Goal: Information Seeking & Learning: Check status

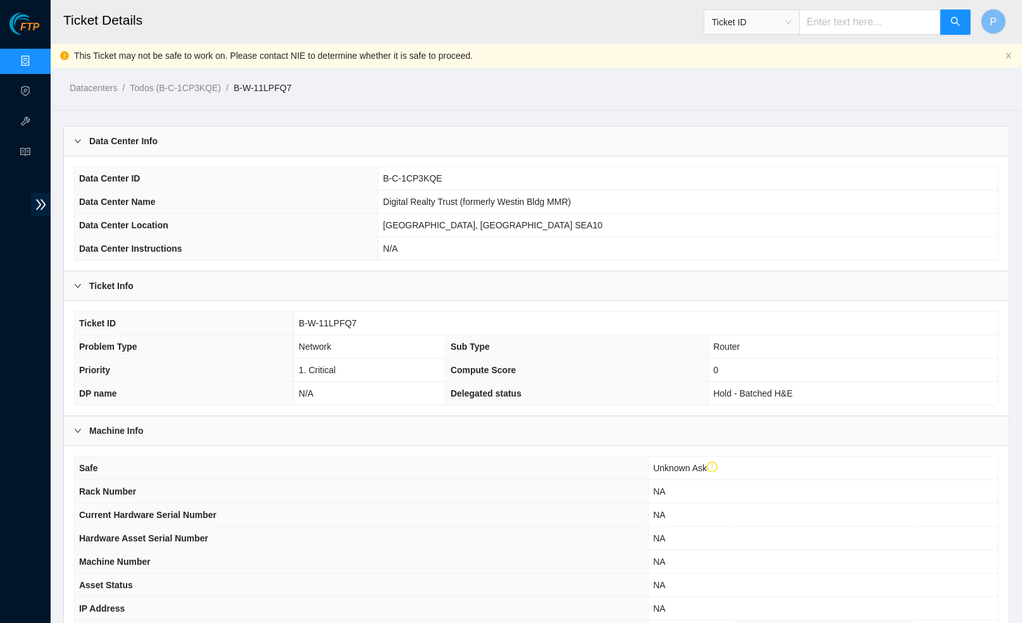
click at [37, 58] on link "Data Centers" at bounding box center [63, 61] width 52 height 10
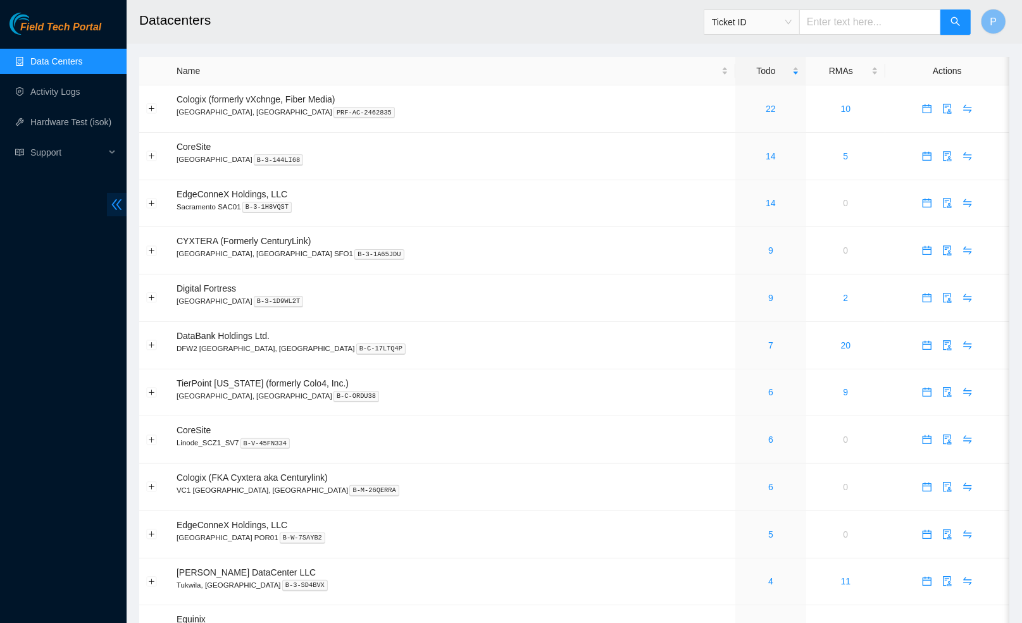
click at [117, 201] on icon "double-left" at bounding box center [116, 204] width 13 height 13
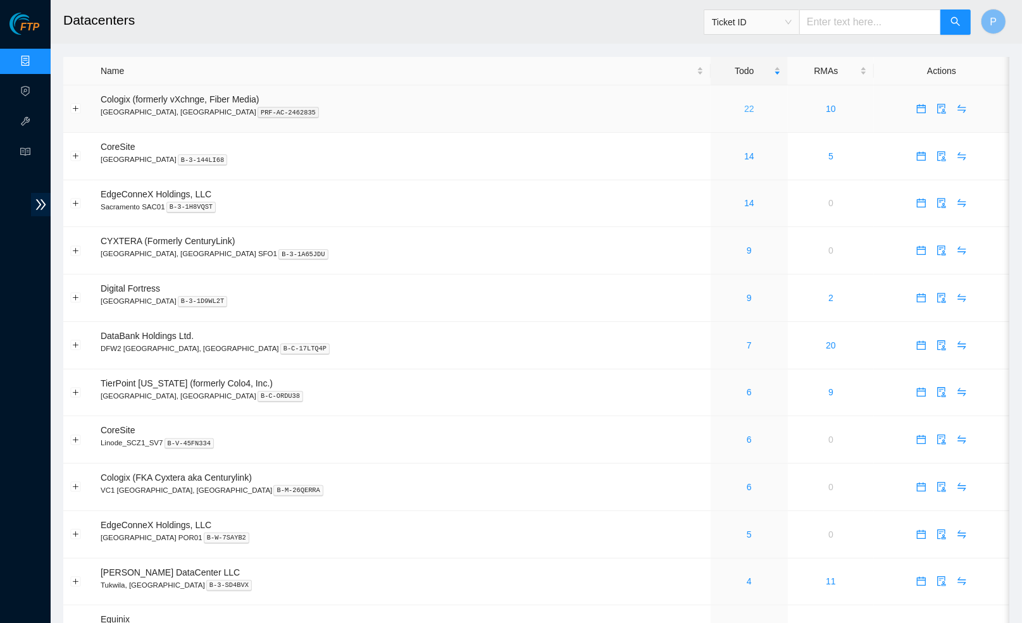
click at [744, 108] on link "22" at bounding box center [749, 109] width 10 height 10
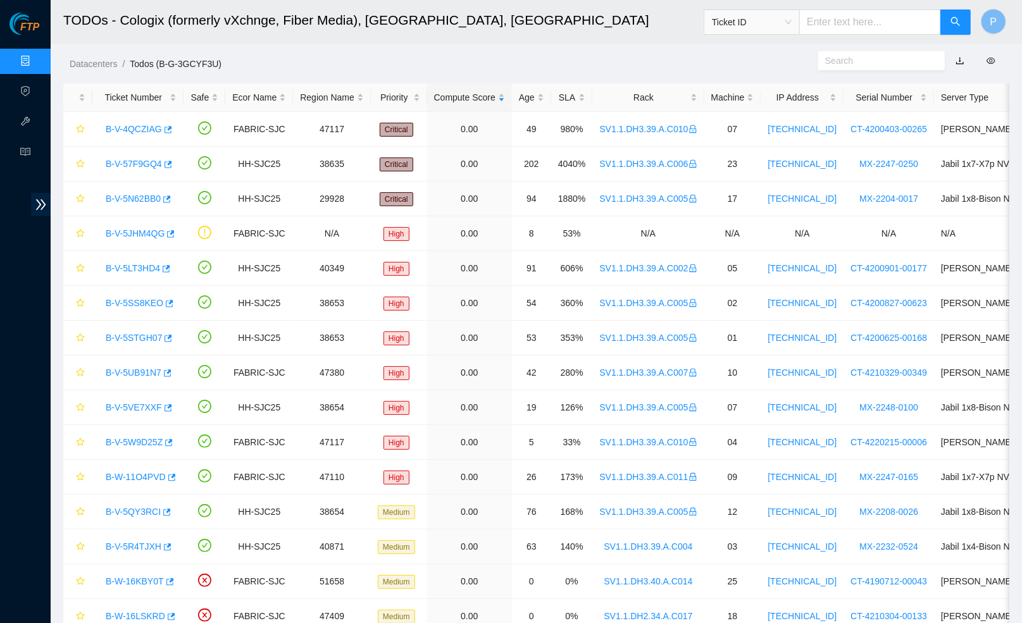
click at [956, 63] on link "button" at bounding box center [959, 61] width 9 height 10
click at [37, 61] on link "Data Centers" at bounding box center [63, 61] width 52 height 10
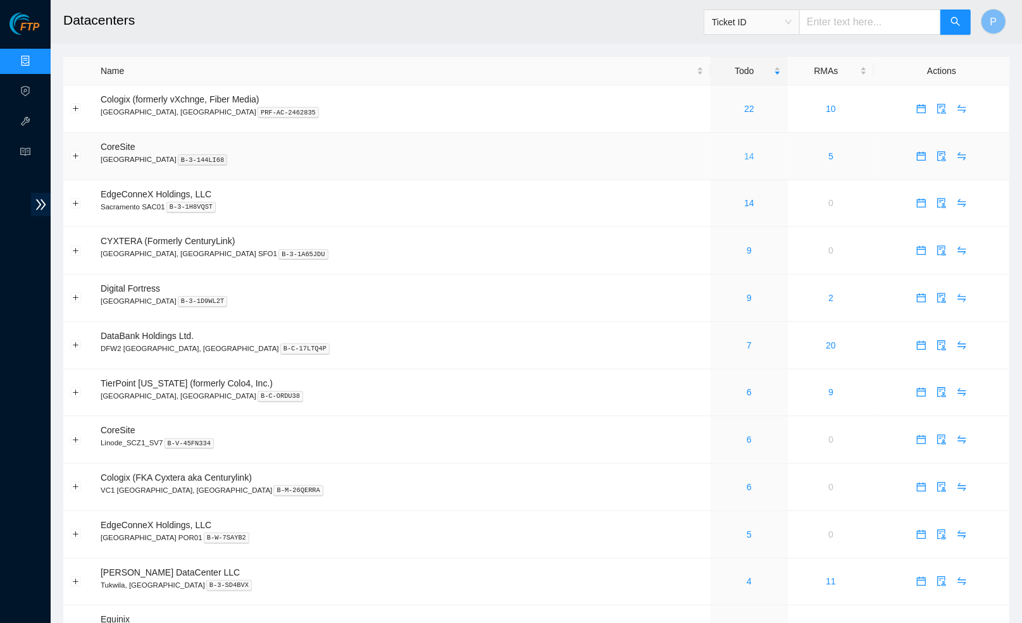
click at [744, 156] on link "14" at bounding box center [749, 156] width 10 height 10
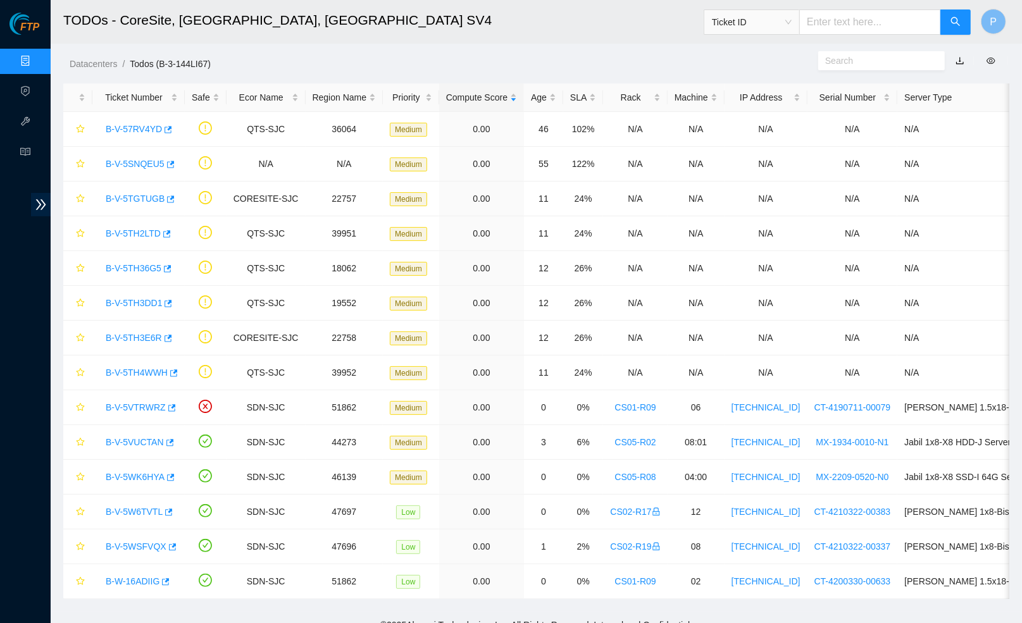
click at [957, 58] on link "button" at bounding box center [959, 61] width 9 height 10
click at [37, 60] on link "Data Centers" at bounding box center [63, 61] width 52 height 10
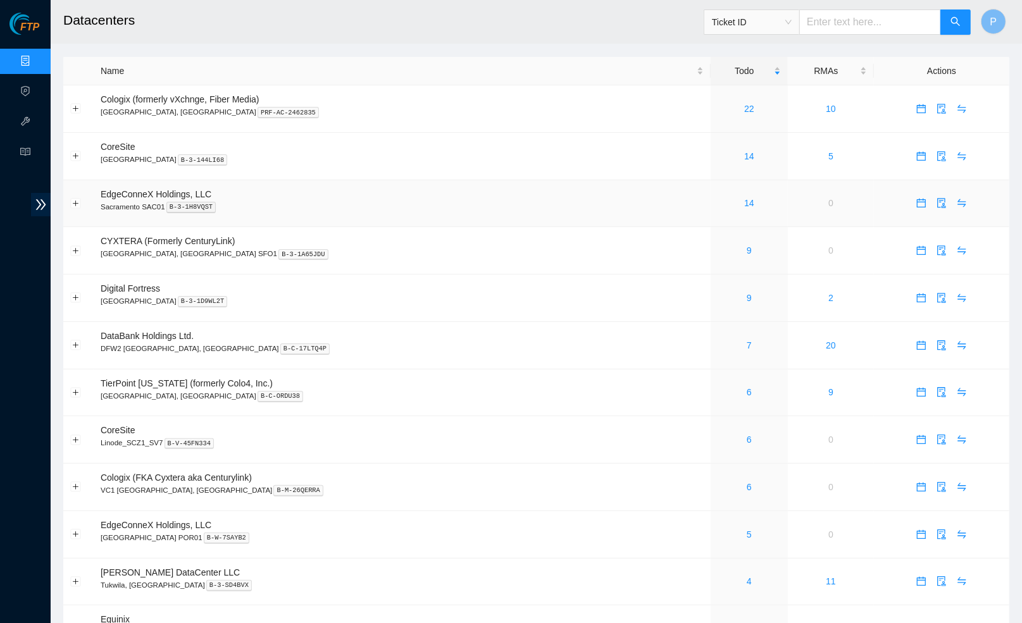
click at [718, 200] on div "14" at bounding box center [749, 203] width 63 height 14
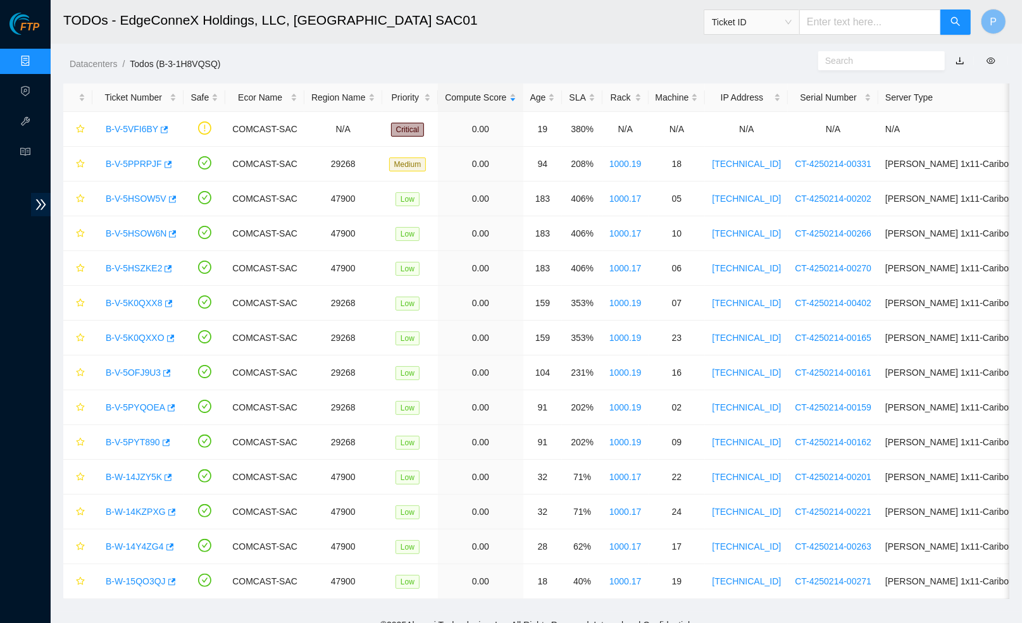
click at [961, 60] on link "button" at bounding box center [959, 61] width 9 height 10
click at [37, 56] on link "Data Centers" at bounding box center [63, 61] width 52 height 10
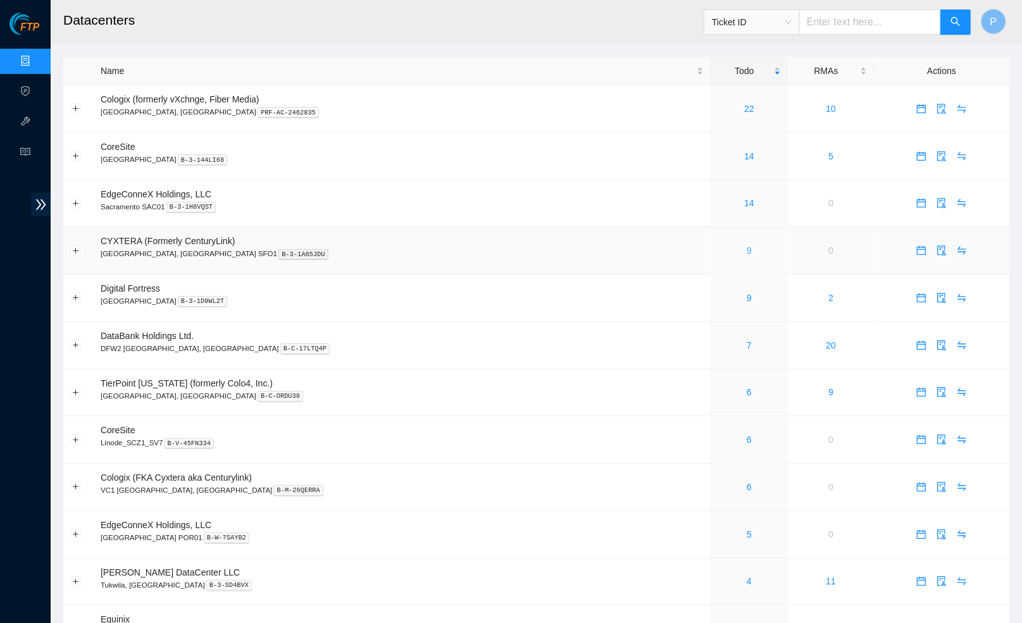
click at [747, 249] on link "9" at bounding box center [749, 250] width 5 height 10
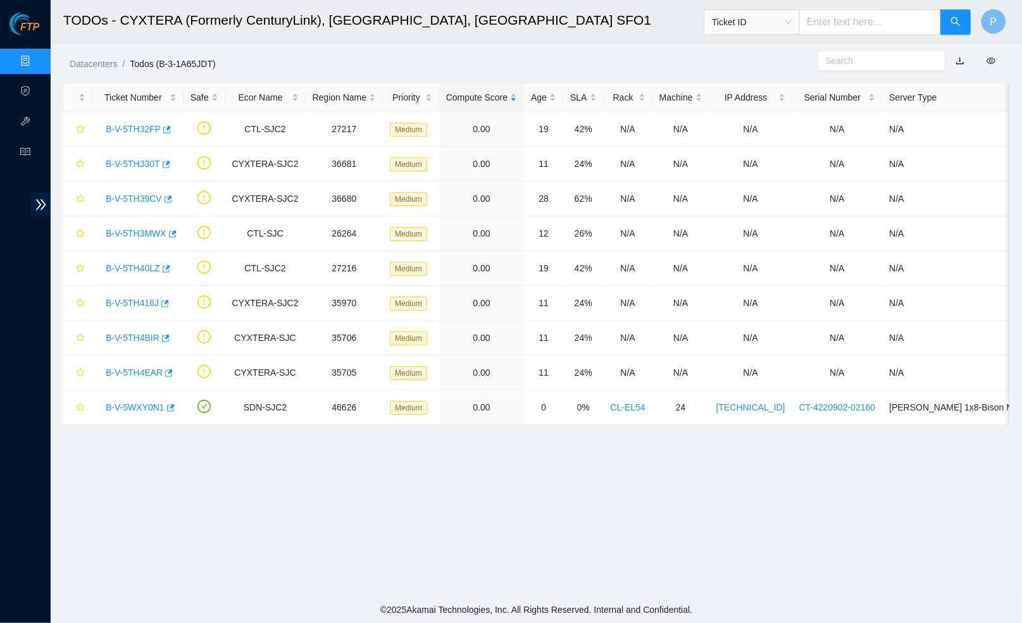
click at [960, 60] on link "button" at bounding box center [959, 61] width 9 height 10
click at [37, 58] on link "Data Centers" at bounding box center [63, 61] width 52 height 10
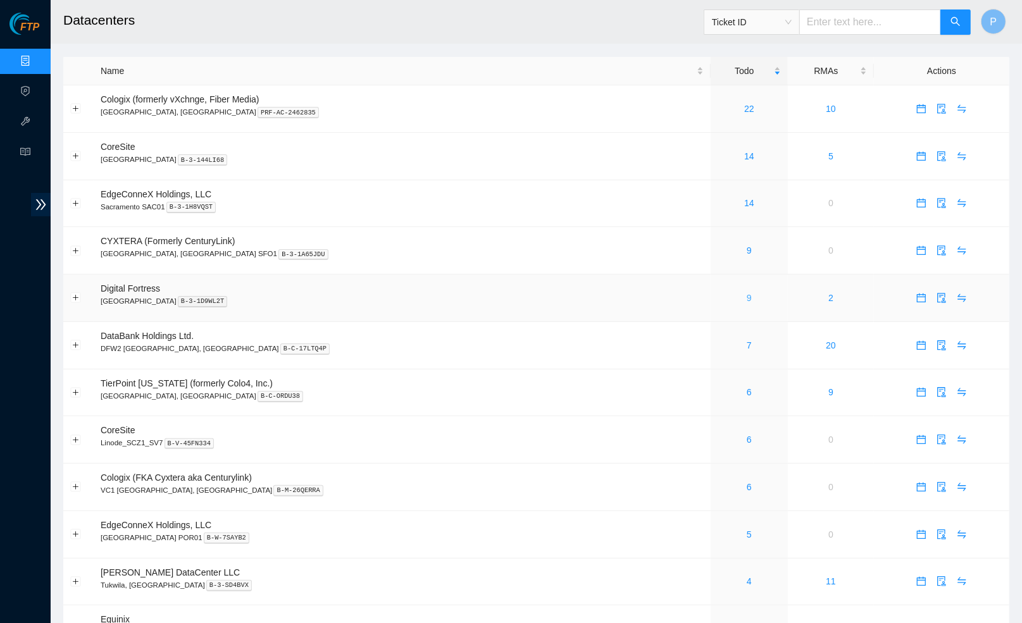
click at [747, 293] on link "9" at bounding box center [749, 298] width 5 height 10
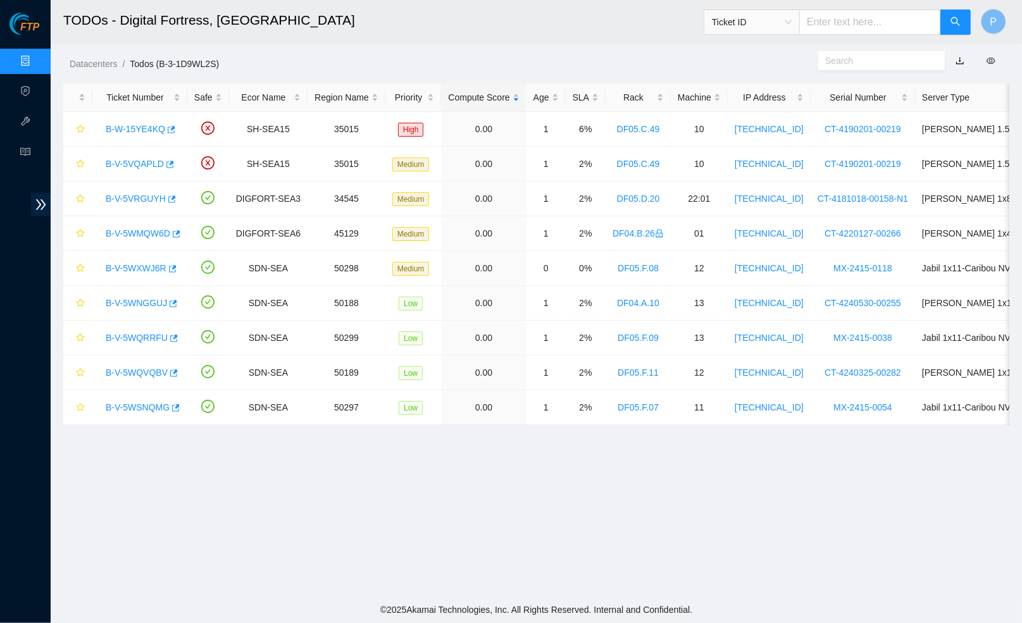
click at [960, 61] on link "button" at bounding box center [959, 61] width 9 height 10
click at [37, 56] on link "Data Centers" at bounding box center [63, 61] width 52 height 10
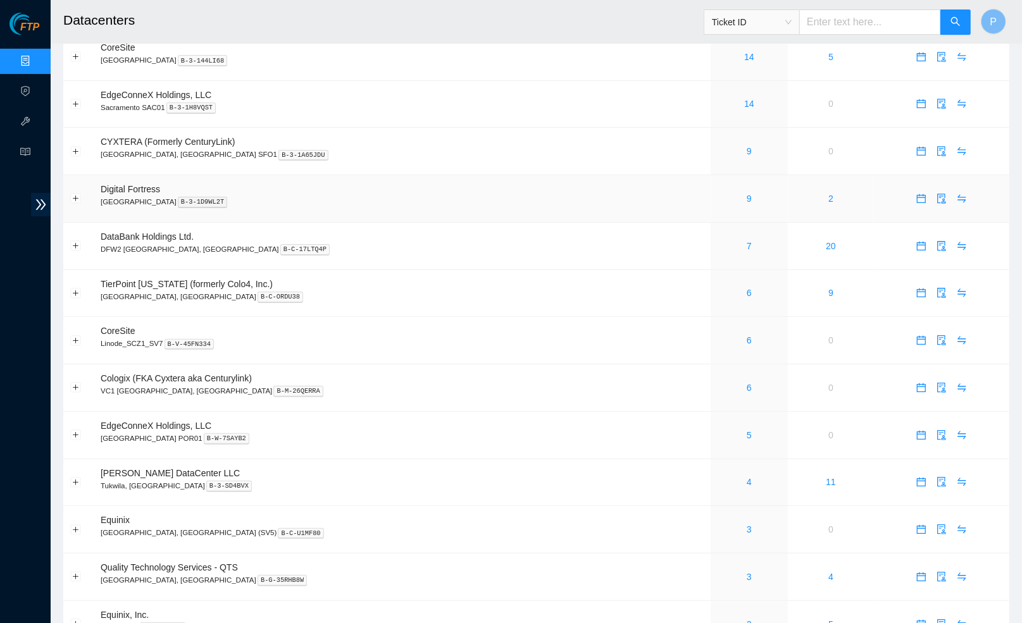
scroll to position [103, 0]
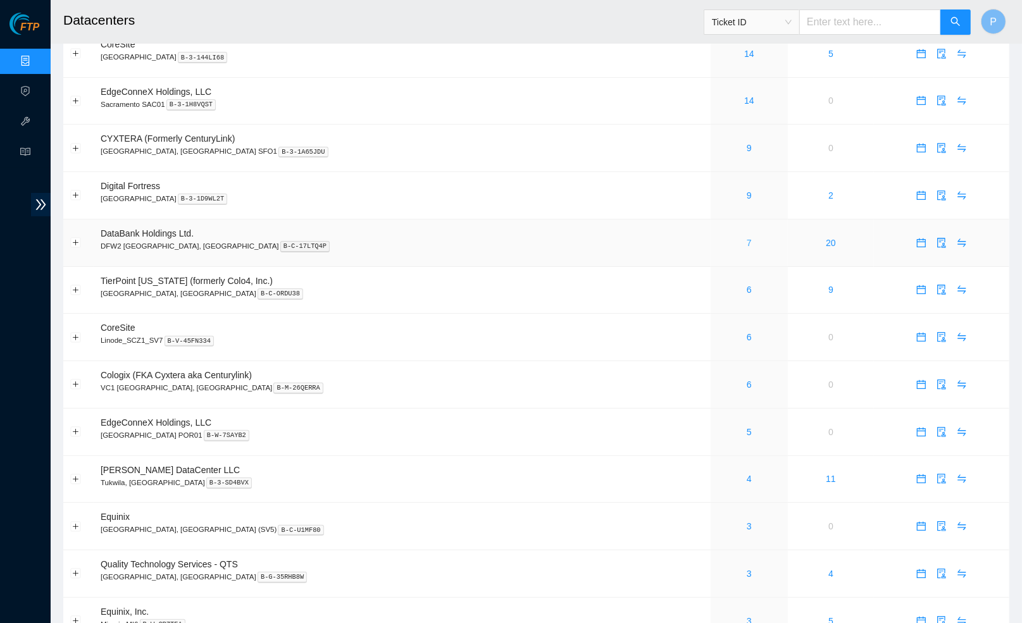
click at [747, 238] on link "7" at bounding box center [749, 243] width 5 height 10
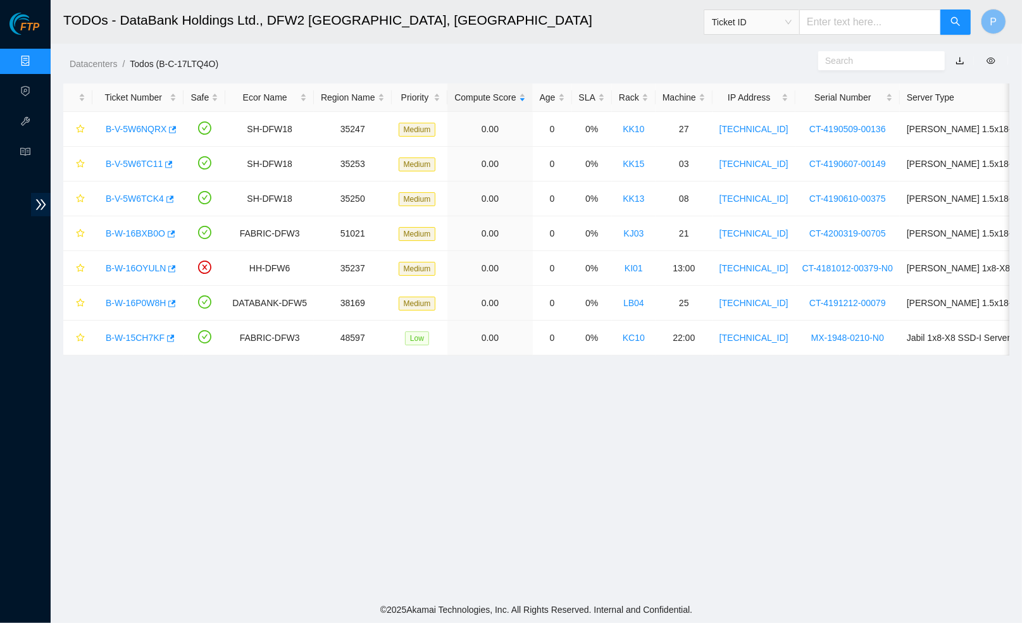
click at [958, 58] on link "button" at bounding box center [959, 61] width 9 height 10
click at [37, 59] on link "Data Centers" at bounding box center [63, 61] width 52 height 10
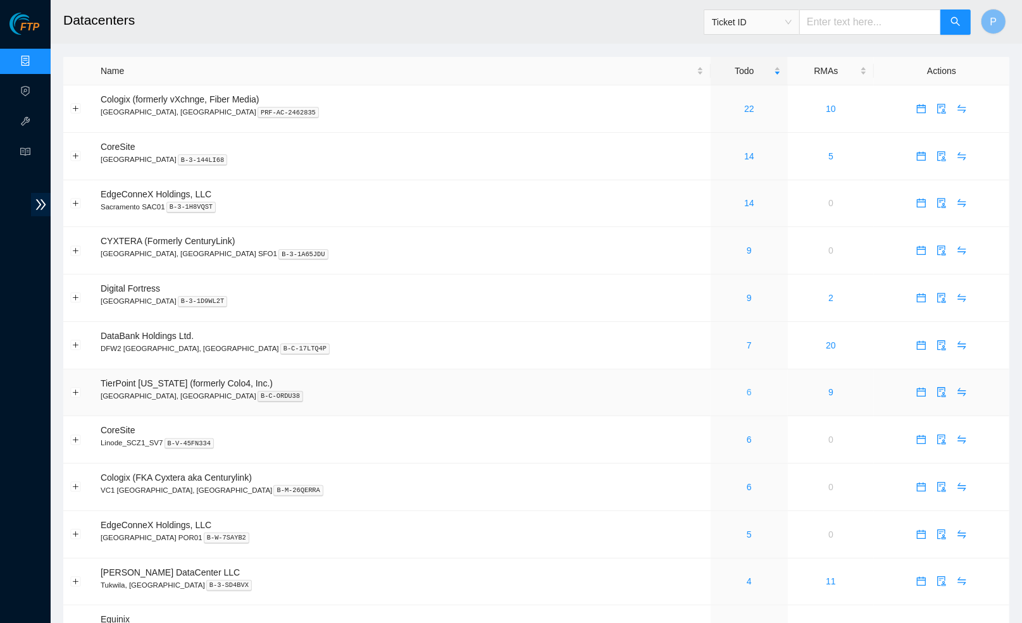
click at [747, 387] on link "6" at bounding box center [749, 392] width 5 height 10
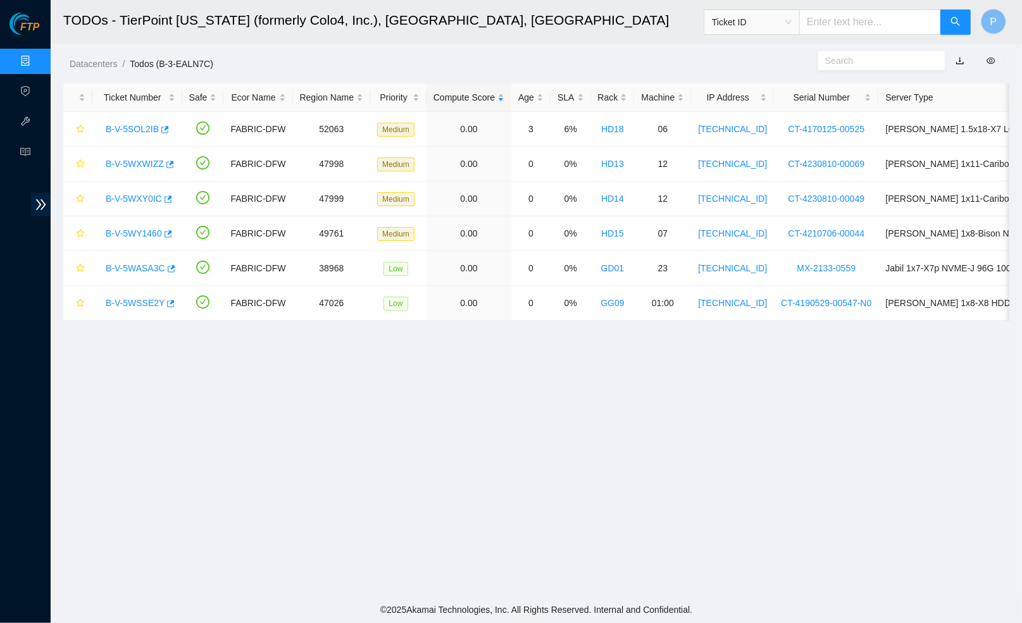
click at [960, 66] on link "button" at bounding box center [959, 61] width 9 height 10
click at [37, 56] on link "Data Centers" at bounding box center [63, 61] width 52 height 10
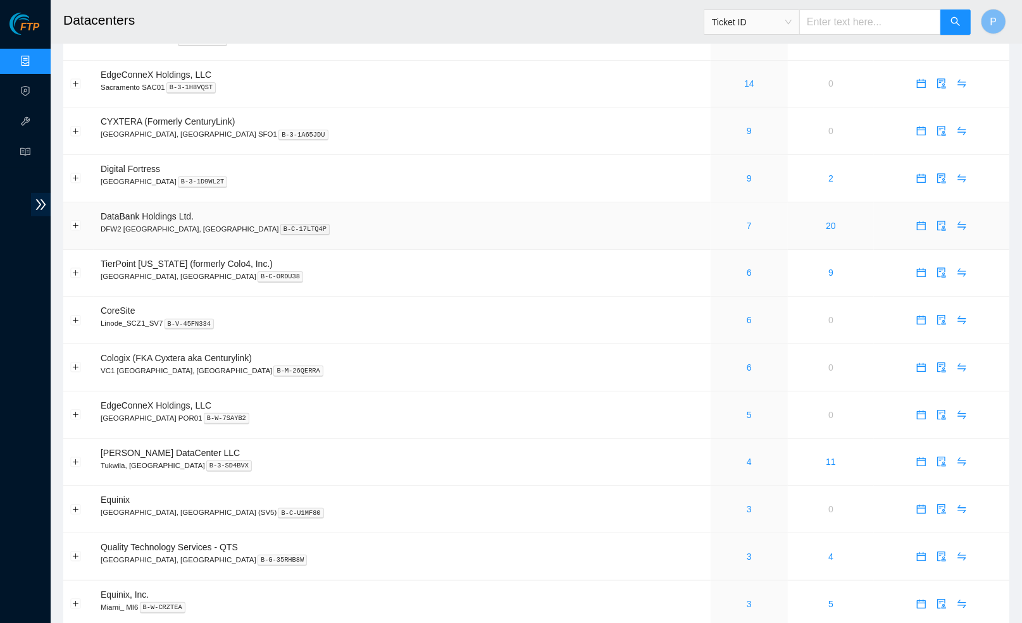
scroll to position [125, 0]
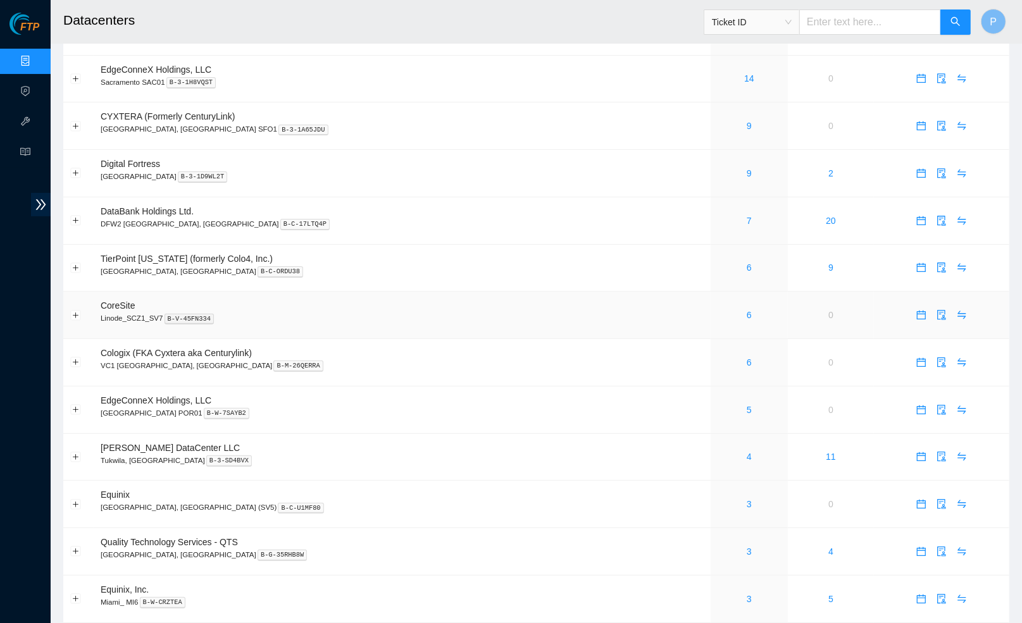
click at [718, 314] on div "6" at bounding box center [749, 315] width 63 height 14
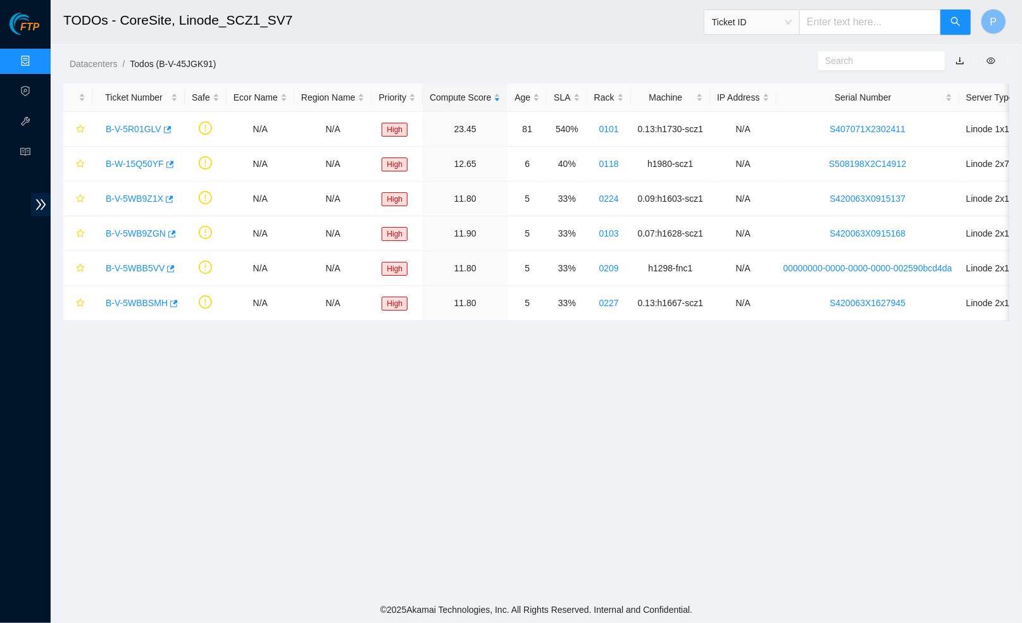
click at [960, 56] on link "button" at bounding box center [959, 61] width 9 height 10
click at [37, 57] on link "Data Centers" at bounding box center [63, 61] width 52 height 10
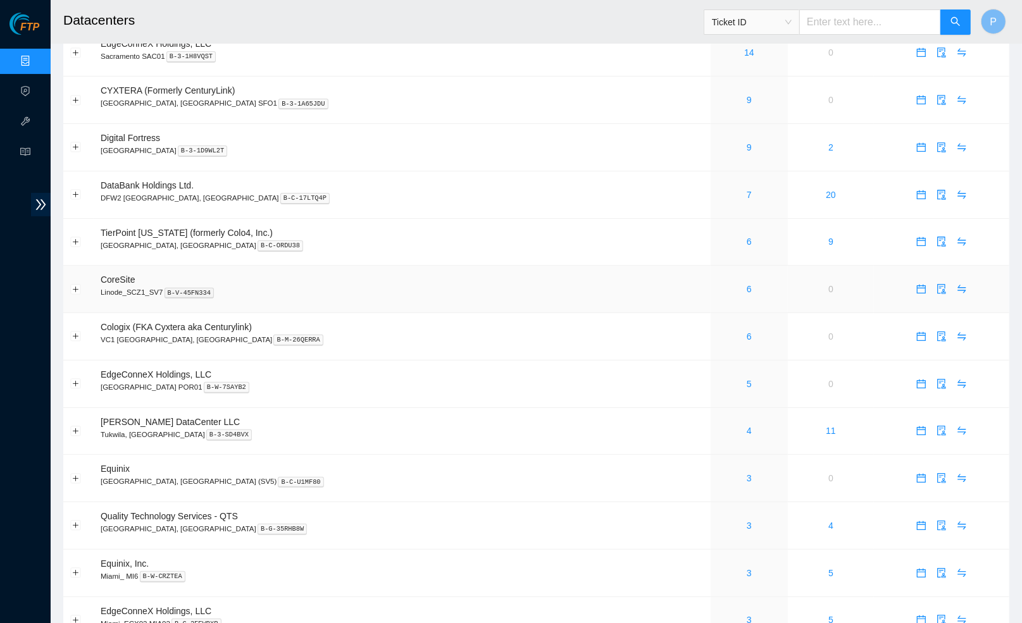
scroll to position [154, 0]
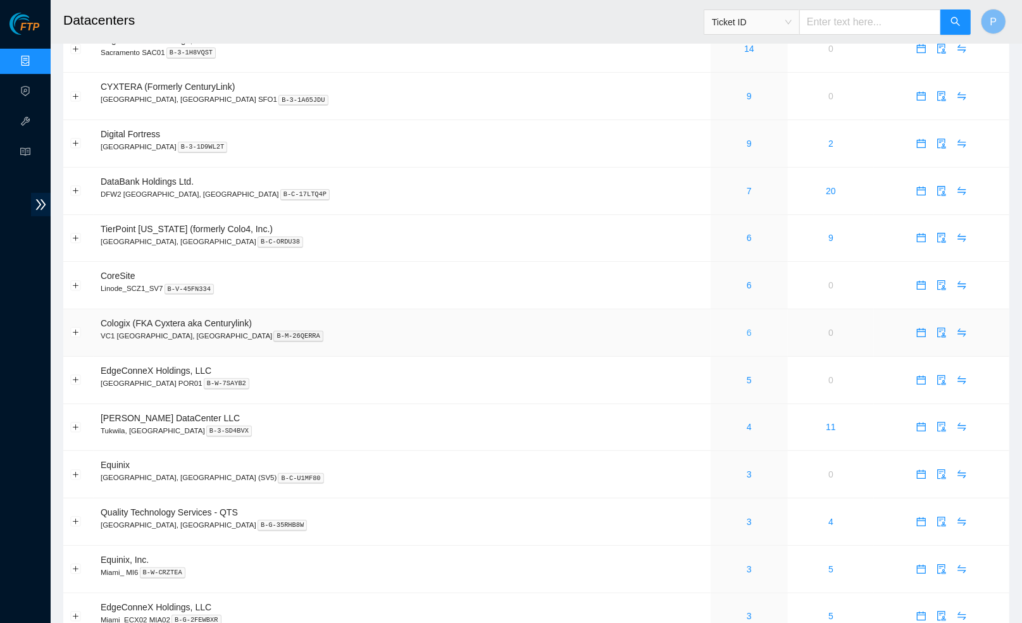
click at [747, 328] on link "6" at bounding box center [749, 333] width 5 height 10
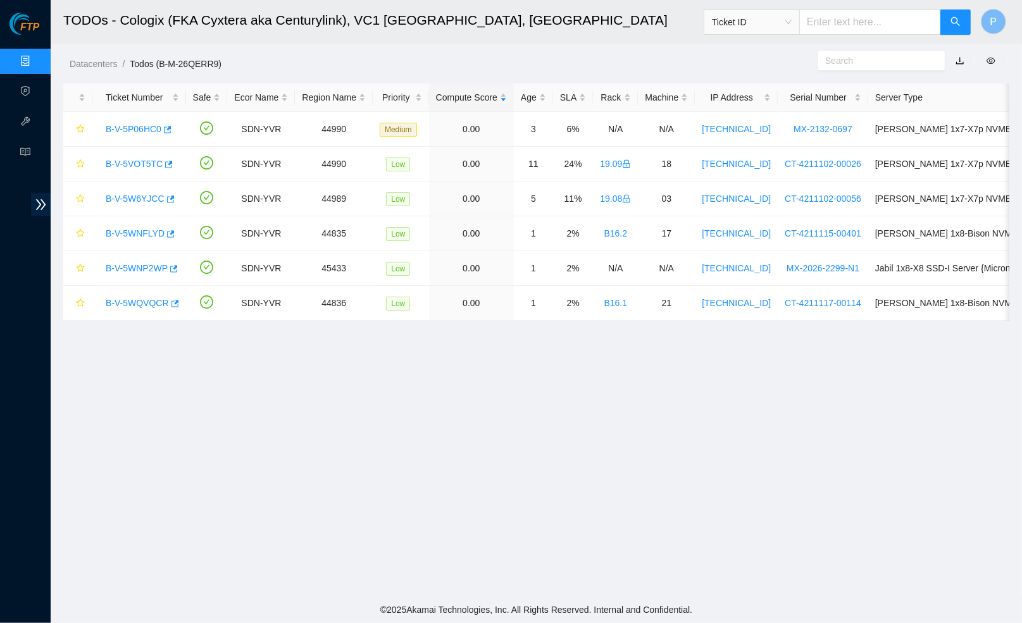
click at [964, 58] on link "button" at bounding box center [959, 61] width 9 height 10
click at [37, 56] on link "Data Centers" at bounding box center [63, 61] width 52 height 10
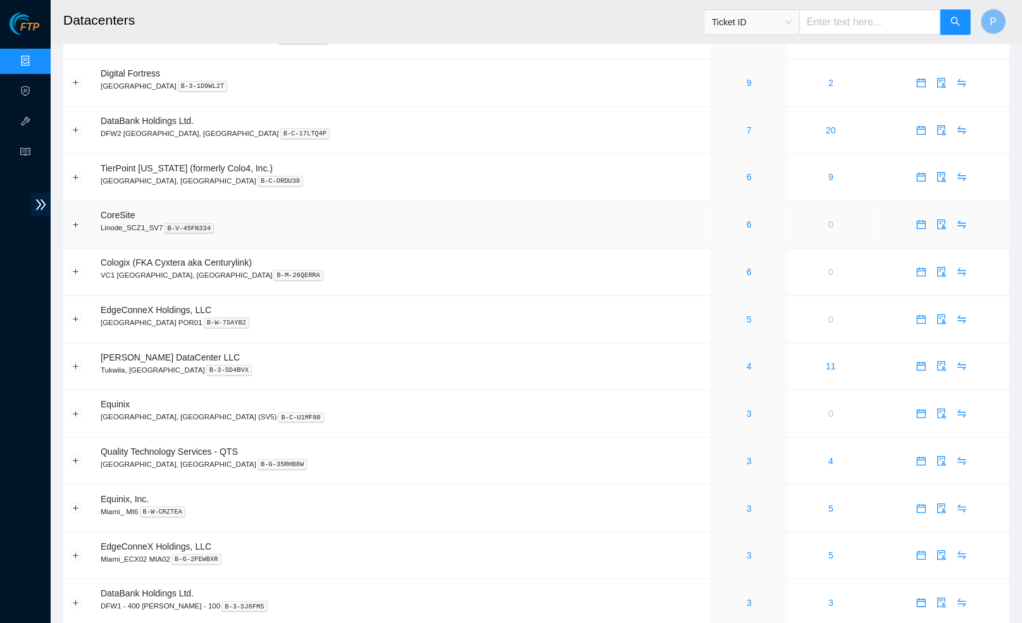
scroll to position [217, 0]
click at [437, 237] on td "CoreSite Linode_SCZ1_SV7 B-V-45FN334" at bounding box center [402, 222] width 617 height 47
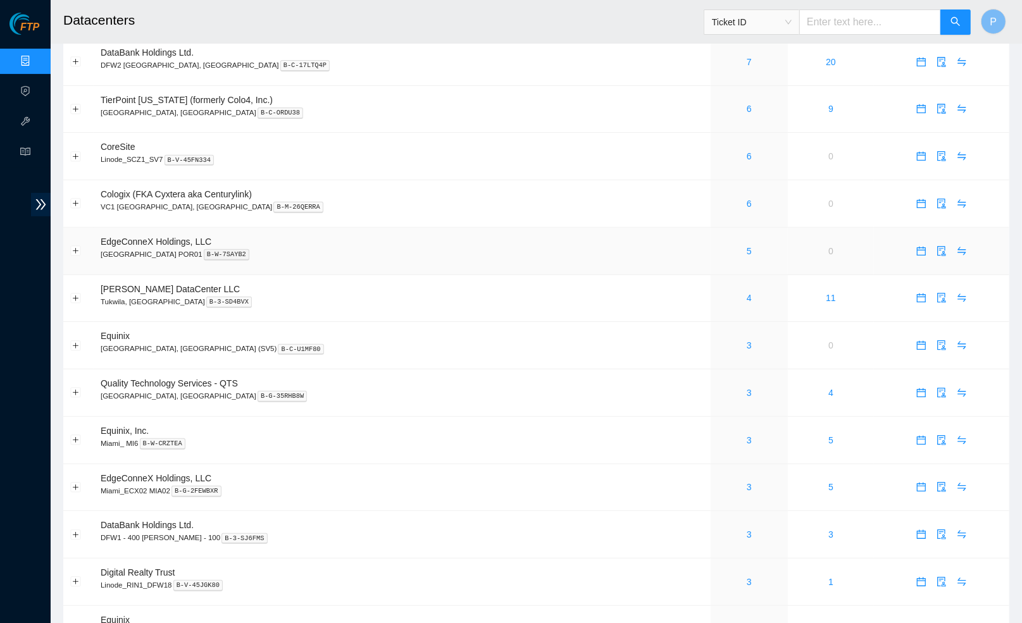
scroll to position [283, 0]
click at [747, 246] on link "5" at bounding box center [749, 251] width 5 height 10
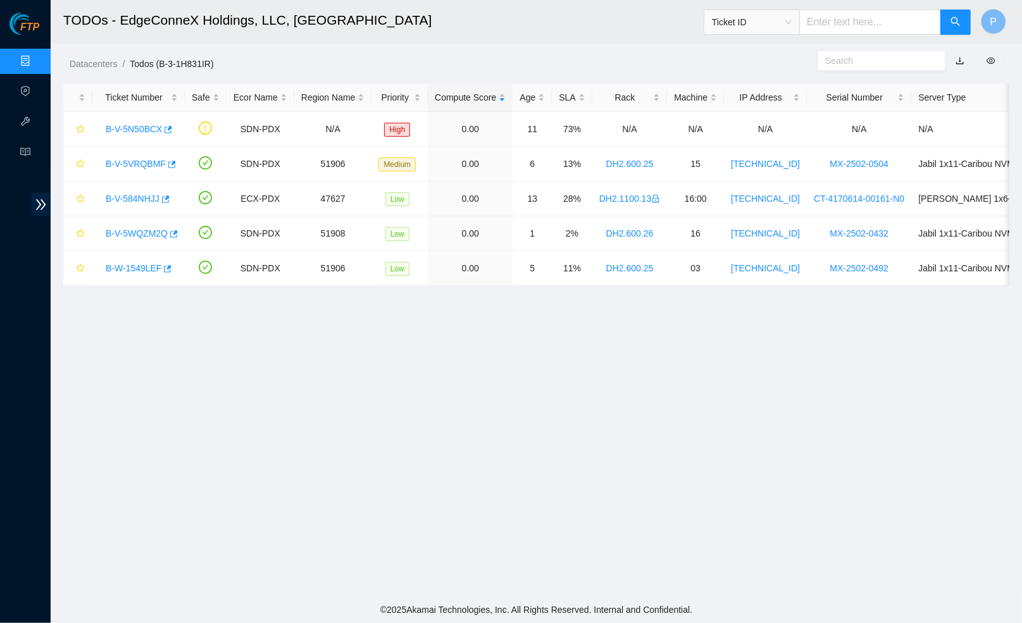
click at [958, 60] on link "button" at bounding box center [959, 61] width 9 height 10
click at [37, 57] on link "Data Centers" at bounding box center [63, 61] width 52 height 10
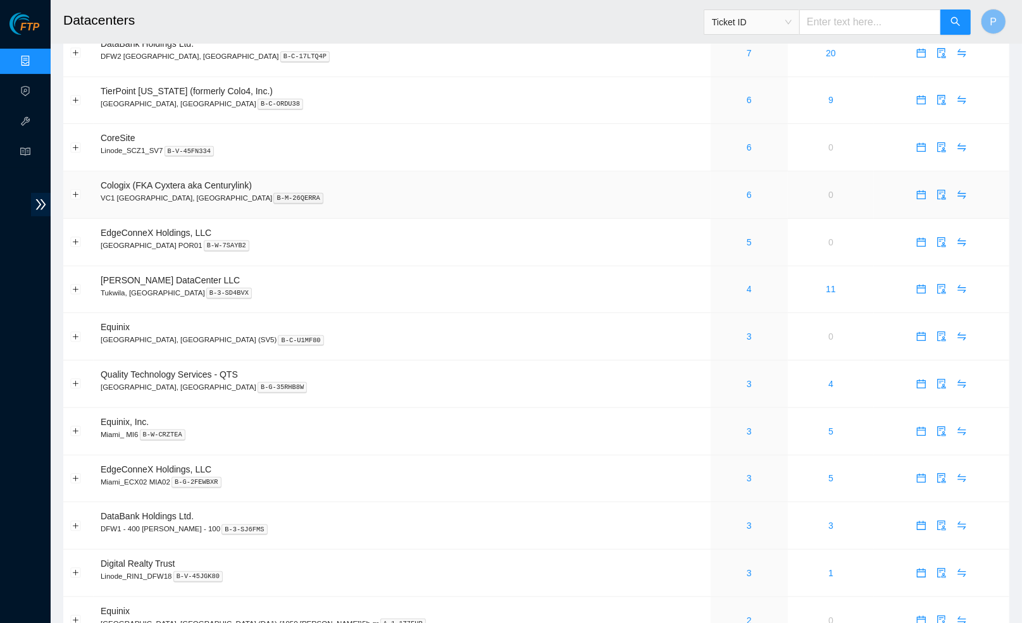
scroll to position [293, 0]
click at [747, 283] on link "4" at bounding box center [749, 288] width 5 height 10
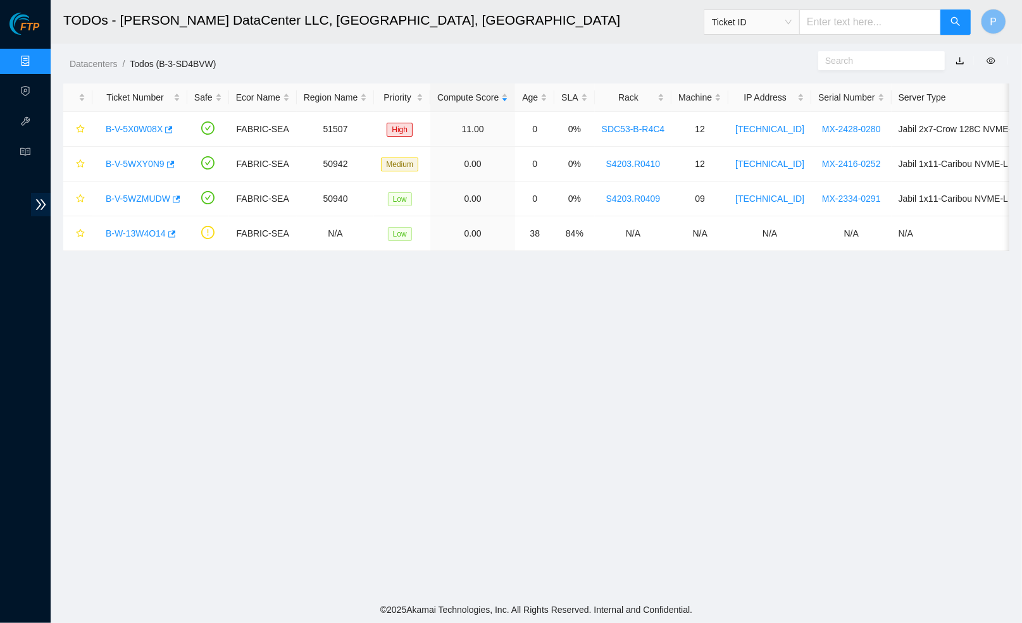
click at [962, 59] on link "button" at bounding box center [959, 61] width 9 height 10
click at [37, 60] on link "Data Centers" at bounding box center [63, 61] width 52 height 10
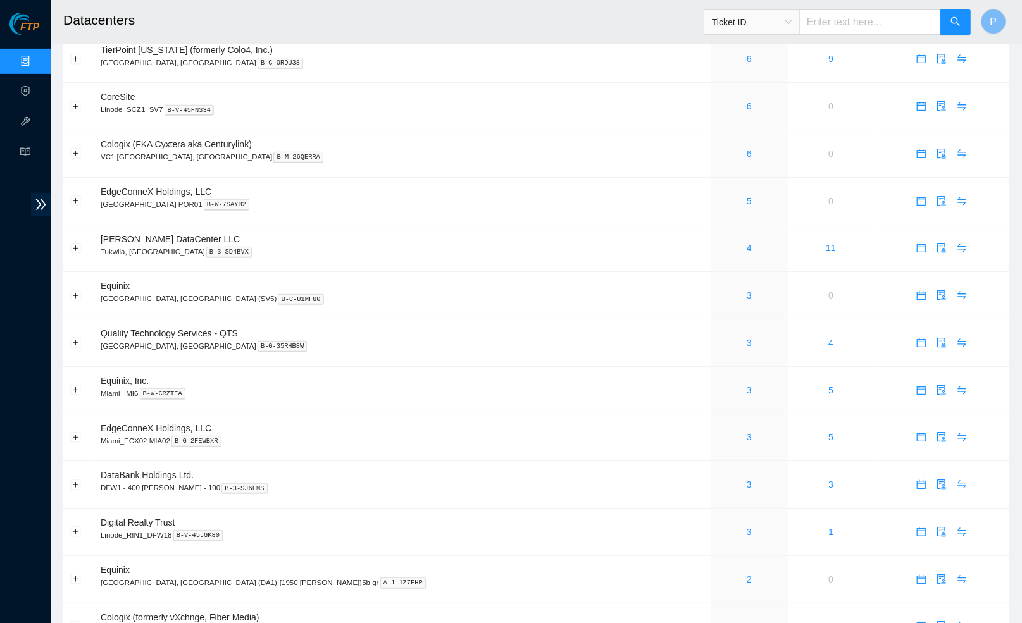
scroll to position [334, 0]
click at [747, 290] on link "3" at bounding box center [749, 295] width 5 height 10
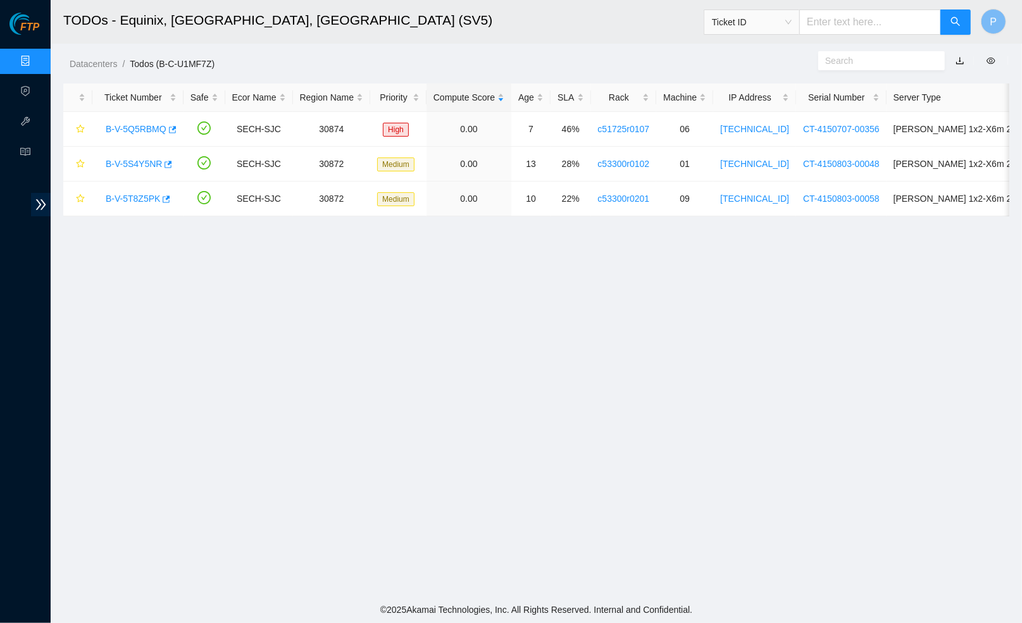
click at [960, 58] on link "button" at bounding box center [959, 61] width 9 height 10
click at [37, 59] on link "Data Centers" at bounding box center [63, 61] width 52 height 10
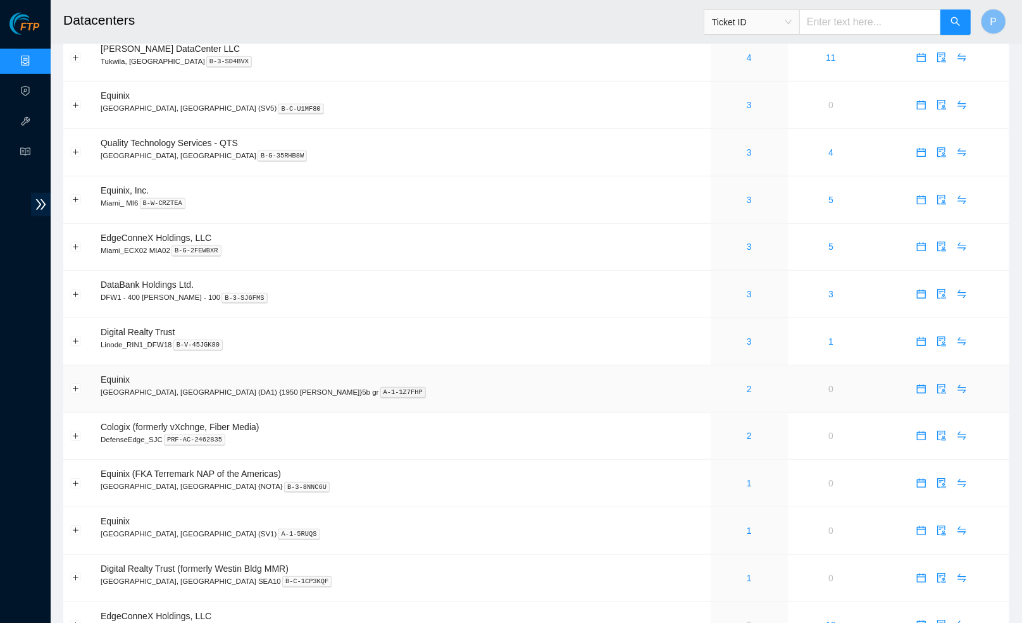
scroll to position [529, 0]
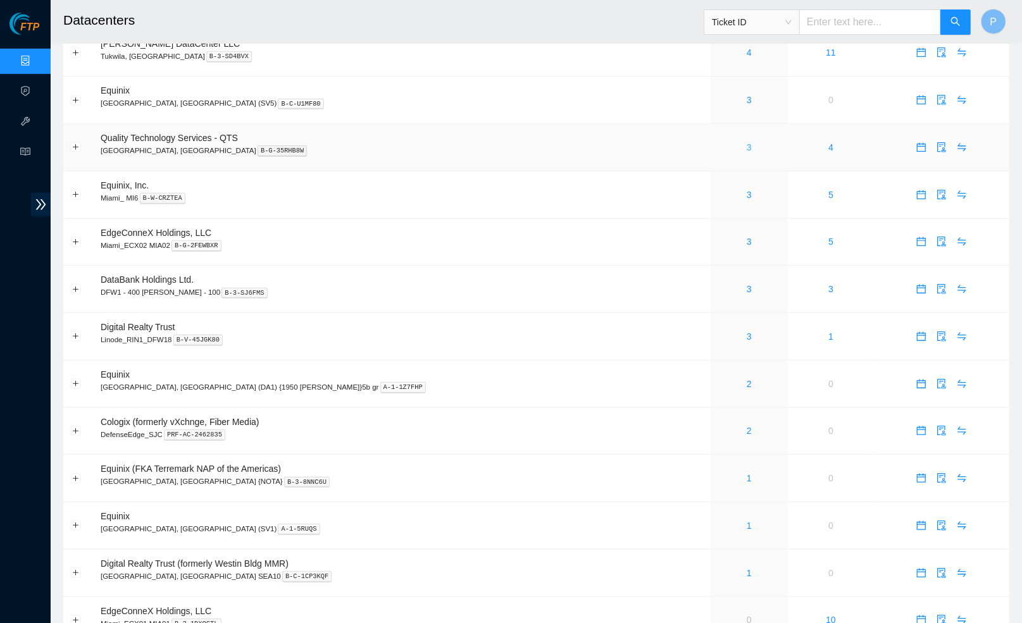
click at [747, 142] on link "3" at bounding box center [749, 147] width 5 height 10
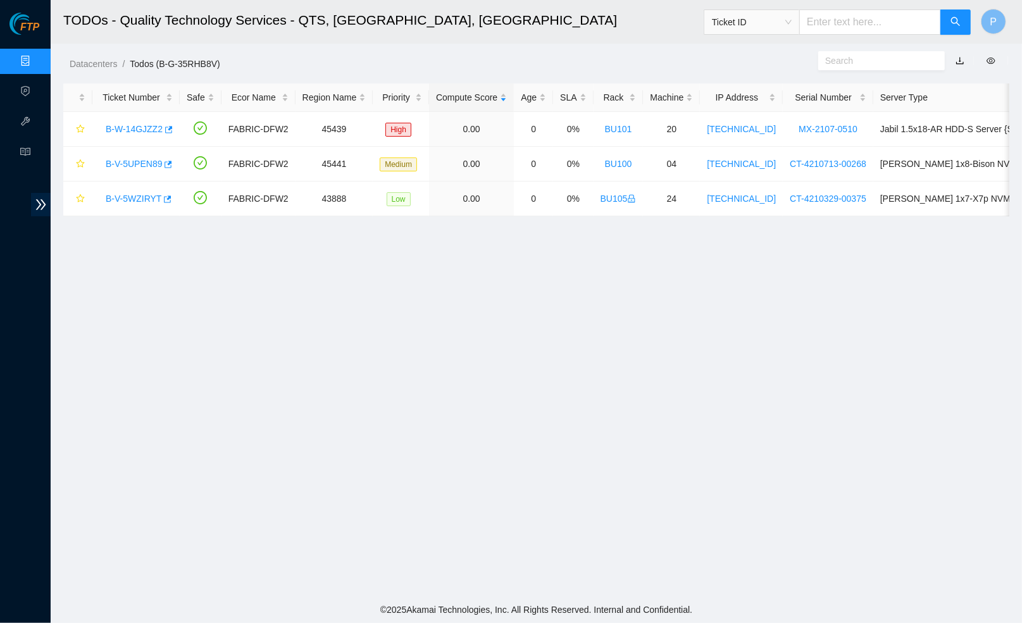
click at [960, 60] on button "button" at bounding box center [960, 61] width 28 height 20
click at [962, 58] on link "button" at bounding box center [959, 61] width 9 height 10
click at [37, 56] on link "Data Centers" at bounding box center [63, 61] width 52 height 10
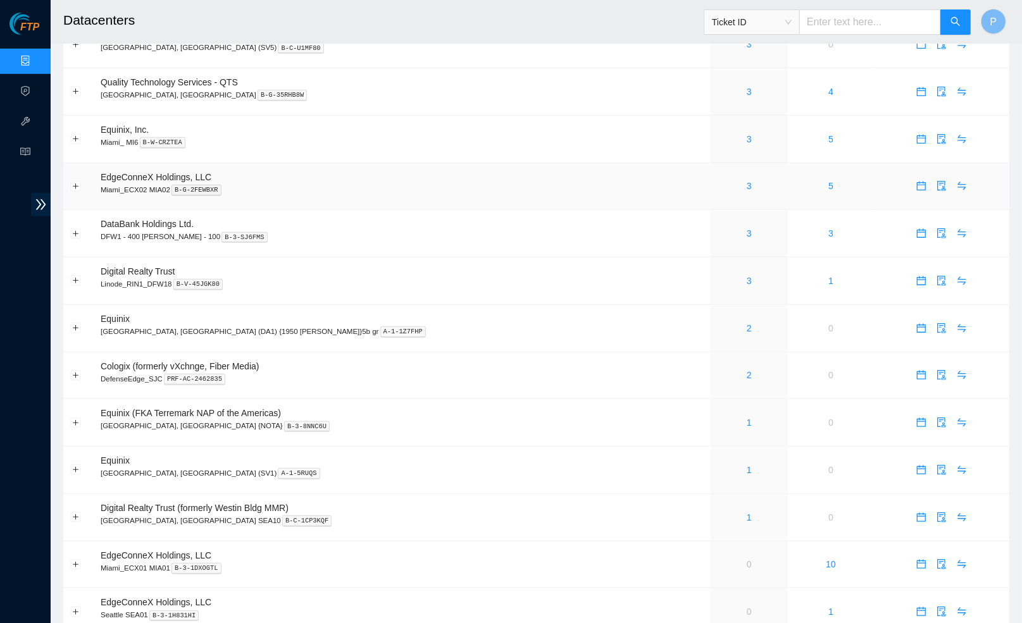
scroll to position [588, 0]
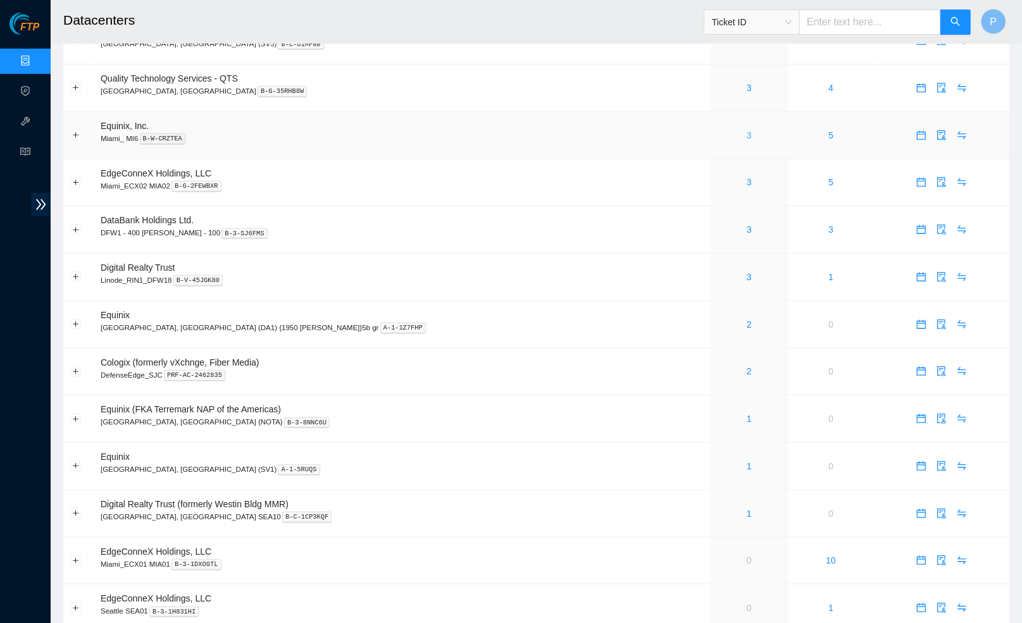
click at [747, 130] on link "3" at bounding box center [749, 135] width 5 height 10
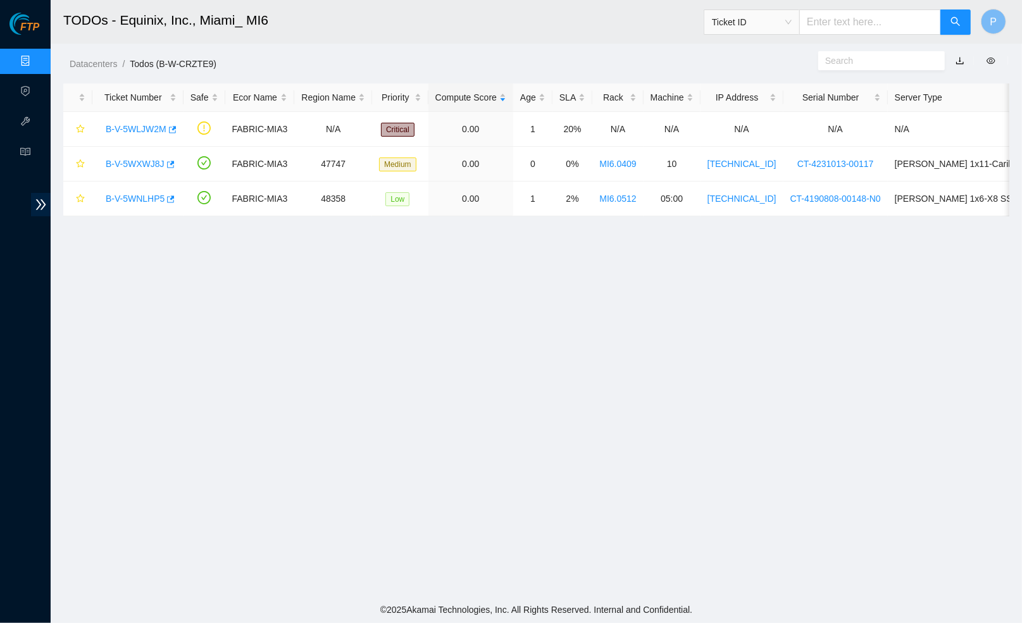
click at [960, 61] on link "button" at bounding box center [959, 61] width 9 height 10
click at [37, 58] on link "Data Centers" at bounding box center [63, 61] width 52 height 10
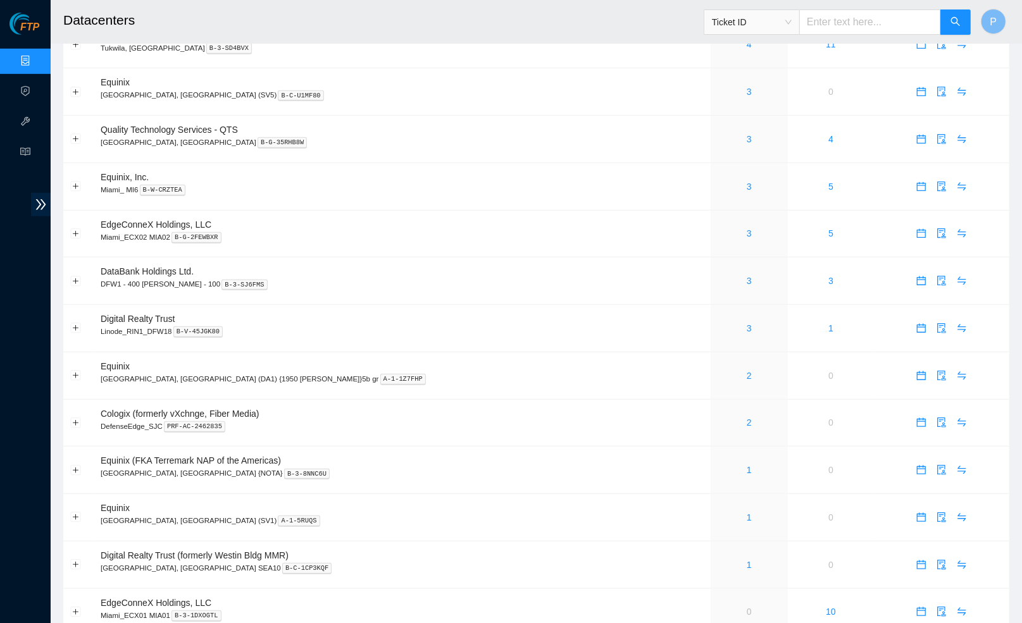
scroll to position [538, 0]
click at [747, 227] on link "3" at bounding box center [749, 232] width 5 height 10
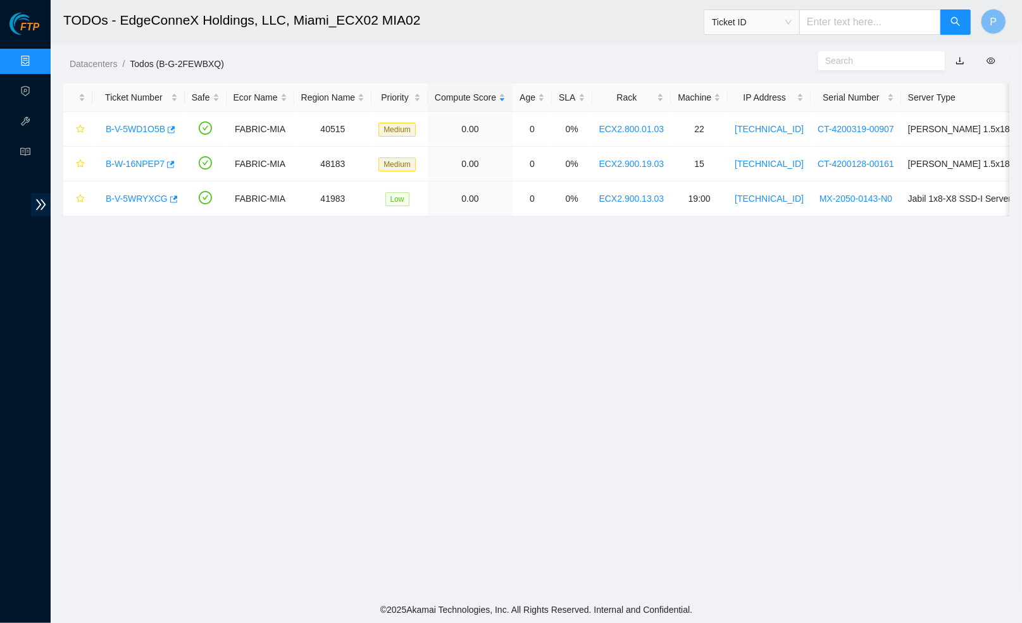
click at [956, 58] on link "button" at bounding box center [959, 61] width 9 height 10
click at [37, 58] on link "Data Centers" at bounding box center [63, 61] width 52 height 10
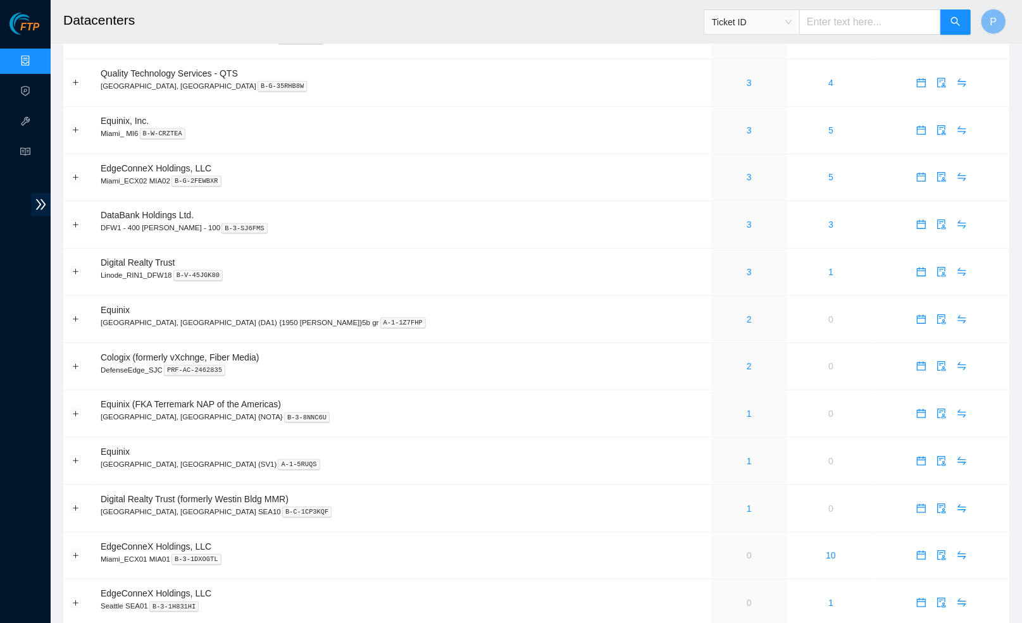
scroll to position [595, 0]
click at [441, 313] on td "Equinix Dallas, TX (DA1) {1950 N. Stemmons}5b gr A-1-1Z7FHP" at bounding box center [402, 318] width 617 height 47
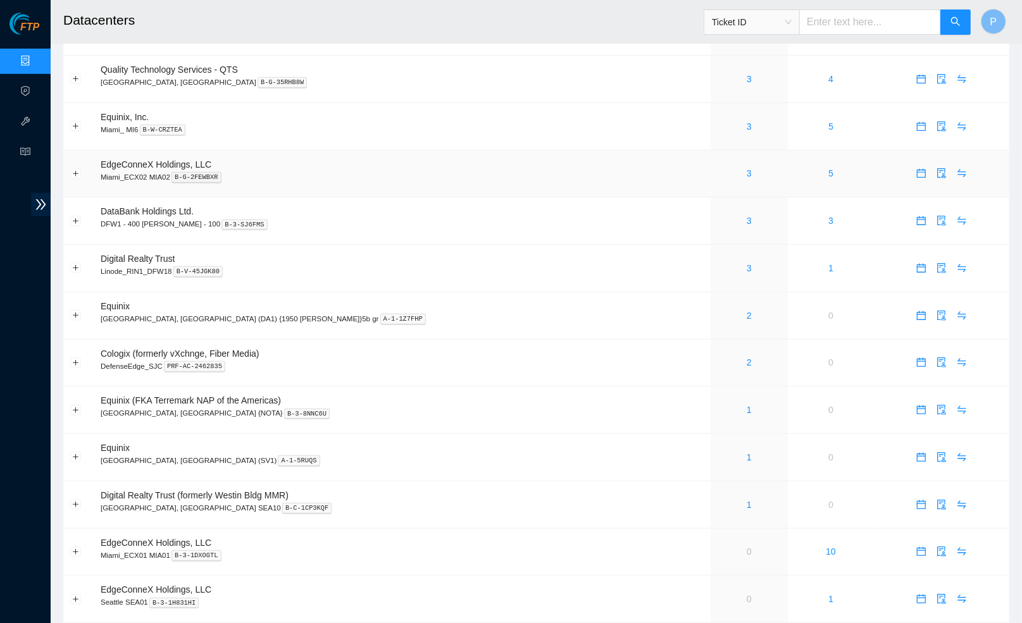
scroll to position [599, 0]
click at [747, 214] on link "3" at bounding box center [749, 219] width 5 height 10
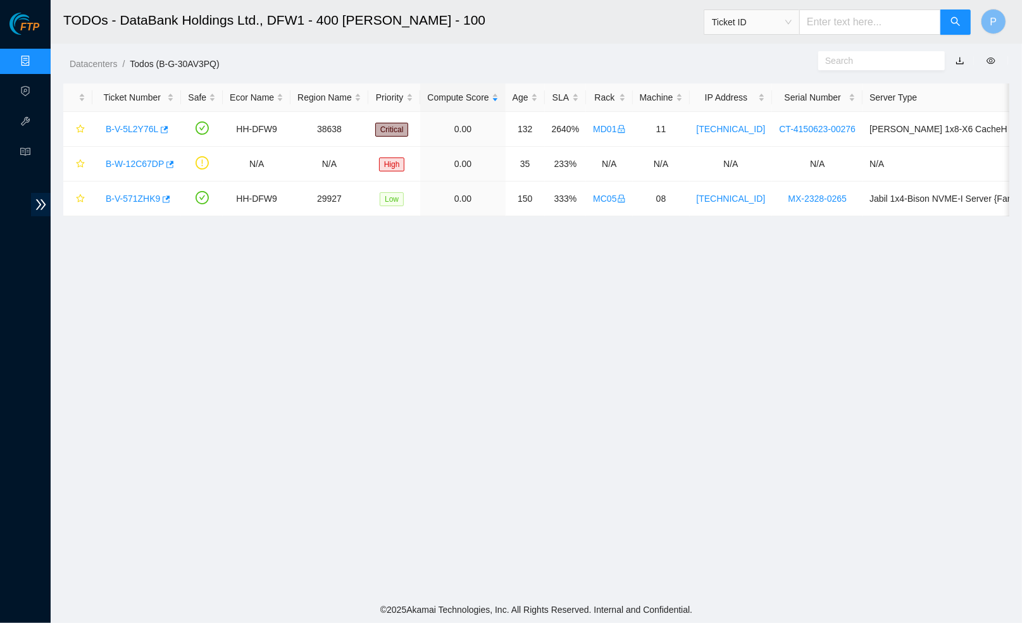
click at [958, 60] on link "button" at bounding box center [959, 61] width 9 height 10
click at [37, 63] on link "Data Centers" at bounding box center [63, 61] width 52 height 10
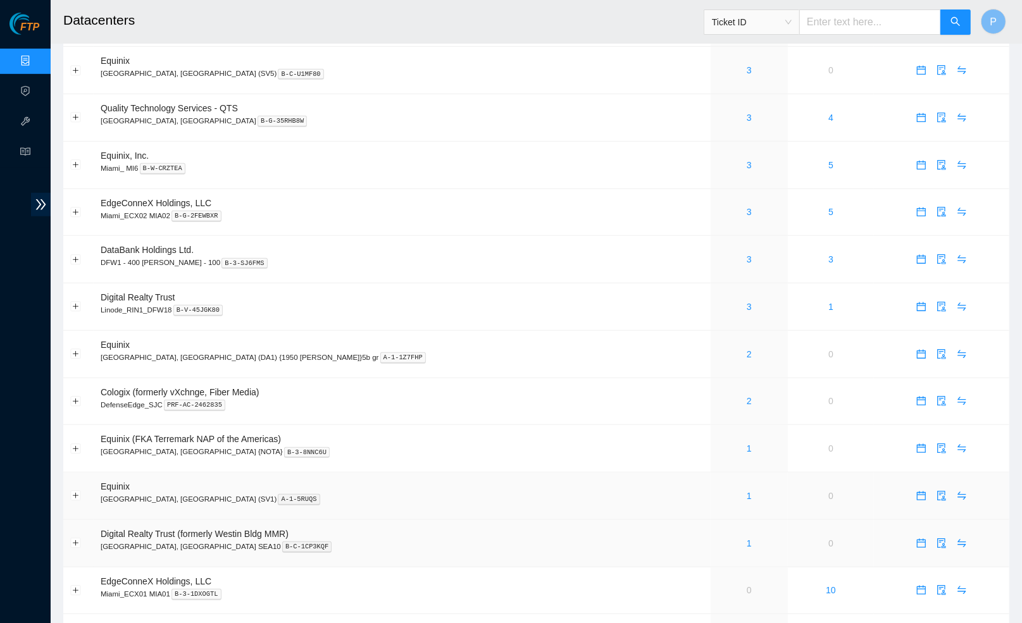
scroll to position [564, 0]
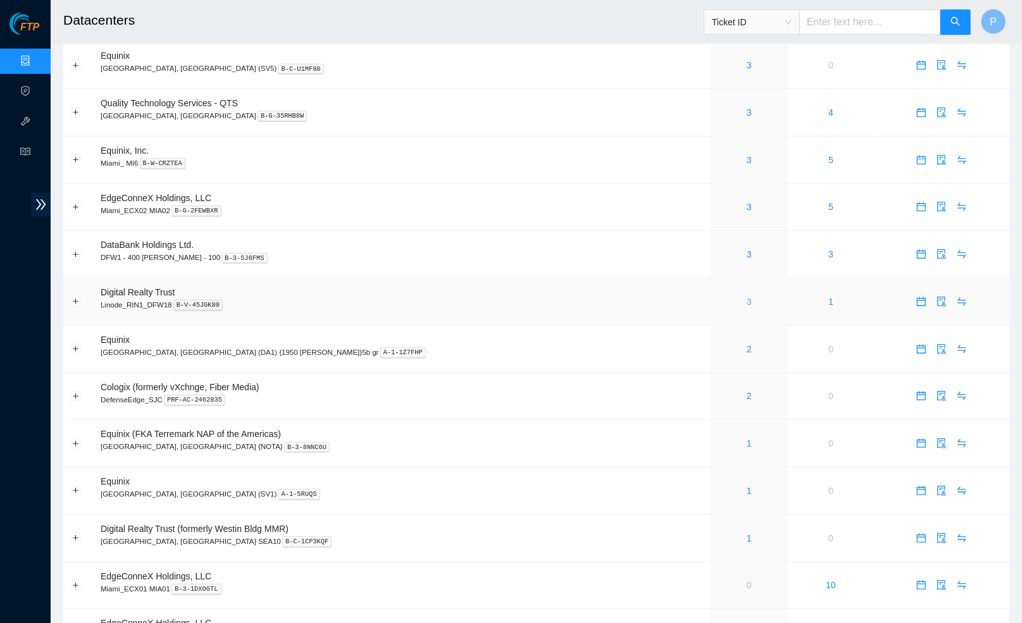
click at [747, 297] on link "3" at bounding box center [749, 302] width 5 height 10
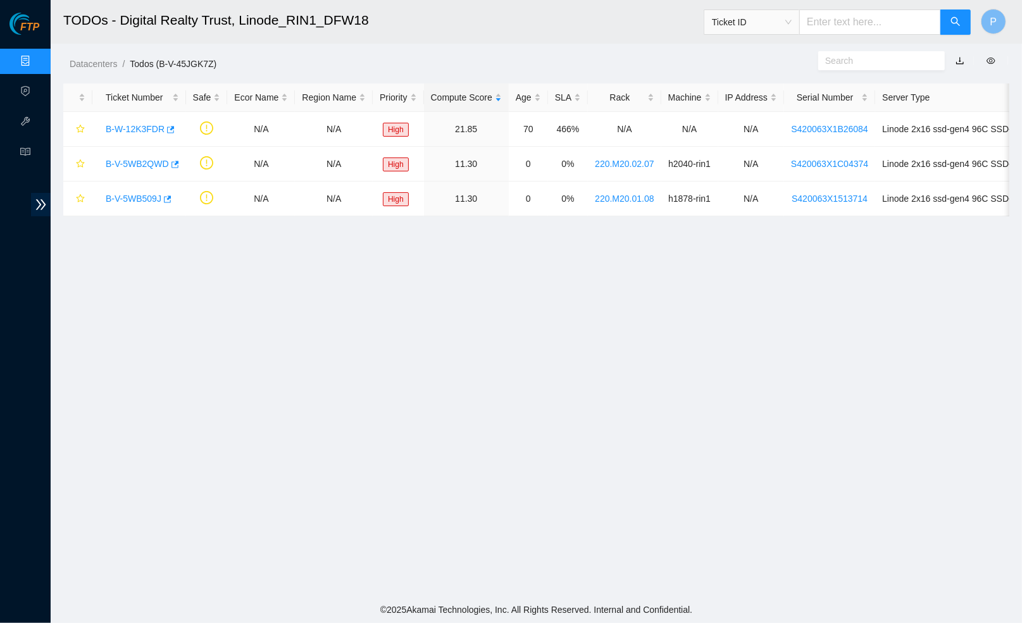
click at [959, 60] on link "button" at bounding box center [959, 61] width 9 height 10
click at [37, 58] on link "Data Centers" at bounding box center [63, 61] width 52 height 10
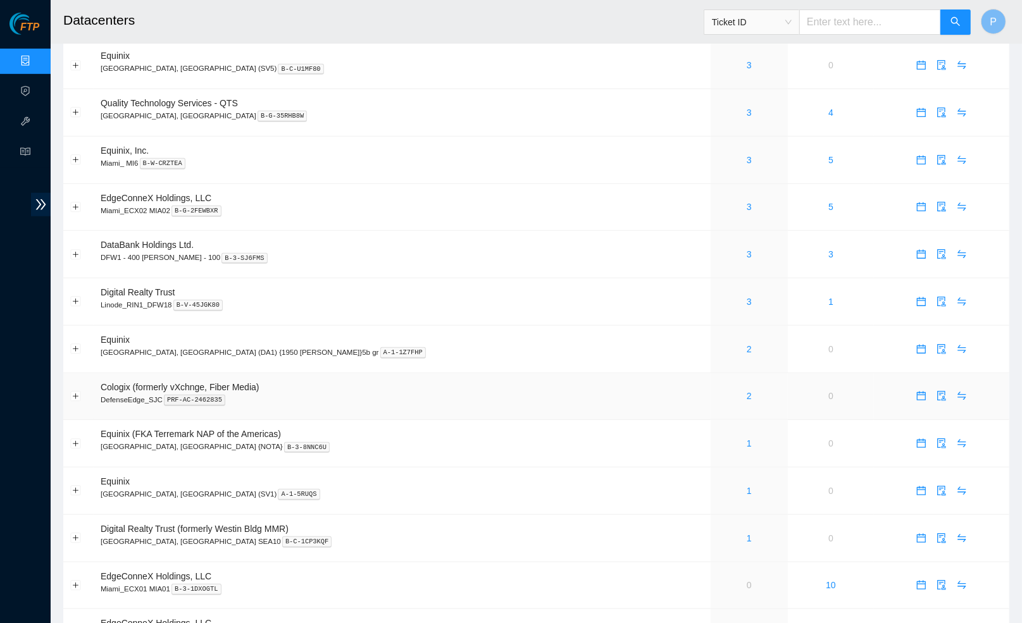
scroll to position [567, 0]
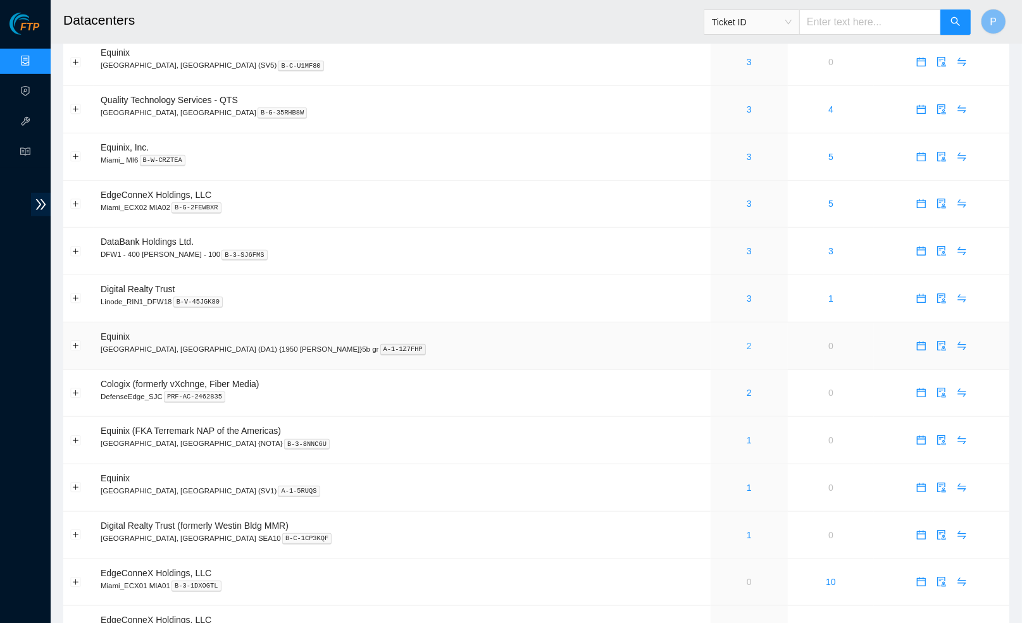
click at [747, 341] on link "2" at bounding box center [749, 346] width 5 height 10
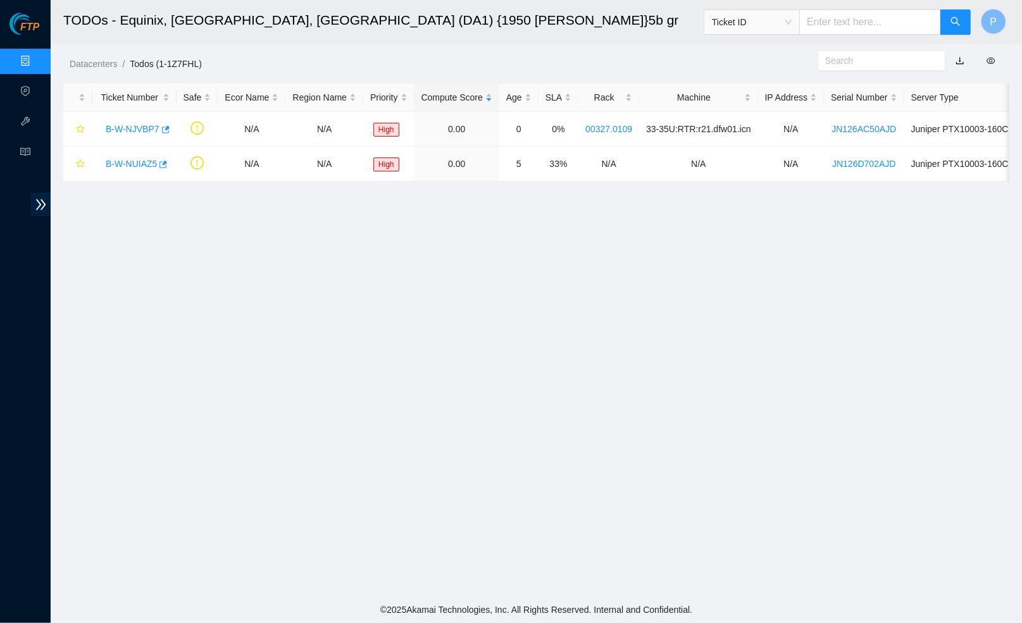
click at [960, 60] on link "button" at bounding box center [959, 61] width 9 height 10
click at [37, 57] on link "Data Centers" at bounding box center [63, 61] width 52 height 10
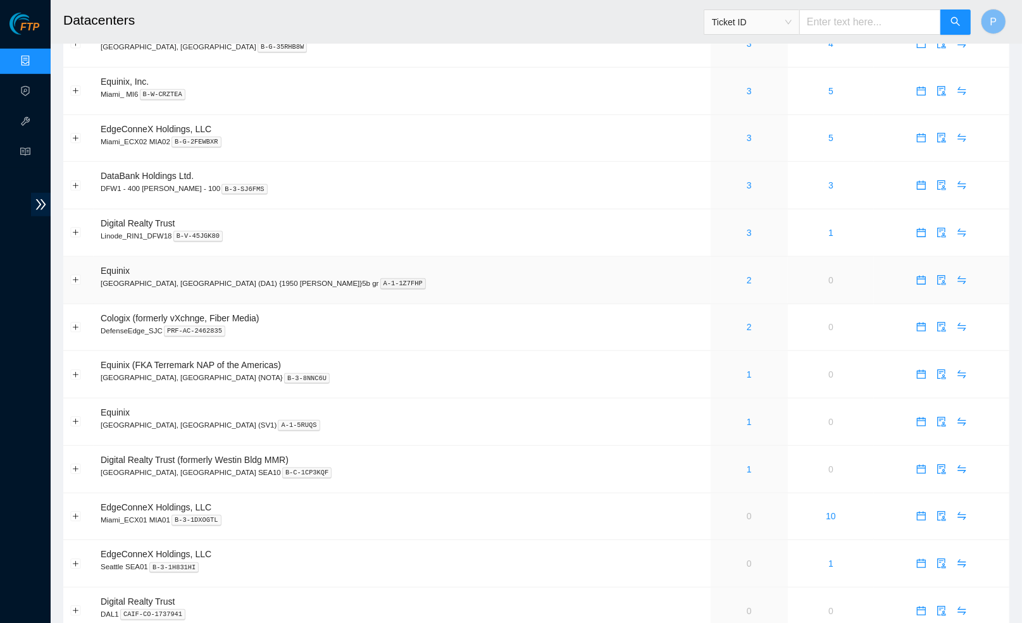
scroll to position [636, 0]
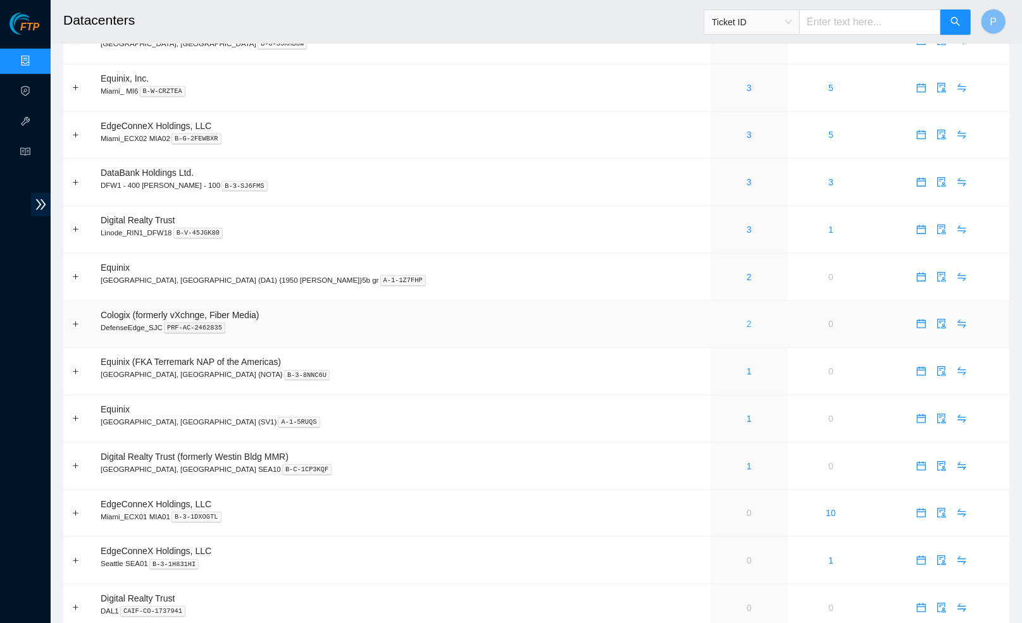
click at [747, 319] on link "2" at bounding box center [749, 324] width 5 height 10
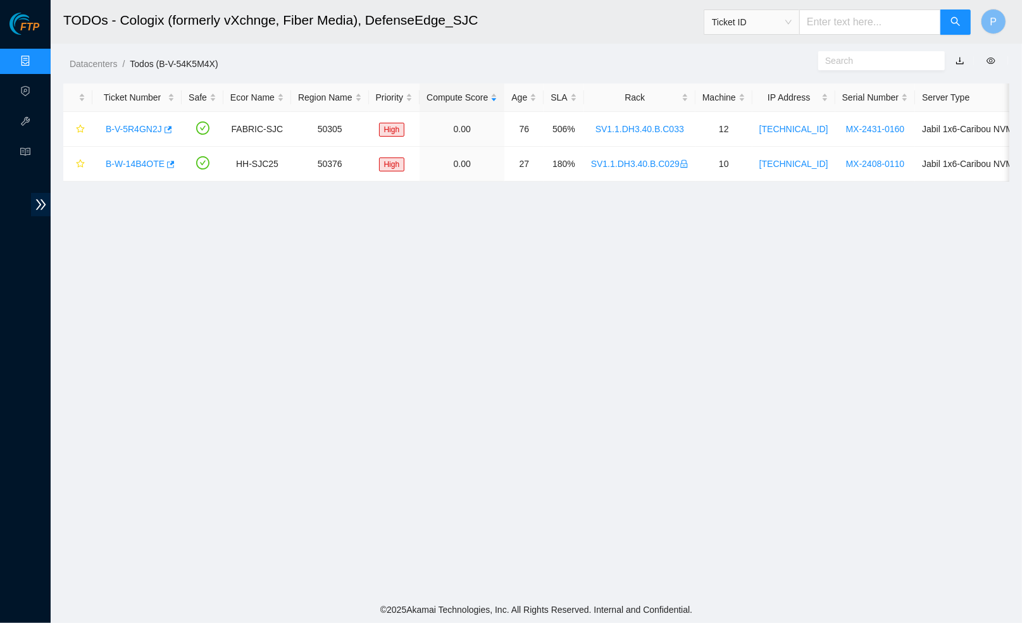
click at [957, 59] on link "button" at bounding box center [959, 61] width 9 height 10
click at [37, 61] on link "Data Centers" at bounding box center [63, 61] width 52 height 10
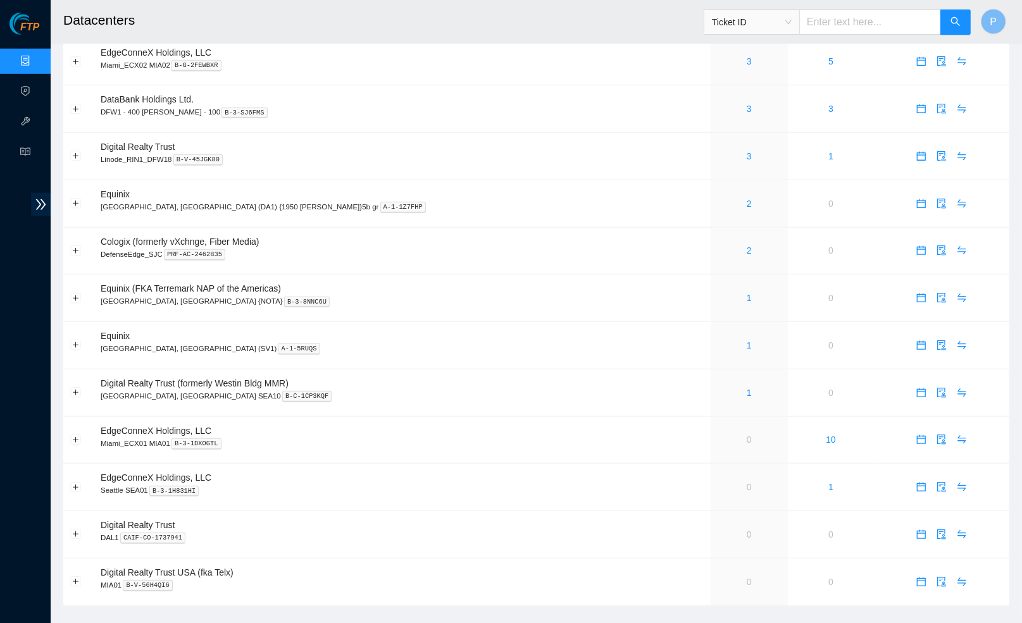
scroll to position [709, 0]
click at [747, 294] on link "1" at bounding box center [749, 299] width 5 height 10
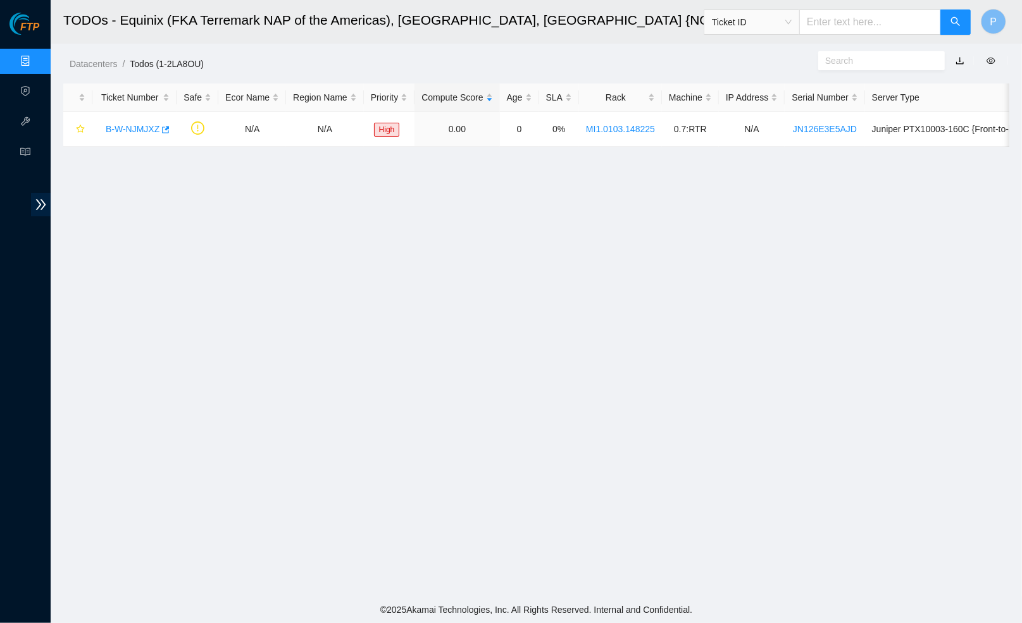
click at [955, 58] on link "button" at bounding box center [959, 61] width 9 height 10
click at [37, 61] on link "Data Centers" at bounding box center [63, 61] width 52 height 10
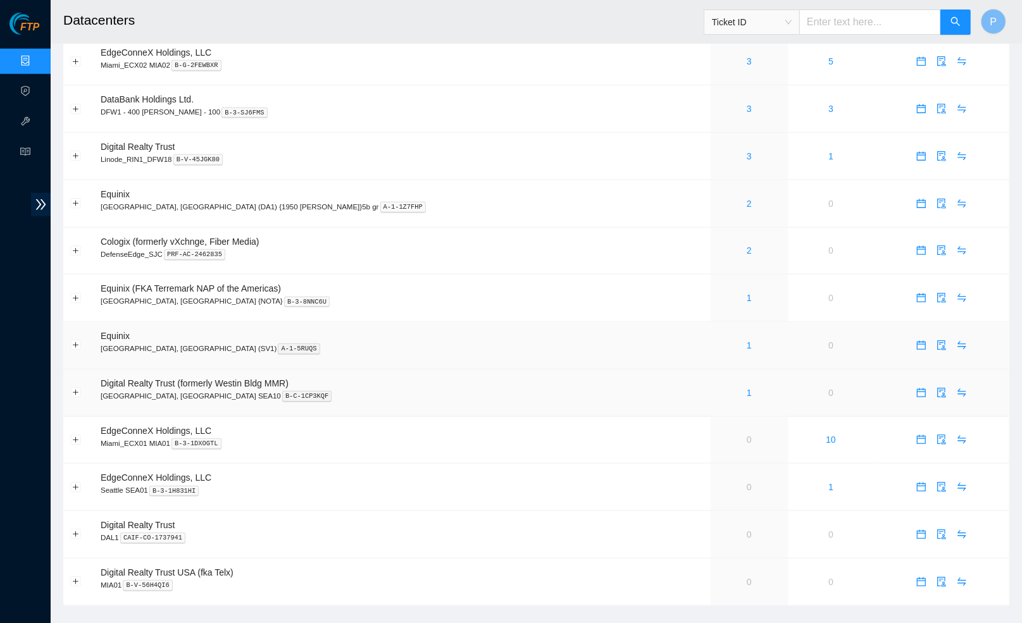
scroll to position [709, 0]
click at [747, 341] on link "1" at bounding box center [749, 346] width 5 height 10
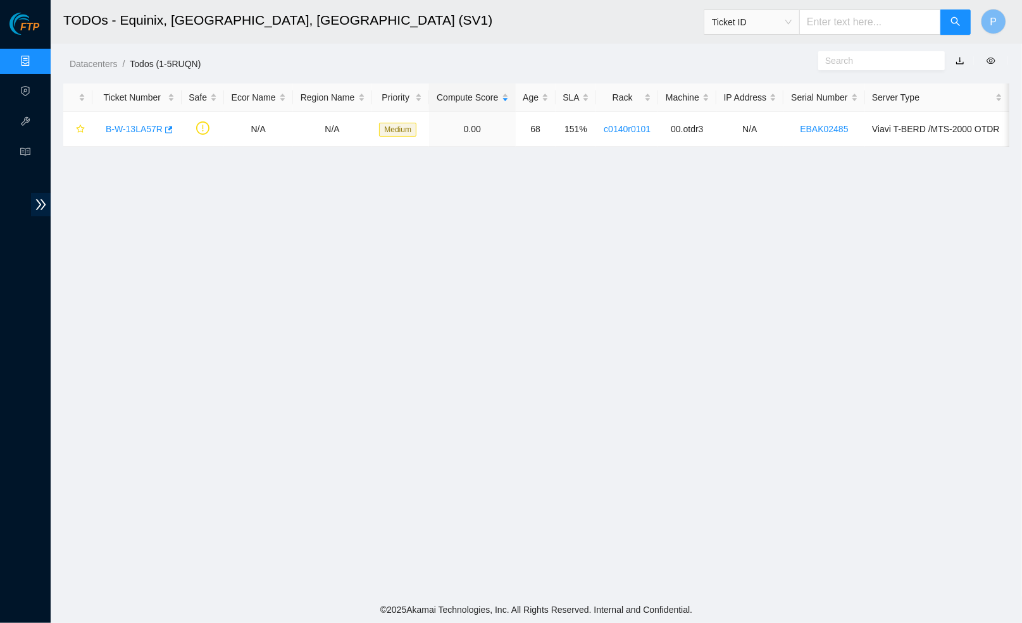
click at [960, 65] on link "button" at bounding box center [959, 61] width 9 height 10
click at [37, 62] on link "Data Centers" at bounding box center [63, 61] width 52 height 10
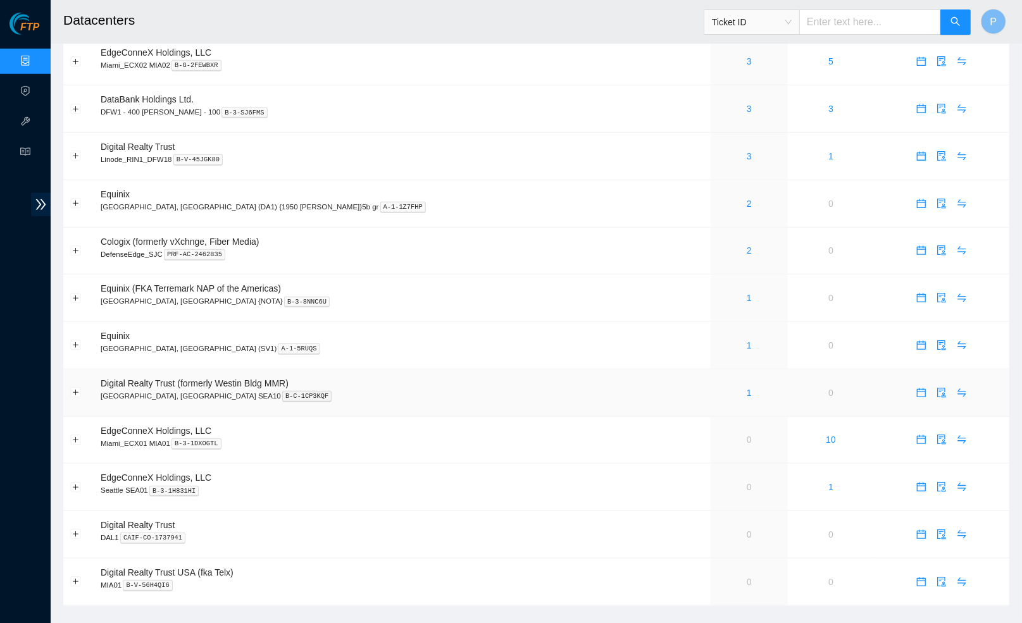
scroll to position [709, 0]
click at [711, 370] on td "1" at bounding box center [749, 393] width 77 height 47
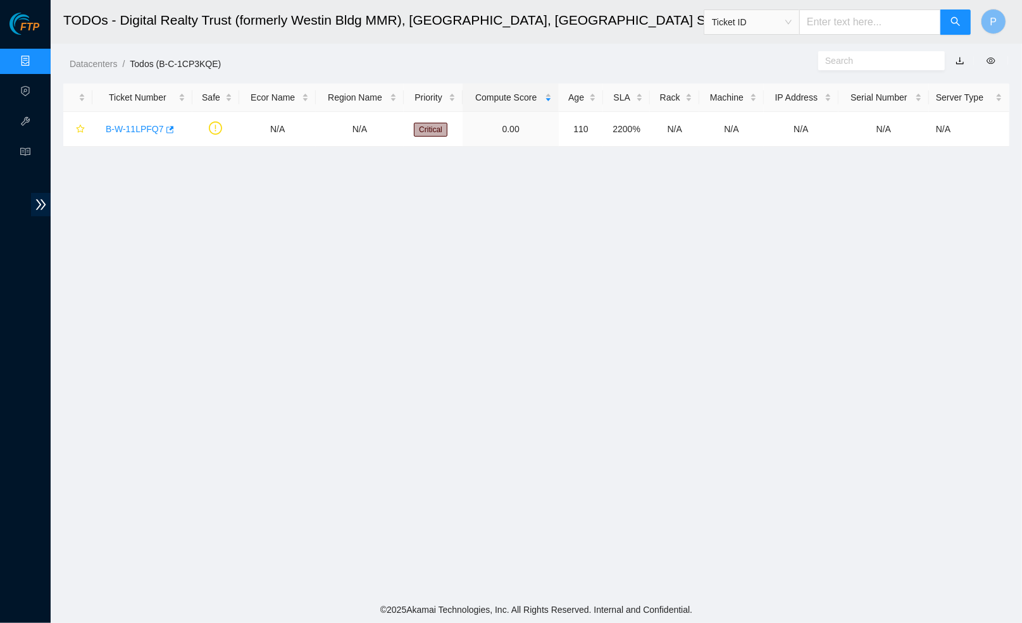
click at [961, 58] on link "button" at bounding box center [959, 61] width 9 height 10
click at [37, 58] on link "Data Centers" at bounding box center [63, 61] width 52 height 10
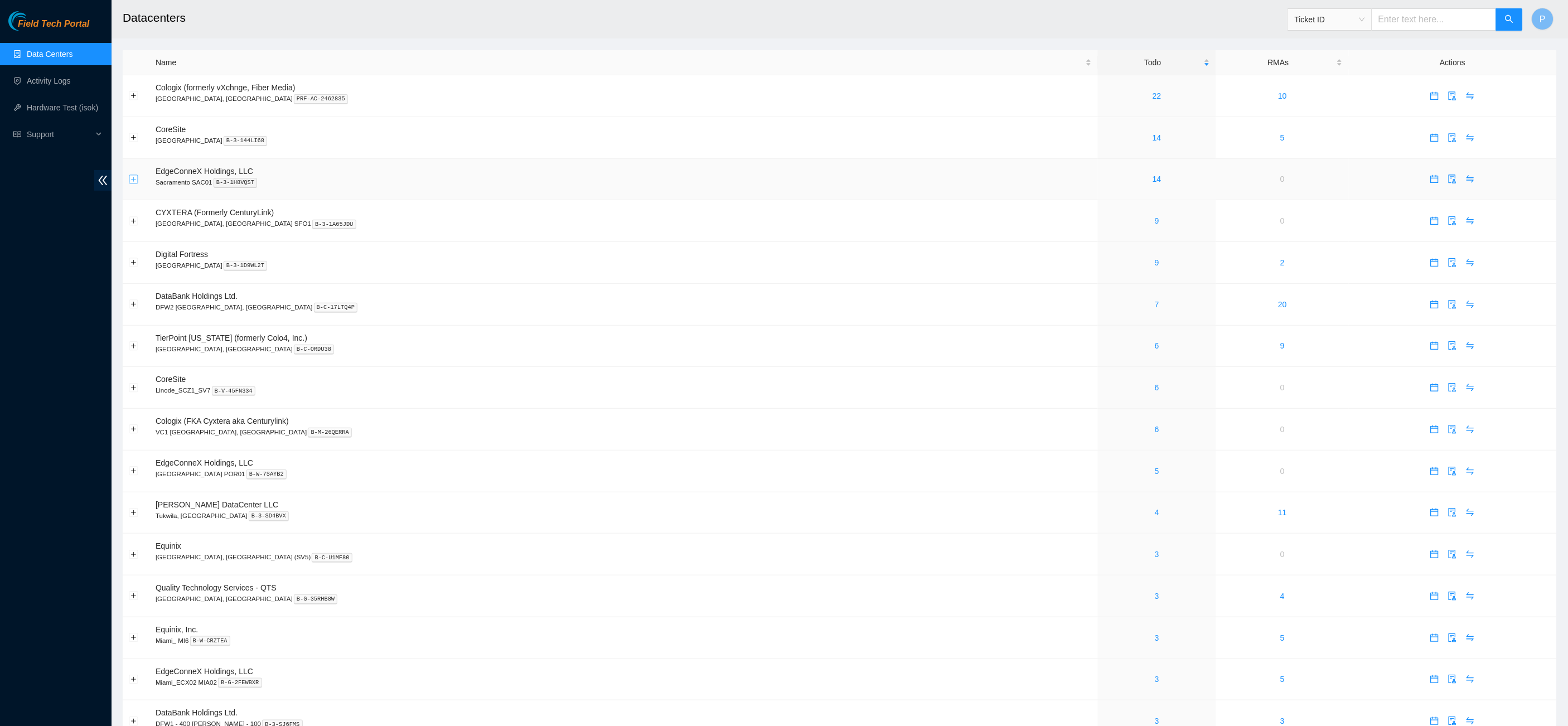
click at [108, 179] on span "double-left" at bounding box center [103, 180] width 18 height 20
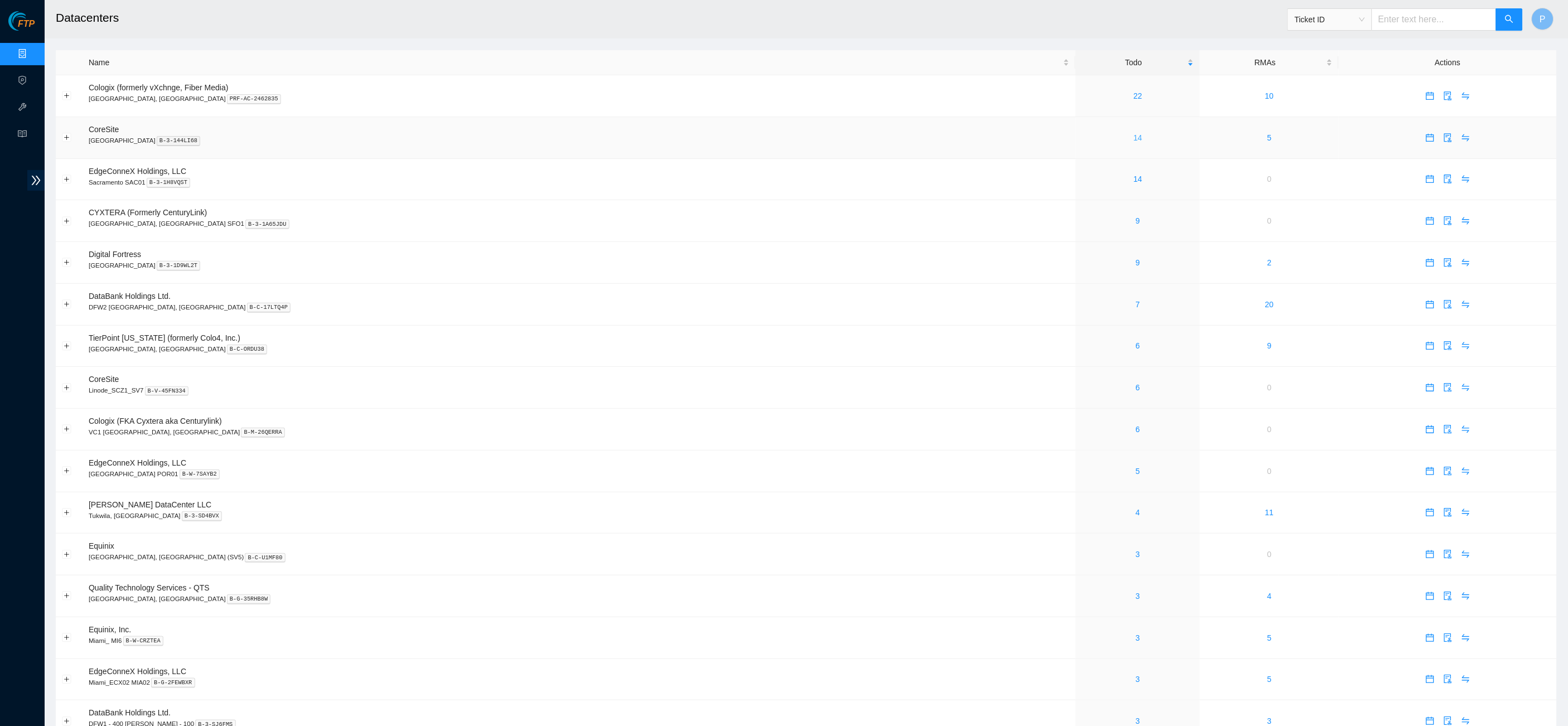
click at [1133, 136] on link "14" at bounding box center [1138, 137] width 9 height 9
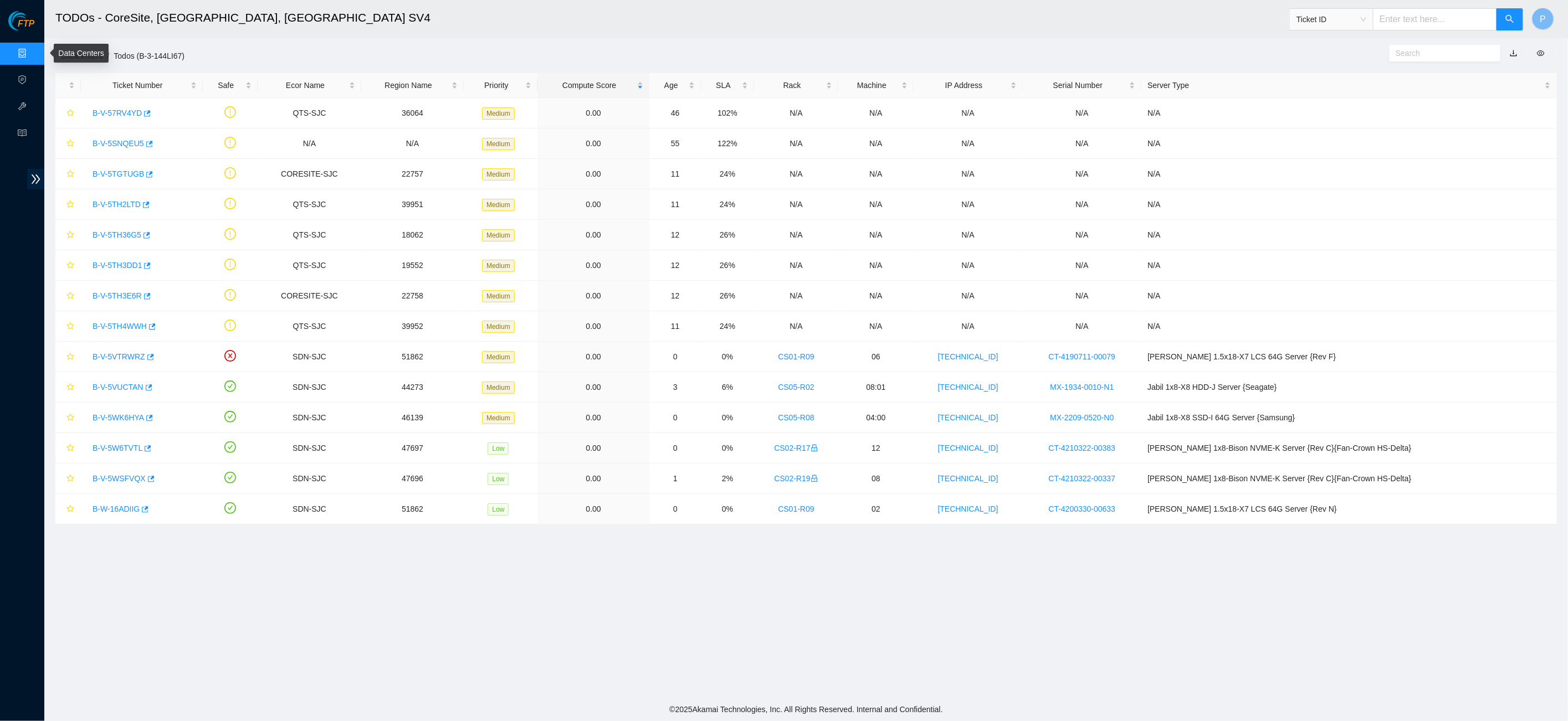
click at [32, 49] on link "Data Centers" at bounding box center [55, 53] width 46 height 9
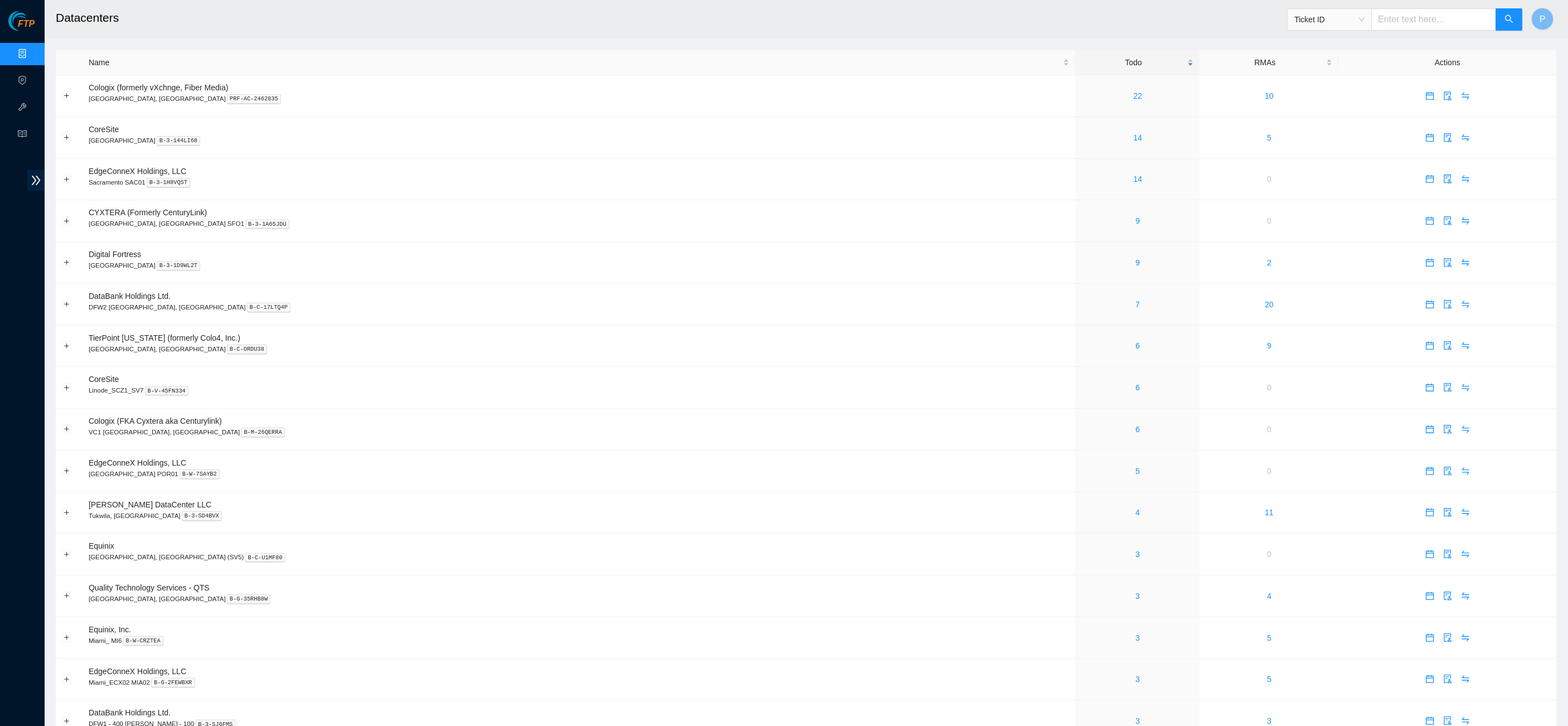
click at [1423, 18] on input "text" at bounding box center [1434, 19] width 125 height 22
paste input "B-W-16OJN50"
type input "B-W-16OJN50"
click at [1510, 18] on icon "search" at bounding box center [1510, 19] width 9 height 9
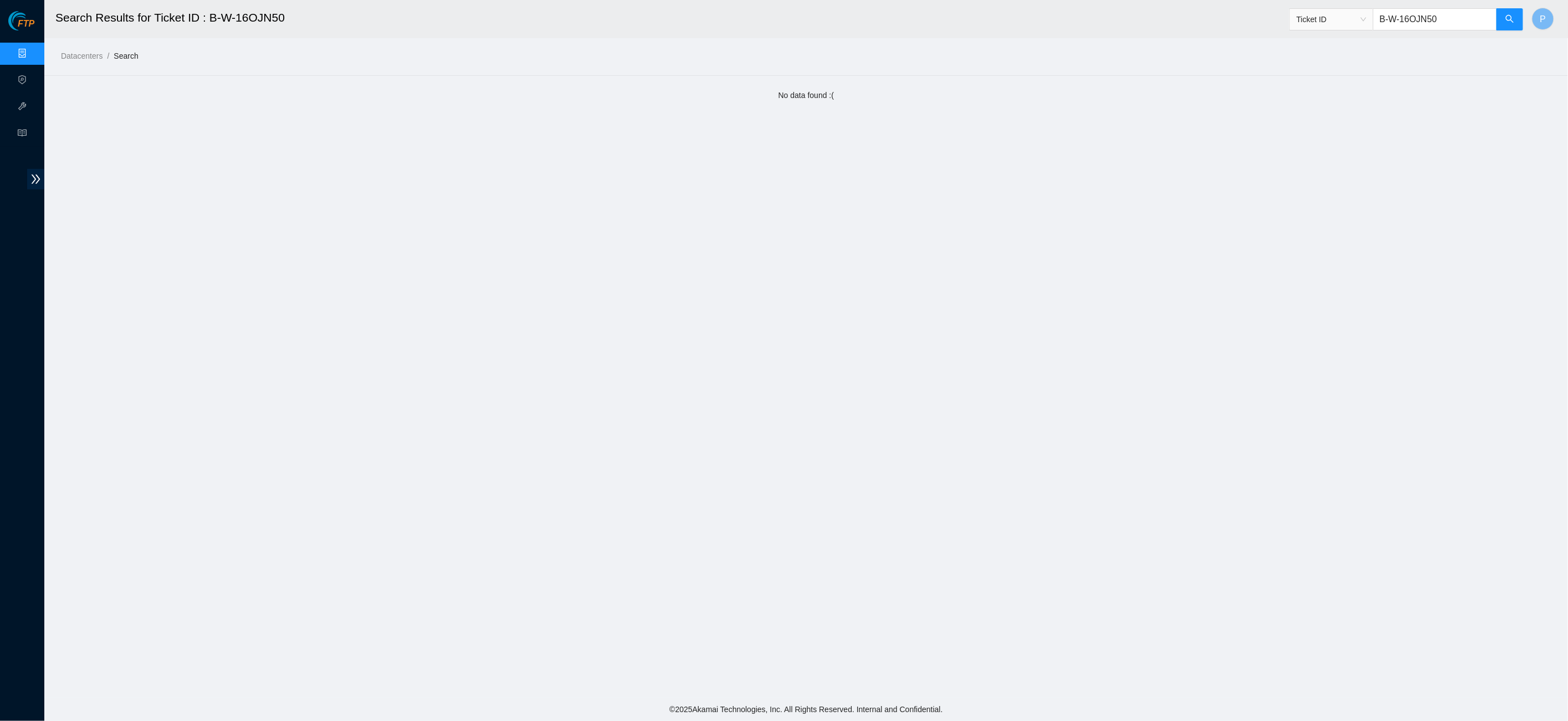
click at [1438, 19] on input "B-W-16OJN50" at bounding box center [1435, 18] width 124 height 22
paste input "NLQDO9"
type input "B-W-NLQDO9"
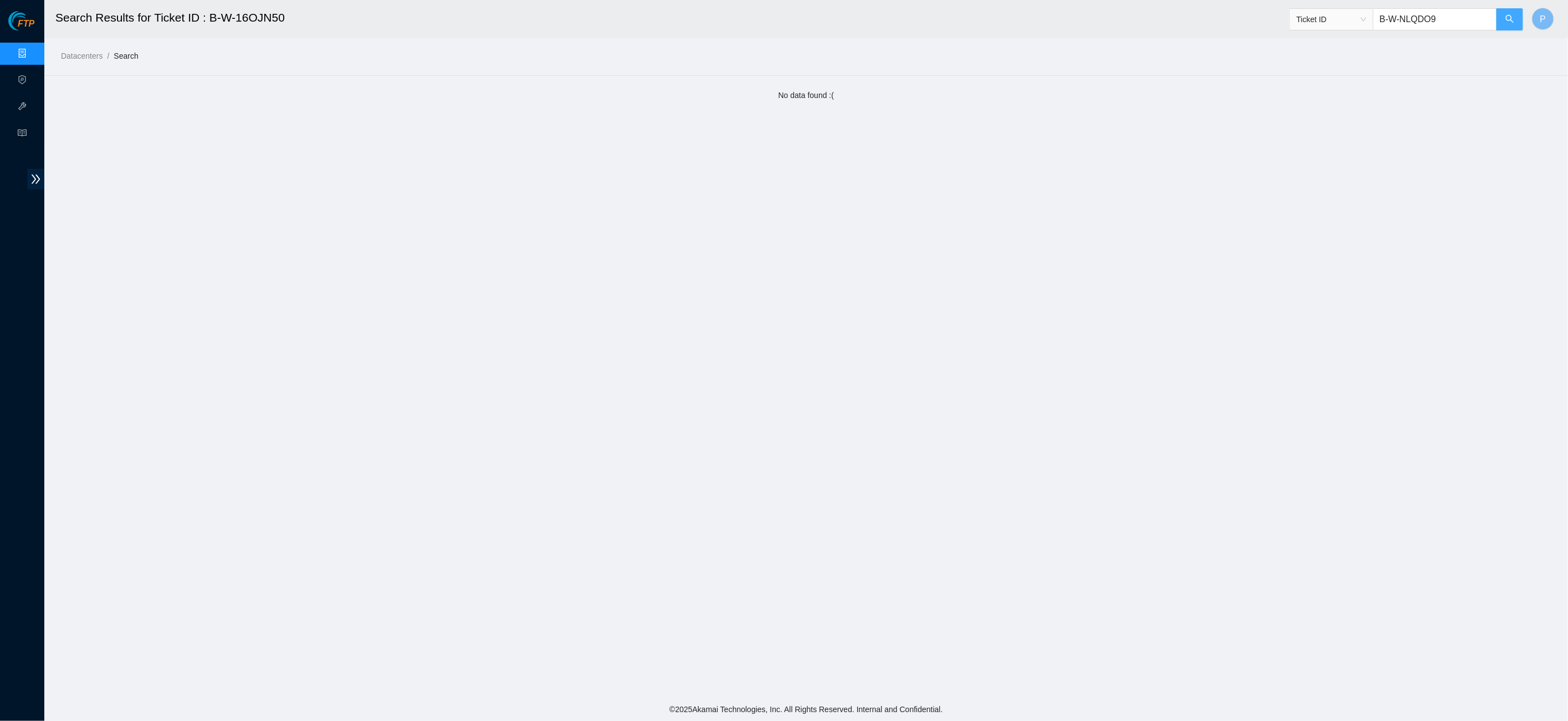
click at [1519, 19] on button "button" at bounding box center [1509, 18] width 26 height 22
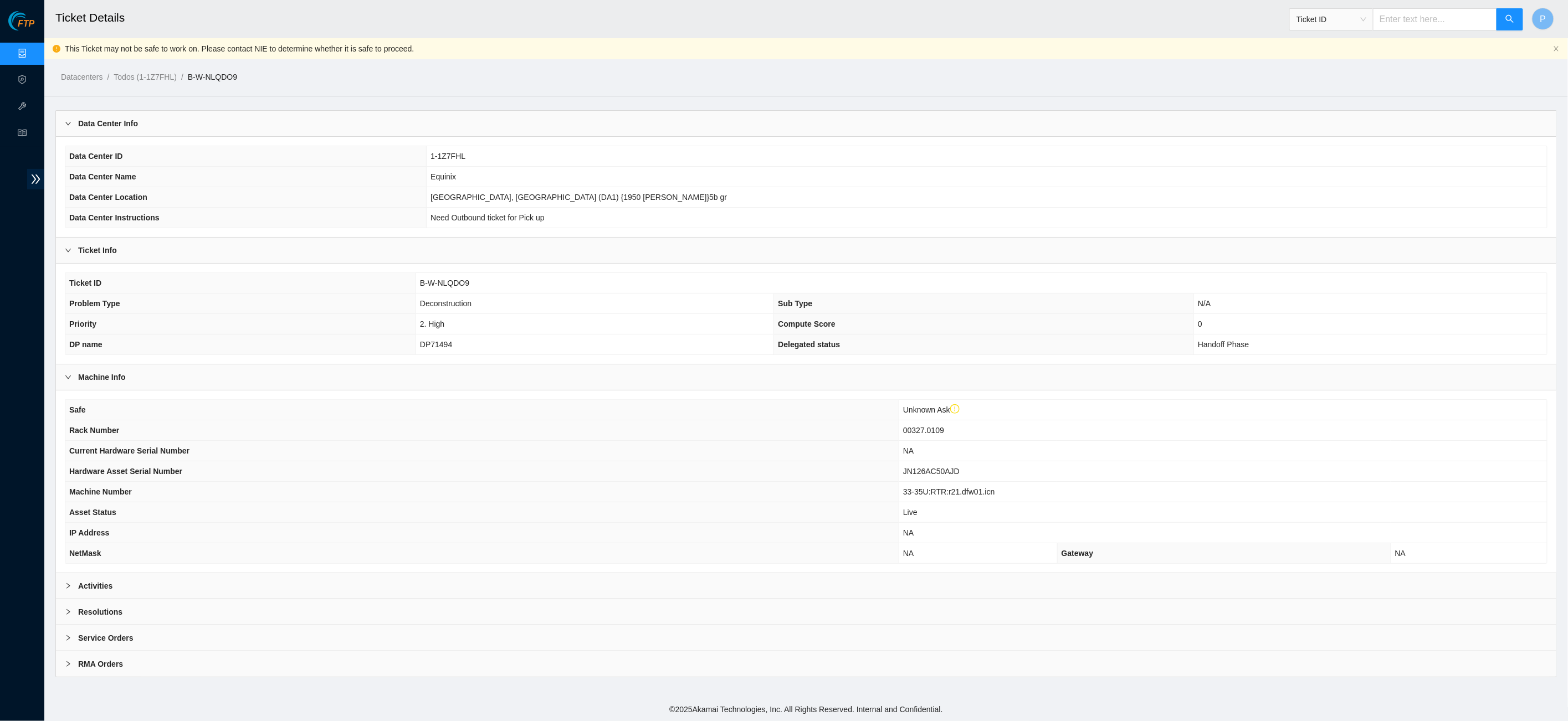
click at [595, 582] on div "Activities" at bounding box center [805, 585] width 1500 height 25
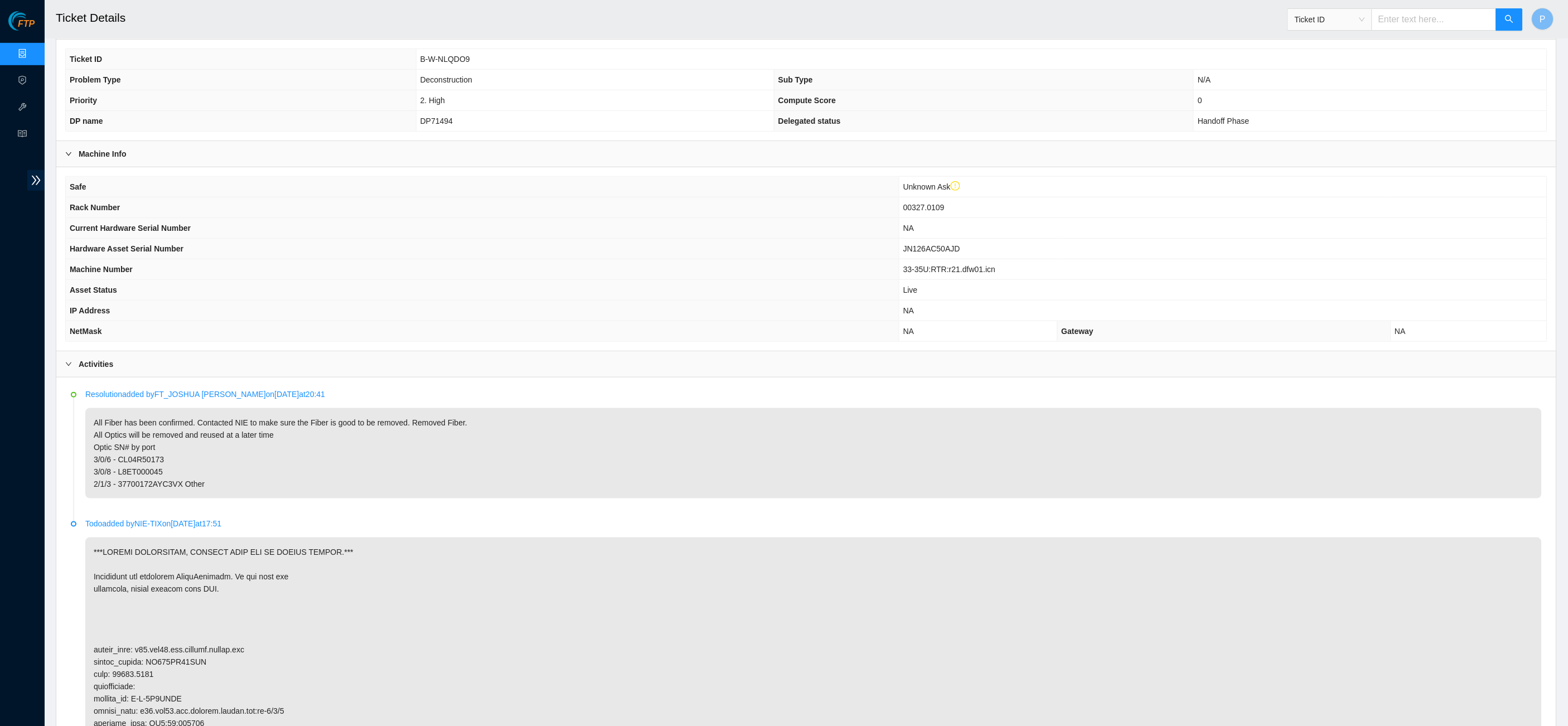
scroll to position [175, 0]
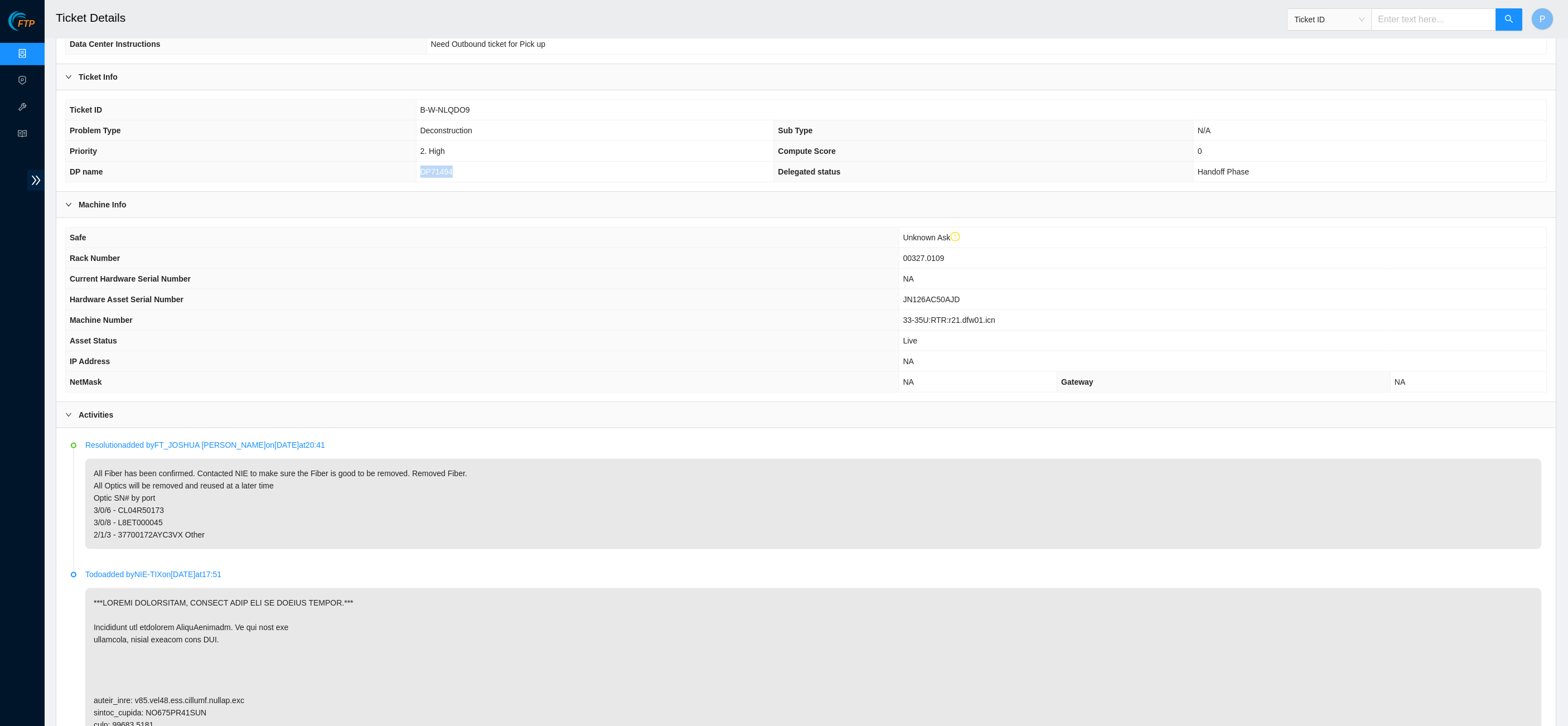
drag, startPoint x: 452, startPoint y: 165, endPoint x: 413, endPoint y: 167, distance: 39.1
click at [416, 167] on td "DP71494" at bounding box center [595, 171] width 358 height 20
copy span "DP71494"
click at [436, 302] on th "Hardware Asset Serial Number" at bounding box center [482, 299] width 833 height 20
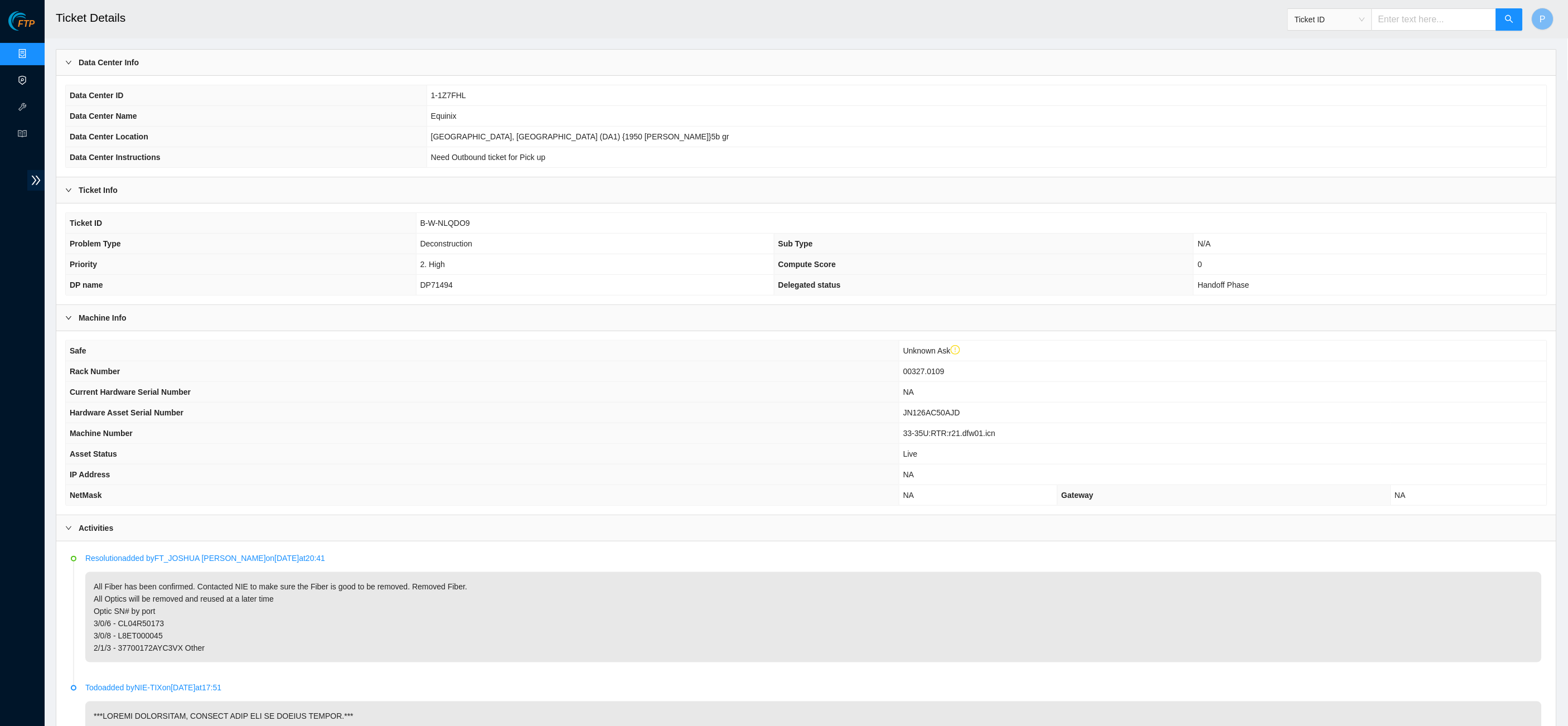
scroll to position [0, 0]
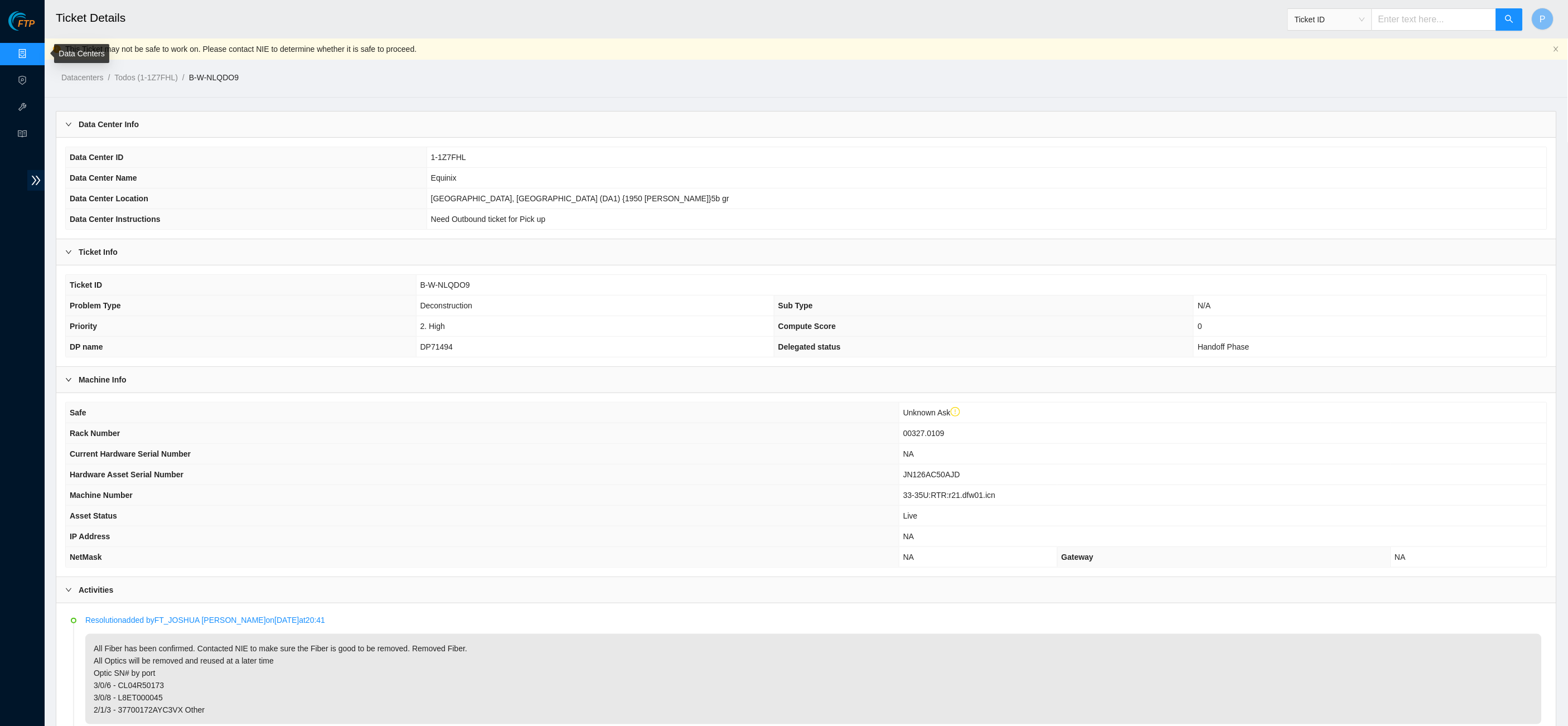
click at [33, 49] on link "Data Centers" at bounding box center [56, 54] width 46 height 9
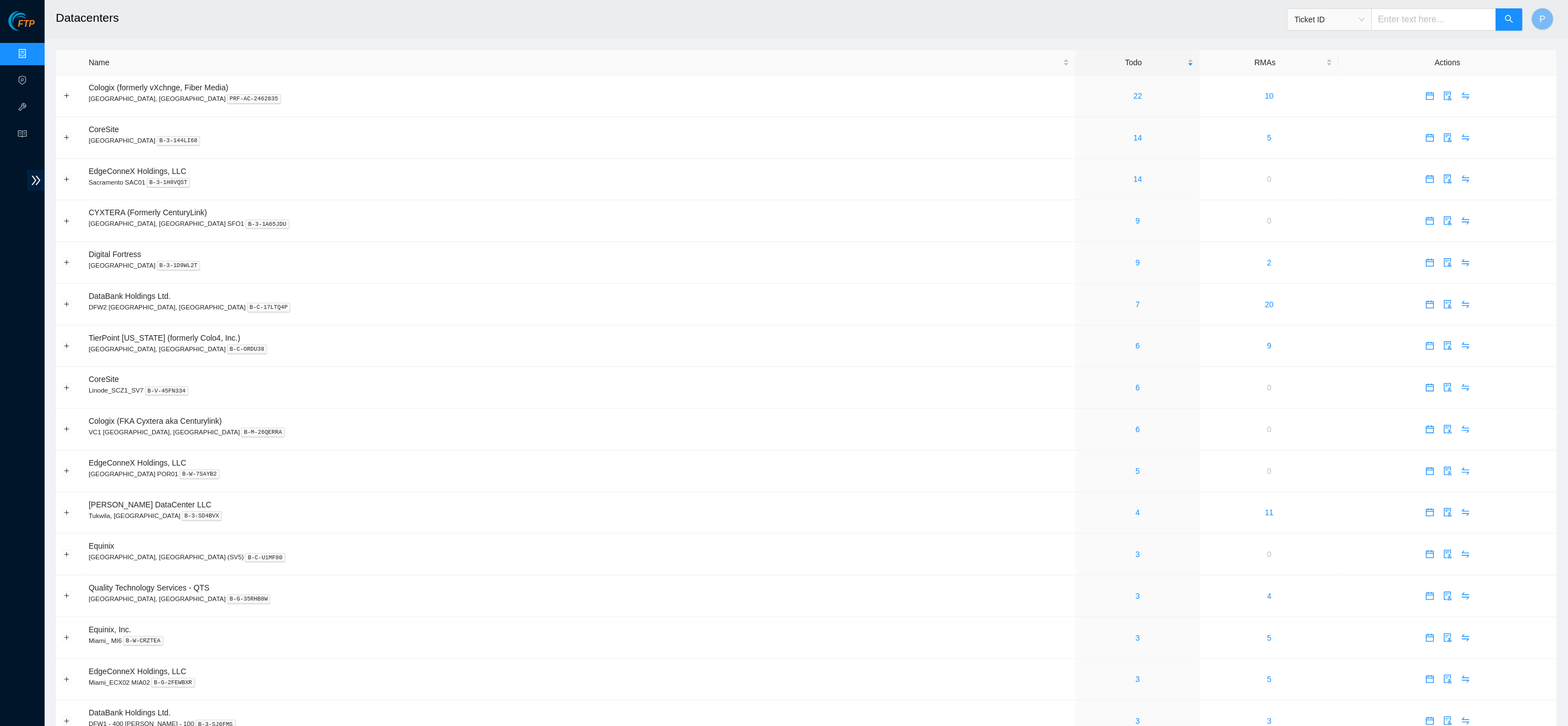
click at [1378, 25] on input "text" at bounding box center [1434, 19] width 125 height 22
paste input "B-V-5VVS81H"
type input "B-V-5VVS81H"
click at [1513, 21] on icon "search" at bounding box center [1510, 19] width 9 height 9
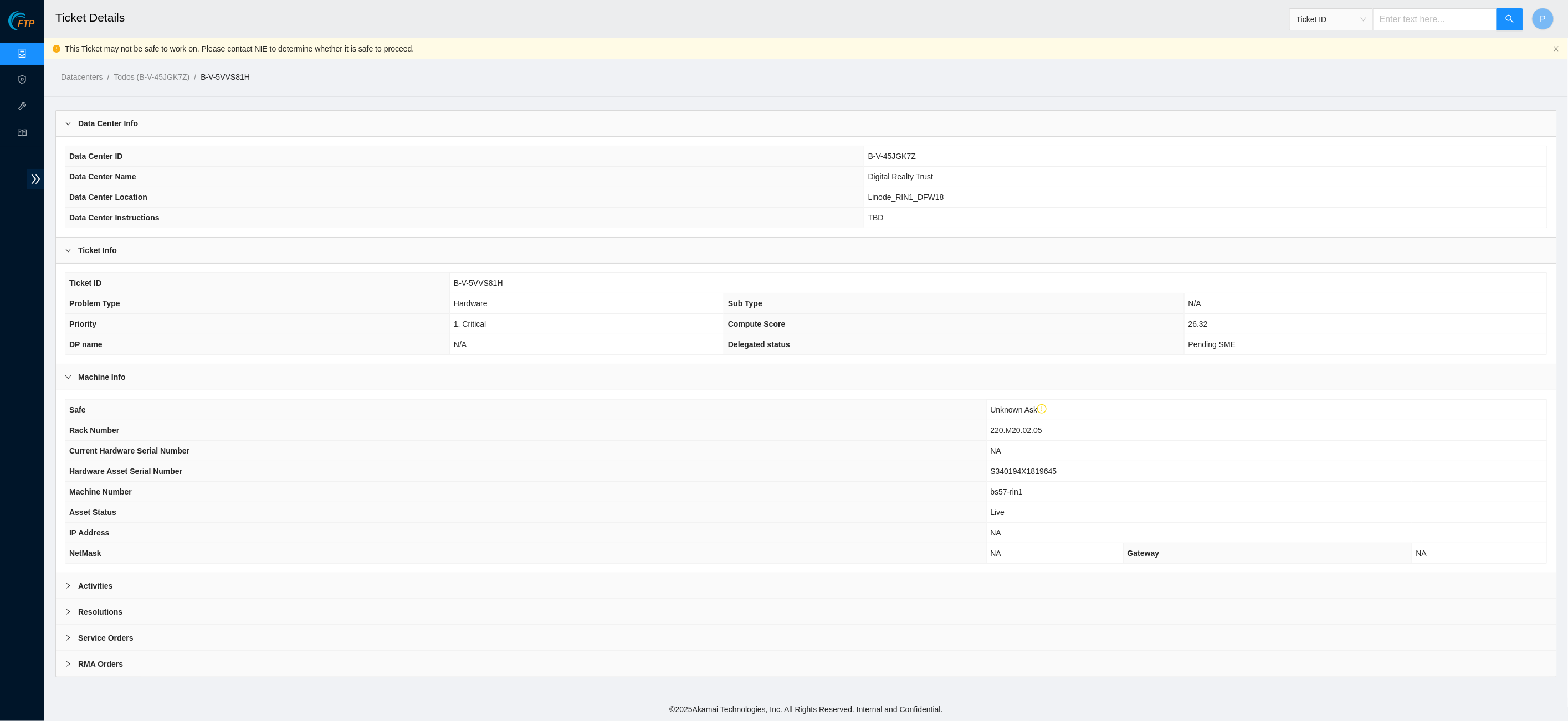
drag, startPoint x: 1445, startPoint y: 15, endPoint x: 1447, endPoint y: 22, distance: 7.3
click at [1445, 16] on input "text" at bounding box center [1435, 18] width 124 height 22
paste input "B-W-11L6PRP"
type input "B-W-11L6PRP"
click at [750, 573] on div "Activities" at bounding box center [805, 585] width 1500 height 25
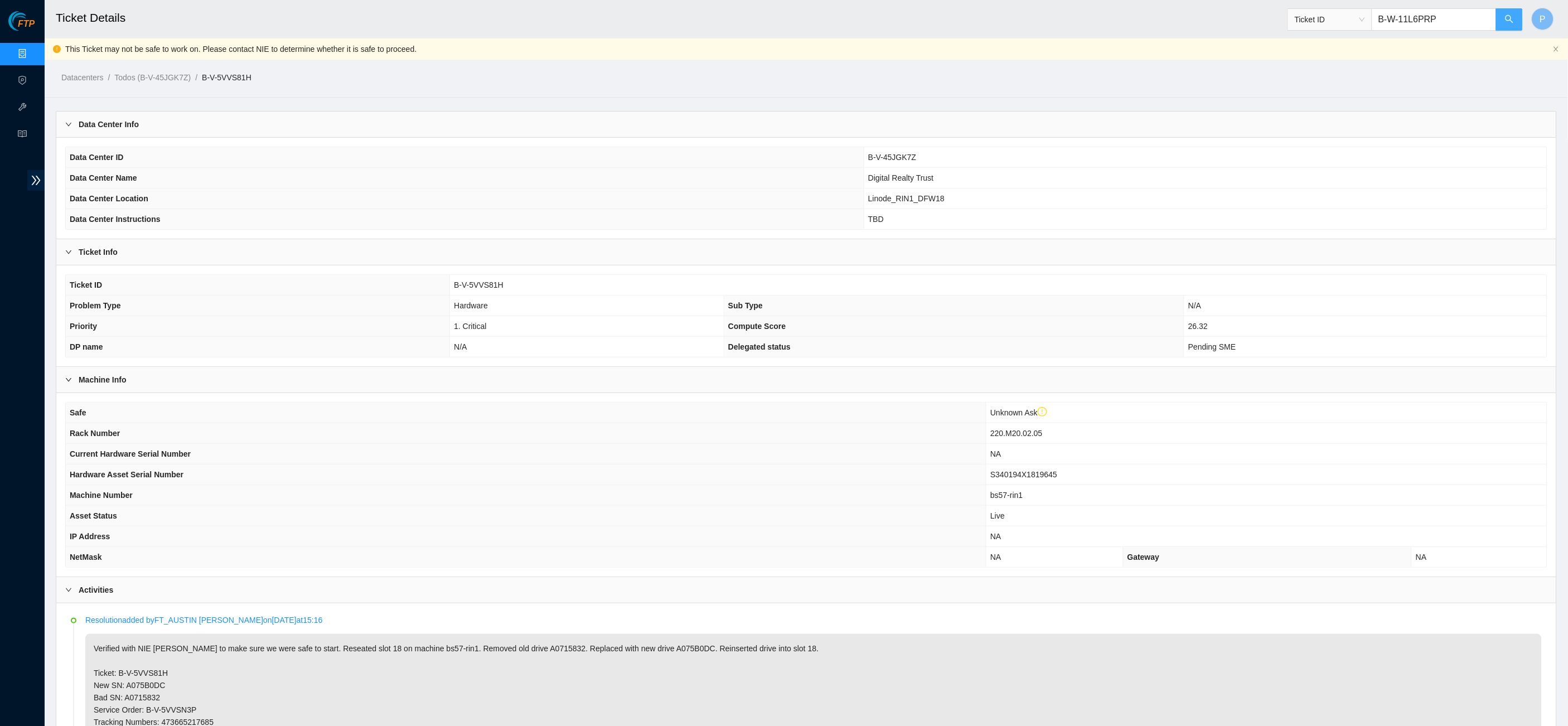
click at [1518, 17] on button "button" at bounding box center [1510, 19] width 26 height 22
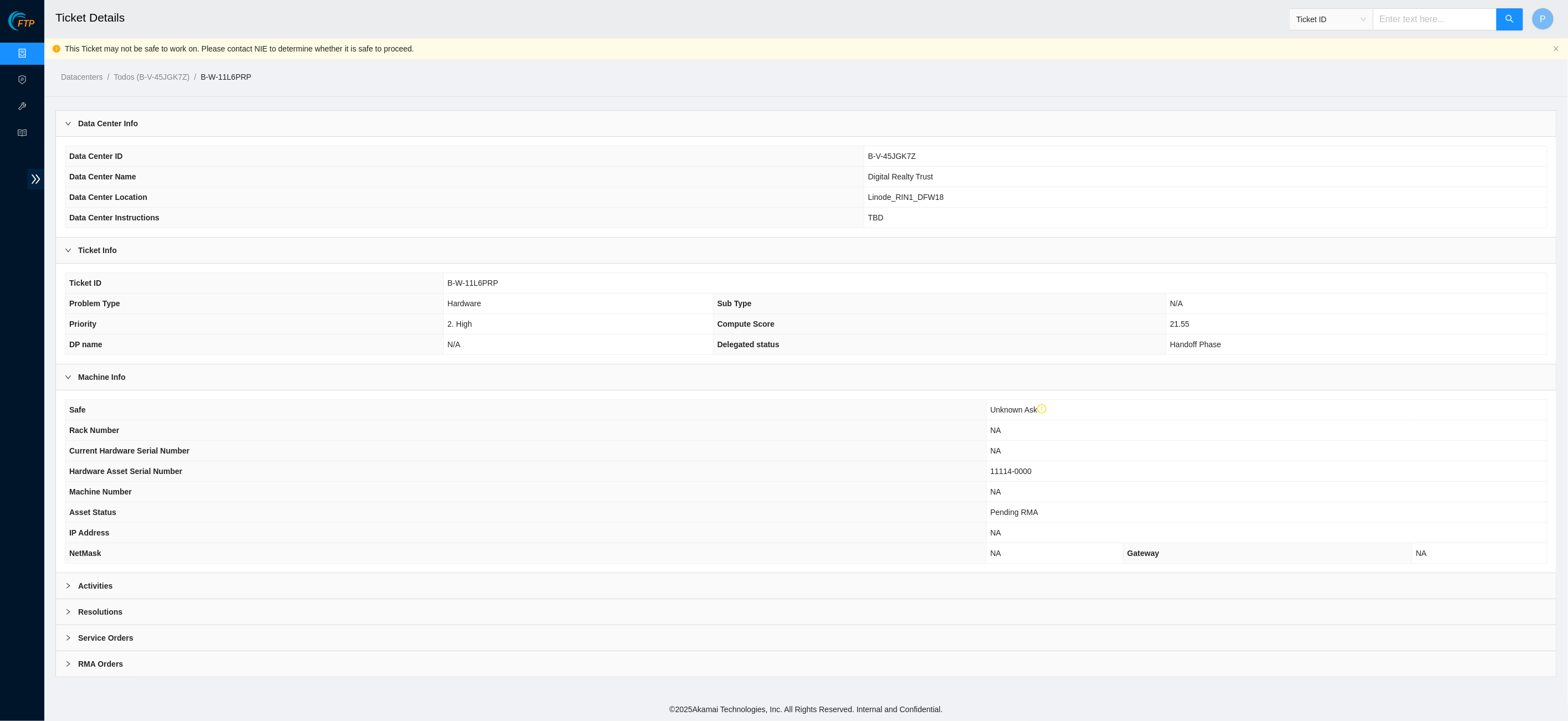
click at [1402, 24] on input "text" at bounding box center [1435, 18] width 124 height 22
paste input "B-V-5WAJ05Z"
type input "B-V-5WAJ05Z"
click at [487, 581] on div "Activities" at bounding box center [805, 585] width 1500 height 25
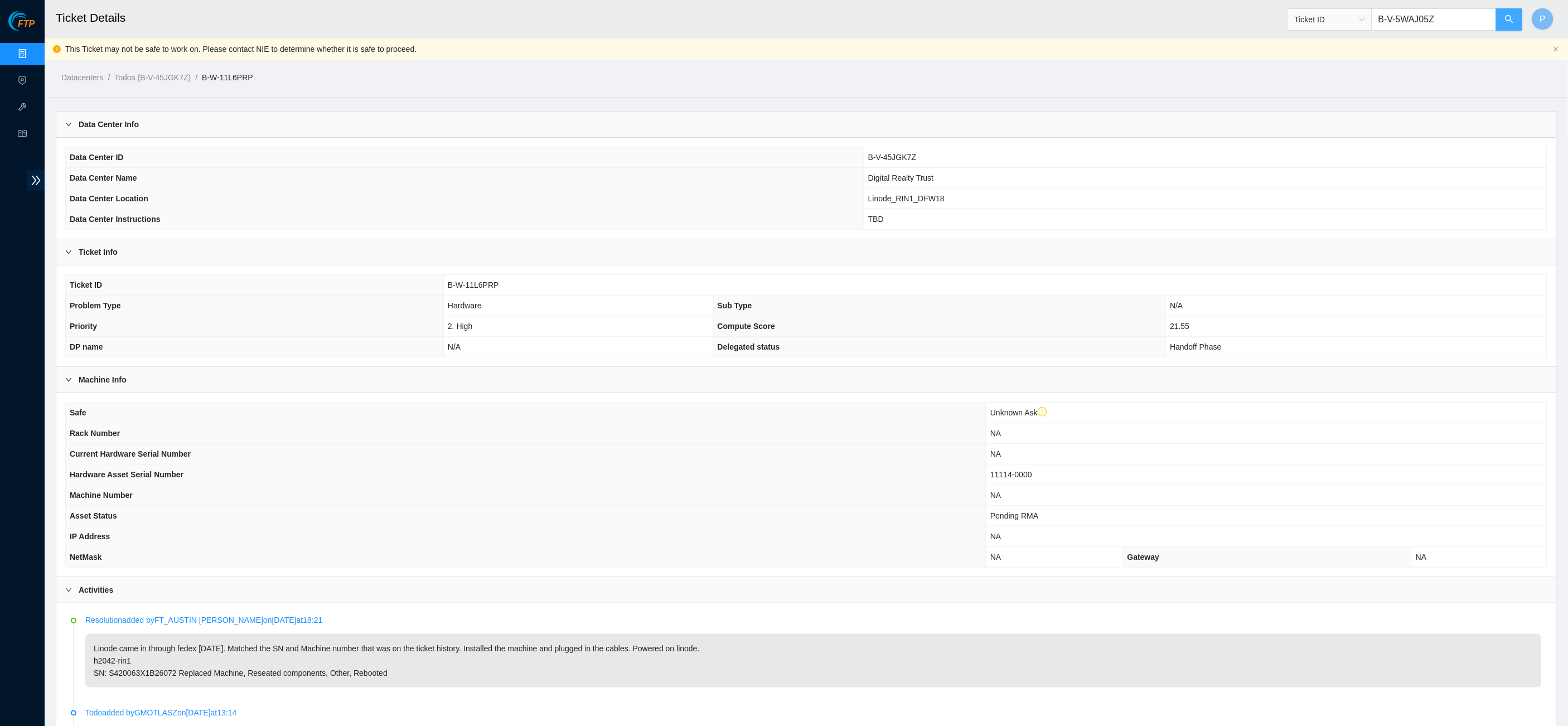
click at [1520, 25] on button "button" at bounding box center [1510, 19] width 26 height 22
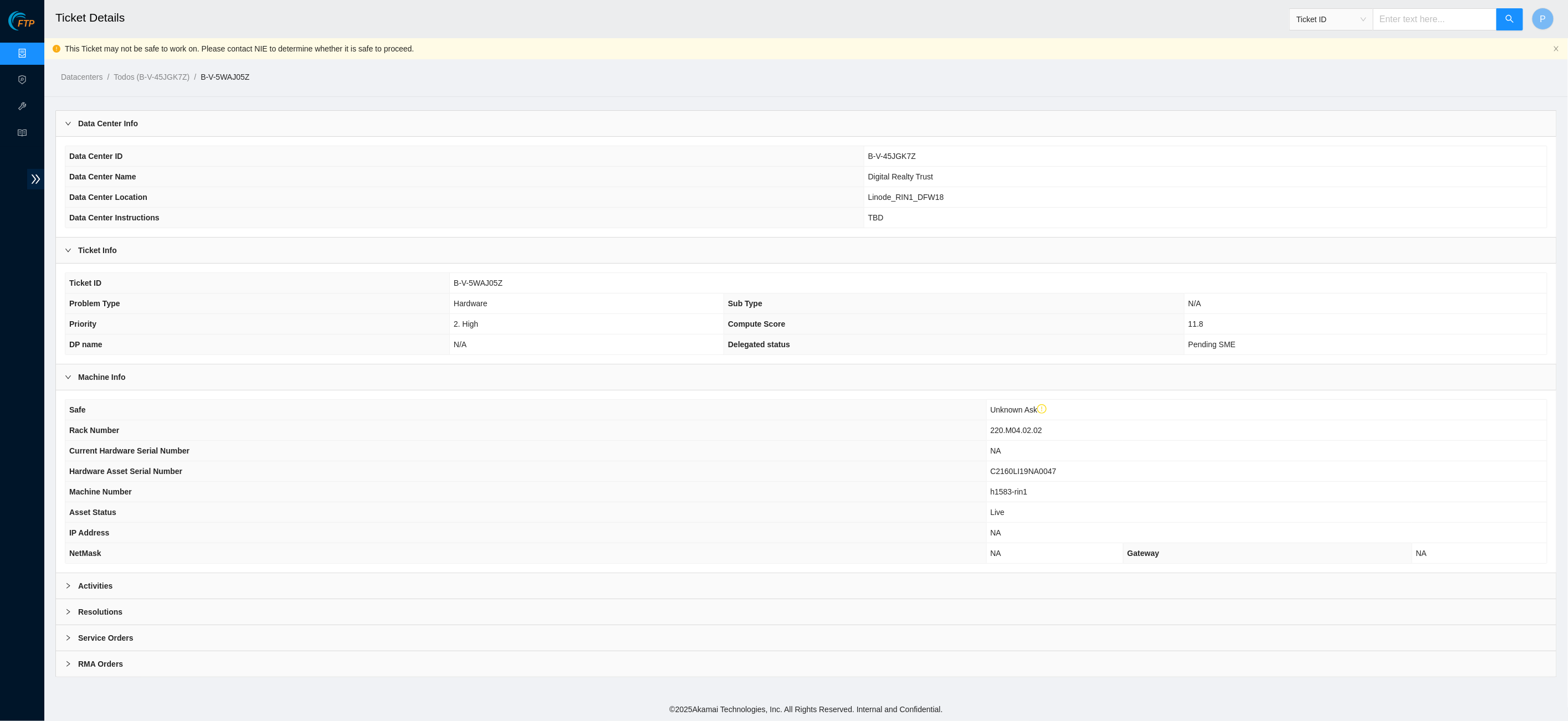
click at [1426, 23] on input "text" at bounding box center [1435, 18] width 124 height 22
paste input "B-V-5WAUPI1"
type input "B-V-5WAUPI1"
click at [777, 584] on div "Activities" at bounding box center [805, 585] width 1500 height 25
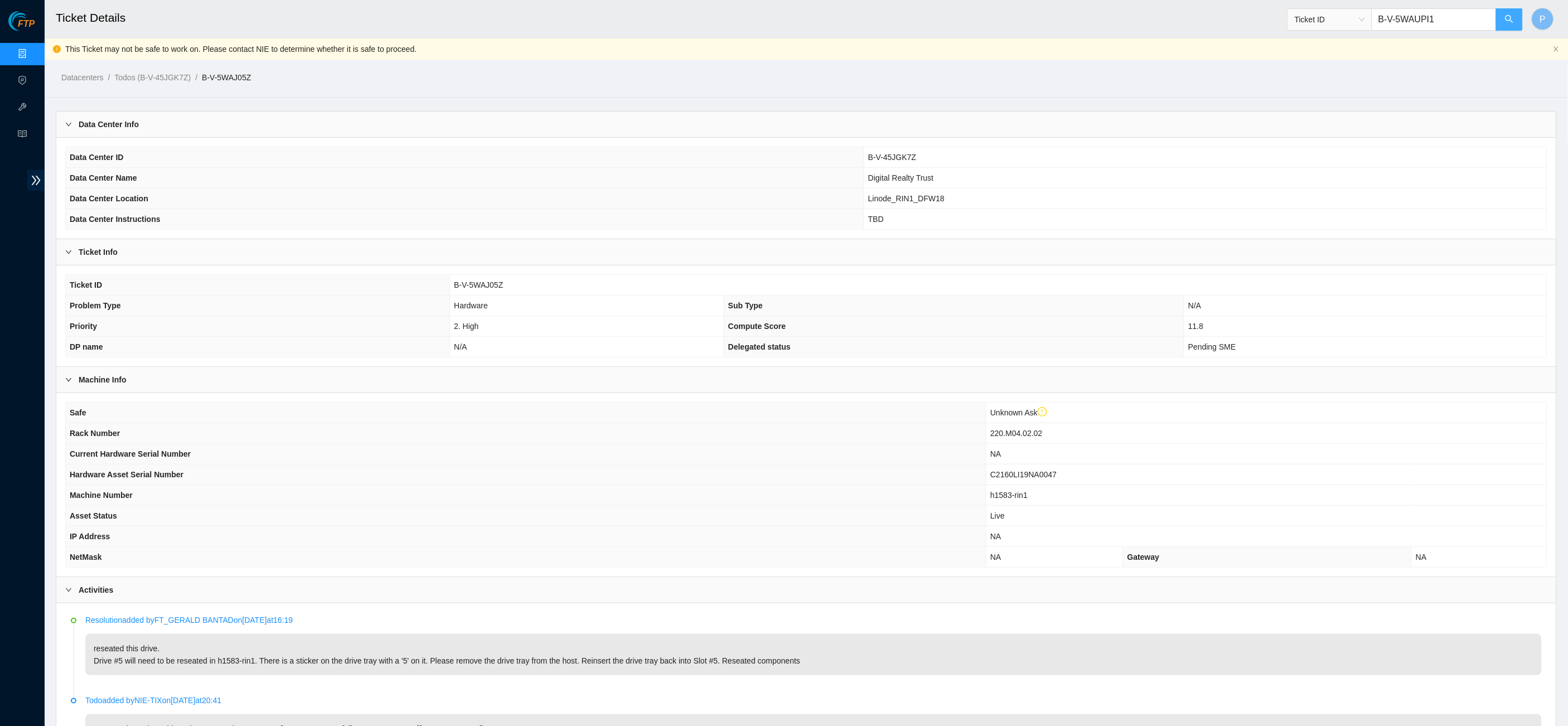
click at [1516, 19] on button "button" at bounding box center [1510, 19] width 26 height 22
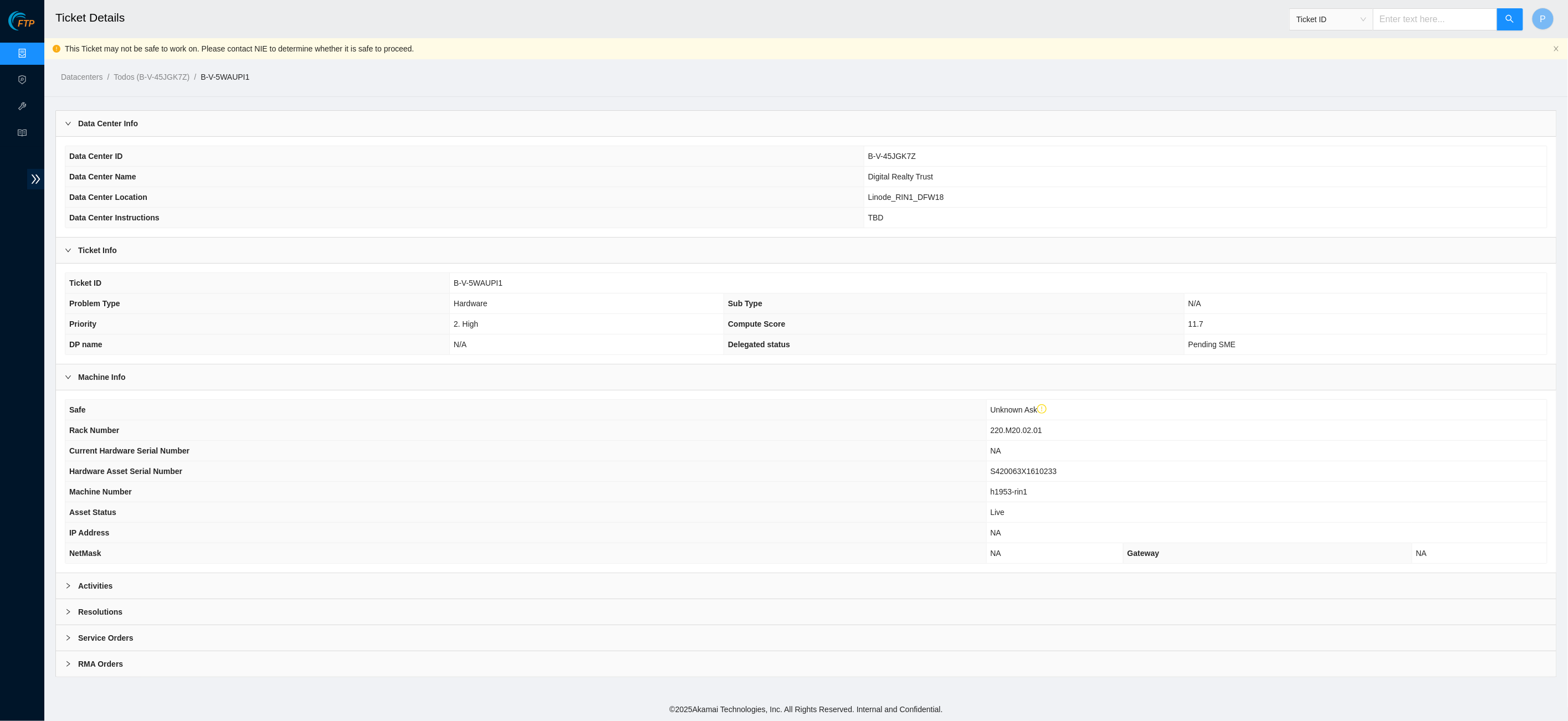
drag, startPoint x: 1401, startPoint y: 16, endPoint x: 1402, endPoint y: 32, distance: 16.0
click at [1401, 17] on input "text" at bounding box center [1435, 18] width 124 height 22
paste input "B-V-5WAVG61"
type input "B-V-5WAVG61"
click at [696, 573] on div "Activities" at bounding box center [805, 585] width 1500 height 25
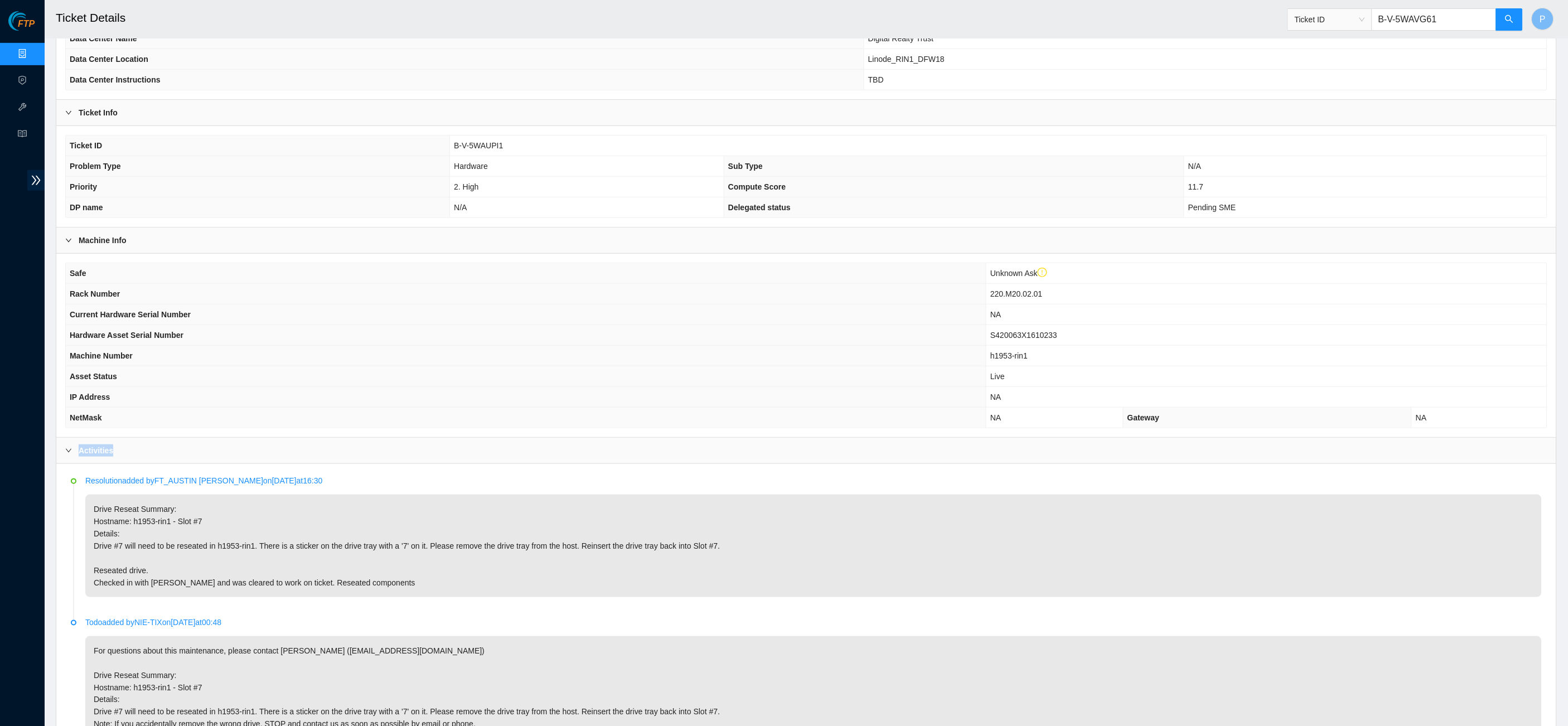
scroll to position [333, 0]
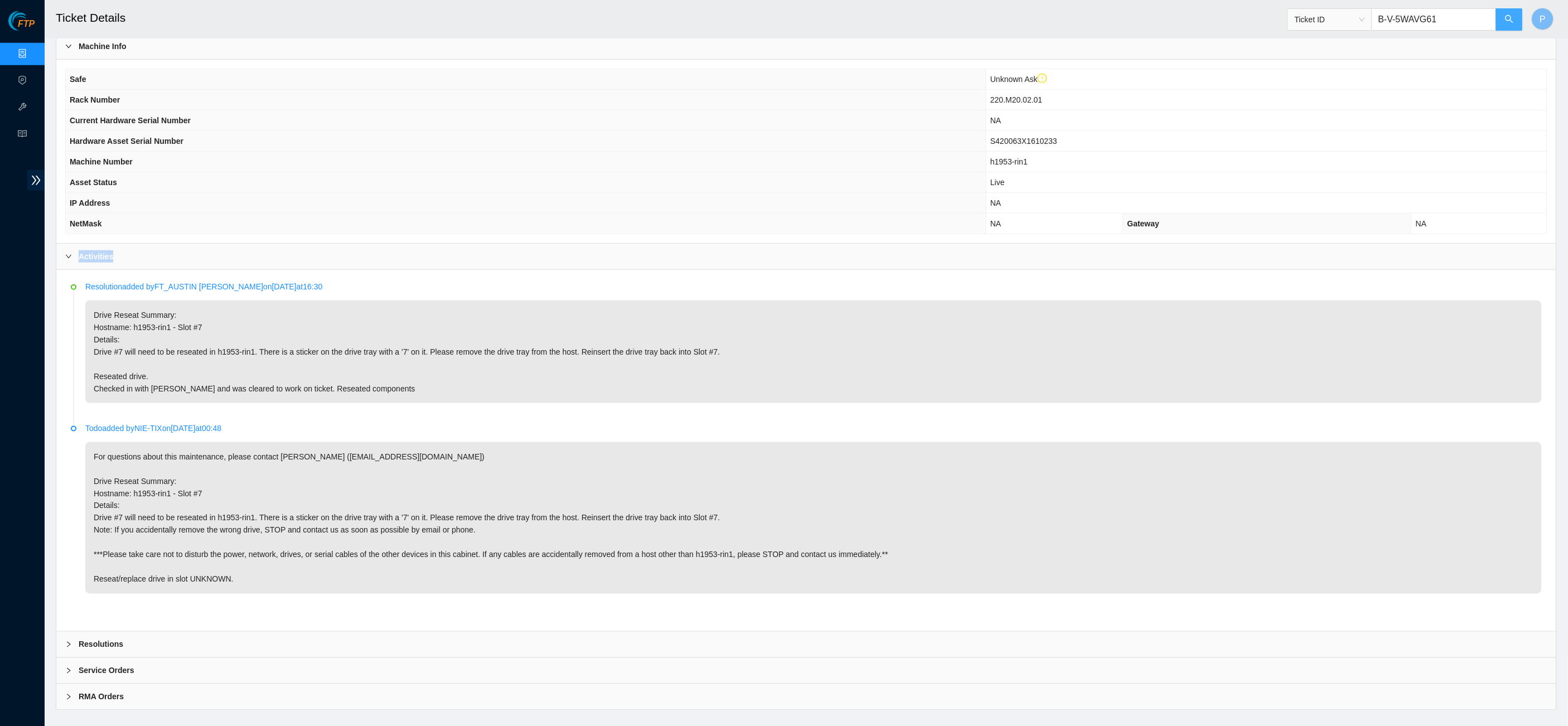
click at [1510, 18] on icon "search" at bounding box center [1510, 19] width 9 height 9
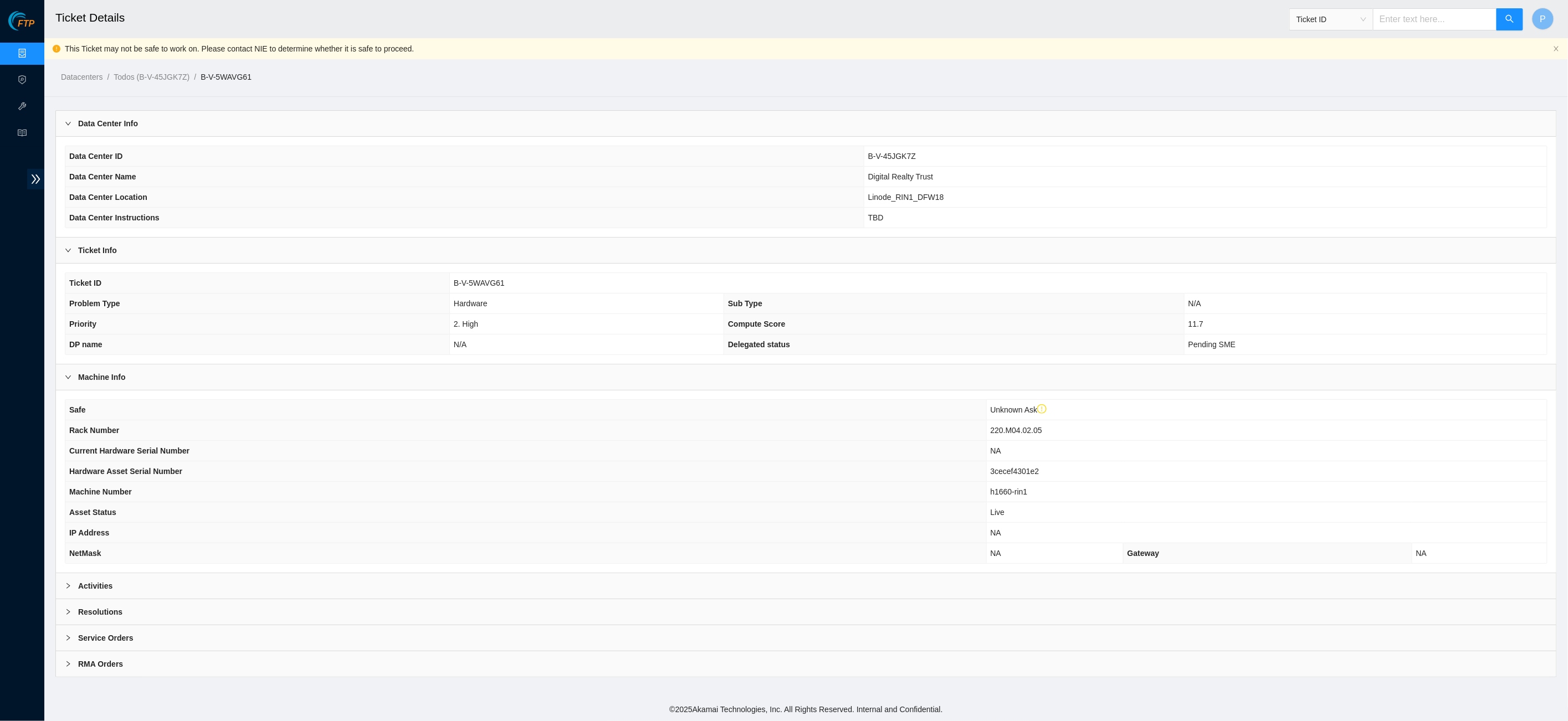
click at [1431, 18] on input "text" at bounding box center [1435, 18] width 124 height 22
paste input "B-V-5WAVG61"
click at [636, 573] on div "Activities" at bounding box center [805, 585] width 1500 height 25
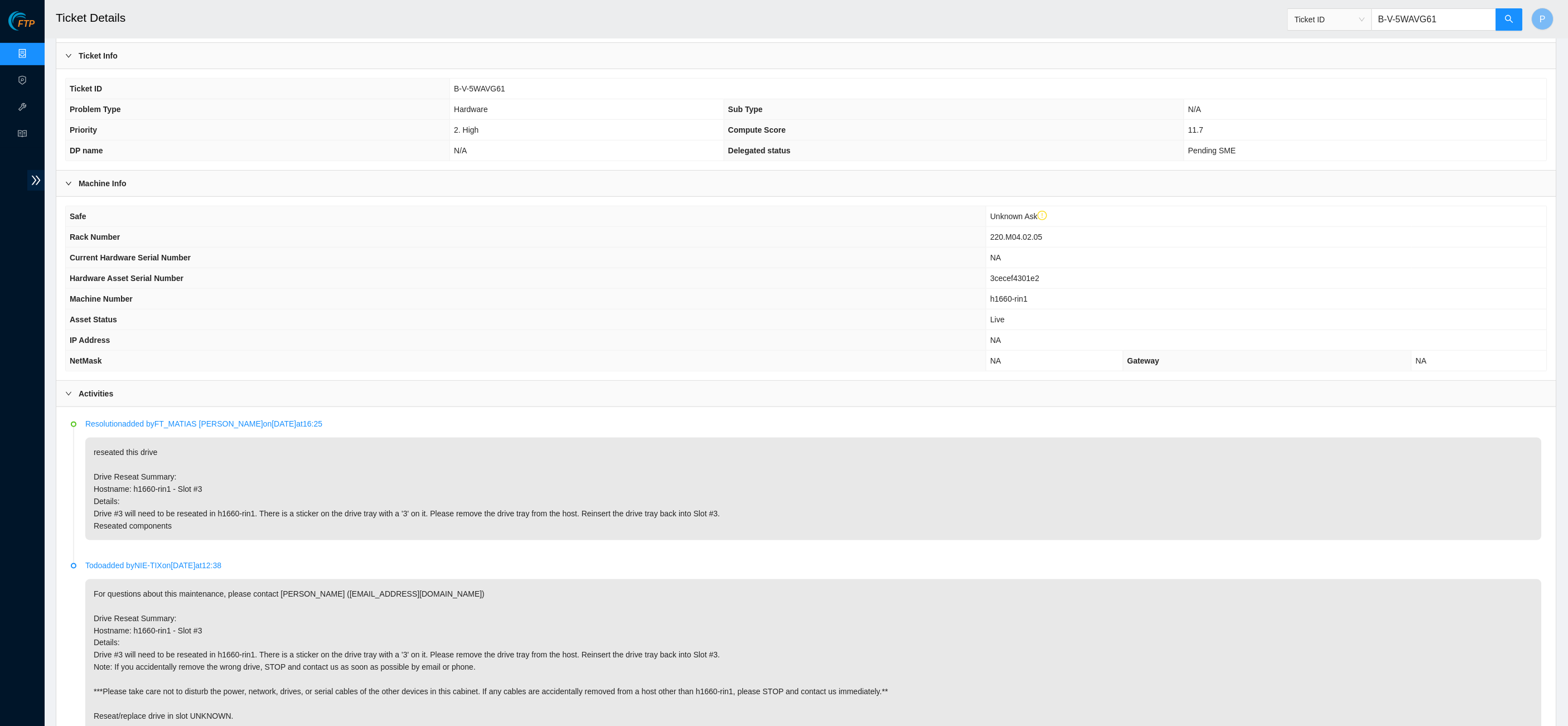
scroll to position [201, 0]
click at [1463, 16] on input "B-V-5WAVG61" at bounding box center [1434, 19] width 125 height 22
paste input "B3L95"
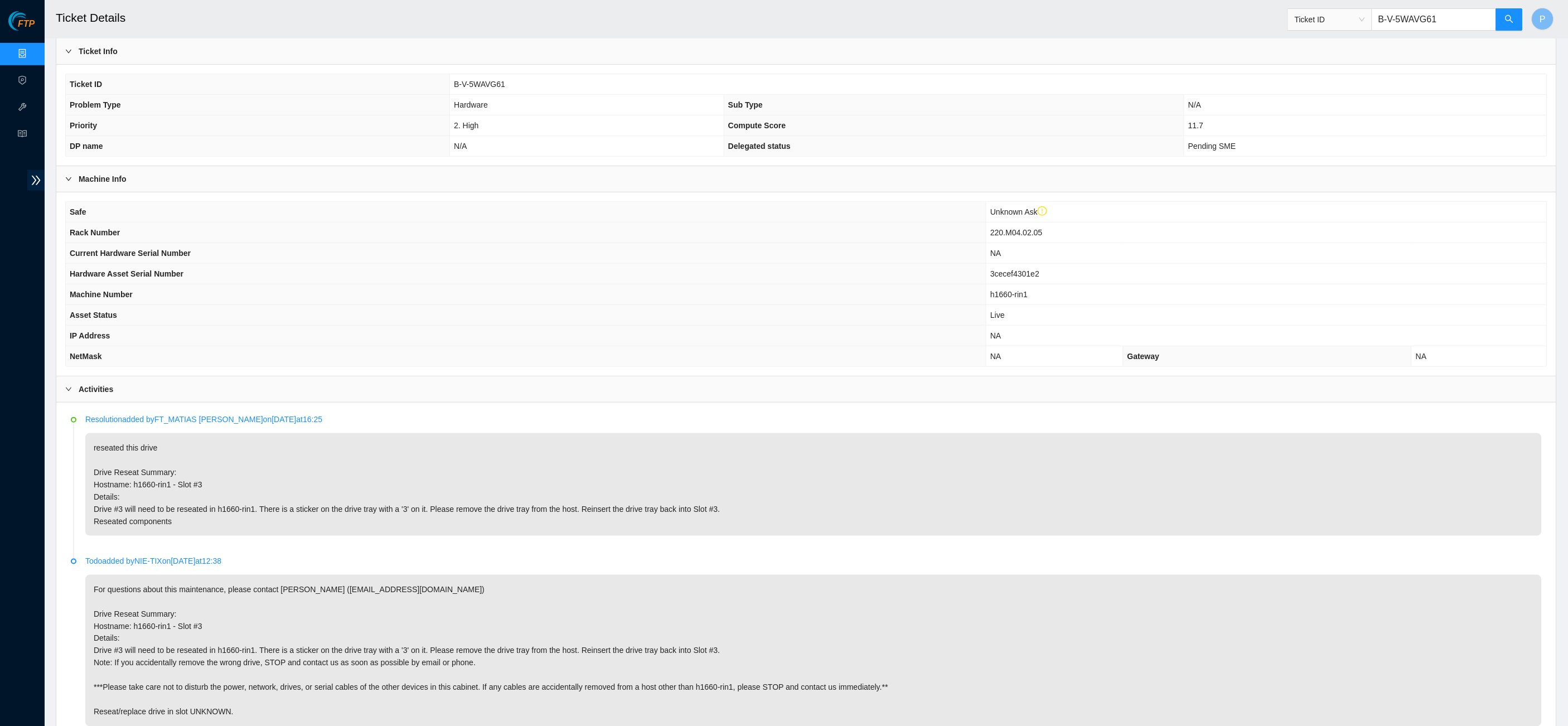
type input "B-V-5WB3L95"
click at [1512, 19] on icon "search" at bounding box center [1510, 19] width 9 height 9
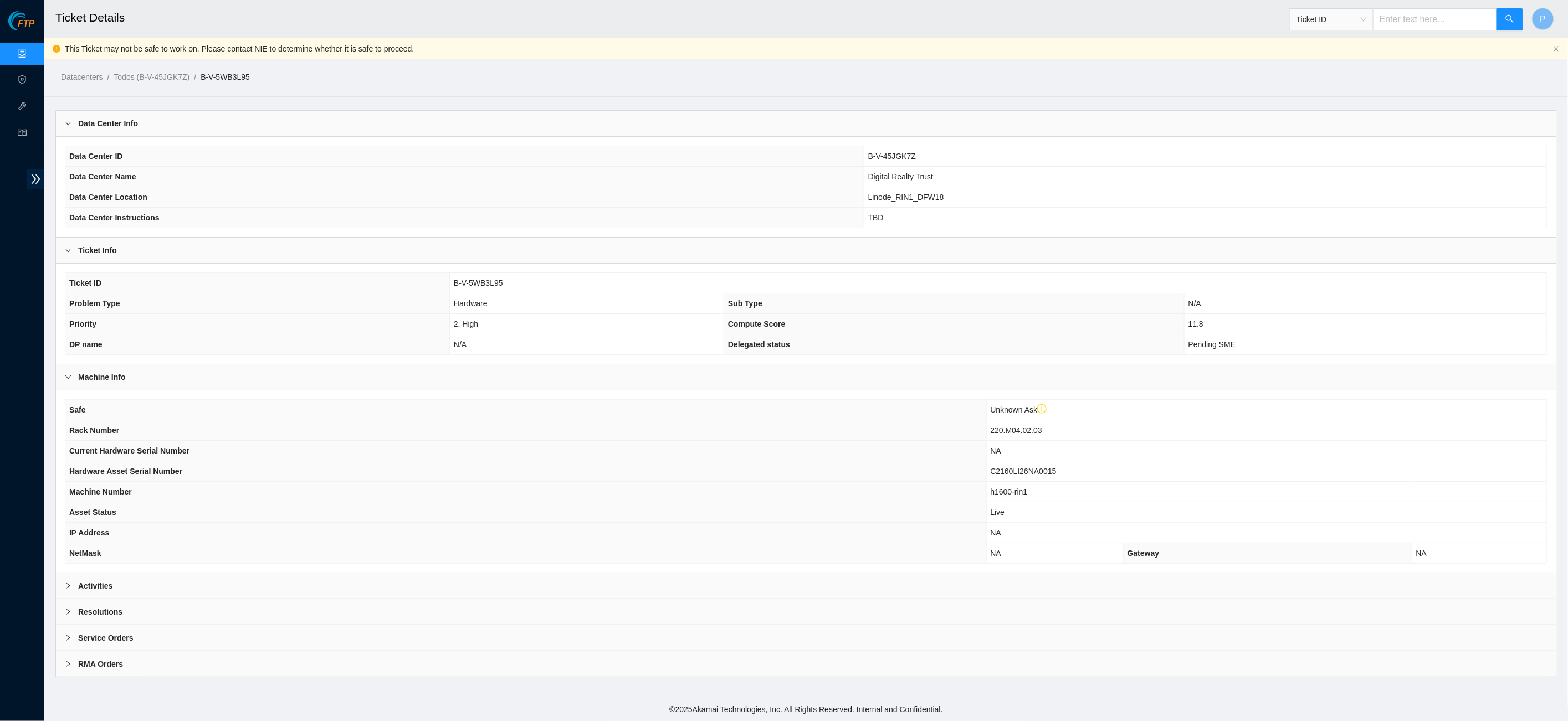
click at [637, 577] on div "Activities" at bounding box center [805, 585] width 1500 height 25
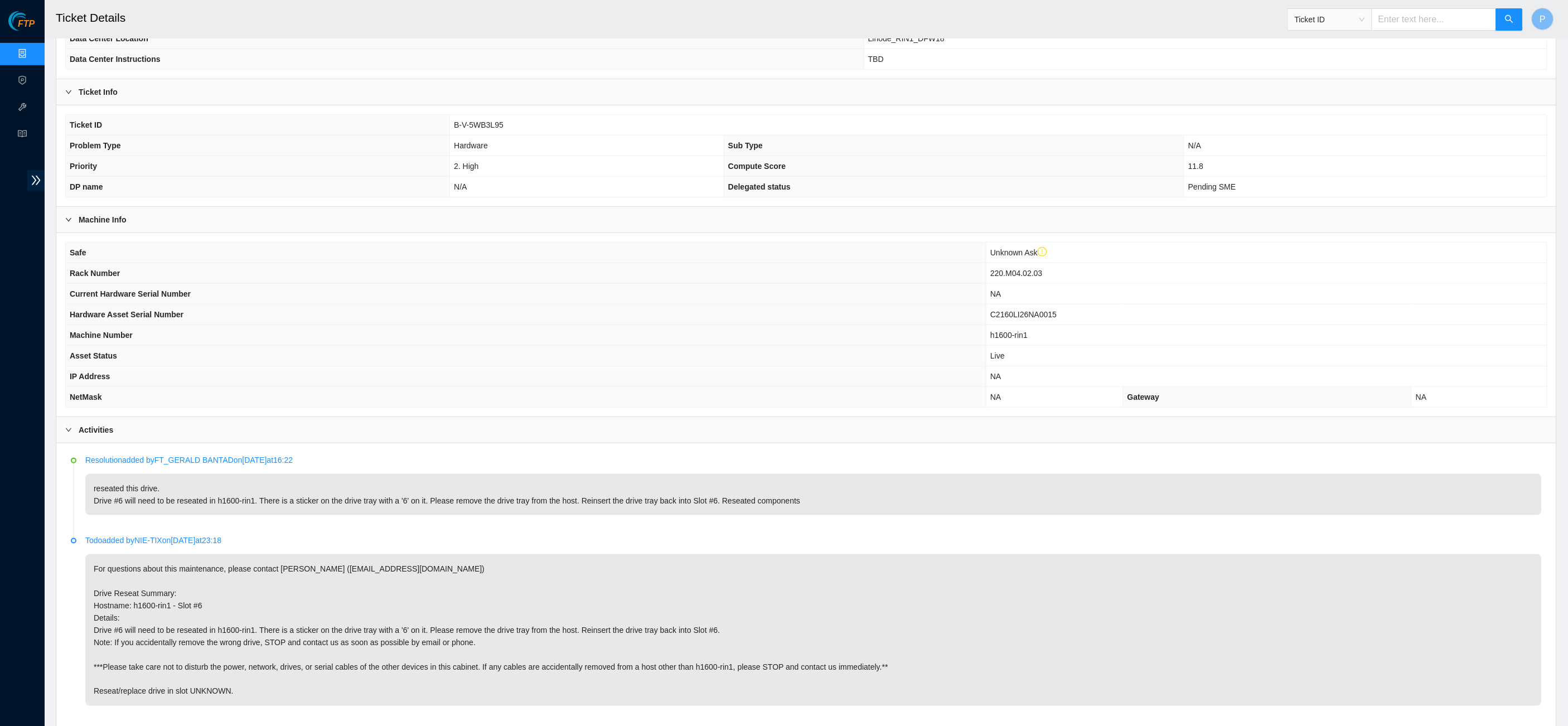
scroll to position [274, 0]
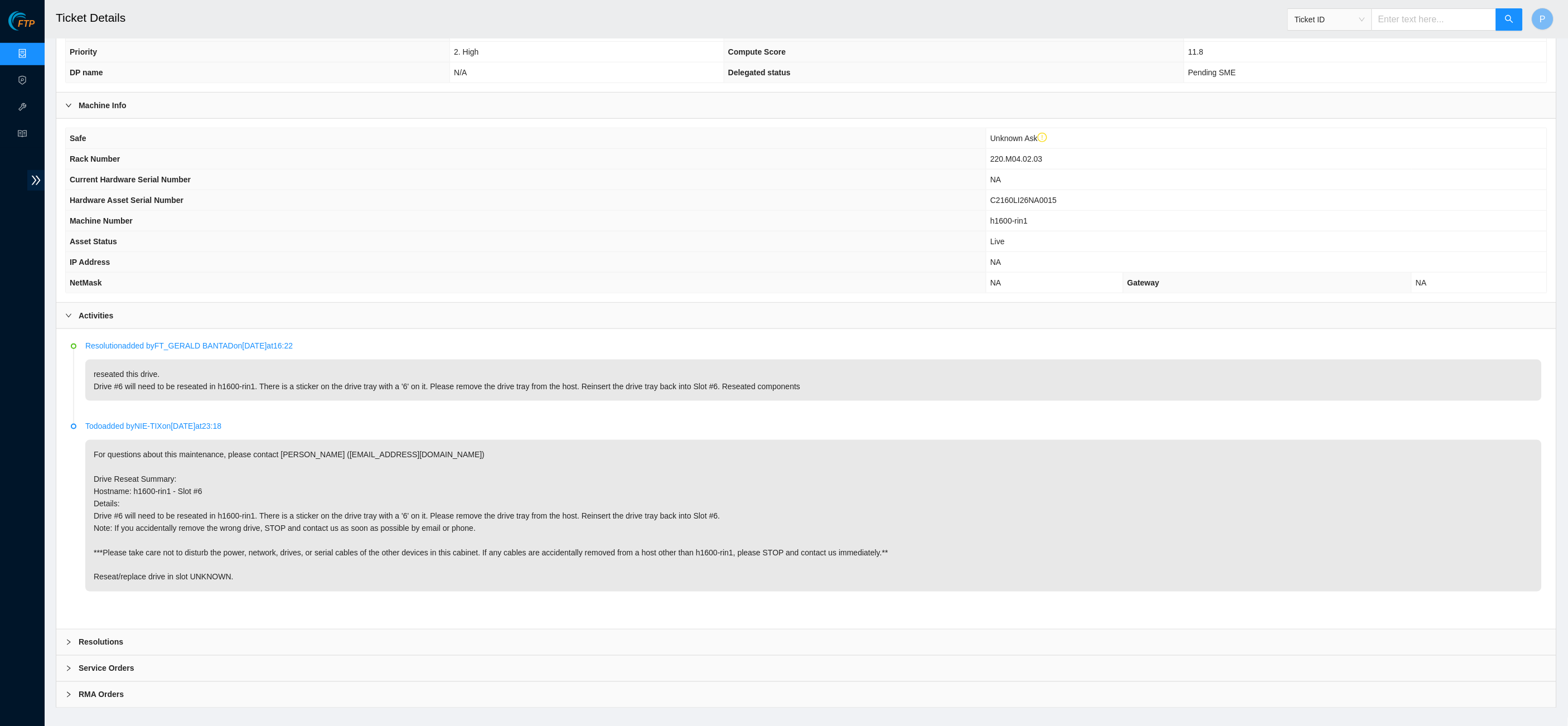
click at [1398, 25] on input "text" at bounding box center [1434, 19] width 125 height 22
paste input "B-V-5WAYOJH"
type input "B-V-5WAYOJH"
click at [1516, 25] on button "button" at bounding box center [1510, 19] width 26 height 22
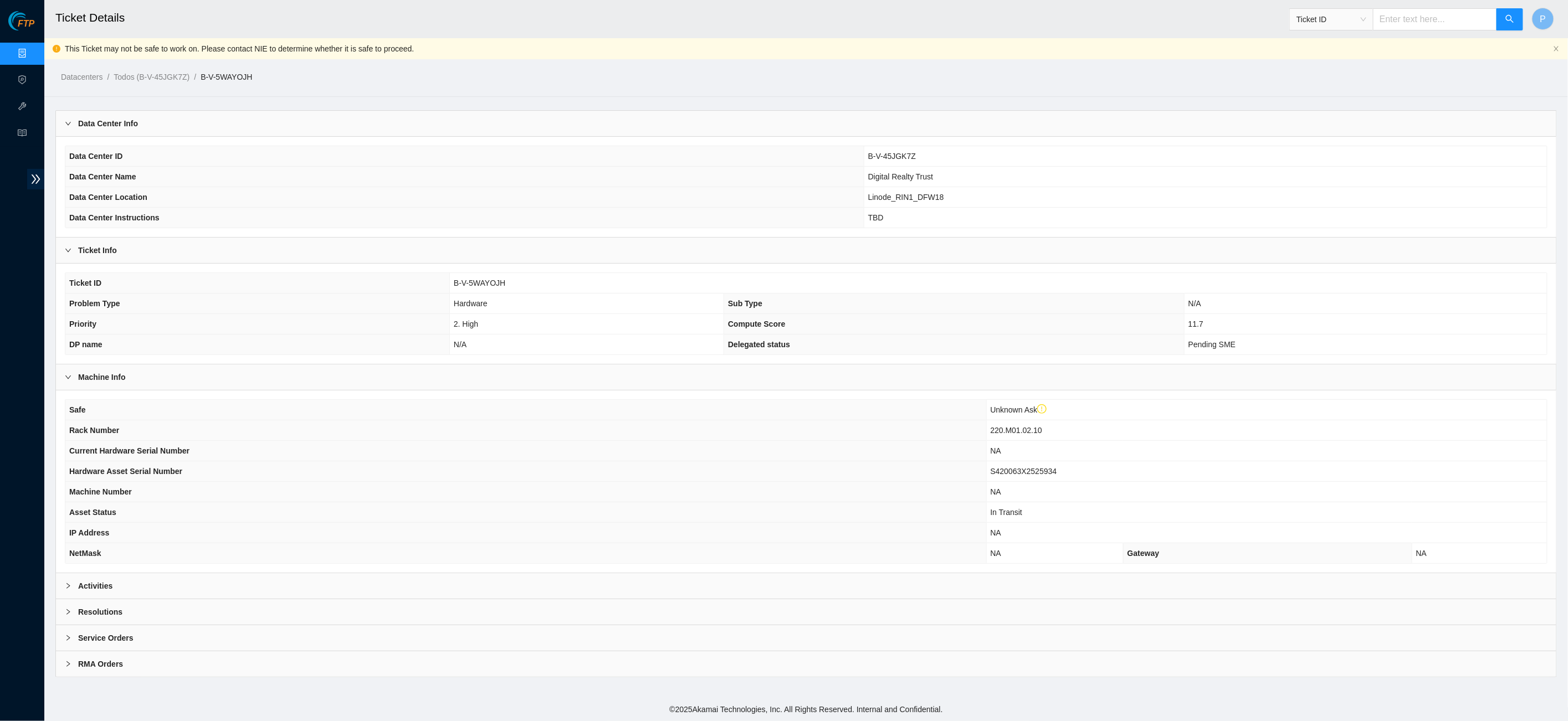
click at [1406, 22] on input "text" at bounding box center [1435, 18] width 124 height 22
paste input "B-V-5WB3O2J"
type input "B-V-5WB3O2J"
click at [658, 577] on div "Activities" at bounding box center [805, 585] width 1500 height 25
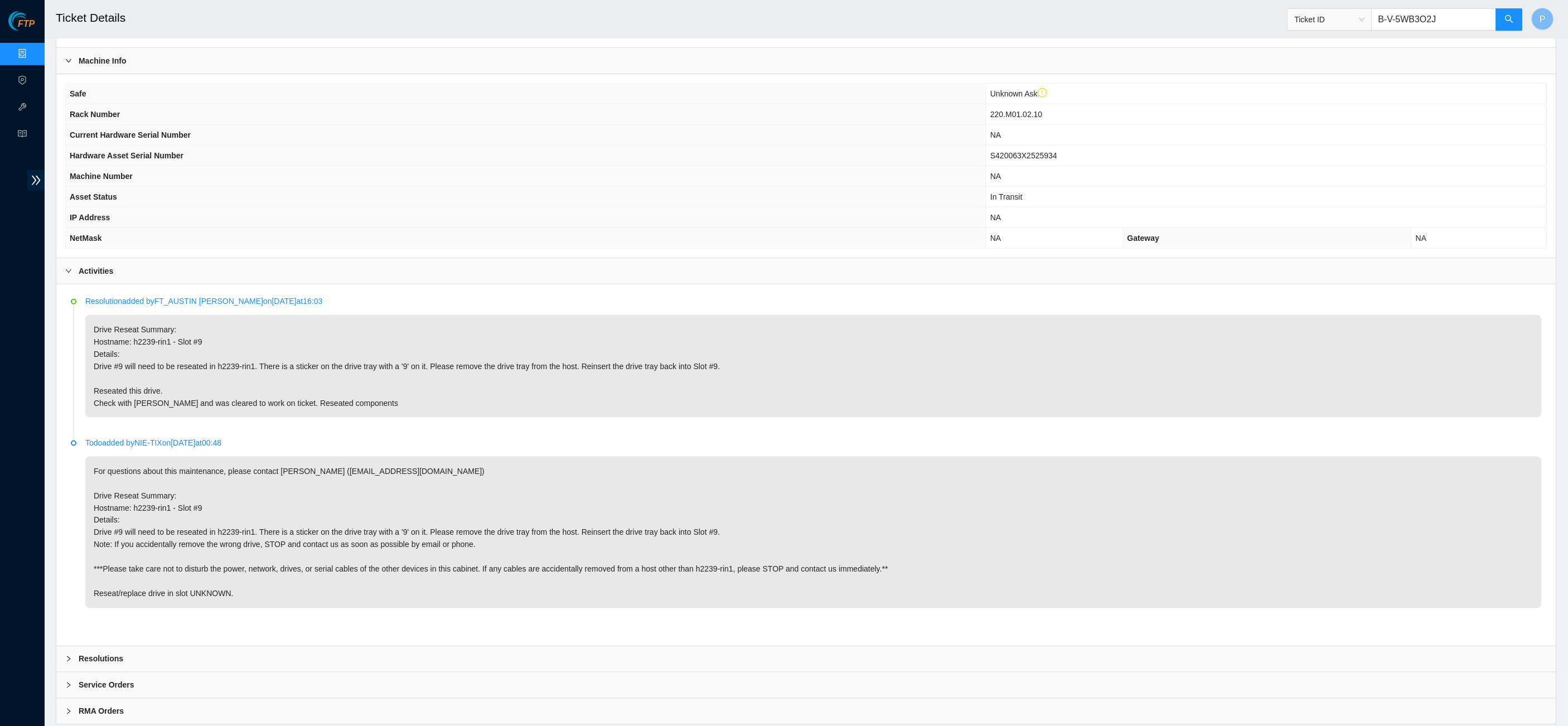
scroll to position [321, 0]
click at [1507, 19] on icon "search" at bounding box center [1509, 19] width 8 height 8
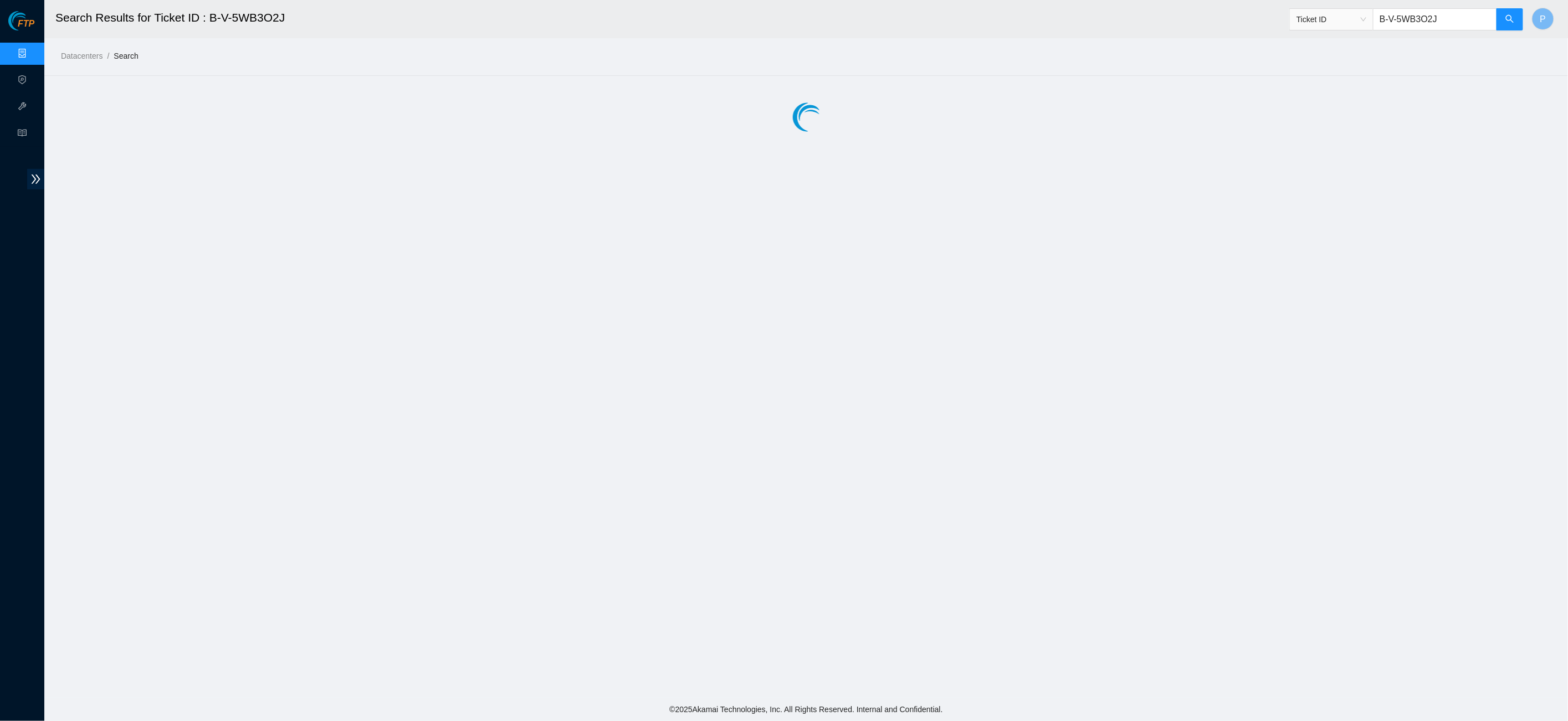
click at [1406, 0] on html "FTP Data Centers Activity Logs Hardware Test (isok) Support Search Results for …" at bounding box center [784, 360] width 1568 height 721
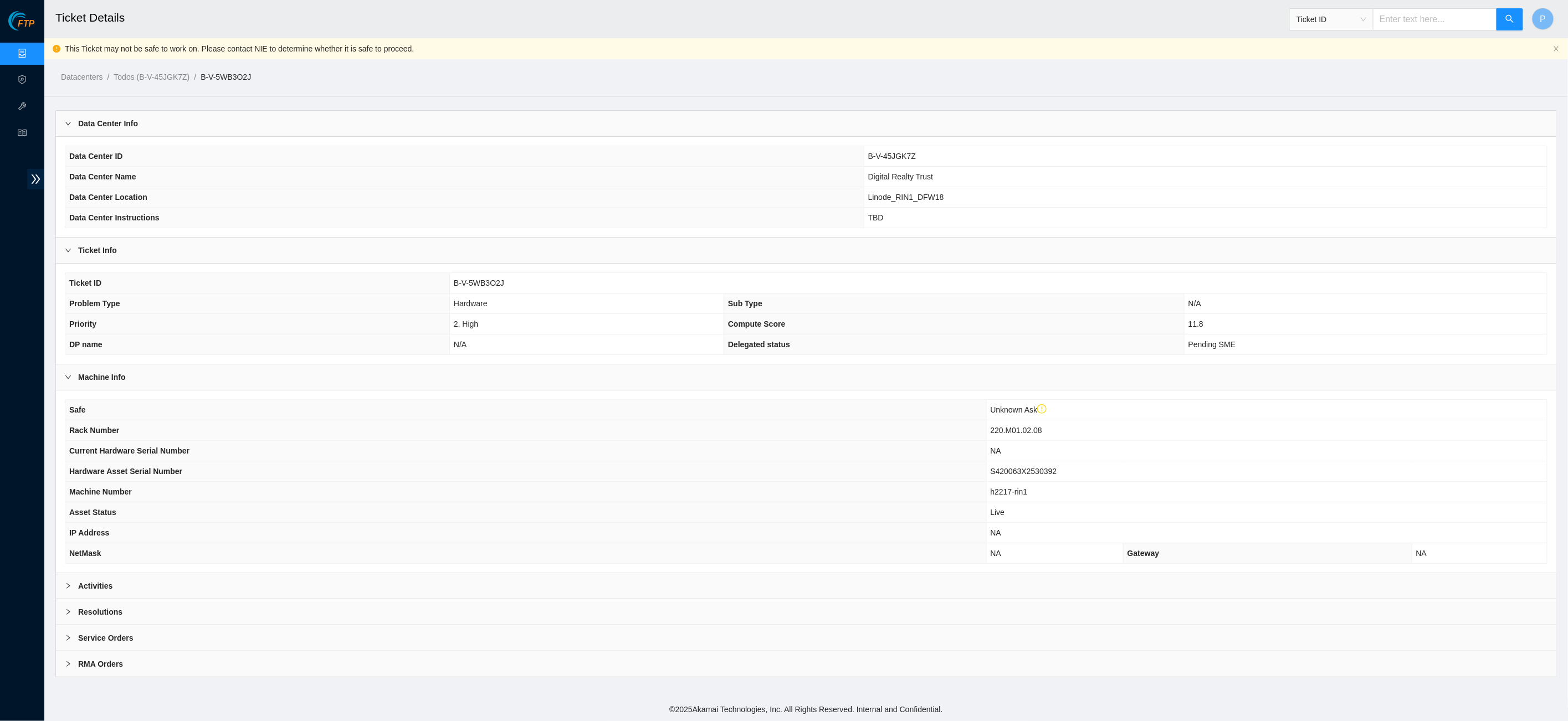
click at [1421, 20] on input "text" at bounding box center [1435, 18] width 124 height 22
paste input "B-V-5WB3OQF"
type input "B-V-5WB3OQF"
click at [559, 573] on div "Activities" at bounding box center [805, 585] width 1500 height 25
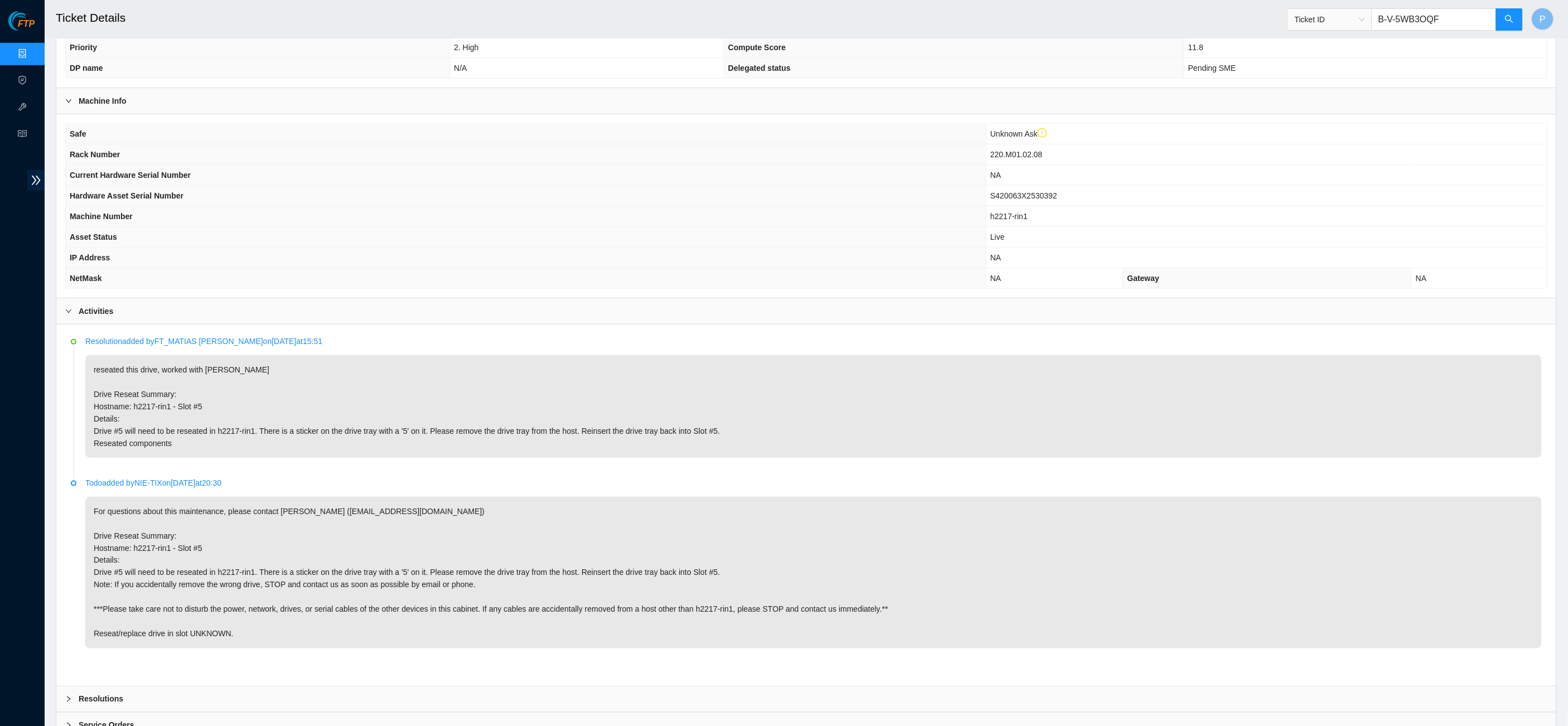
scroll to position [278, 0]
click at [1512, 13] on button "button" at bounding box center [1510, 19] width 26 height 22
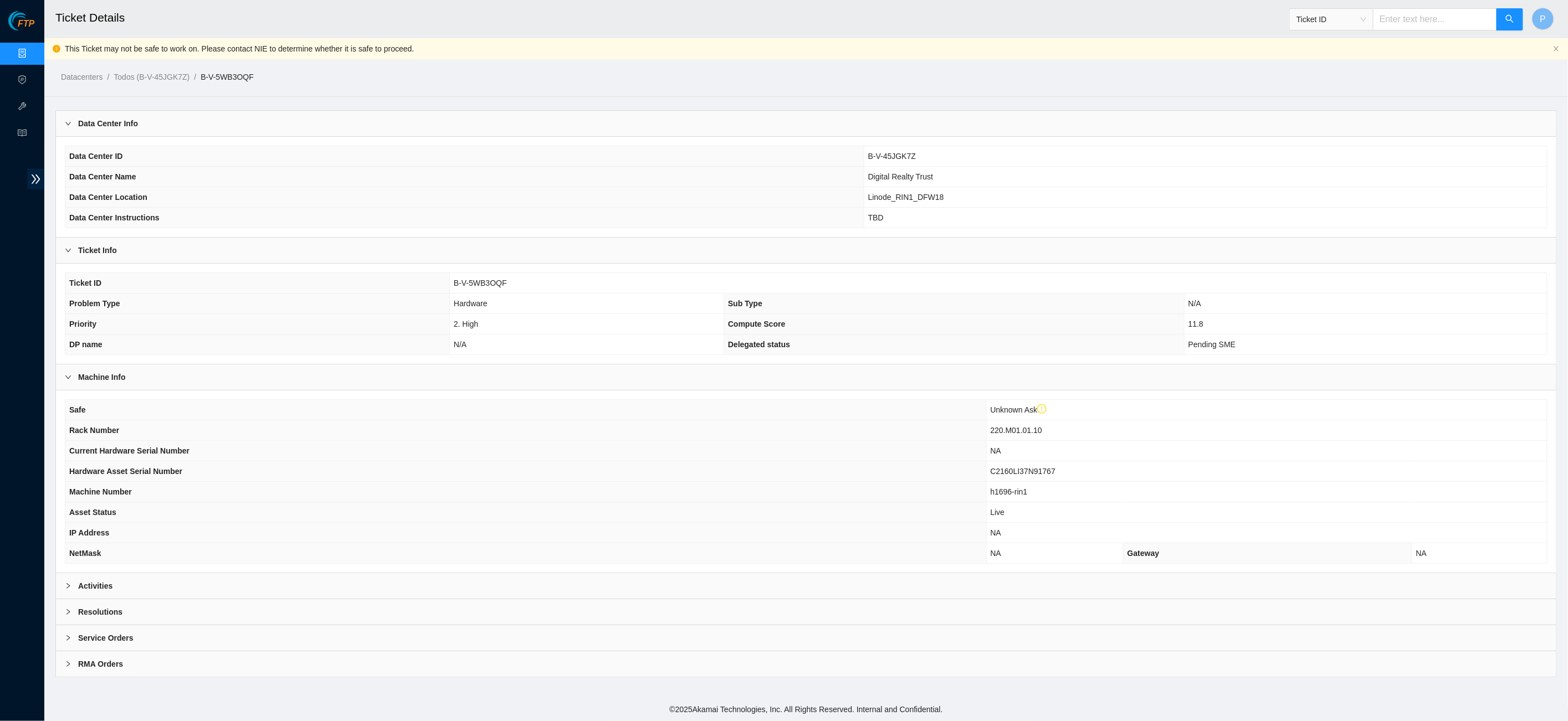
click at [1462, 23] on input "text" at bounding box center [1435, 18] width 124 height 22
paste input "B-V-5WB500X"
type input "B-V-5WB500X"
click at [466, 579] on div "Activities" at bounding box center [805, 585] width 1500 height 25
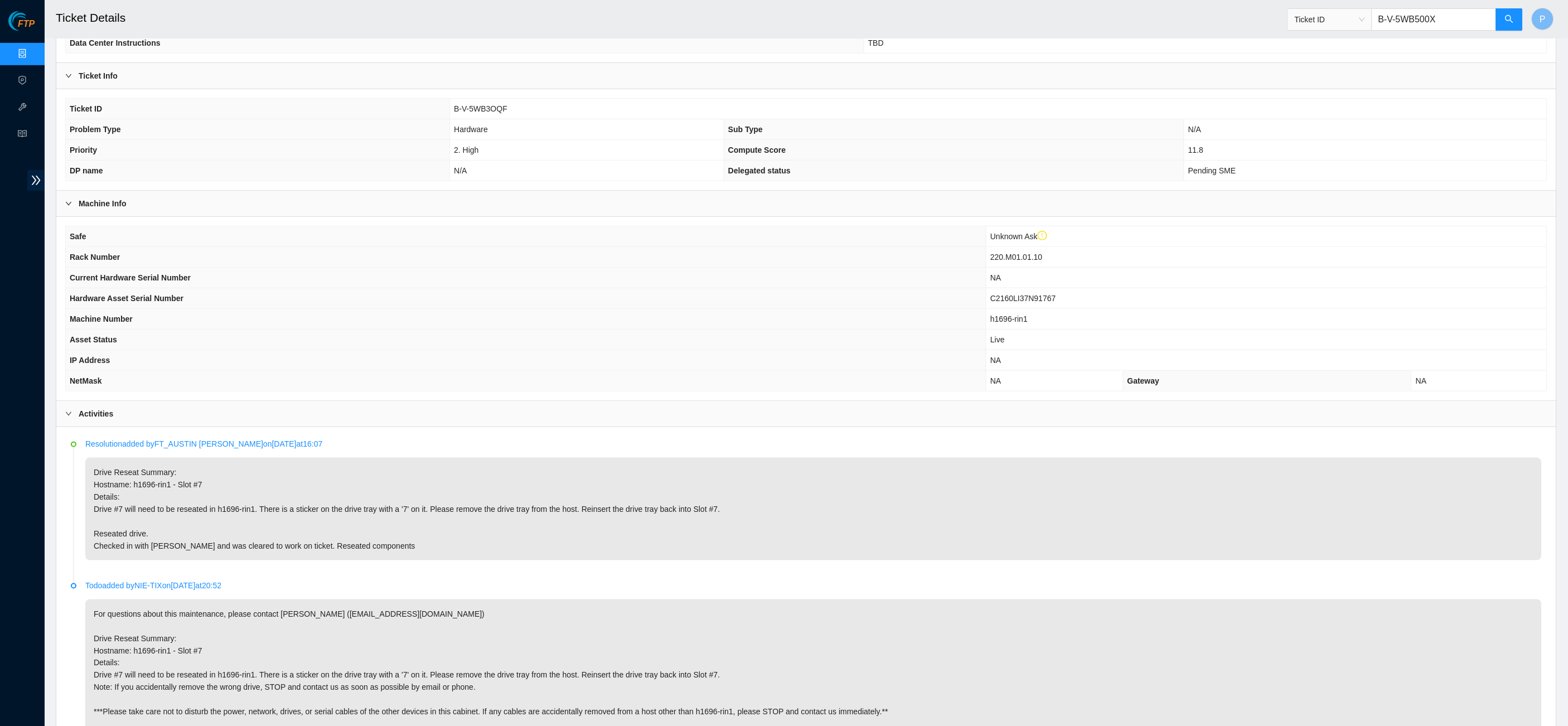
scroll to position [232, 0]
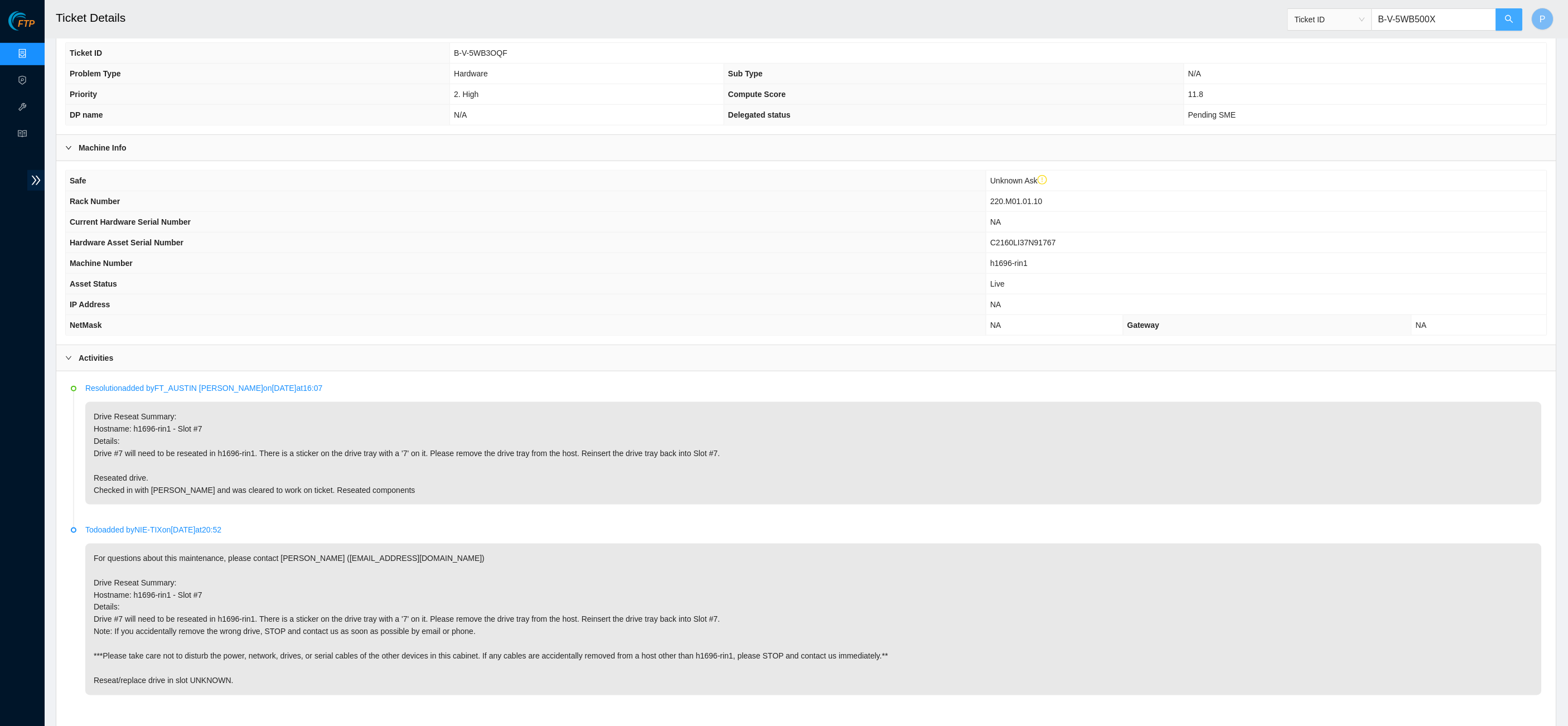
click at [1512, 19] on icon "search" at bounding box center [1510, 19] width 9 height 9
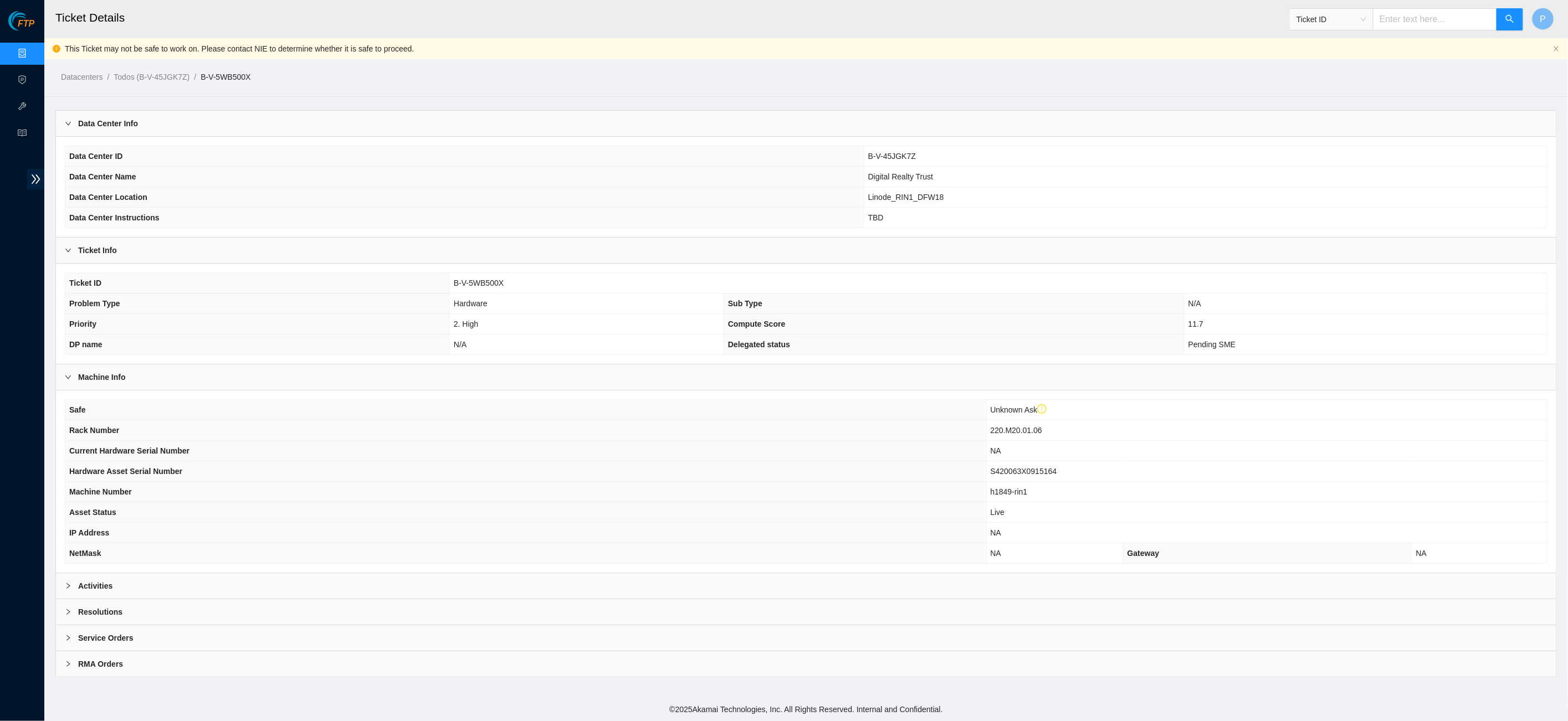
drag, startPoint x: 1397, startPoint y: 18, endPoint x: 1402, endPoint y: 26, distance: 9.4
click at [1397, 19] on input "text" at bounding box center [1435, 18] width 124 height 22
paste input "B-V-5WB64XF"
type input "B-V-5WB64XF"
click at [749, 573] on div "Activities" at bounding box center [805, 585] width 1500 height 25
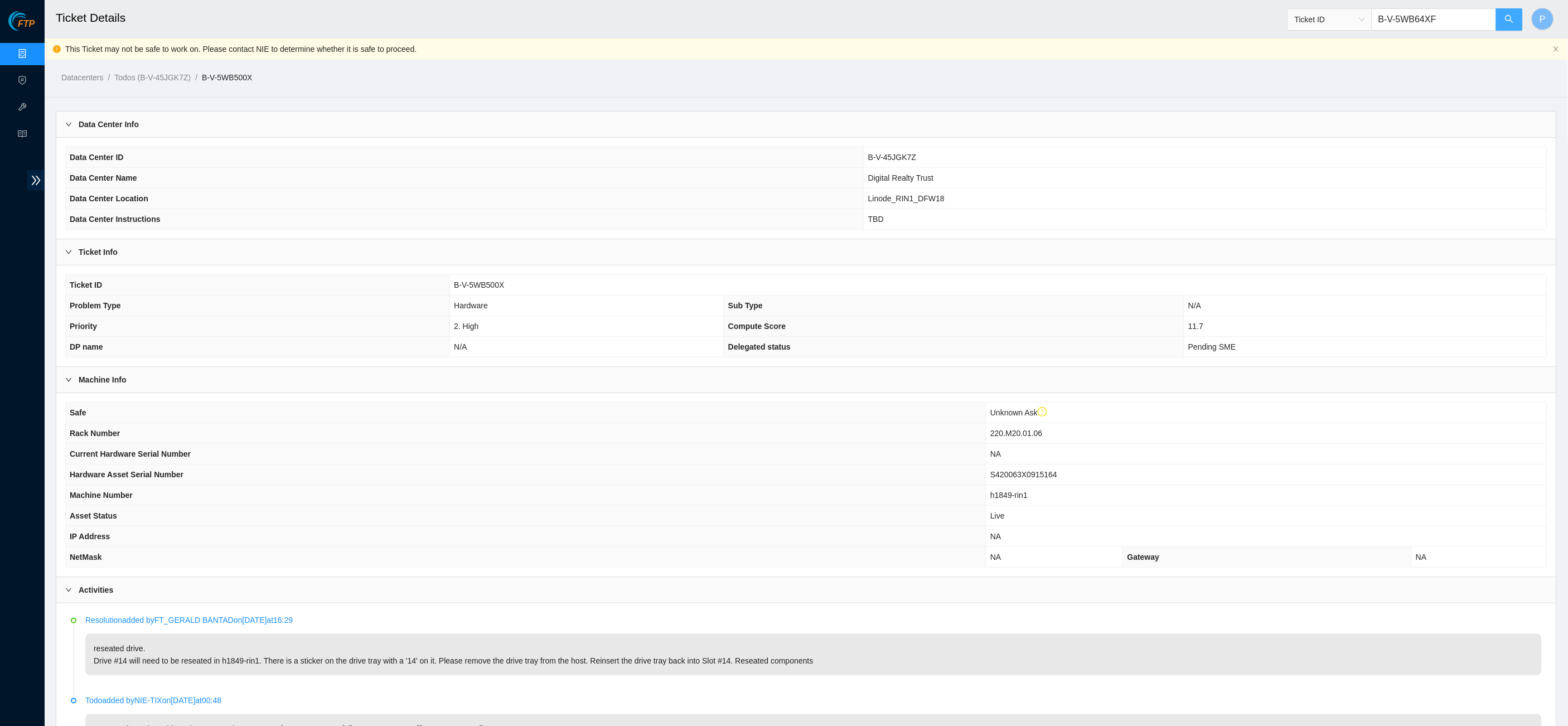
click at [1503, 22] on button "button" at bounding box center [1510, 19] width 26 height 22
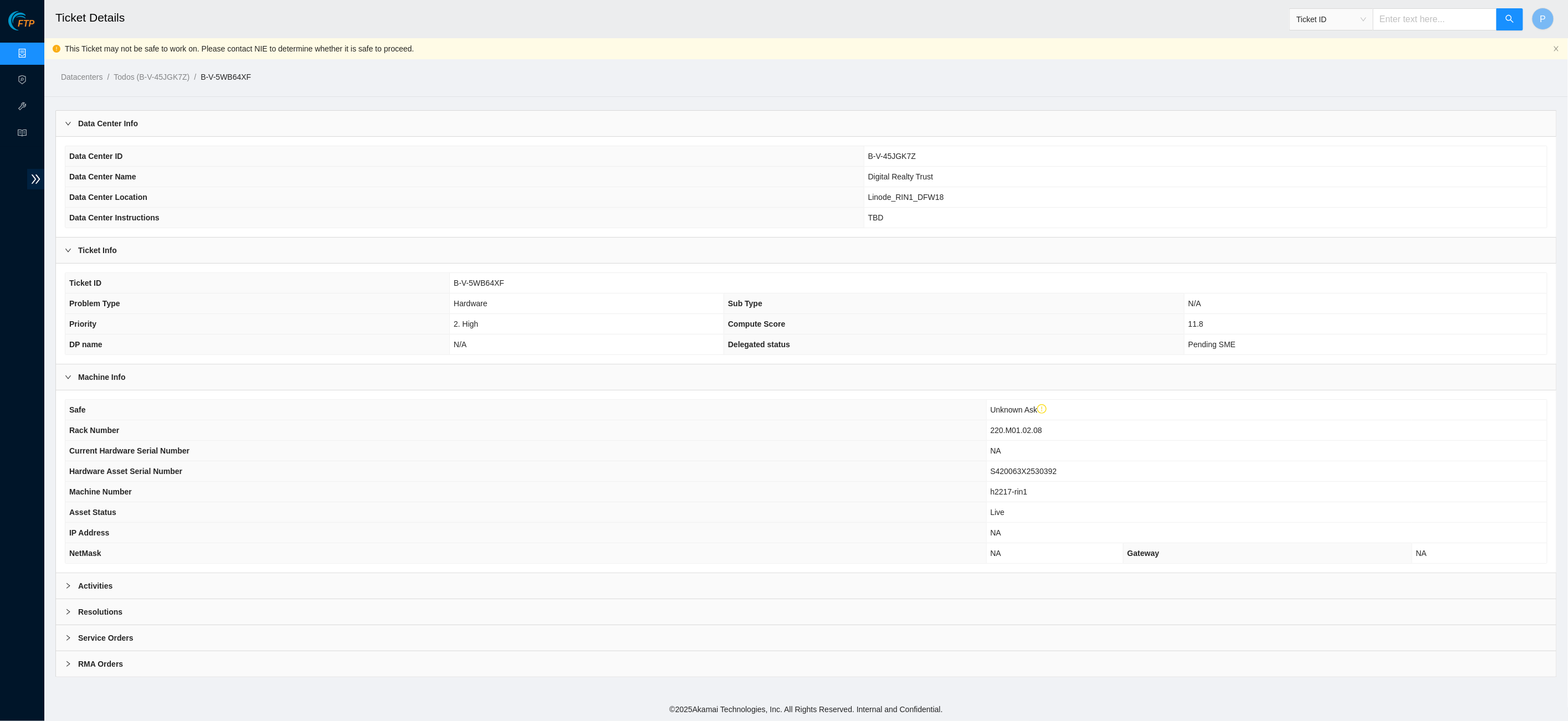
click at [1427, 20] on input "text" at bounding box center [1435, 18] width 124 height 22
paste input "B-V-5WB65CF"
type input "B-V-5WB65CF"
click at [651, 573] on div "Activities" at bounding box center [805, 585] width 1500 height 25
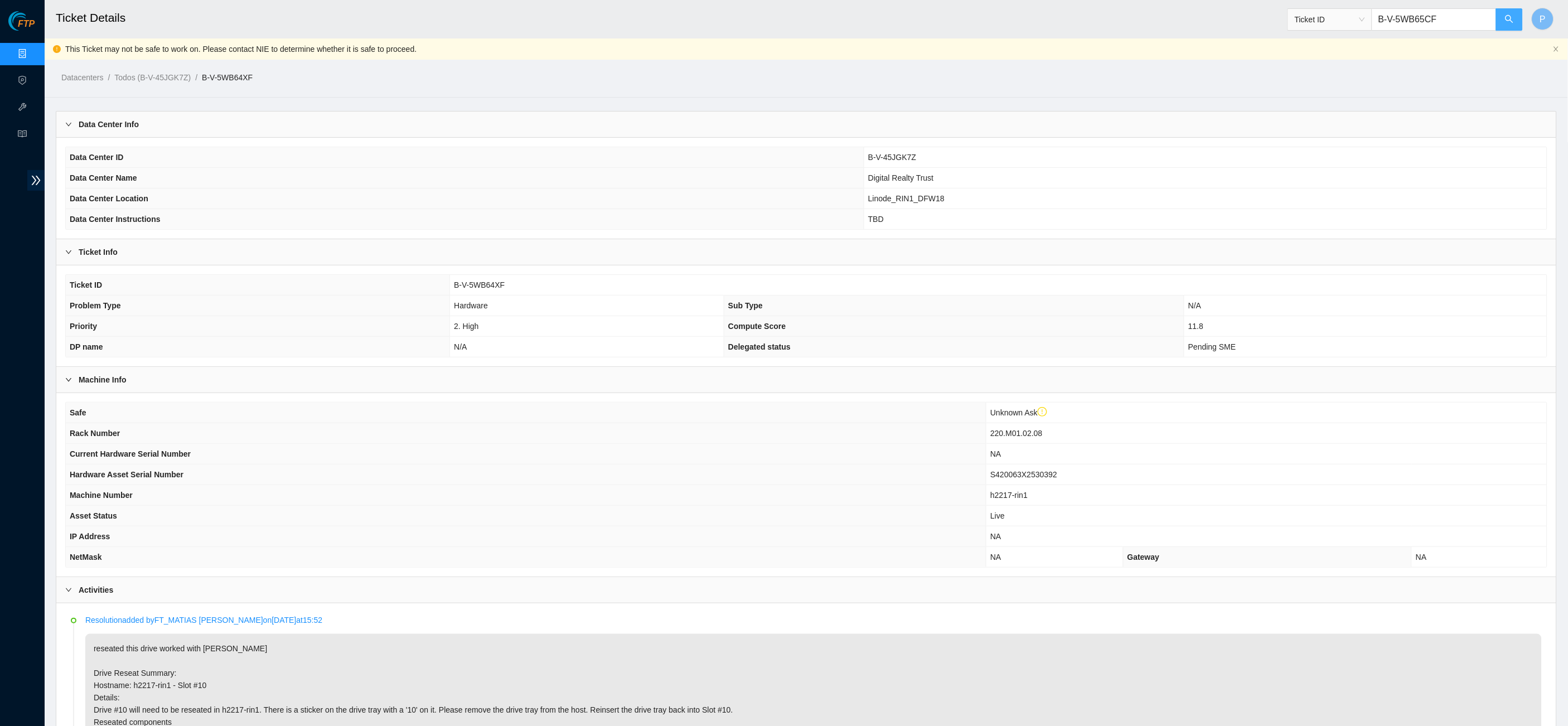
click at [1499, 20] on button "button" at bounding box center [1510, 19] width 26 height 22
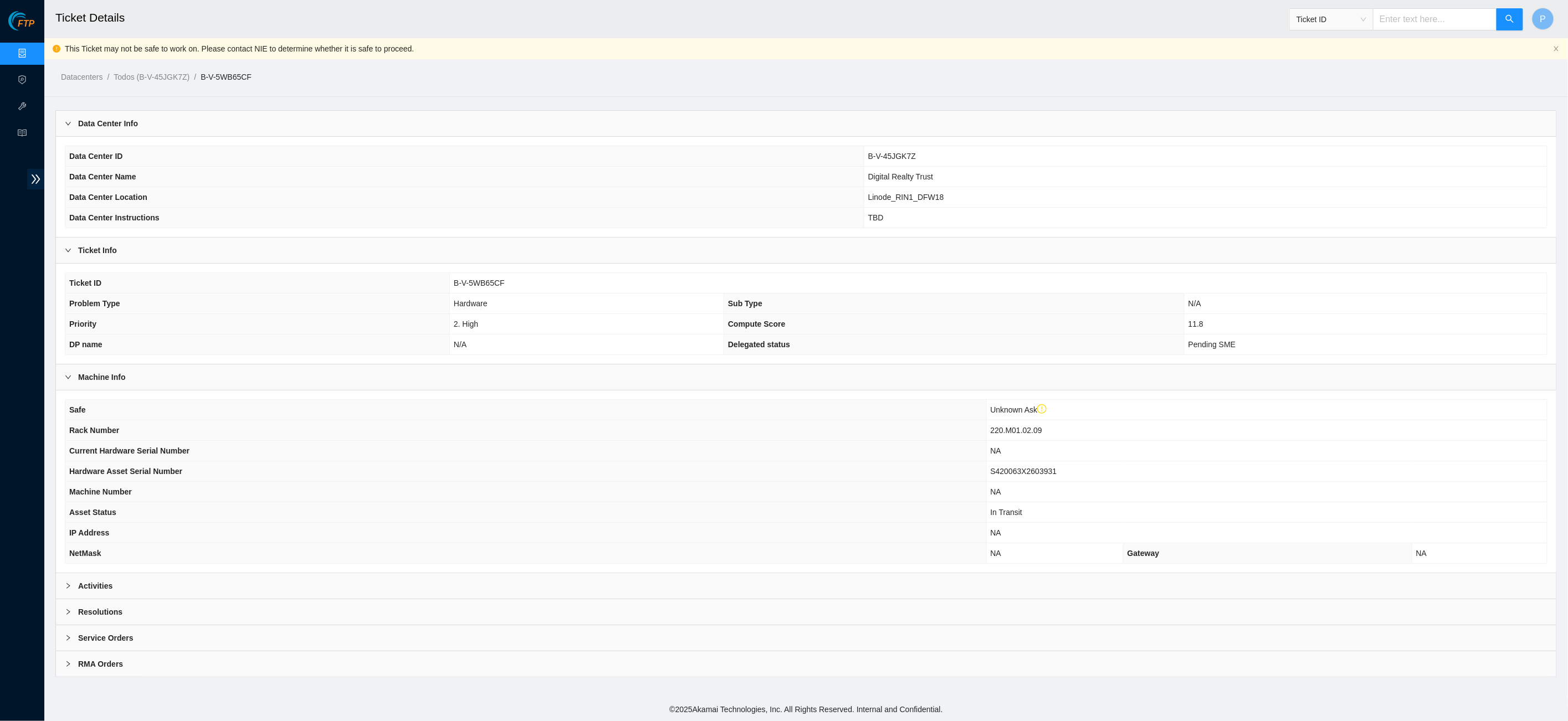
click at [1389, 20] on input "text" at bounding box center [1435, 18] width 124 height 22
paste input "B-V-5WB7XPN"
type input "B-V-5WB7XPN"
click at [745, 577] on div "Activities" at bounding box center [805, 585] width 1500 height 25
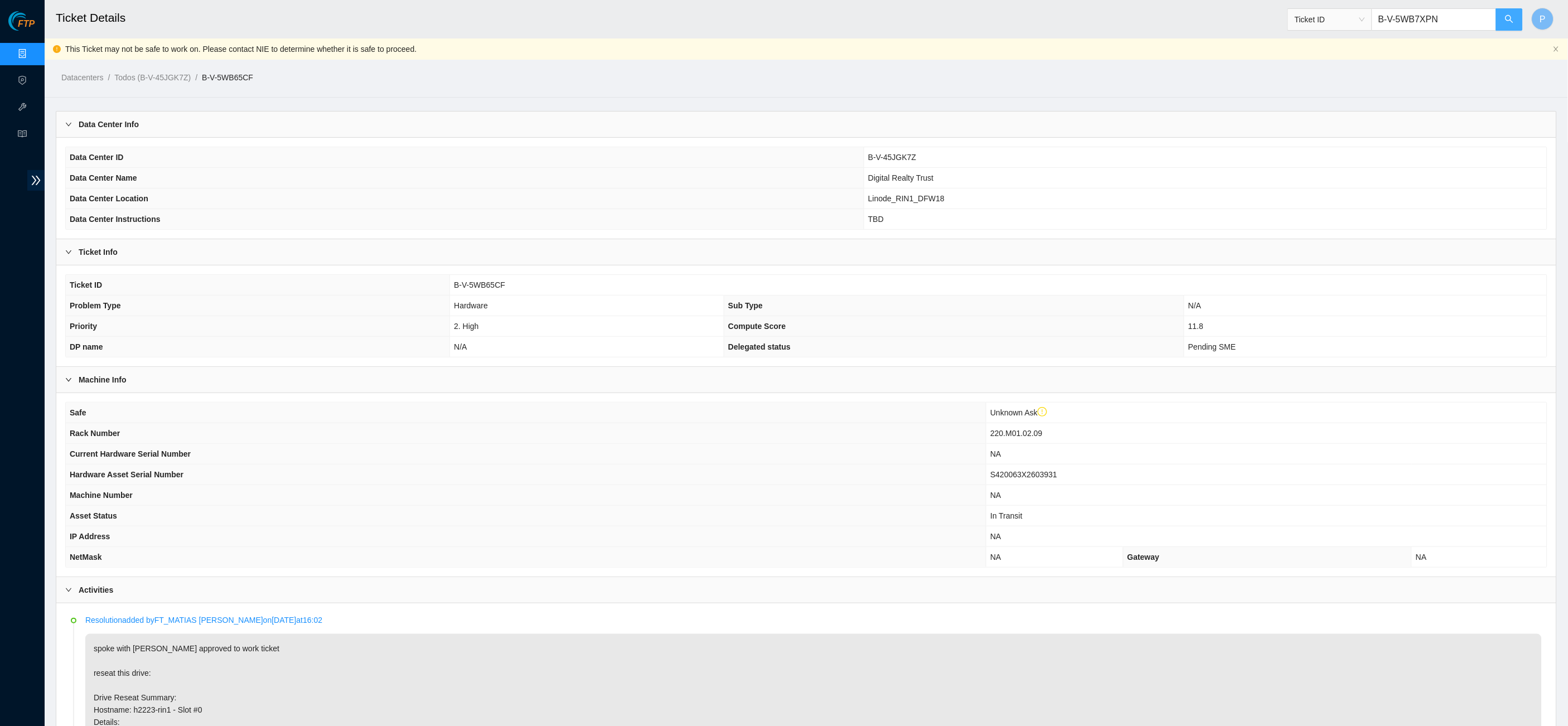
click at [1514, 22] on button "button" at bounding box center [1510, 19] width 26 height 22
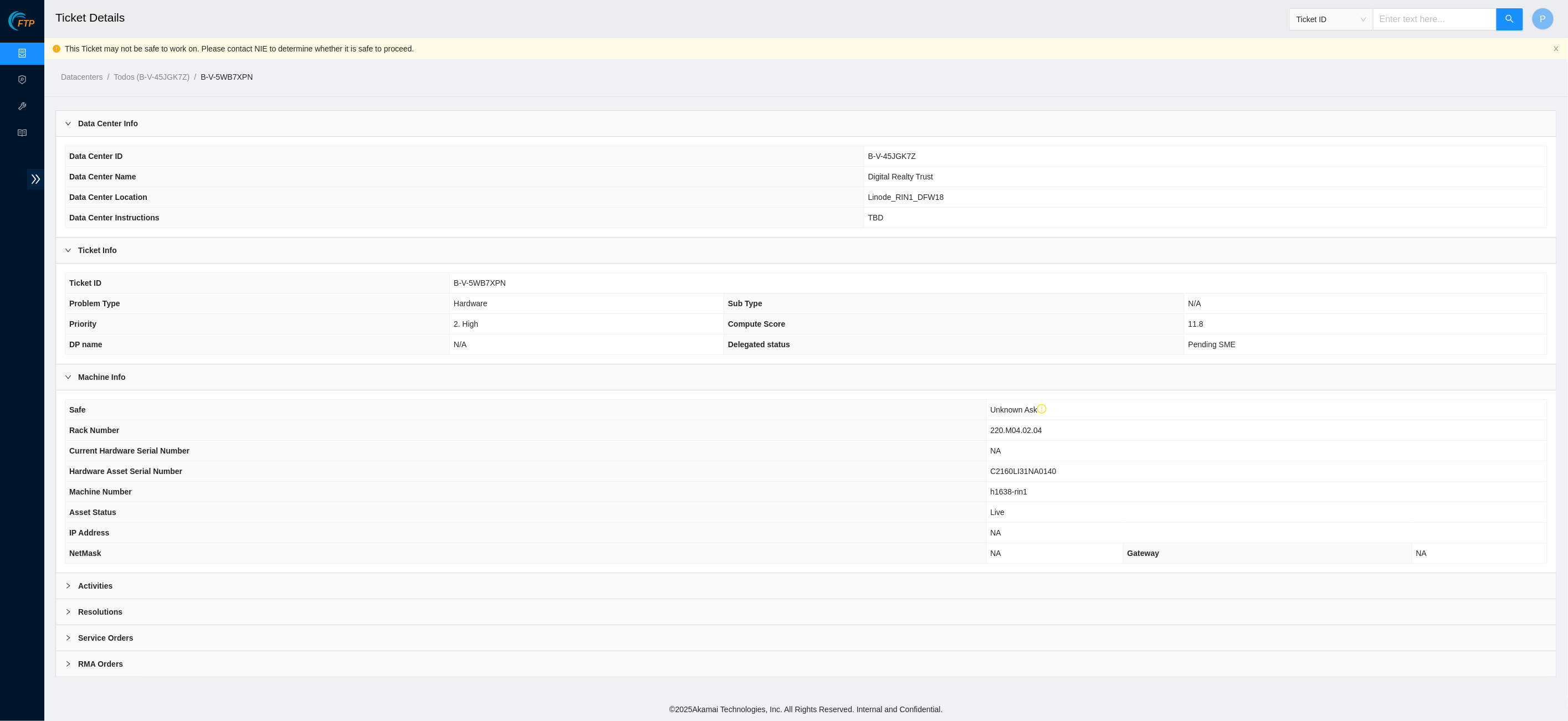
click at [1437, 22] on input "text" at bounding box center [1435, 18] width 124 height 22
paste input "B-V-5WB65CF"
type input "B-V-5WB65CF"
click at [571, 577] on div "Activities" at bounding box center [805, 585] width 1500 height 25
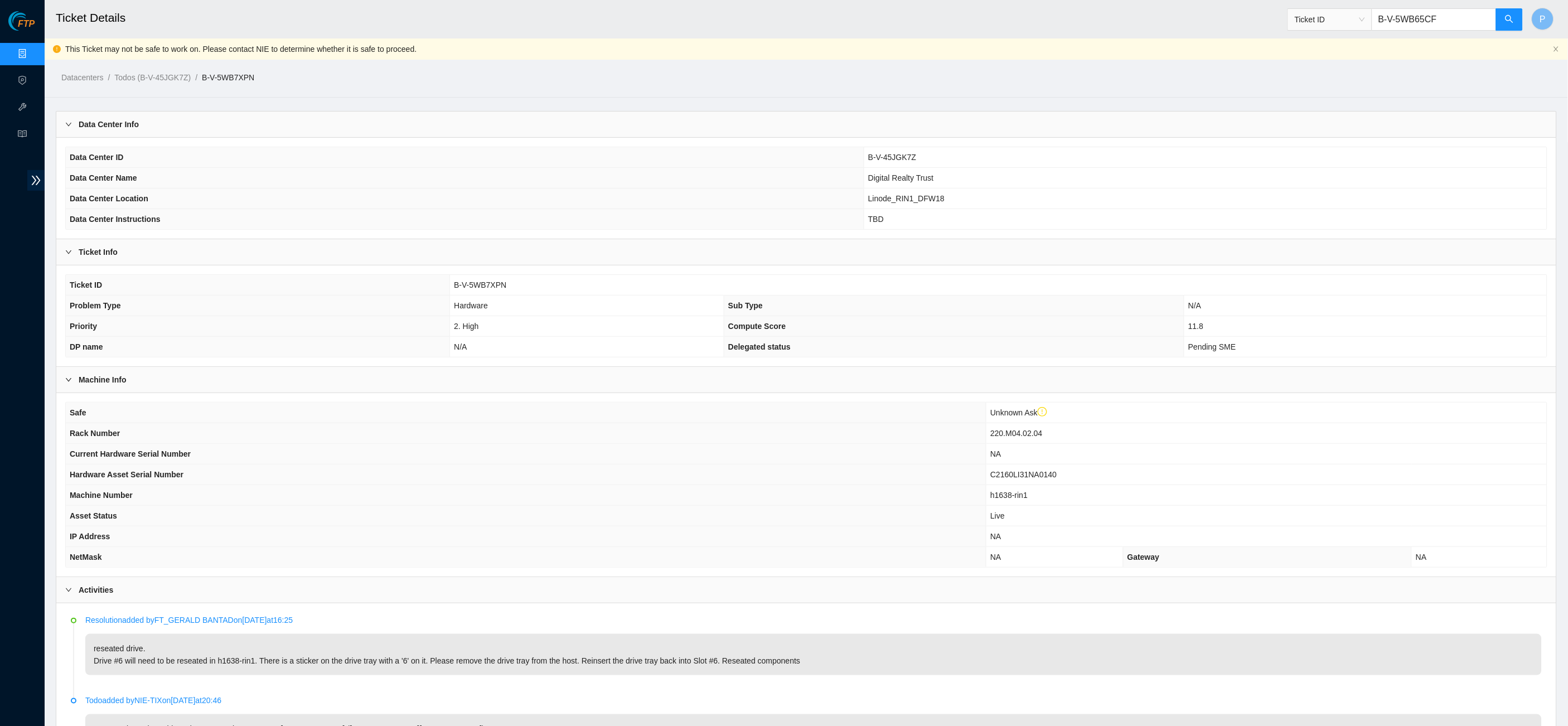
click at [1489, 14] on input "B-V-5WB65CF" at bounding box center [1434, 19] width 125 height 22
click at [1512, 20] on icon "search" at bounding box center [1510, 19] width 9 height 9
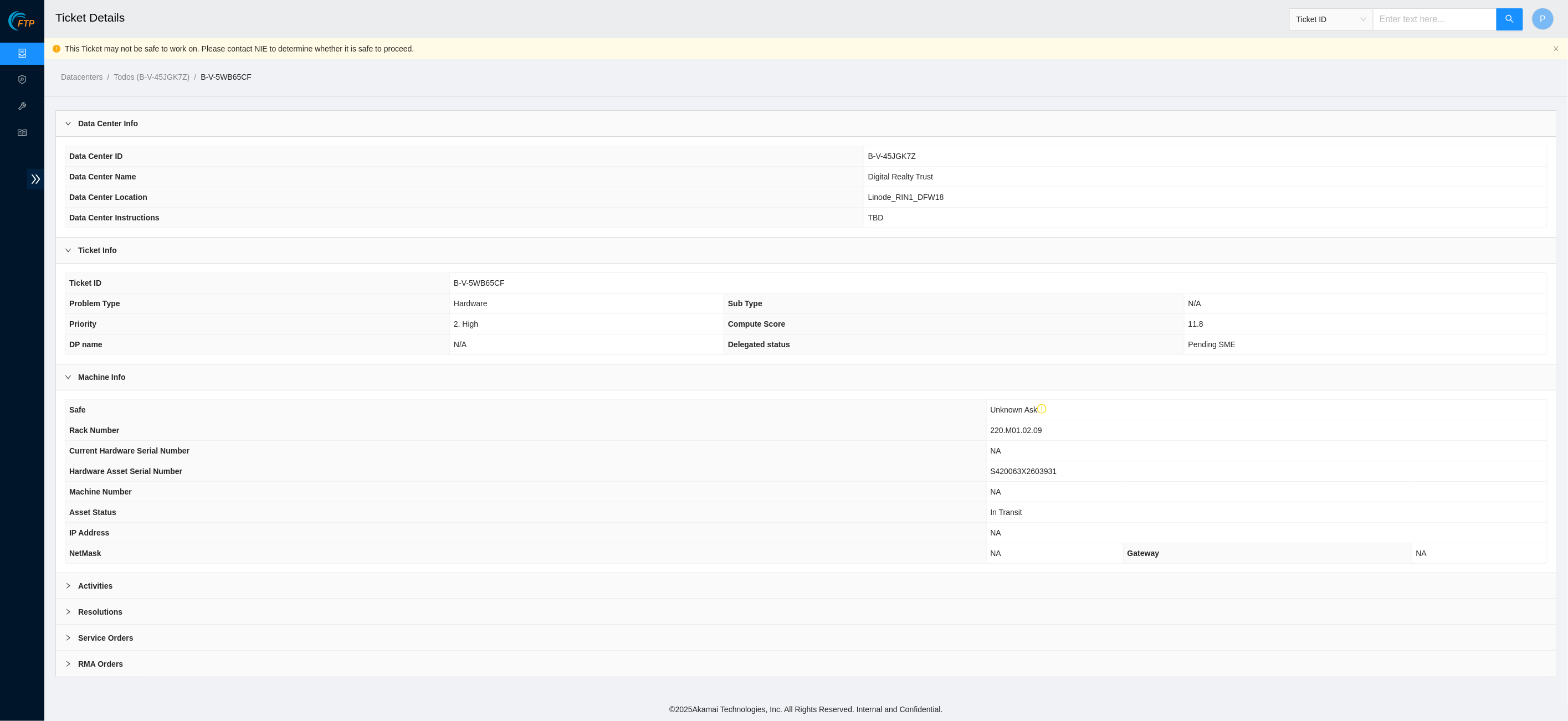
click at [466, 573] on div "Activities" at bounding box center [805, 585] width 1500 height 25
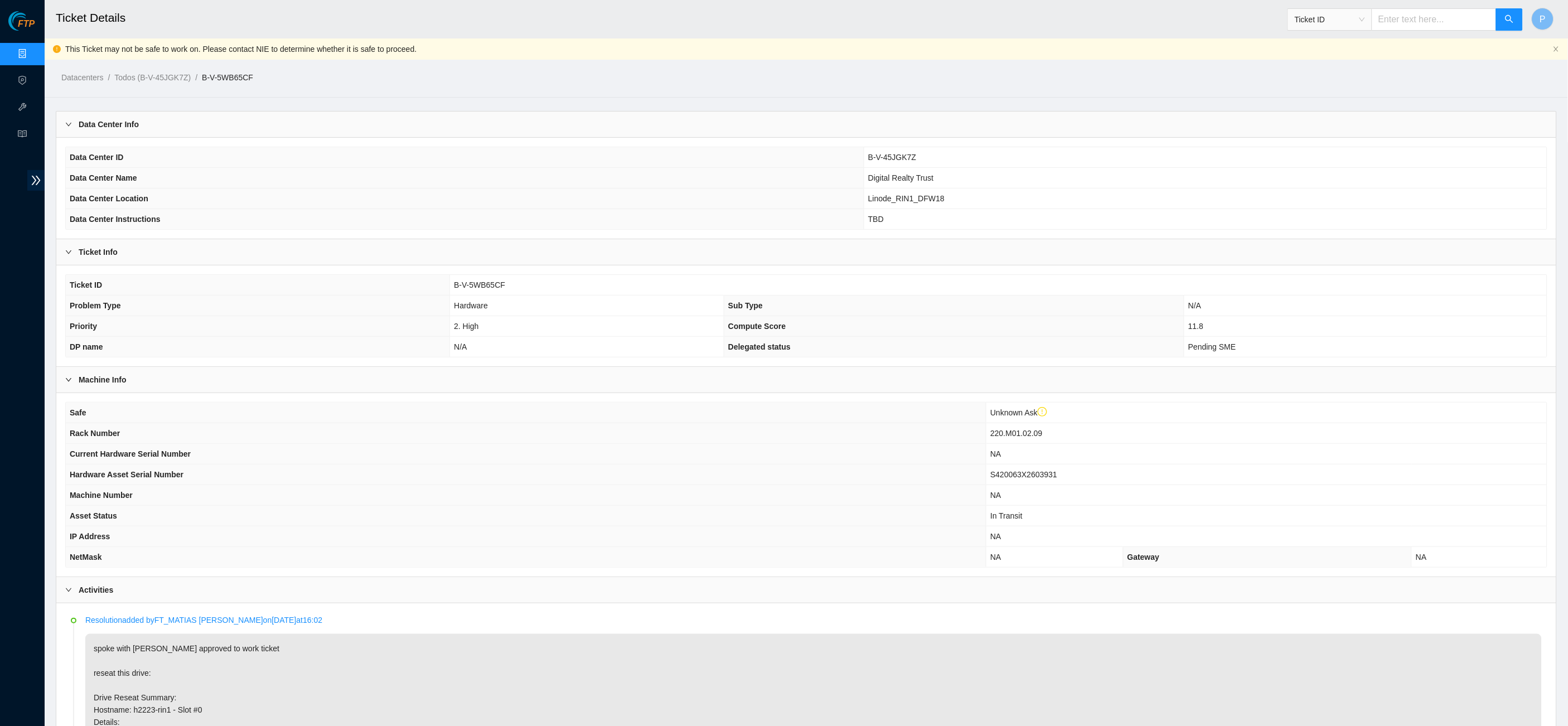
click at [1408, 3] on span "Ticket ID" at bounding box center [1406, 16] width 236 height 29
click at [1408, 25] on input "text" at bounding box center [1434, 19] width 125 height 22
paste input "B-W-12K3FDR"
type input "B-W-12K3FDR"
click at [1503, 20] on button "button" at bounding box center [1510, 19] width 26 height 22
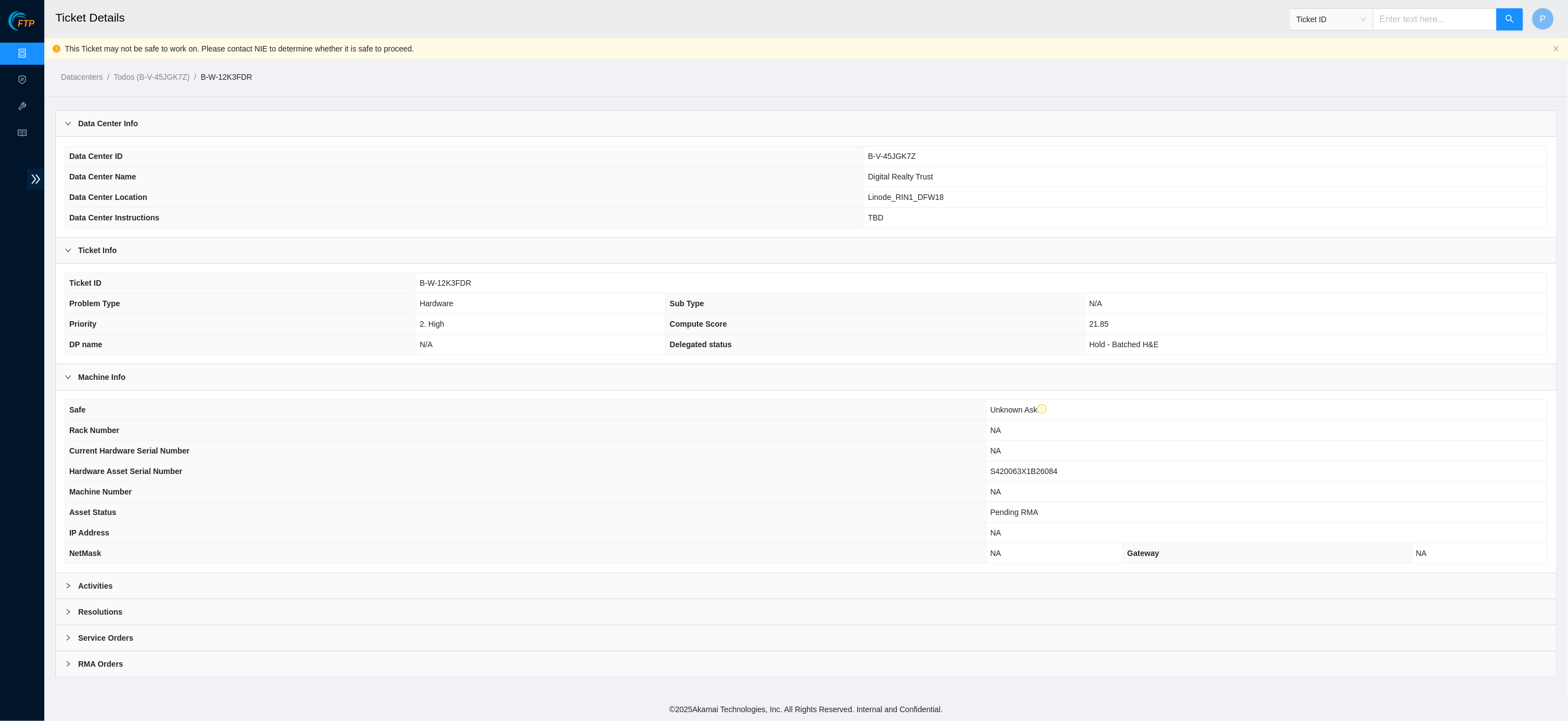
click at [637, 585] on div "Activities" at bounding box center [805, 585] width 1500 height 25
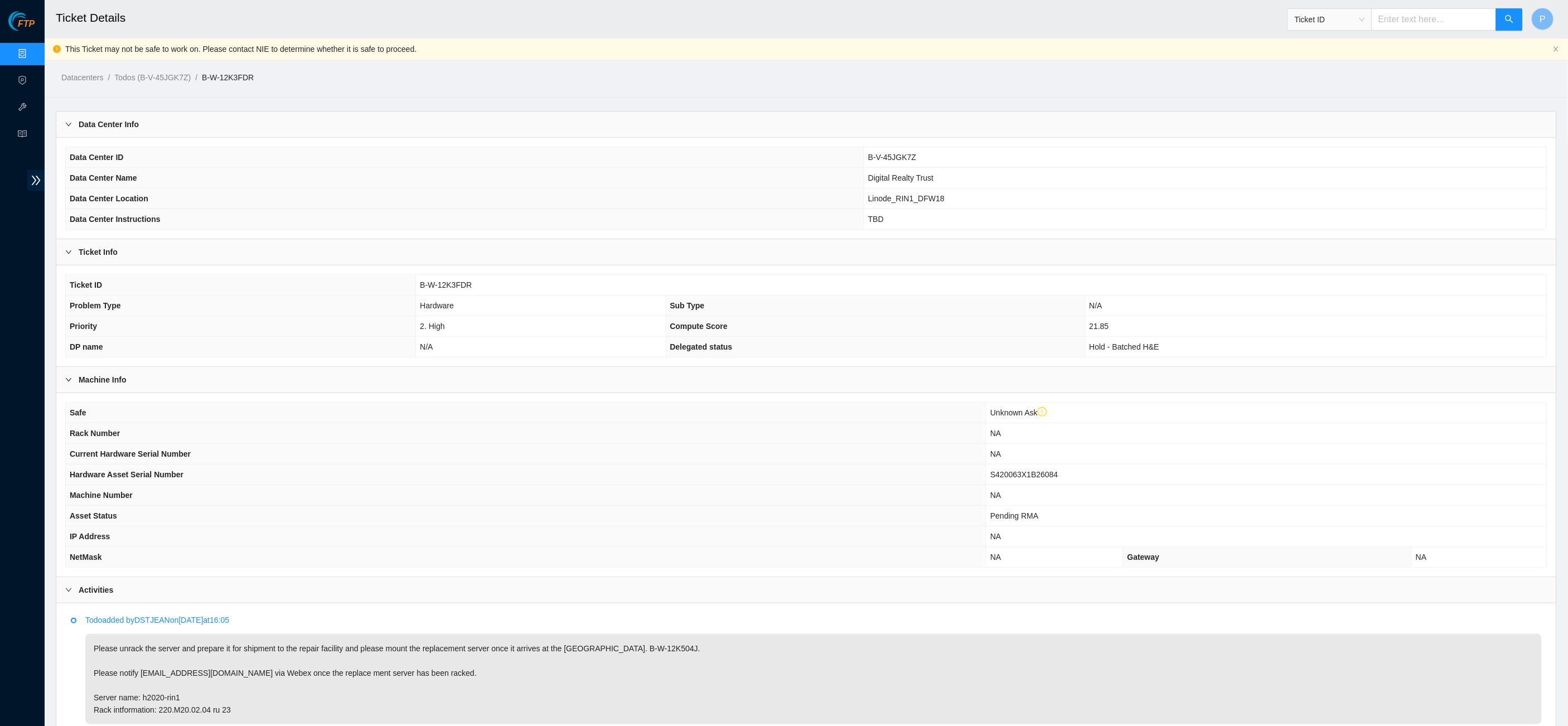
click at [1396, 30] on input "text" at bounding box center [1434, 19] width 125 height 22
paste input "B-V-5V6O3BB"
type input "B-V-5V6O3BB"
click at [1503, 21] on button "button" at bounding box center [1510, 19] width 26 height 22
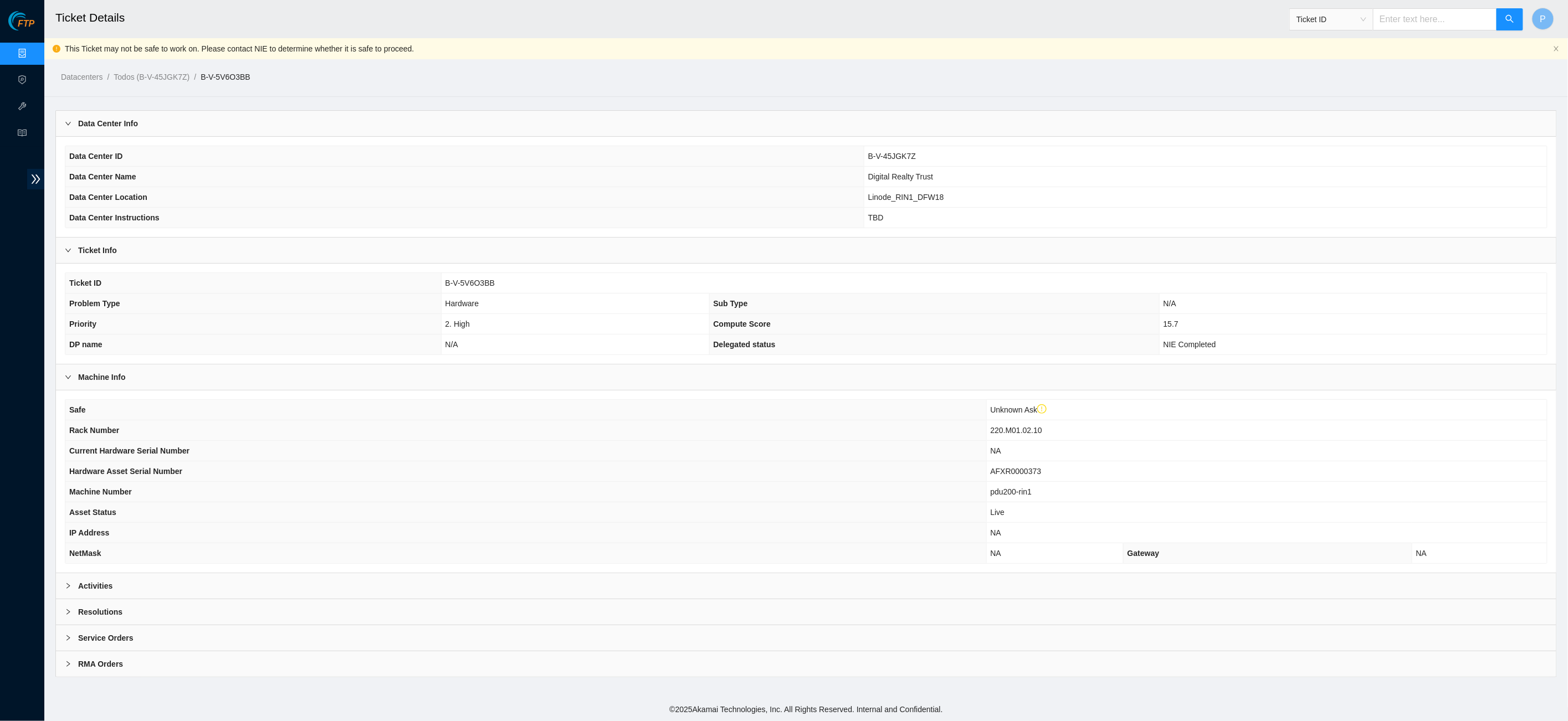
click at [1410, 24] on input "text" at bounding box center [1435, 18] width 124 height 22
paste input "B-V-5VEF9GB"
type input "B-V-5VEF9GB"
click at [714, 577] on div "Activities" at bounding box center [805, 585] width 1500 height 25
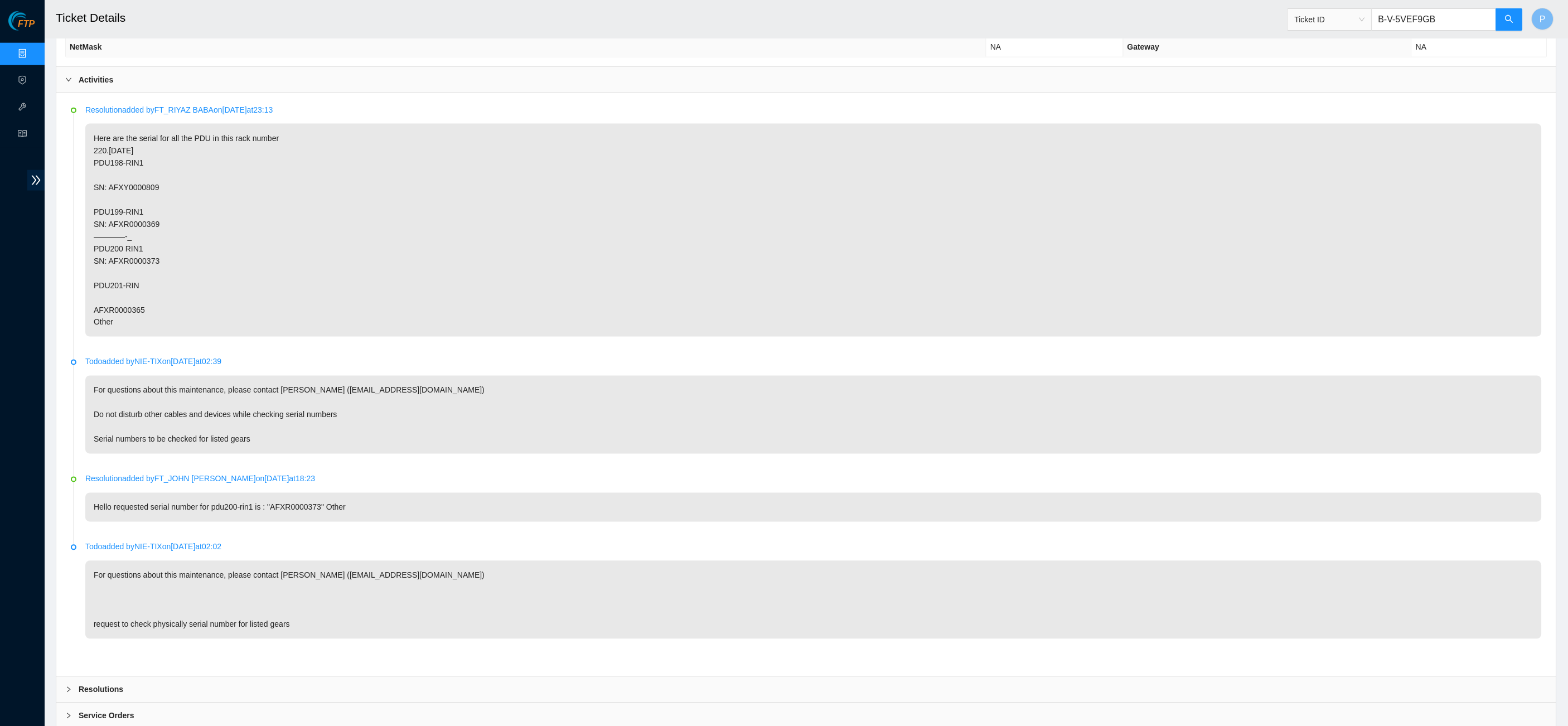
scroll to position [502, 0]
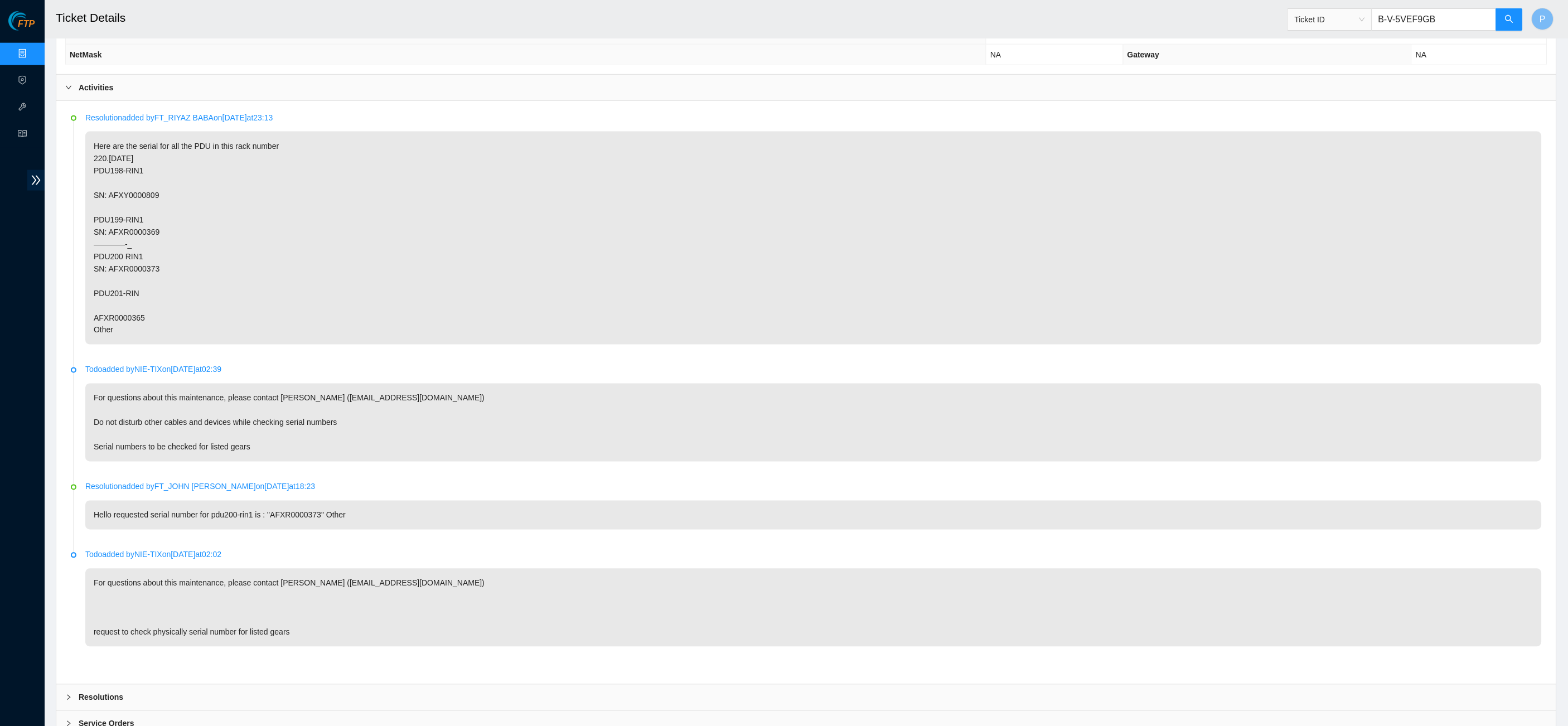
click at [1417, 1] on header "Ticket Details Ticket ID B-V-5VEF9GB P" at bounding box center [829, 19] width 1568 height 39
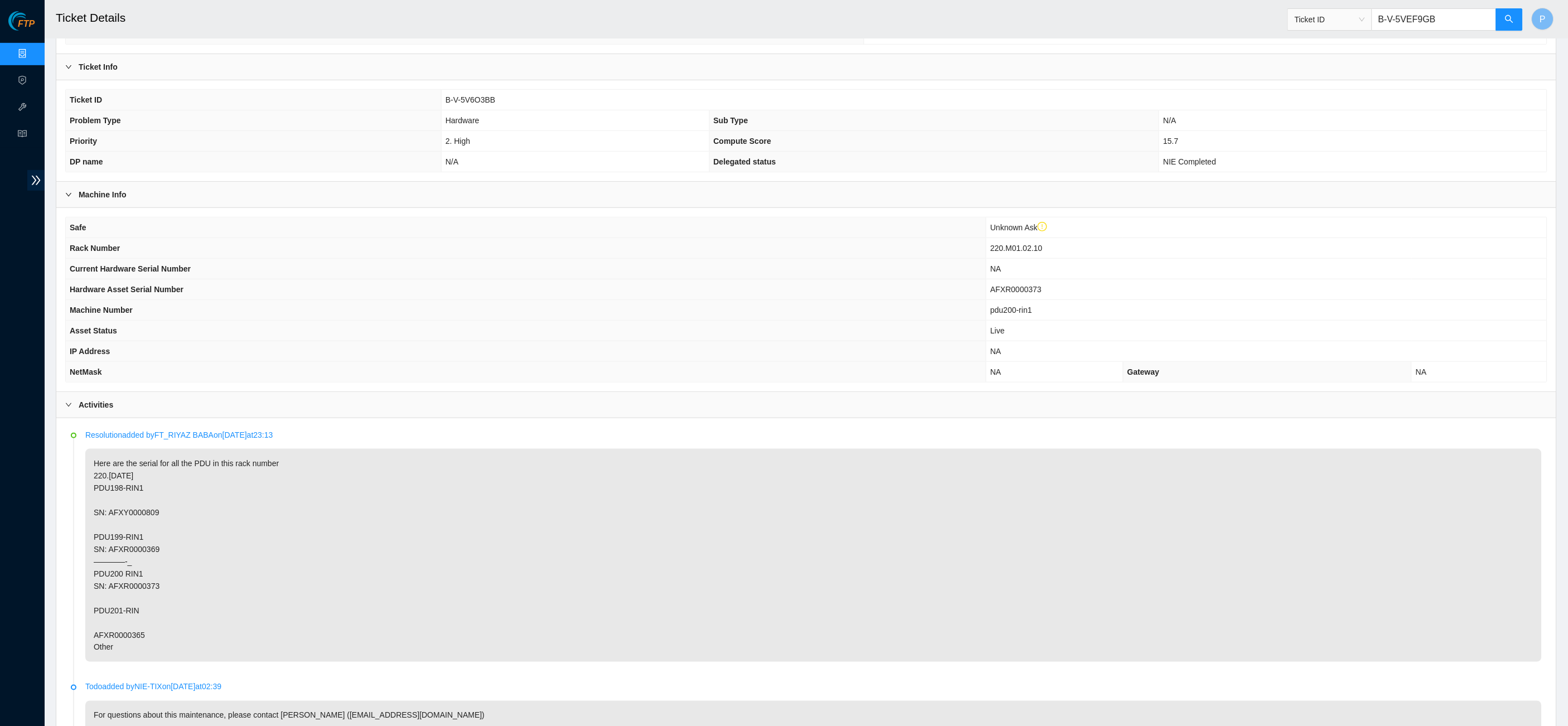
scroll to position [58, 0]
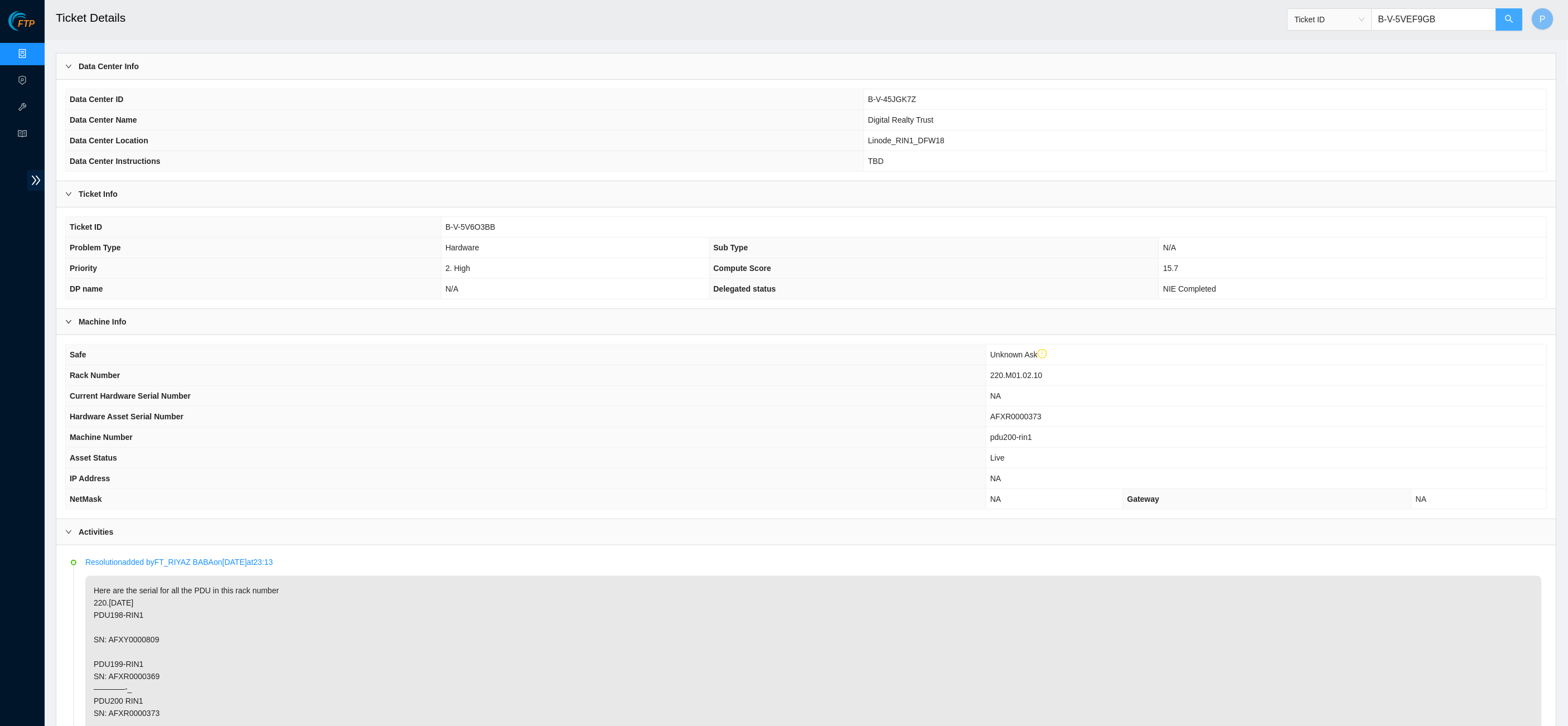
click at [1512, 20] on icon "search" at bounding box center [1510, 19] width 9 height 9
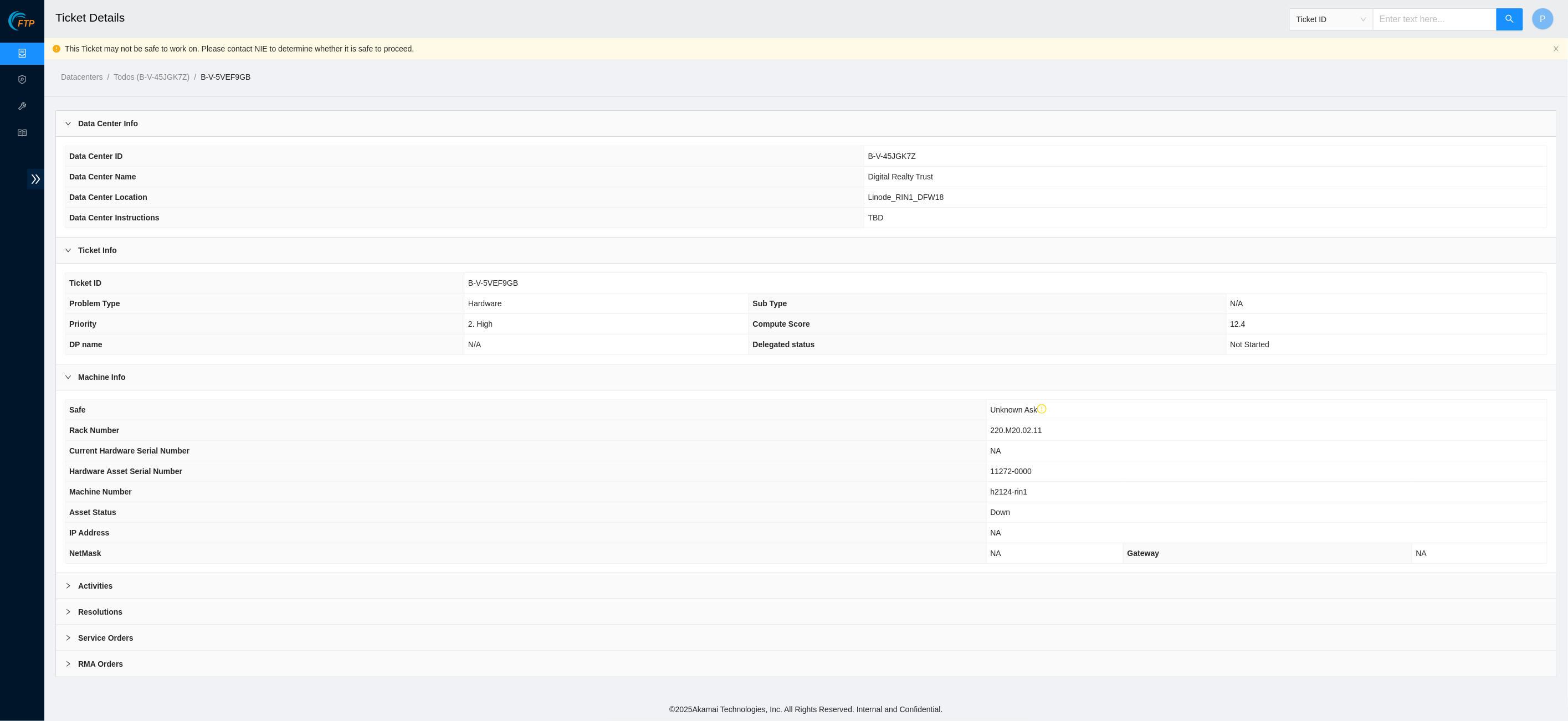
click at [593, 575] on div "Activities" at bounding box center [805, 585] width 1500 height 25
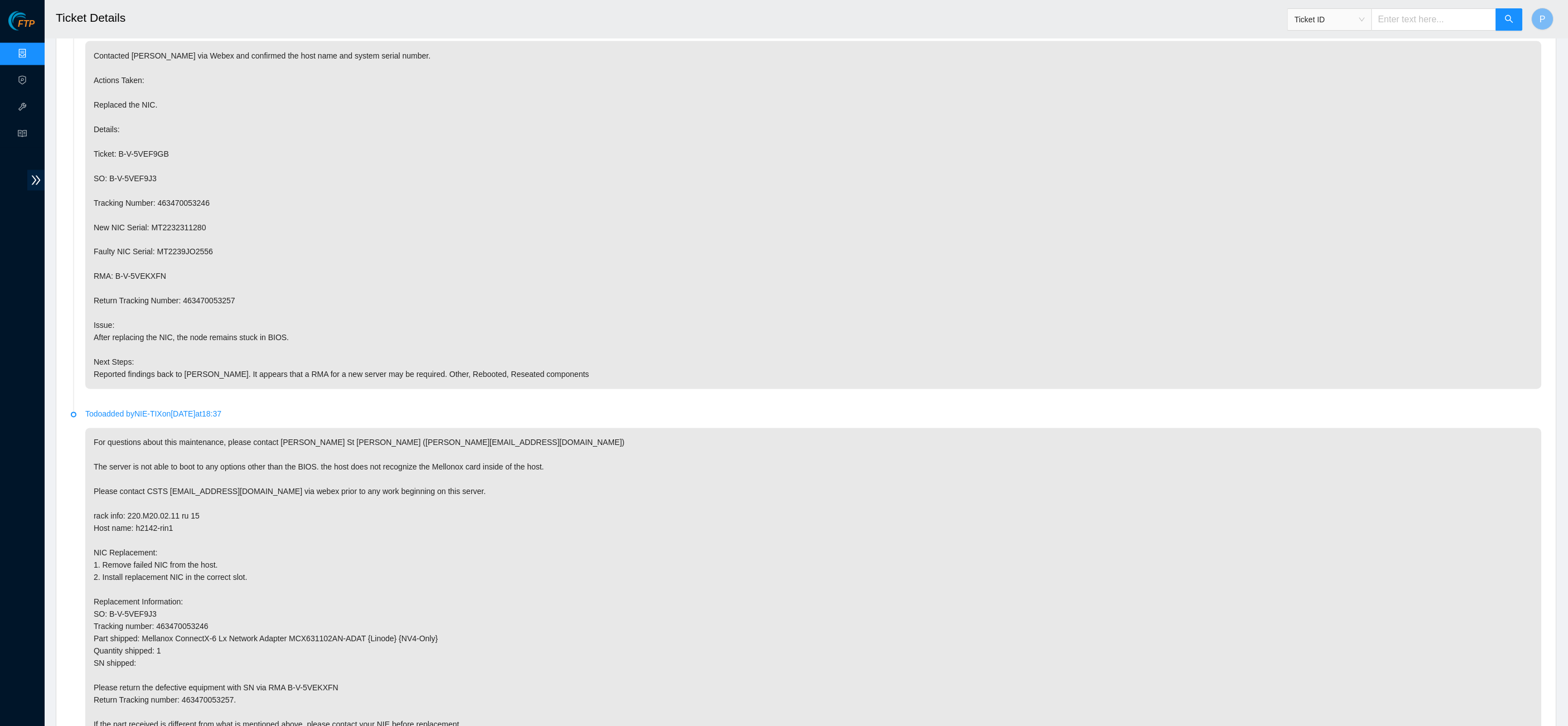
scroll to position [548, 0]
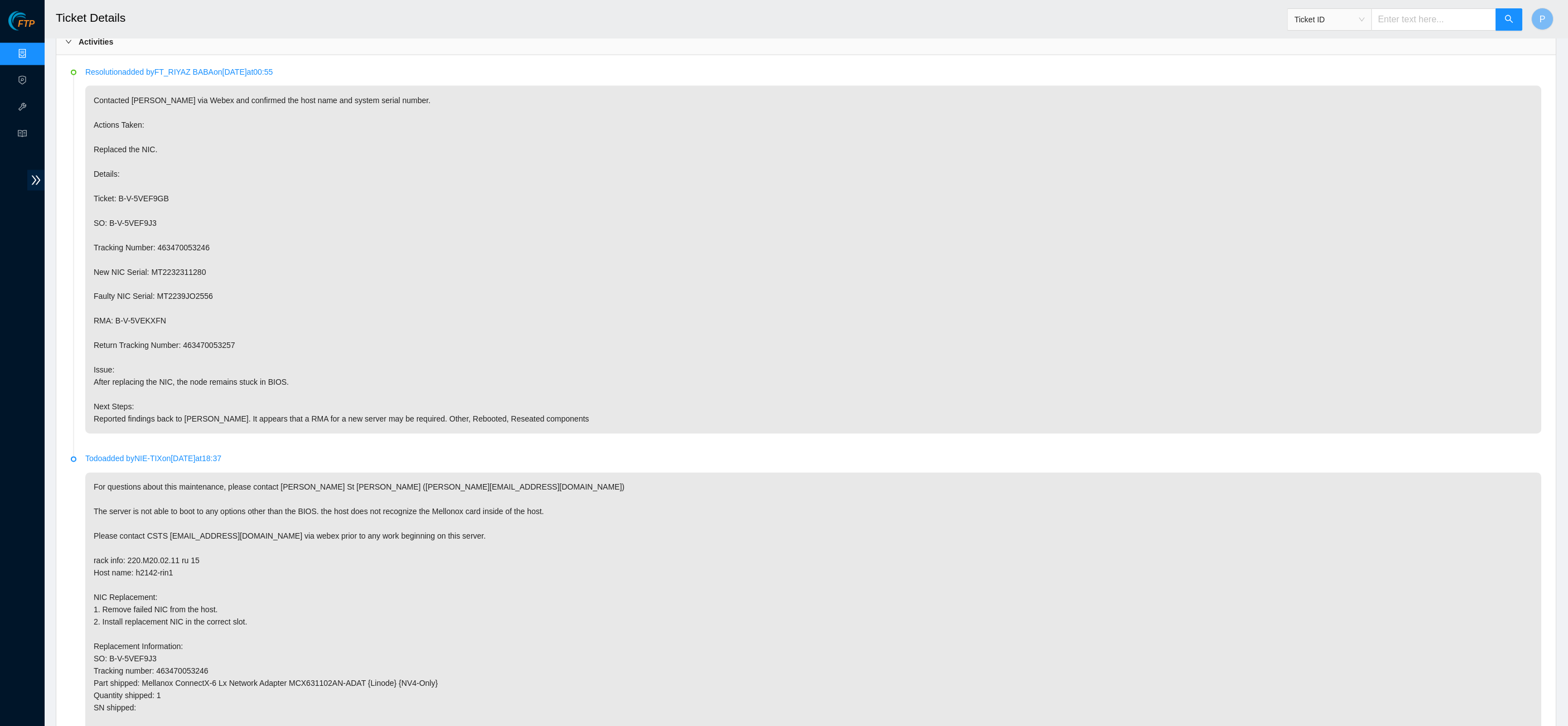
click at [1410, 20] on input "text" at bounding box center [1434, 19] width 125 height 22
paste input "B-W-11L6PRP"
type input "B-W-11L6PRP"
click at [1504, 24] on button "button" at bounding box center [1510, 19] width 26 height 22
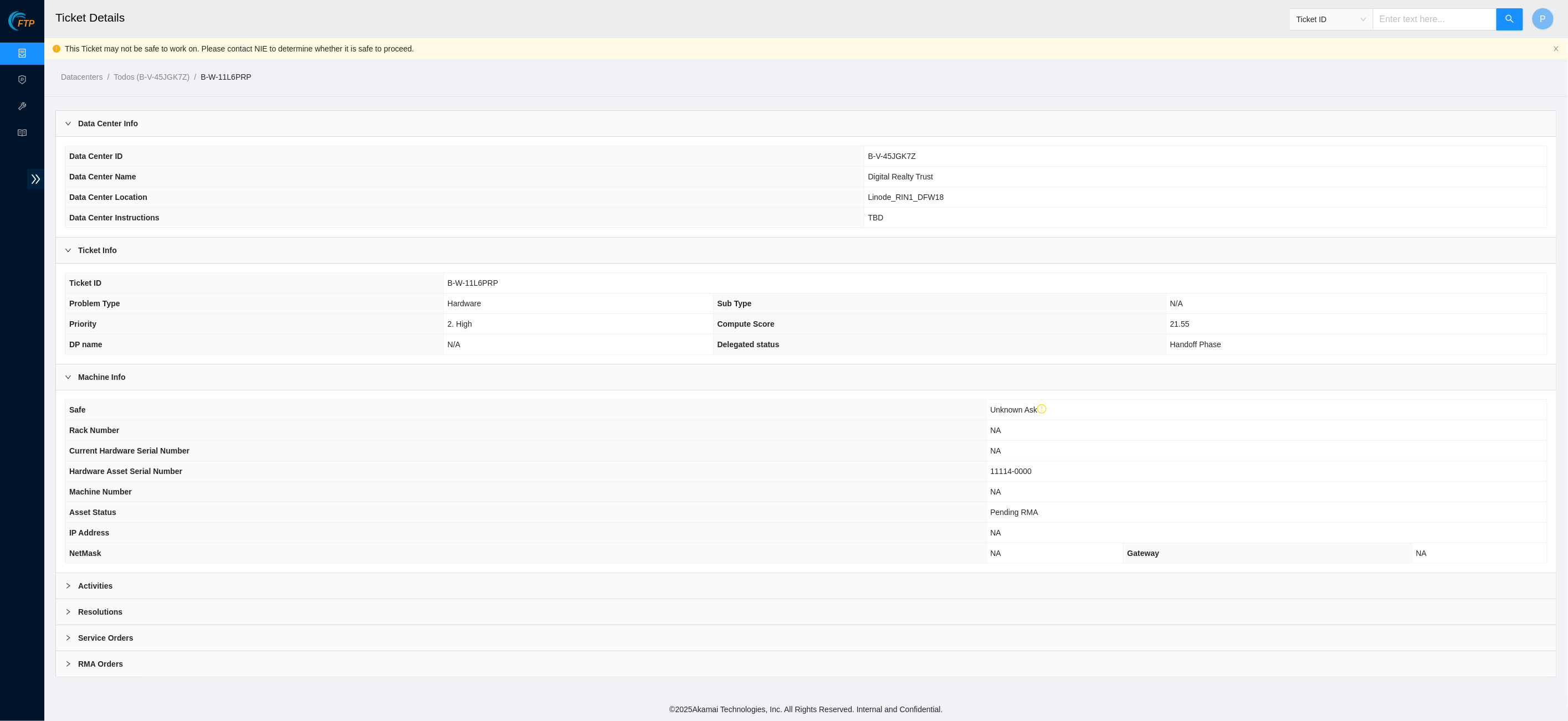
click at [819, 575] on div "Activities" at bounding box center [805, 585] width 1500 height 25
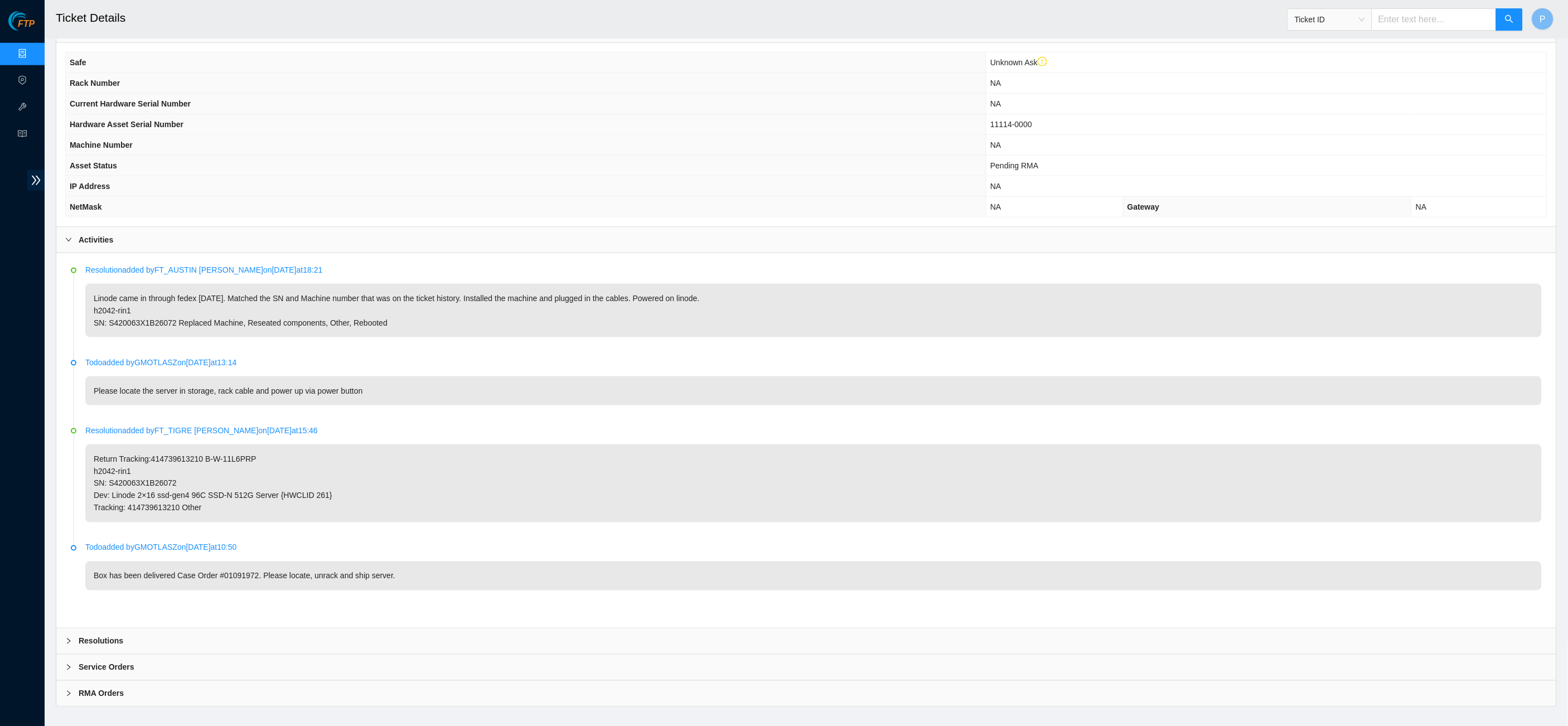
scroll to position [350, 0]
click at [1411, 27] on input "text" at bounding box center [1434, 19] width 125 height 22
paste input "B-W-16AQ9Q3"
type input "B-W-16AQ9Q3"
click at [1499, 23] on button "button" at bounding box center [1510, 19] width 26 height 22
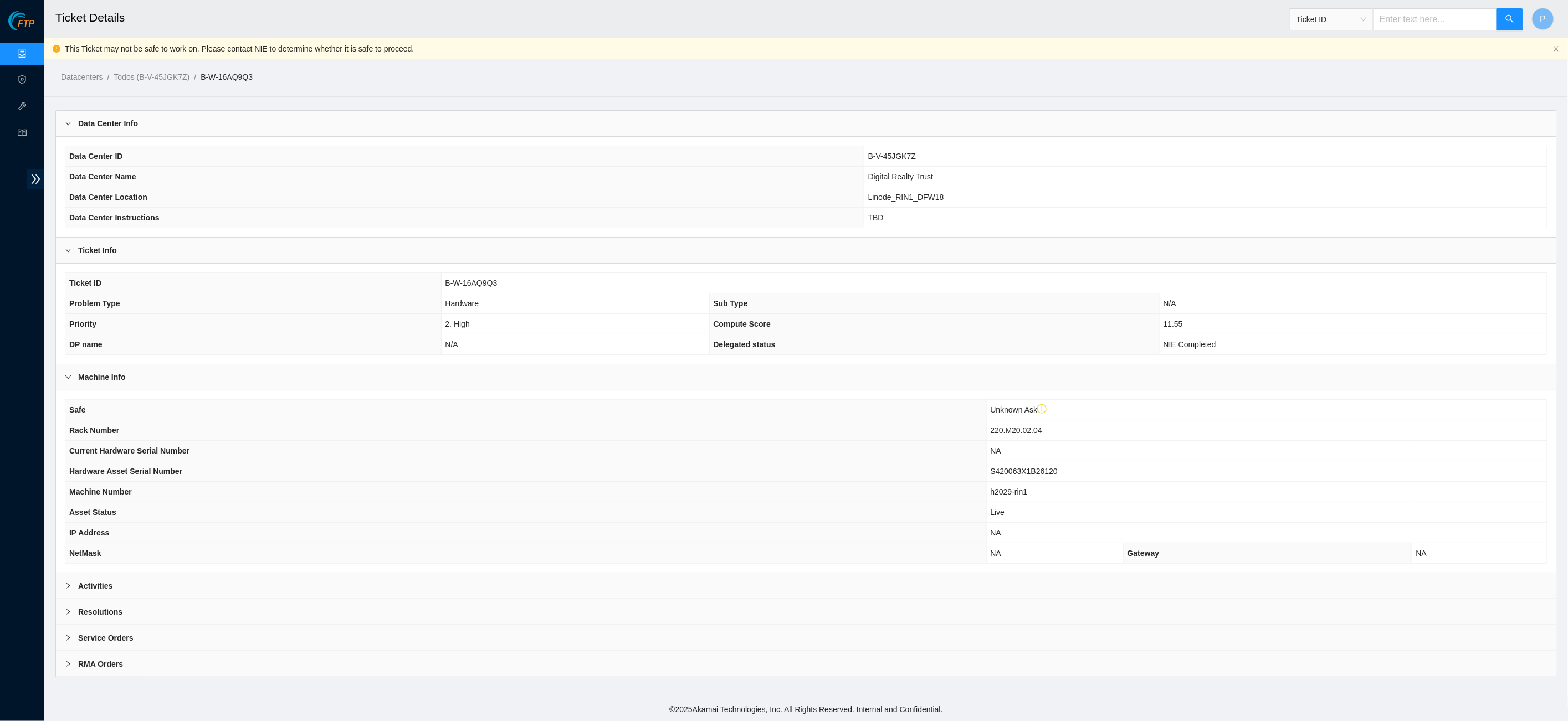
click at [665, 574] on div "Activities" at bounding box center [805, 585] width 1500 height 25
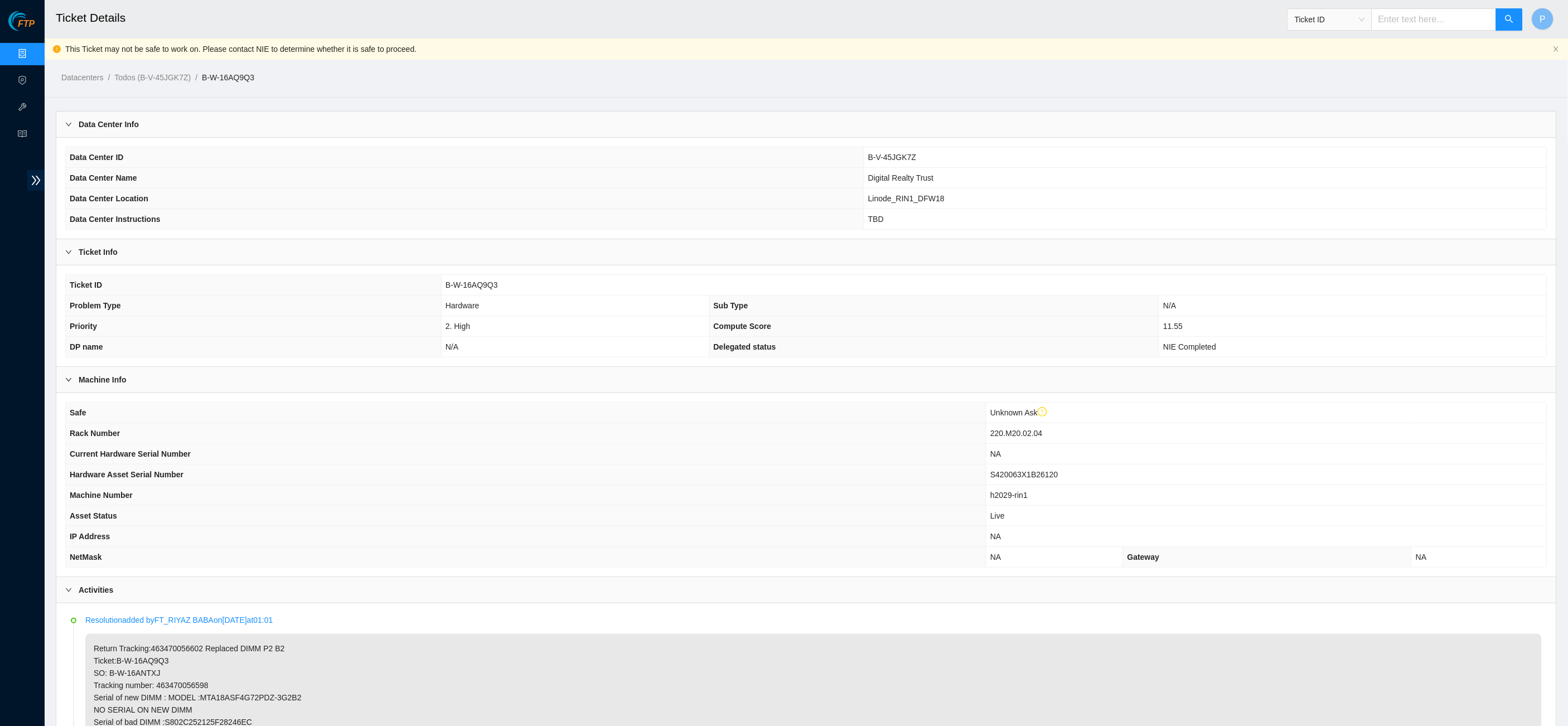
click at [707, 123] on div "Data Center Info" at bounding box center [806, 124] width 1500 height 26
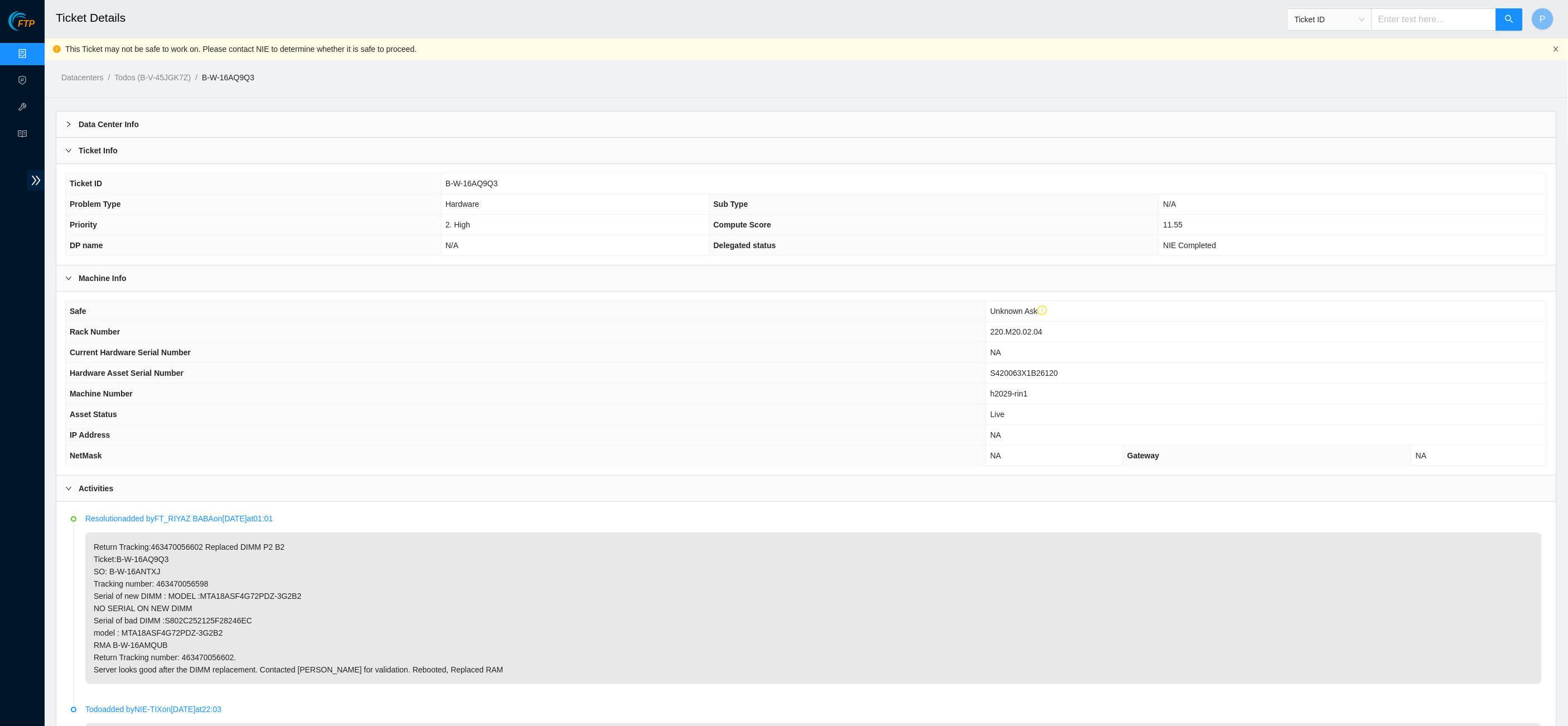
click at [1557, 46] on icon "close" at bounding box center [1557, 49] width 7 height 7
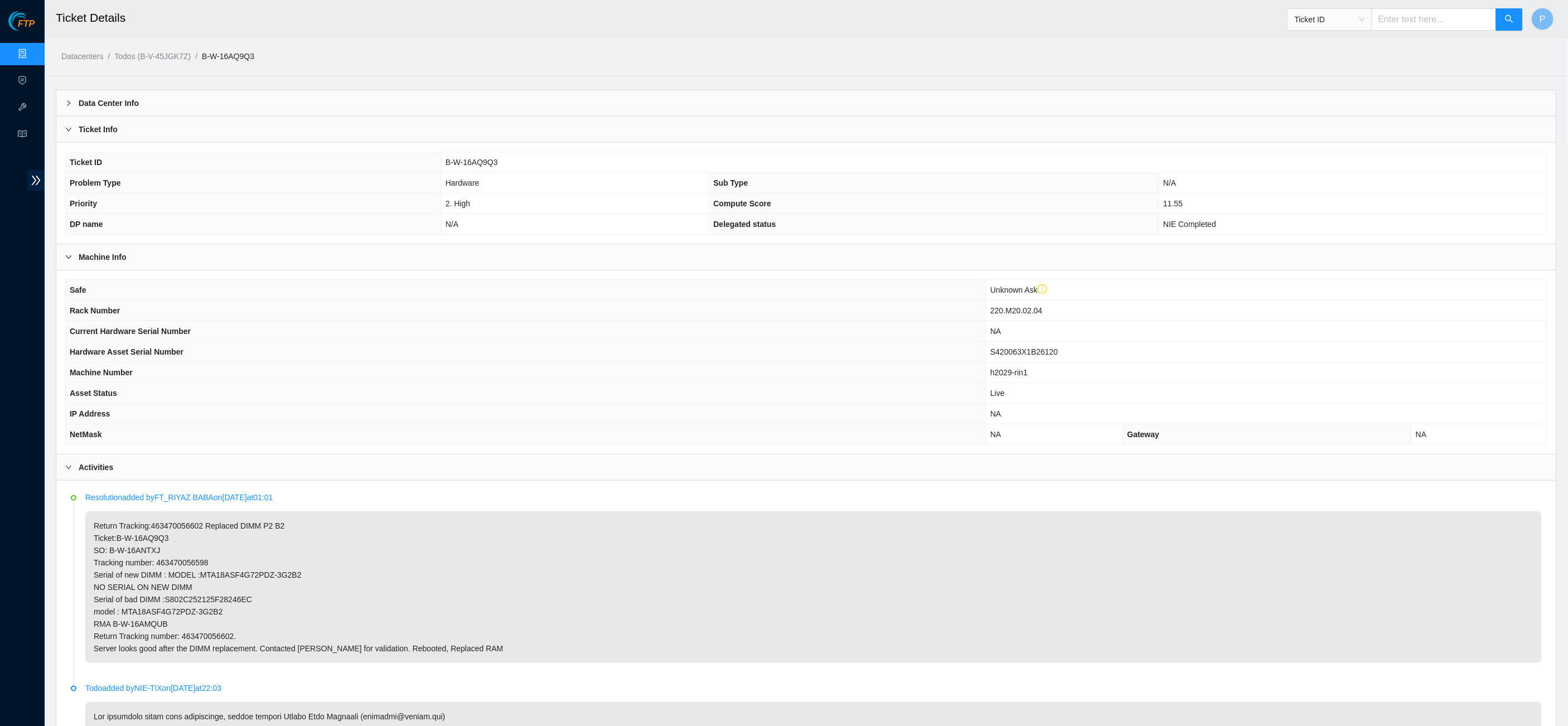
click at [1398, 24] on input "text" at bounding box center [1434, 19] width 125 height 22
paste input "B-V-5S73VNB"
type input "B-V-5S73VNB"
click at [1516, 19] on button "button" at bounding box center [1510, 19] width 26 height 22
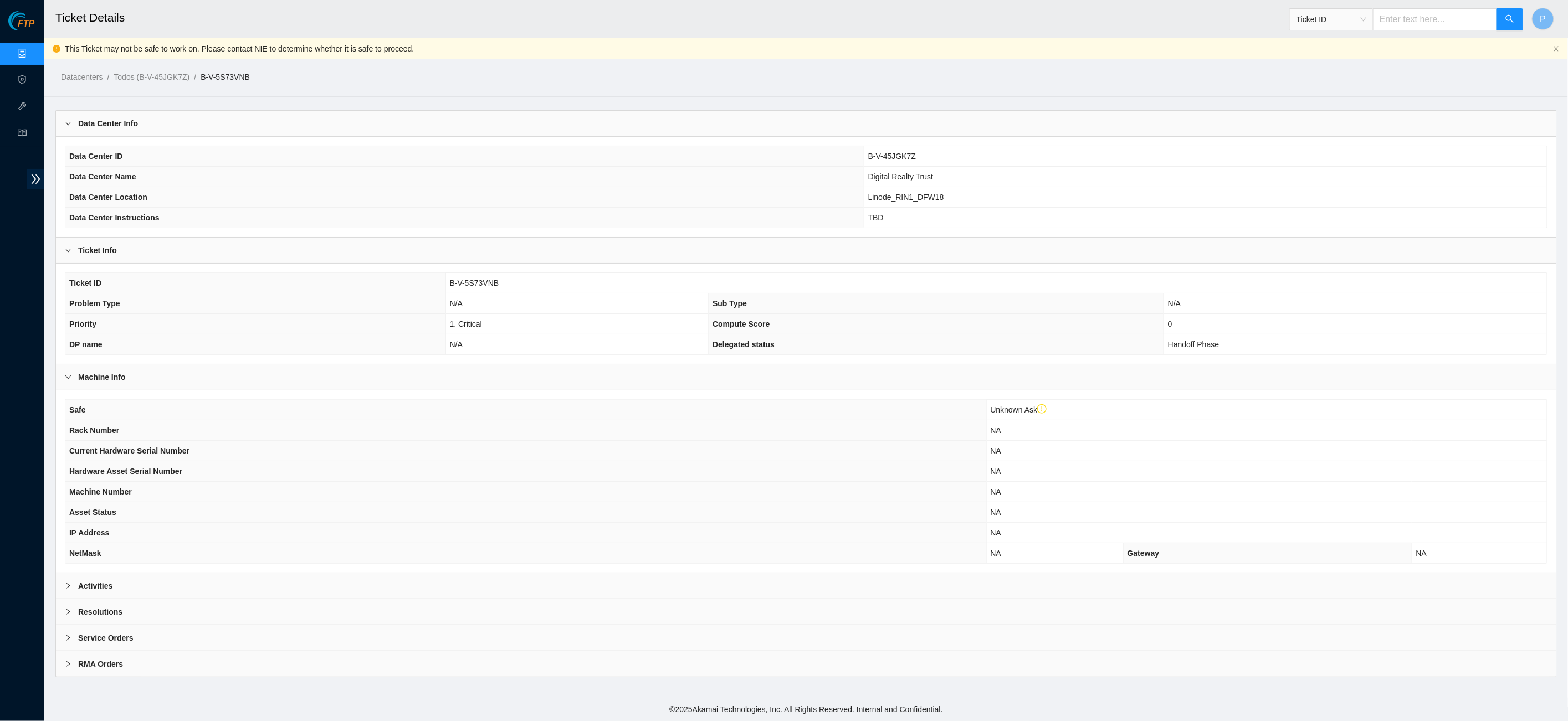
click at [356, 573] on div "Activities" at bounding box center [805, 585] width 1500 height 25
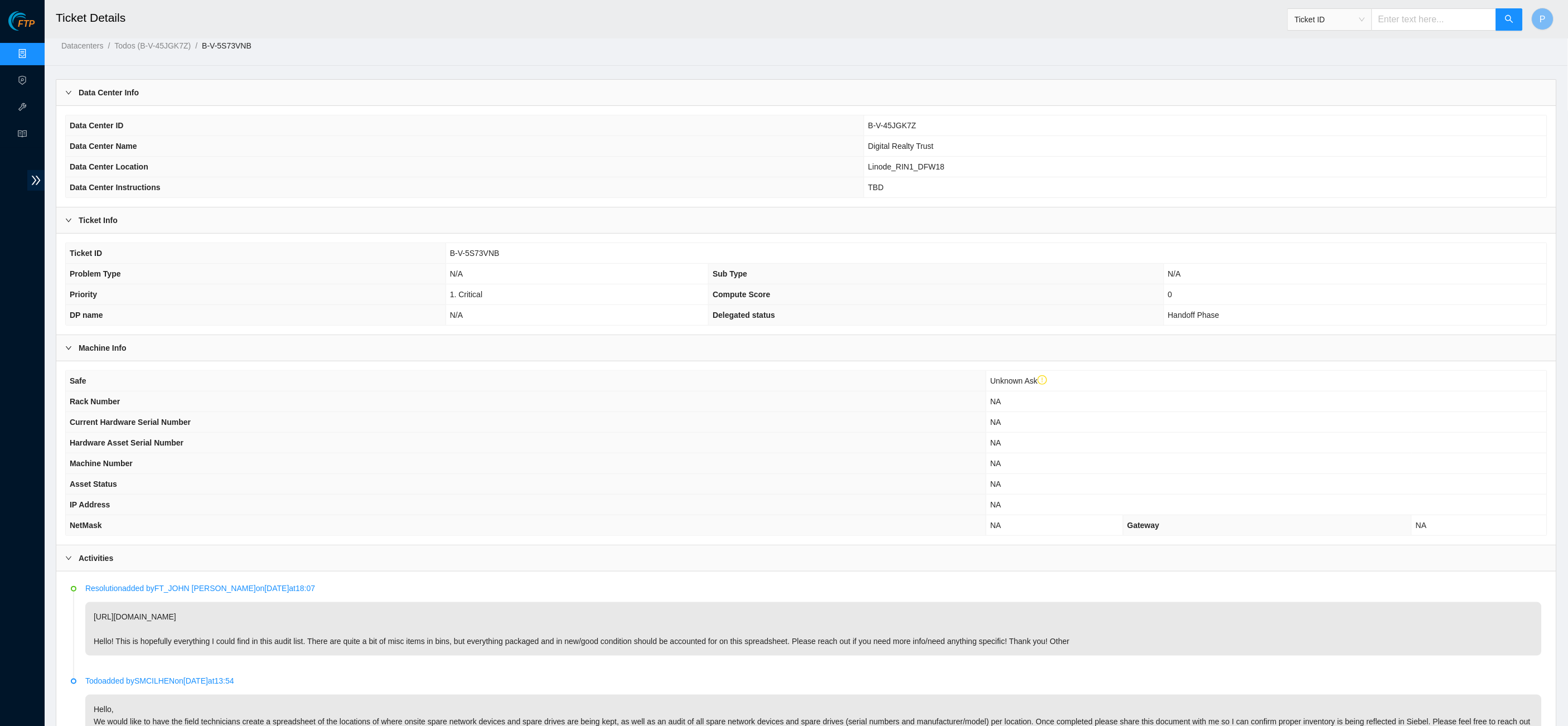
scroll to position [33, 0]
drag, startPoint x: 1401, startPoint y: 16, endPoint x: 1407, endPoint y: 24, distance: 10.0
click at [1402, 16] on input "text" at bounding box center [1434, 19] width 125 height 22
paste input "B-V-5V6O3BB"
type input "B-V-5V6O3BB"
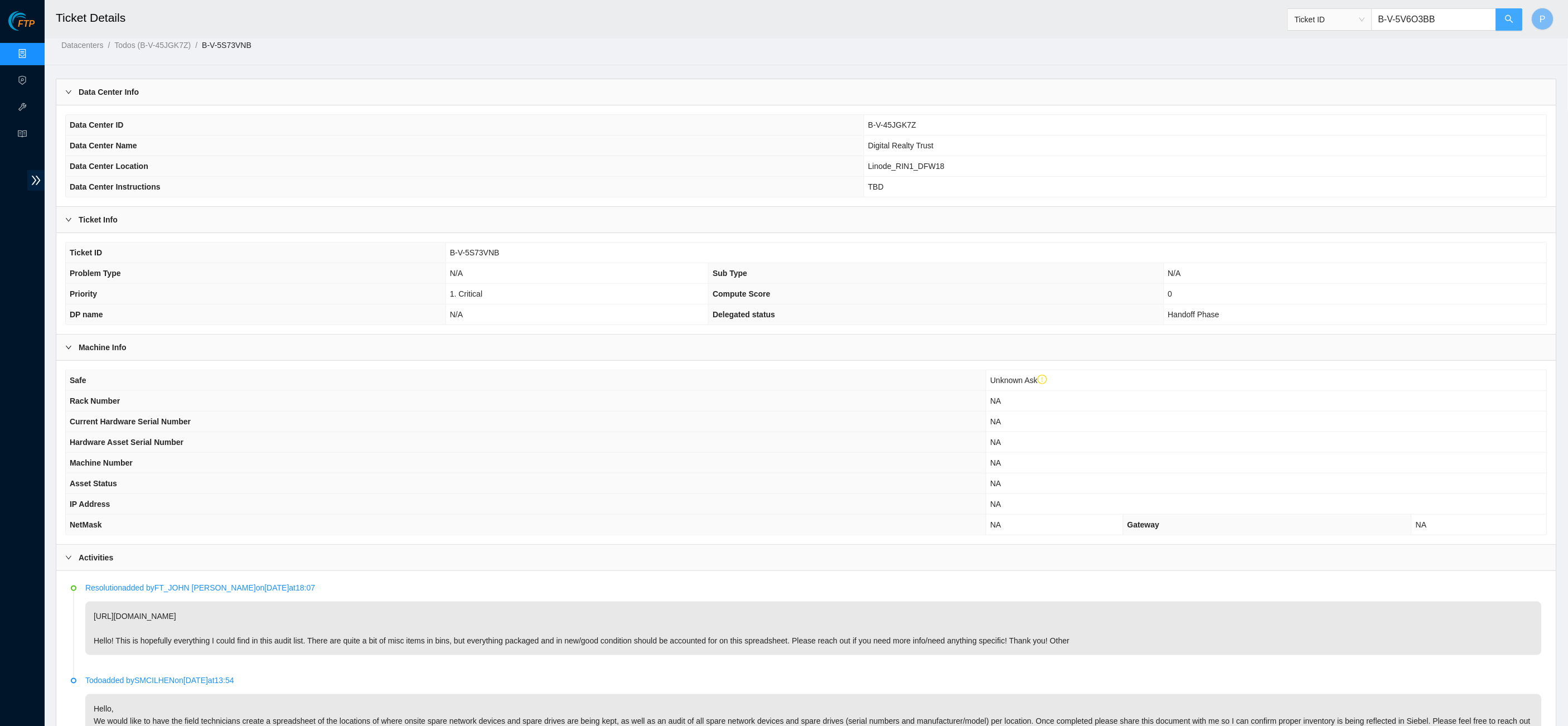
click at [1503, 21] on button "button" at bounding box center [1510, 19] width 26 height 22
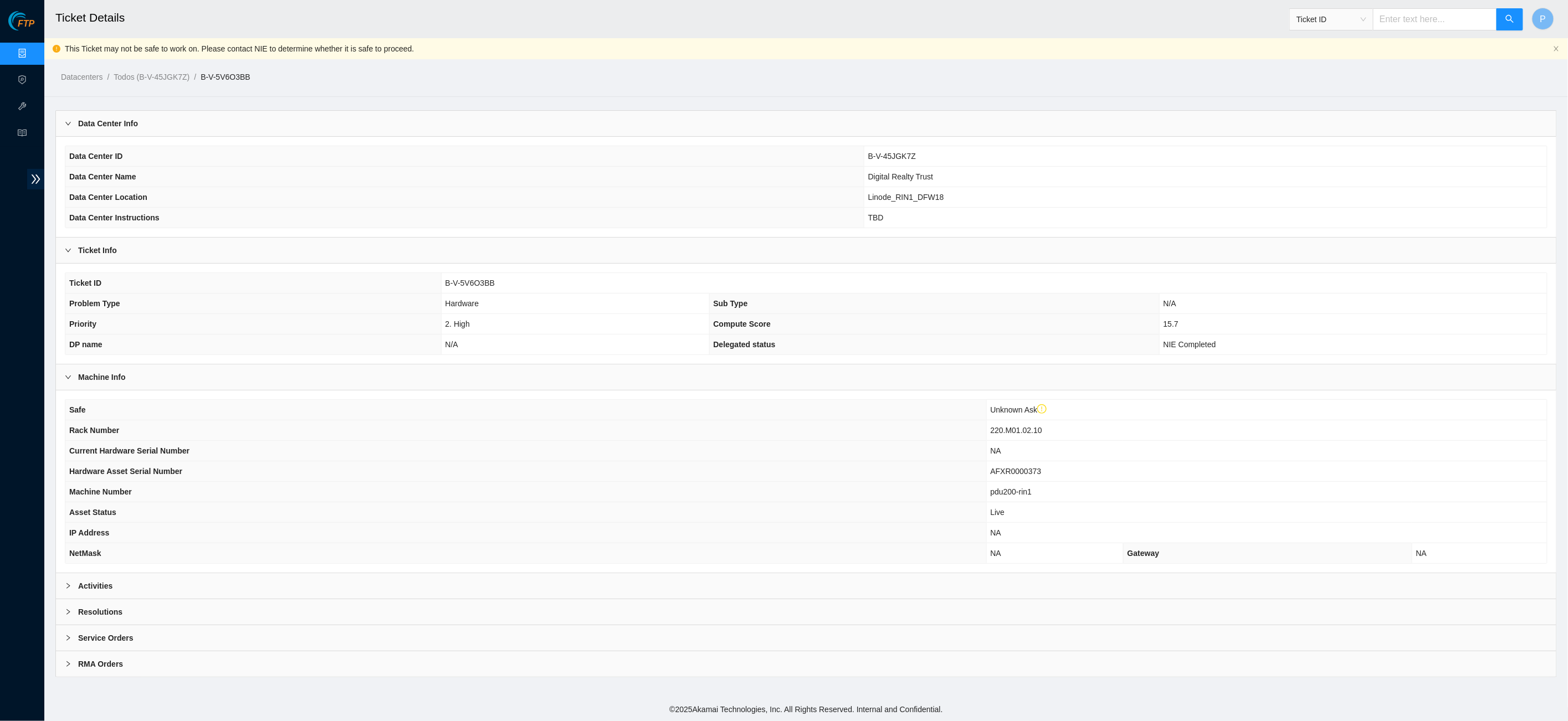
click at [369, 579] on div "Activities" at bounding box center [805, 585] width 1500 height 25
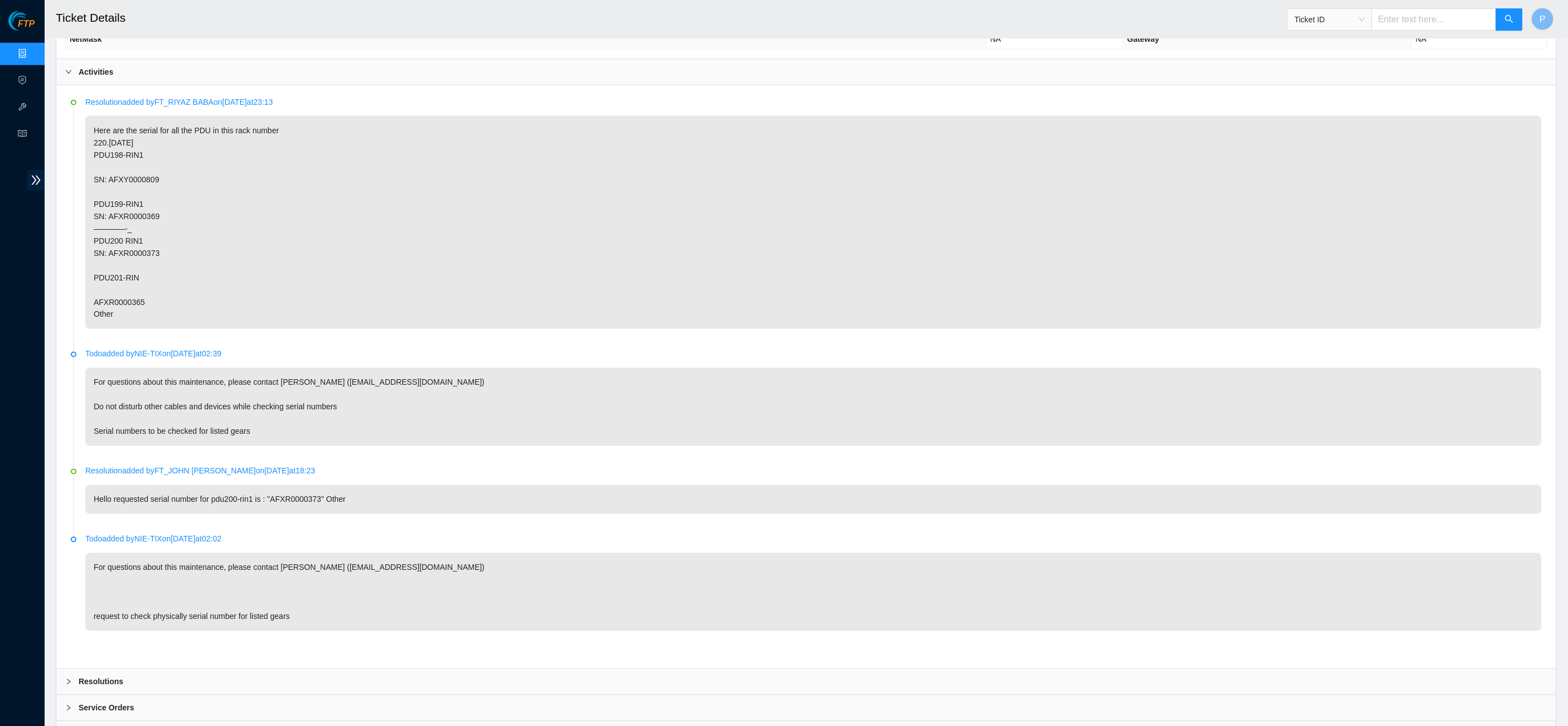
scroll to position [518, 0]
drag, startPoint x: 1389, startPoint y: 22, endPoint x: 1391, endPoint y: 28, distance: 6.3
click at [1390, 23] on input "text" at bounding box center [1434, 19] width 125 height 22
paste input "B-V-5WLHWKT"
type input "B-V-5WLHWKT"
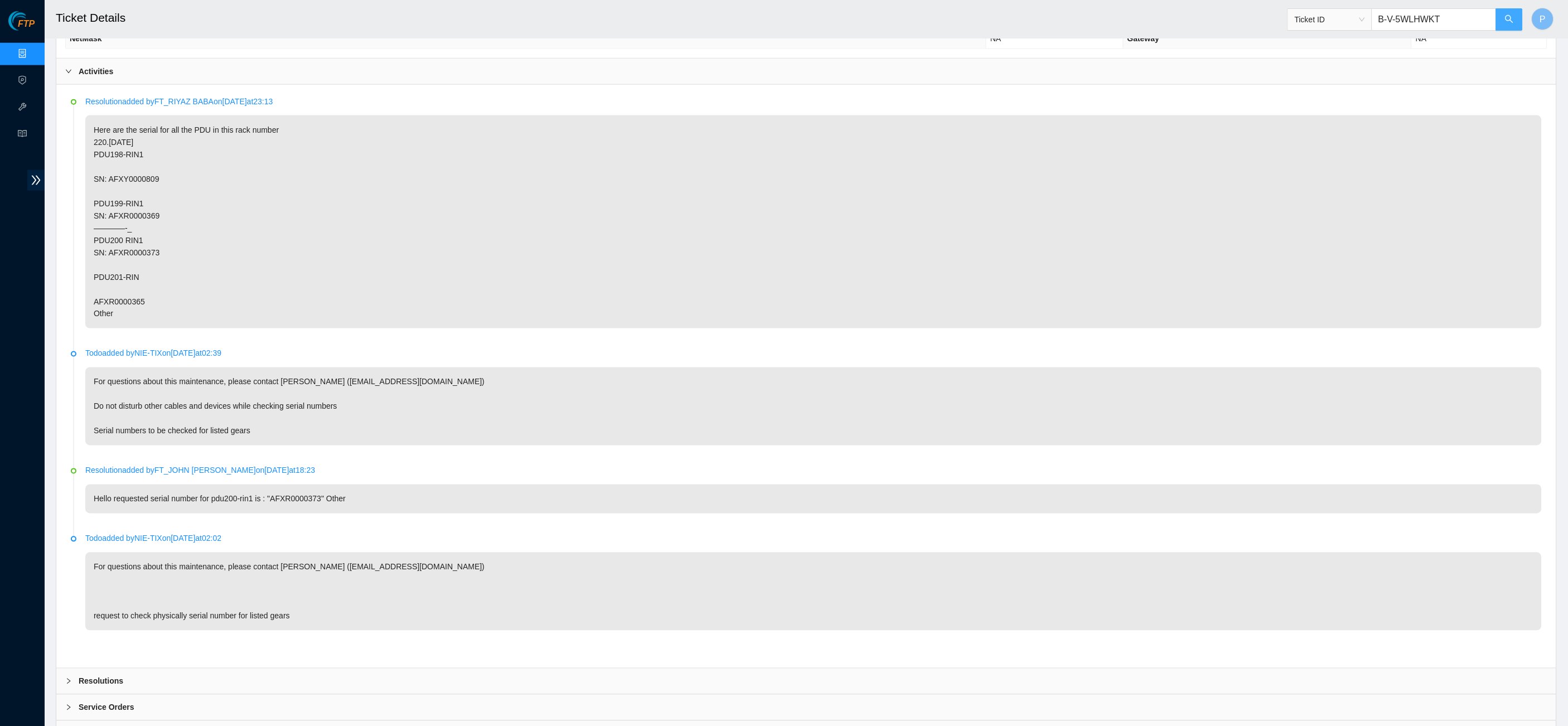
click at [1497, 25] on button "button" at bounding box center [1510, 19] width 26 height 22
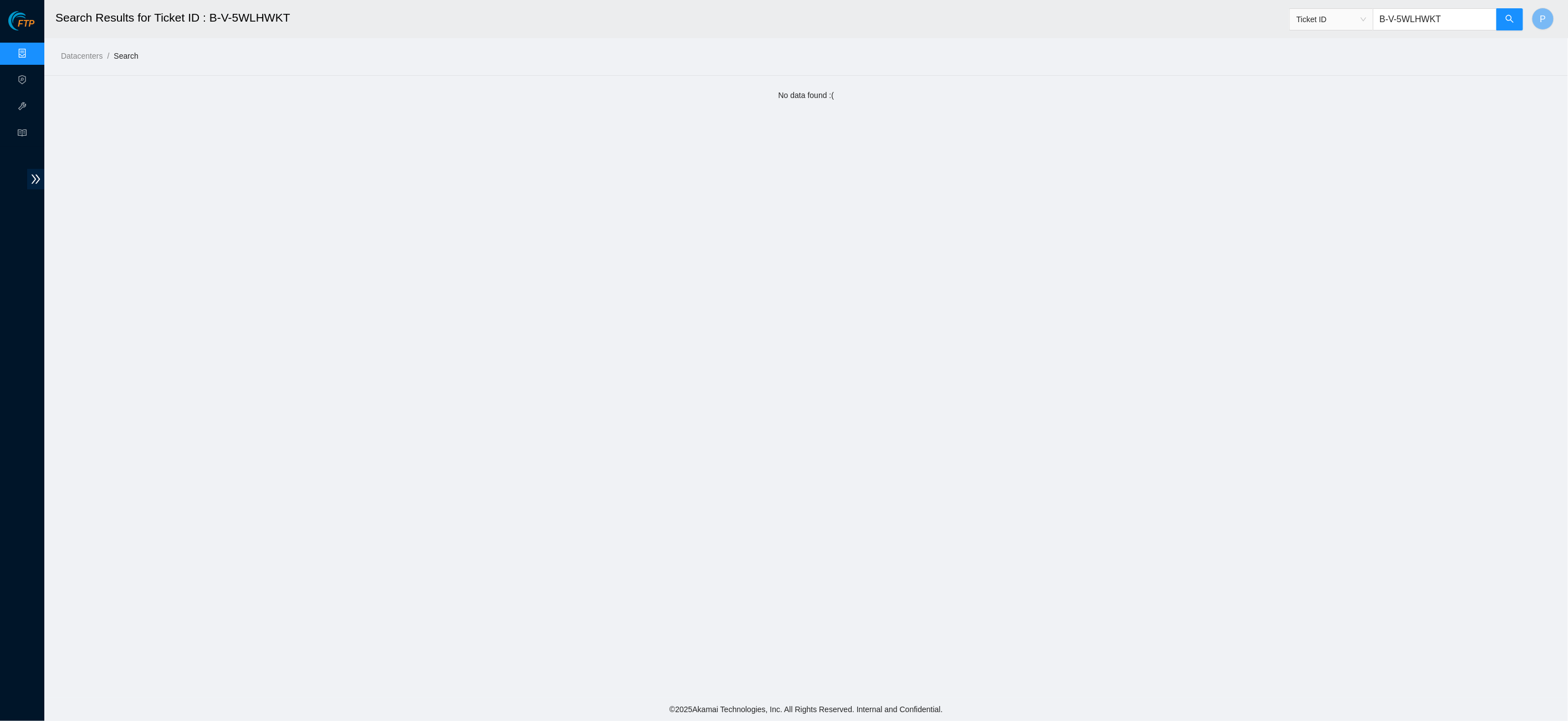
click at [1441, 23] on input "B-V-5WLHWKT" at bounding box center [1435, 18] width 124 height 22
paste input "NG4WR"
click at [1512, 8] on button "button" at bounding box center [1509, 18] width 26 height 22
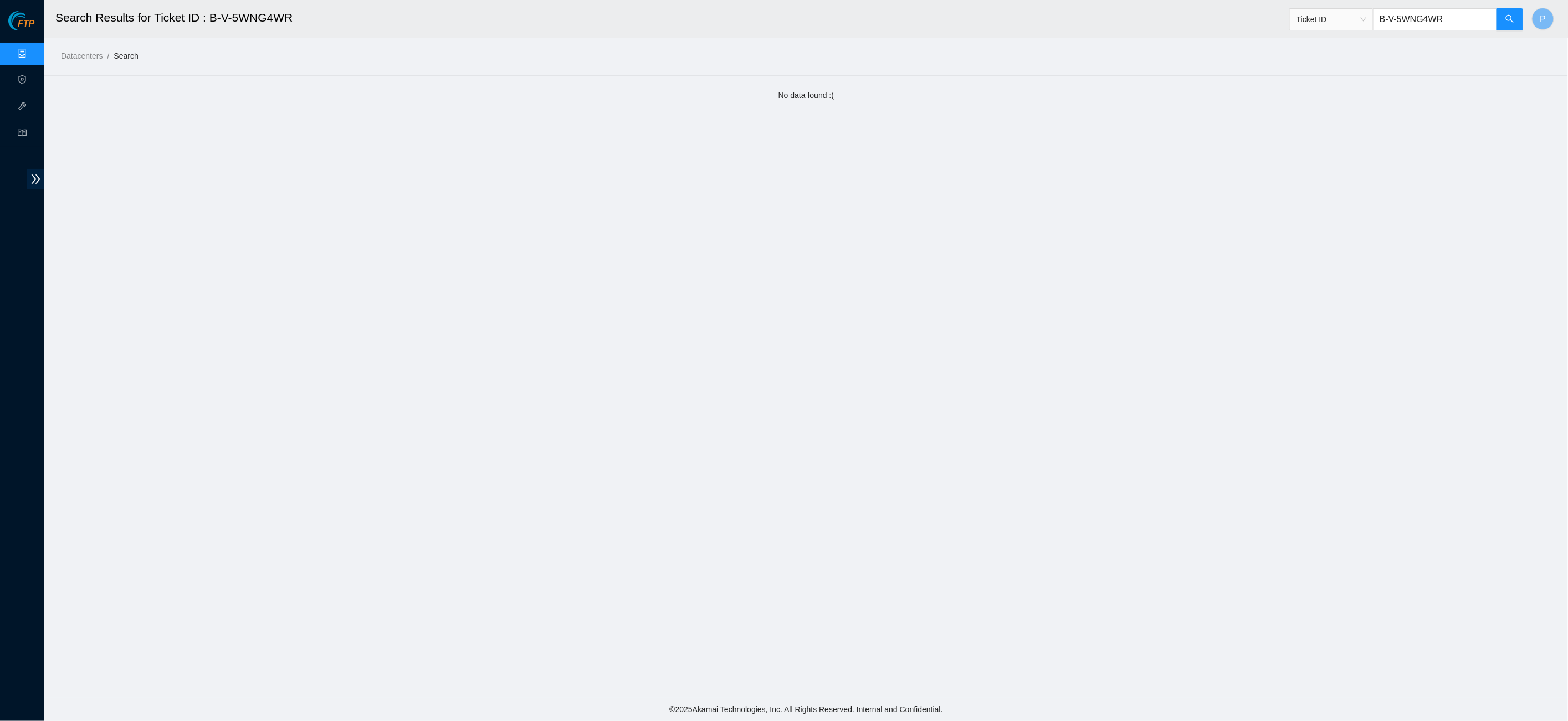
click at [1485, 17] on input "B-V-5WNG4WR" at bounding box center [1435, 18] width 124 height 22
paste input "QSH6D"
click at [1505, 18] on icon "search" at bounding box center [1509, 18] width 9 height 9
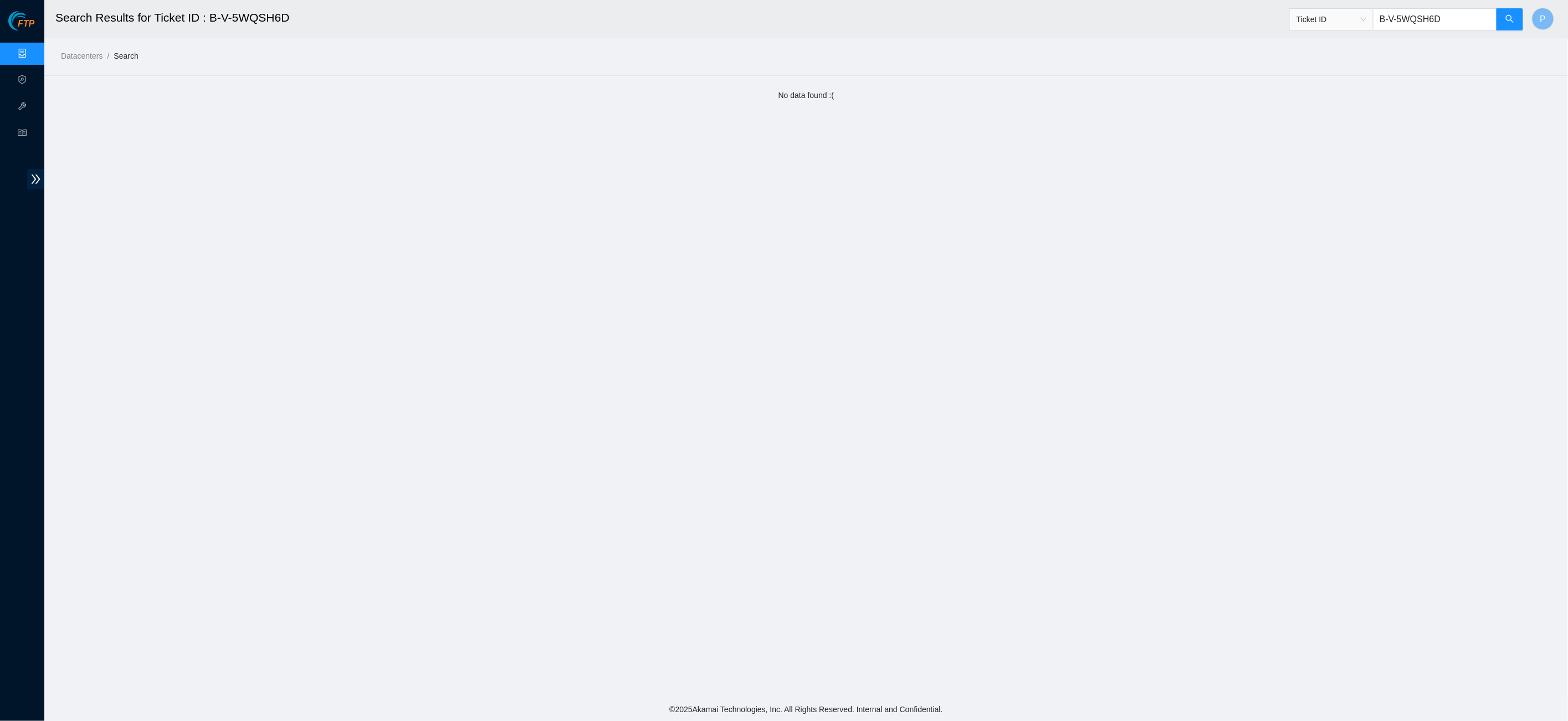
click at [1469, 24] on input "B-V-5WQSH6D" at bounding box center [1435, 18] width 124 height 22
click at [1468, 23] on input "B-V-5WQSH6D" at bounding box center [1435, 18] width 124 height 22
click at [1468, 22] on input "B-V-5WQSH6D" at bounding box center [1435, 18] width 124 height 22
click at [1465, 19] on input "B-V-5WQSH6D" at bounding box center [1435, 18] width 124 height 22
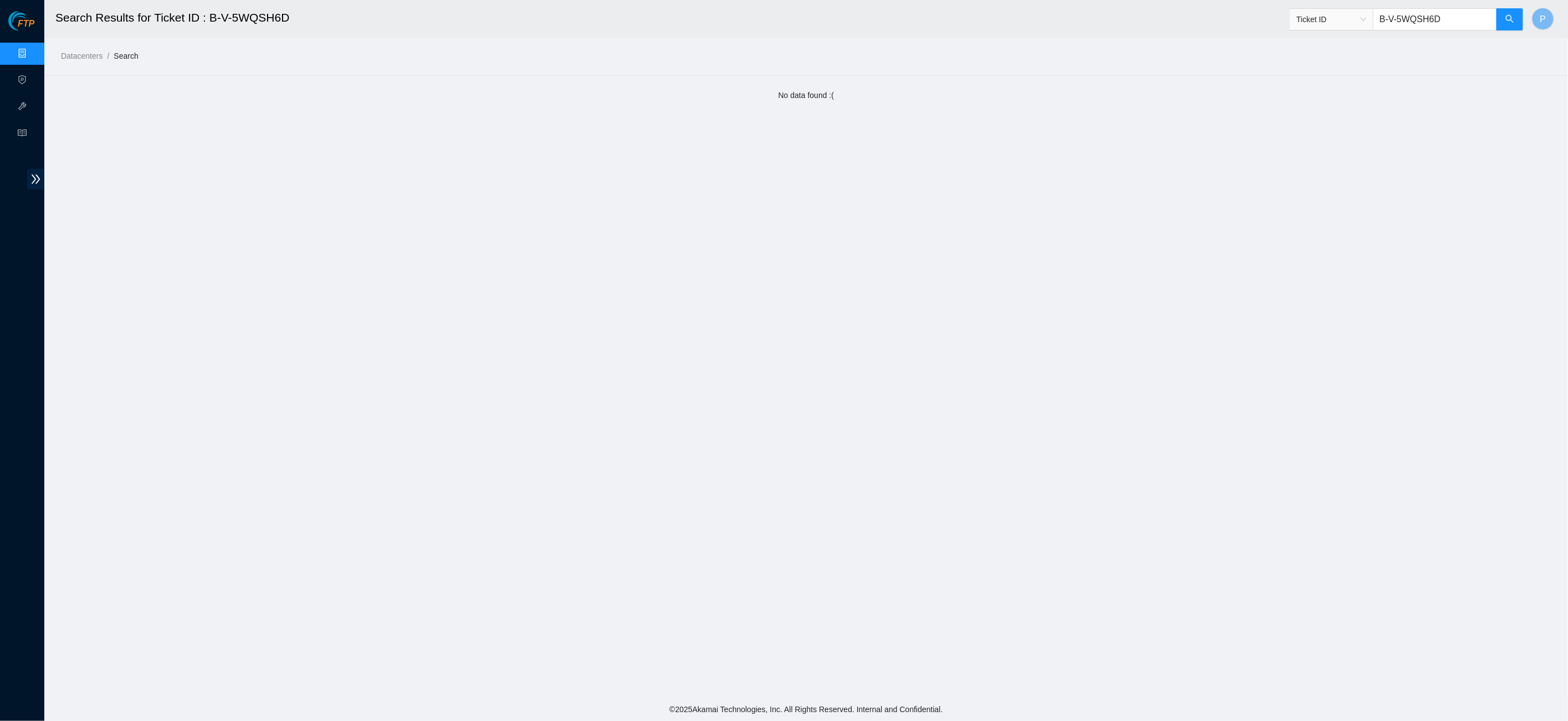
click at [1465, 19] on input "B-V-5WQSH6D" at bounding box center [1435, 18] width 124 height 22
paste input "R2NV4"
type input "B-V-5WR2NV4"
click at [1501, 18] on button "button" at bounding box center [1509, 18] width 26 height 22
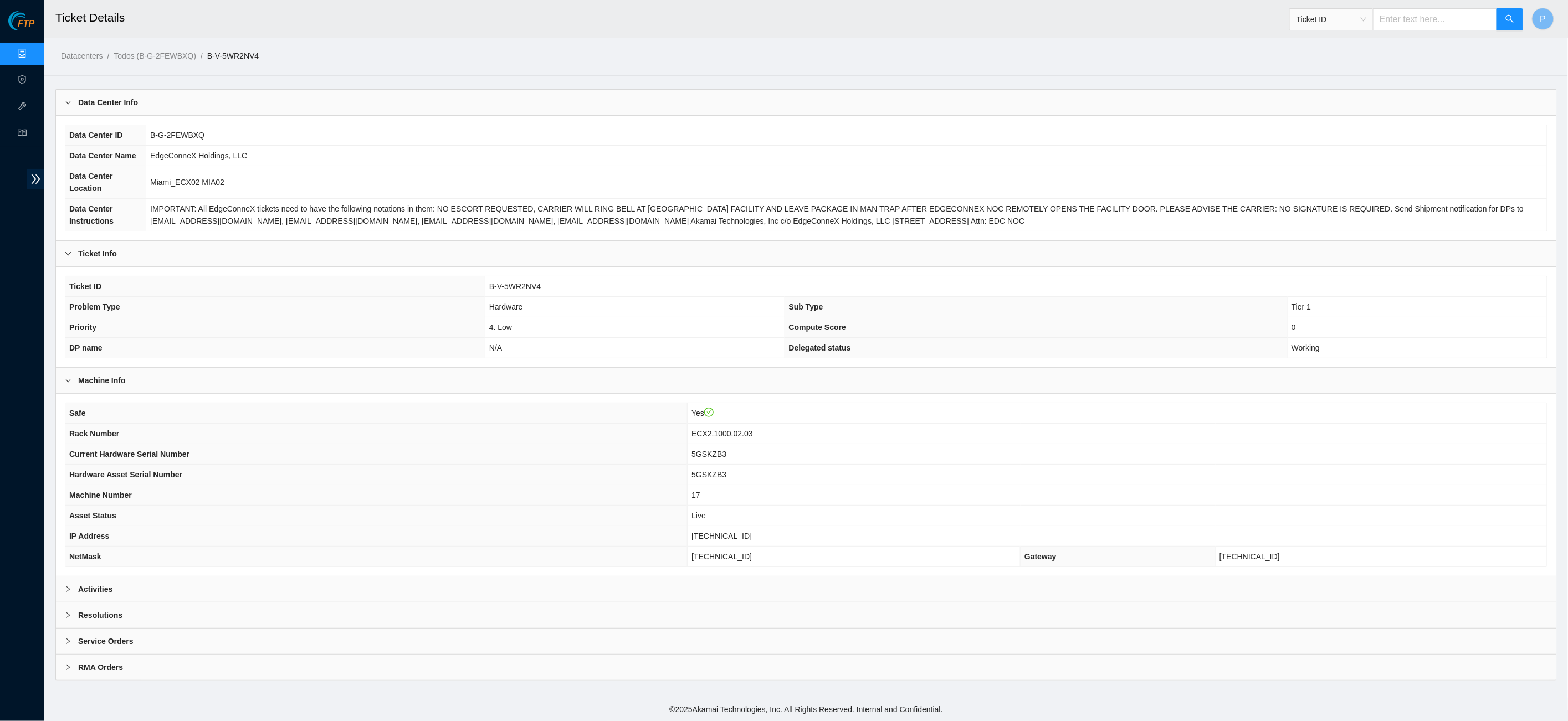
click at [419, 593] on div "Activities" at bounding box center [805, 589] width 1500 height 25
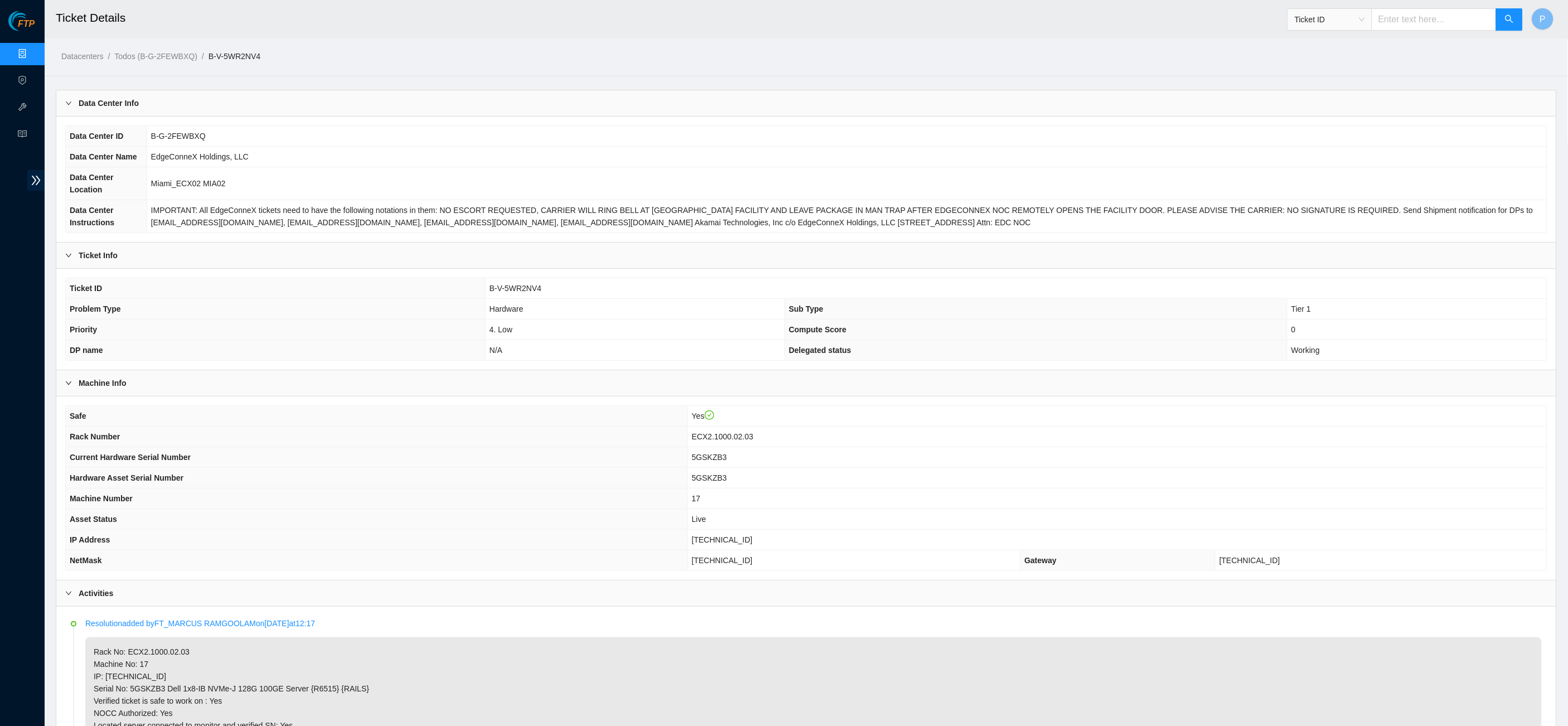
drag, startPoint x: 1399, startPoint y: 19, endPoint x: 1405, endPoint y: 24, distance: 7.8
click at [1401, 24] on input "text" at bounding box center [1434, 19] width 125 height 22
paste input "B-V-5WSNQMY"
type input "B-V-5WSNQMY"
click at [1510, 19] on icon "search" at bounding box center [1510, 19] width 9 height 9
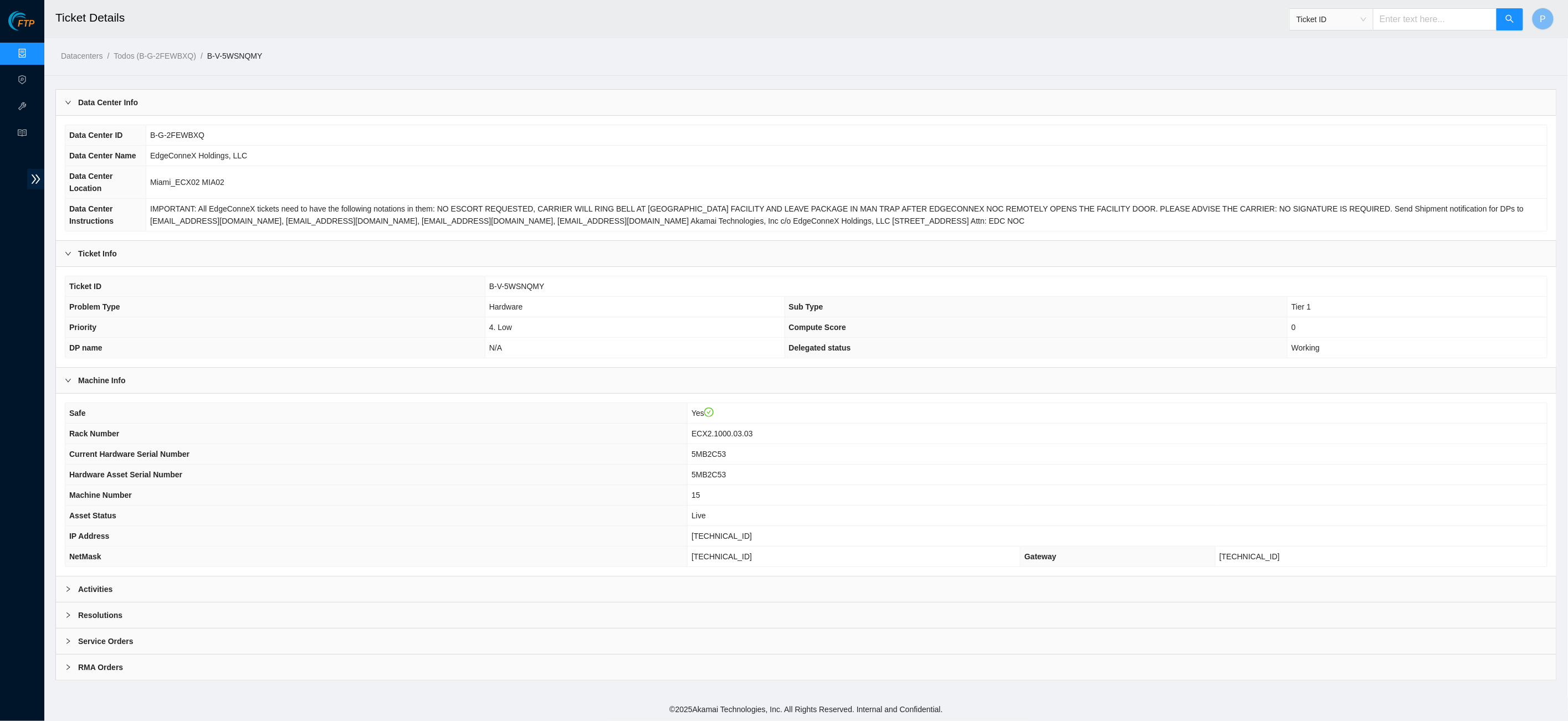
click at [471, 590] on div "Activities" at bounding box center [805, 589] width 1500 height 25
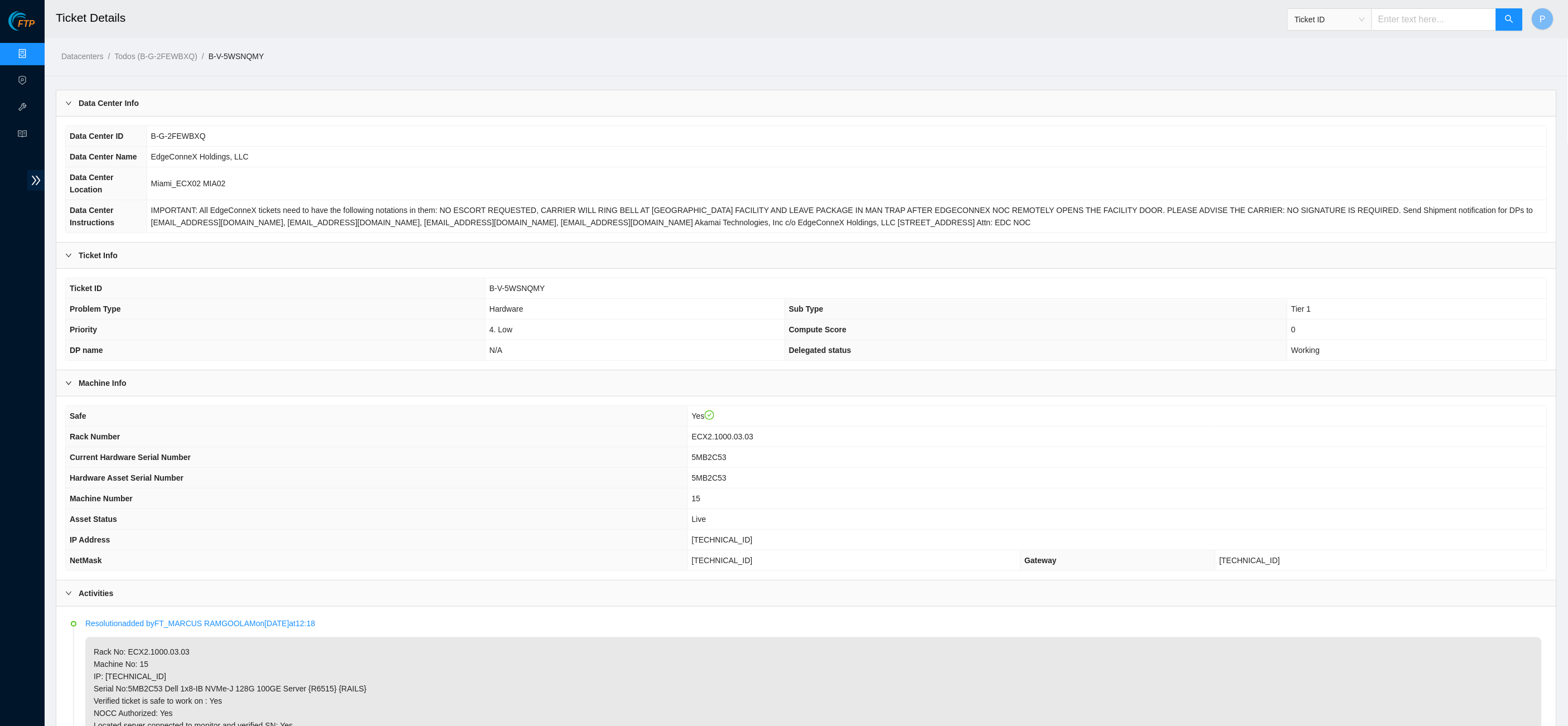
drag, startPoint x: 1393, startPoint y: 19, endPoint x: 1403, endPoint y: 26, distance: 12.2
click at [1395, 20] on input "text" at bounding box center [1434, 19] width 125 height 22
paste input "B-V-5VMHSQ4"
type input "B-V-5VMHSQ4"
click at [1501, 20] on button "button" at bounding box center [1510, 19] width 26 height 22
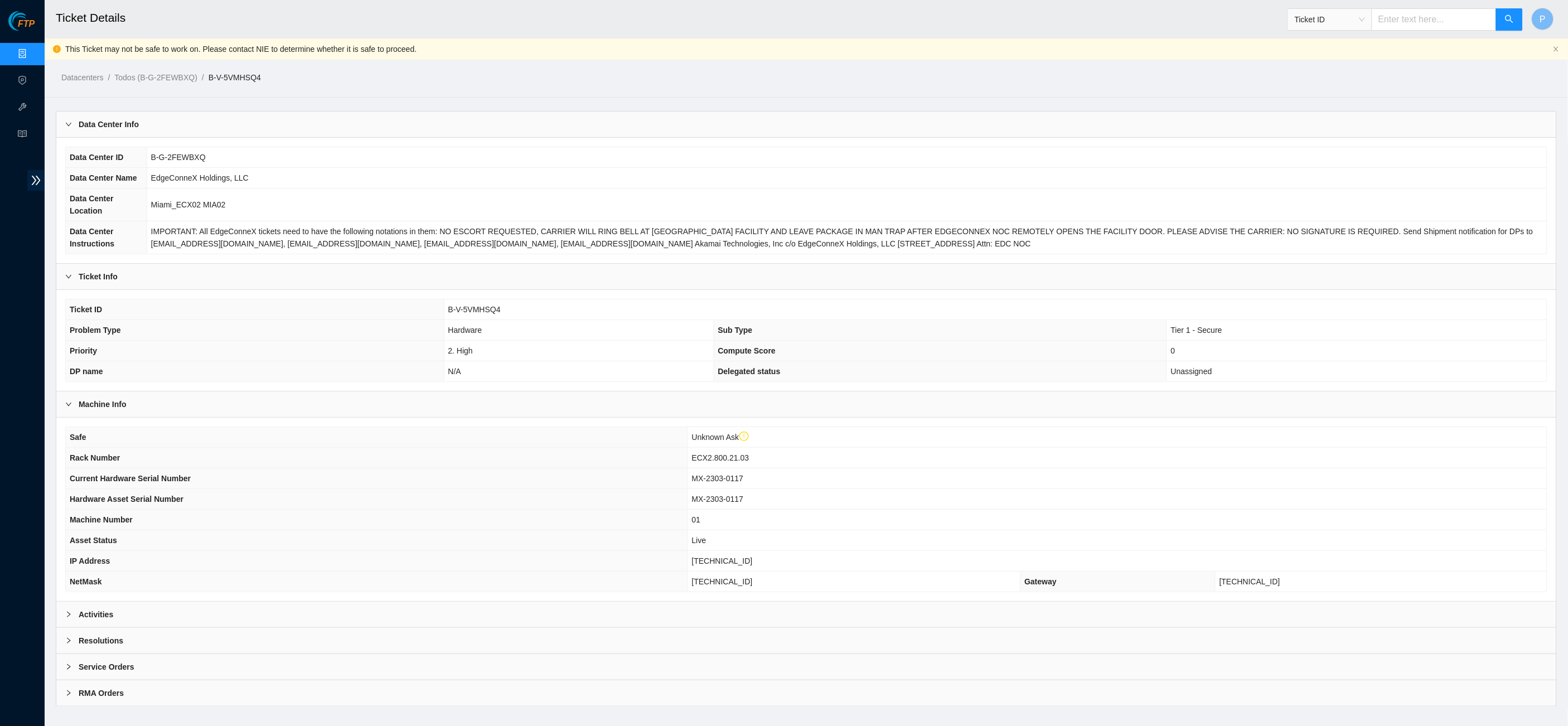
click at [586, 611] on div "Activities" at bounding box center [806, 614] width 1500 height 26
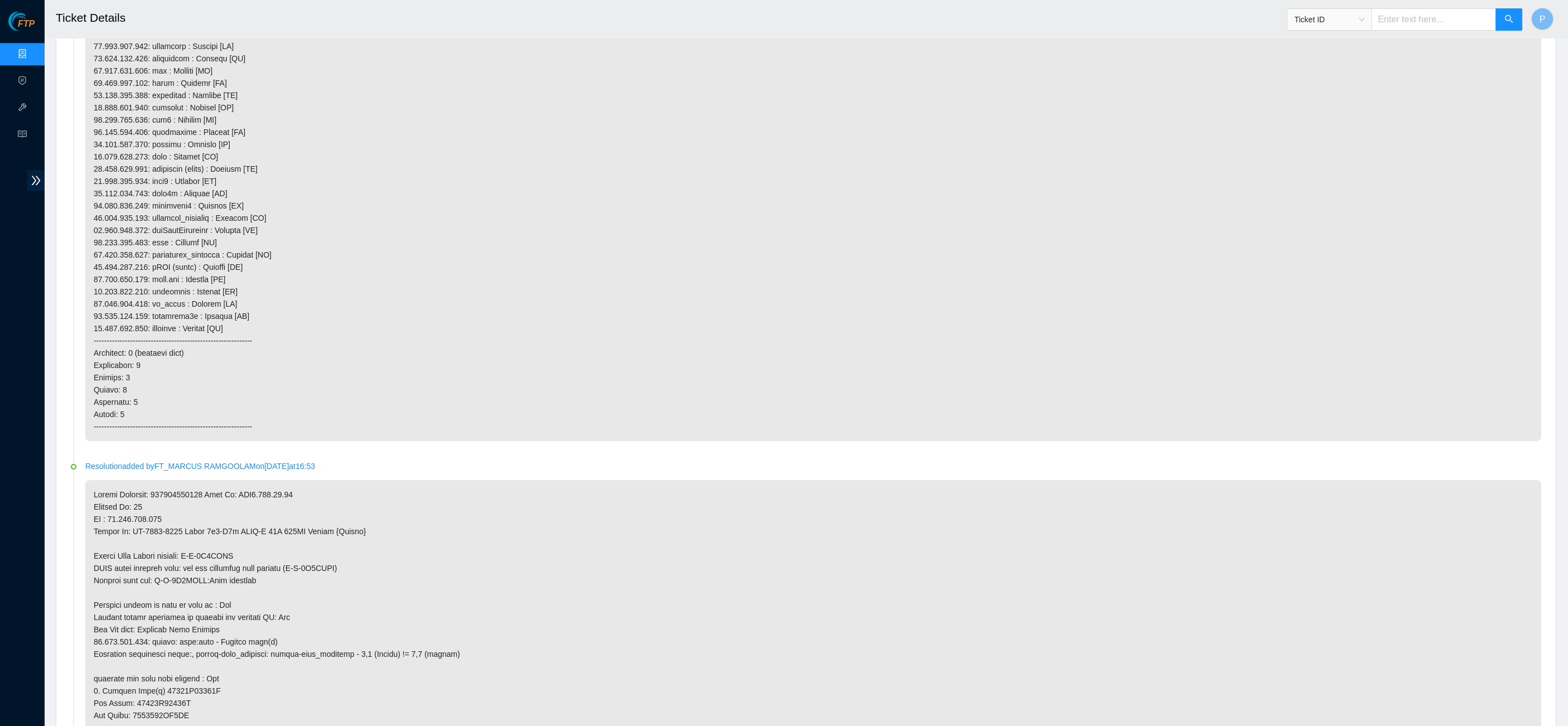
scroll to position [993, 0]
click at [1429, 31] on div "Ticket ID" at bounding box center [1406, 19] width 236 height 35
click at [1419, 16] on input "text" at bounding box center [1434, 19] width 125 height 22
paste input "B-V-5UV7O2H"
type input "B-V-5UV7O2H"
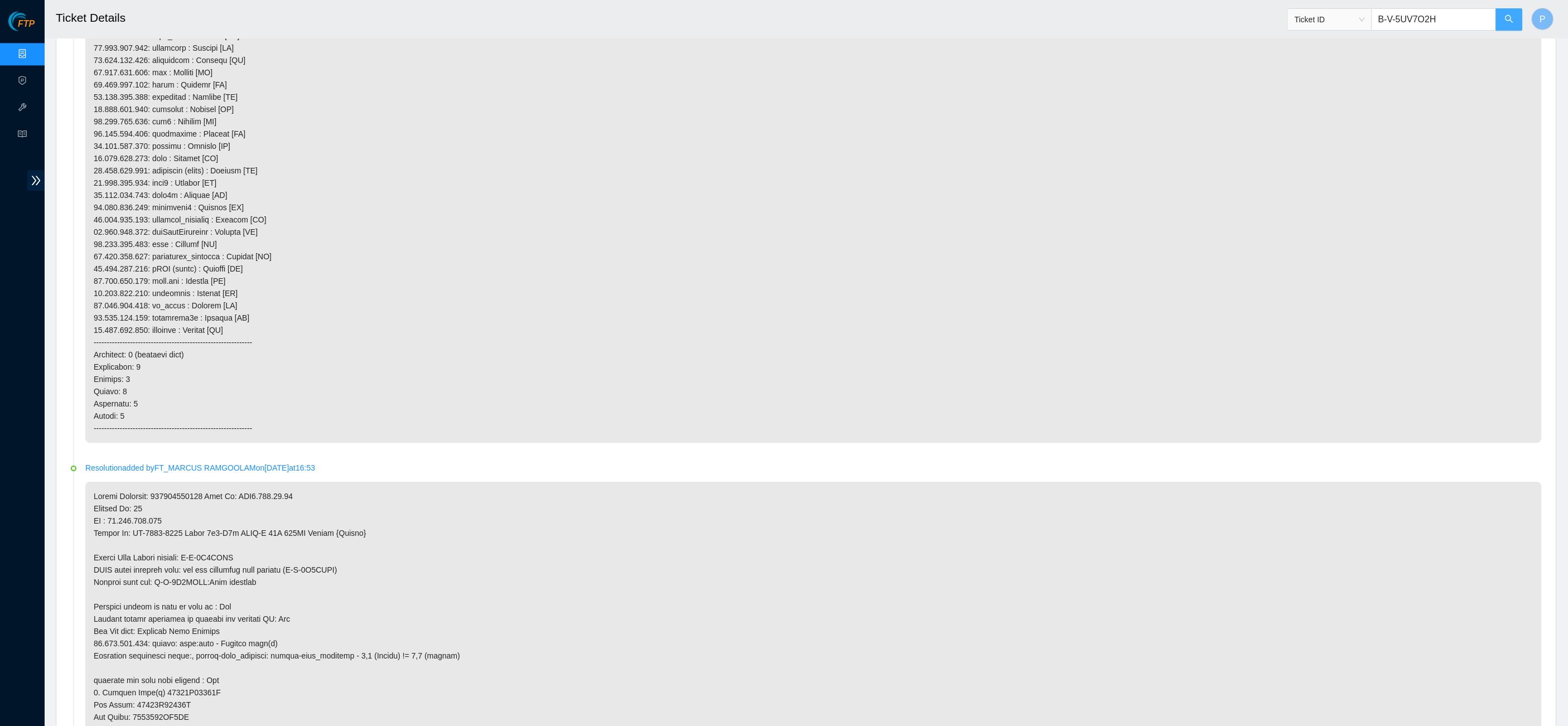
click at [1509, 22] on icon "search" at bounding box center [1510, 19] width 9 height 9
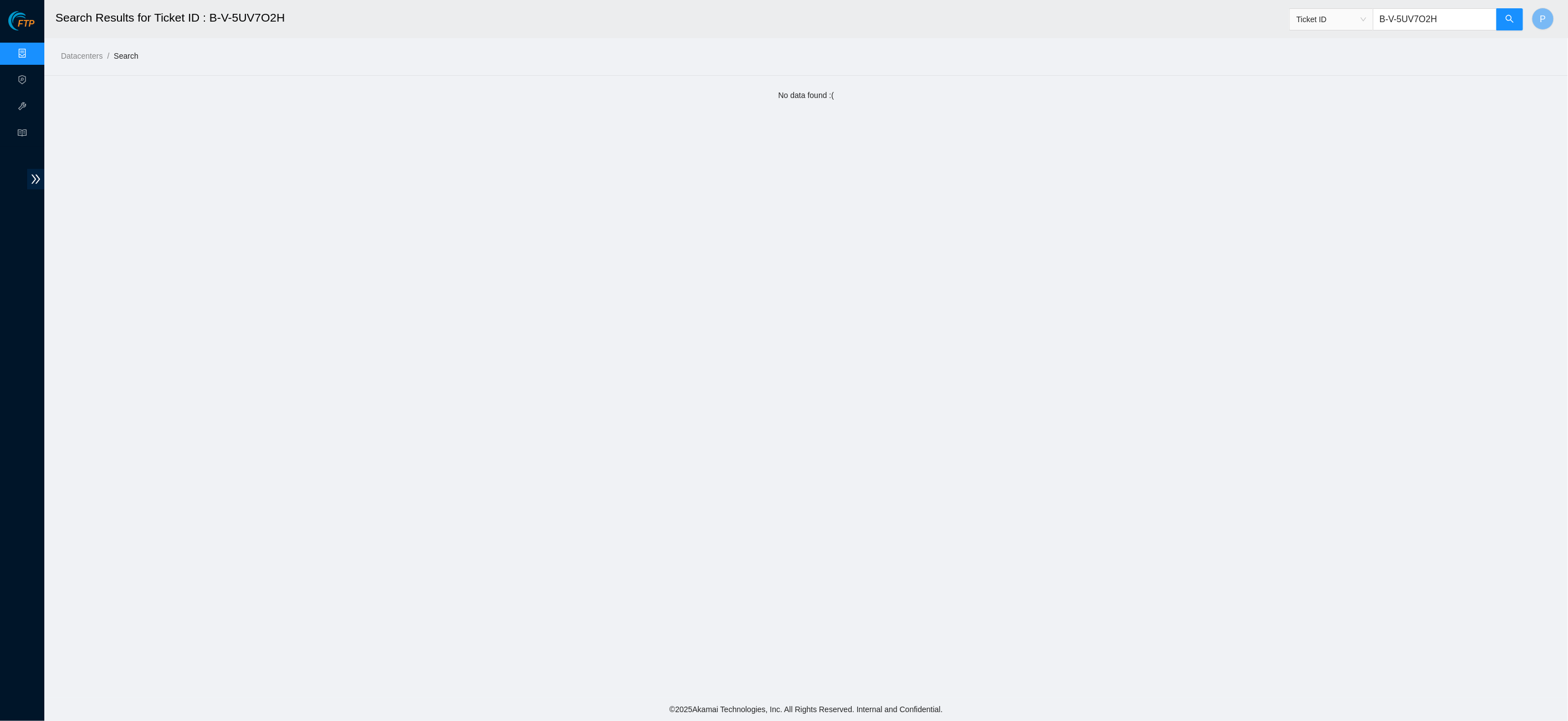
click at [1422, 18] on input "B-V-5UV7O2H" at bounding box center [1435, 18] width 124 height 22
paste input "VL67QP"
click at [1501, 19] on button "button" at bounding box center [1509, 18] width 26 height 22
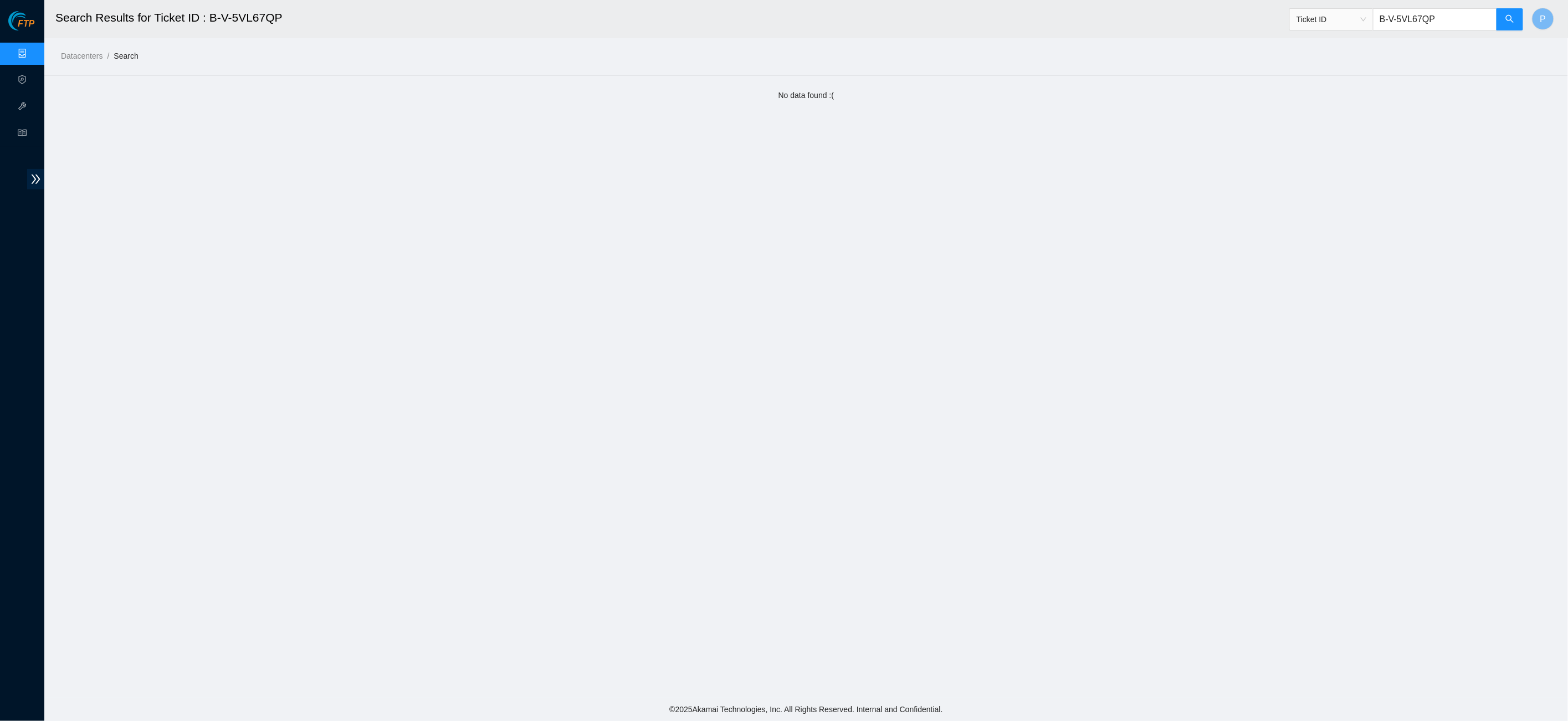
click at [1434, 24] on input "B-V-5VL67QP" at bounding box center [1435, 18] width 124 height 22
click at [1433, 24] on input "B-V-5VL67QP" at bounding box center [1435, 18] width 124 height 22
paste input "W-16G5UTR"
click at [1522, 18] on header "Search Results for Ticket ID : B-V-5VL67QP Ticket ID B-W-16G5UTR P" at bounding box center [828, 19] width 1568 height 38
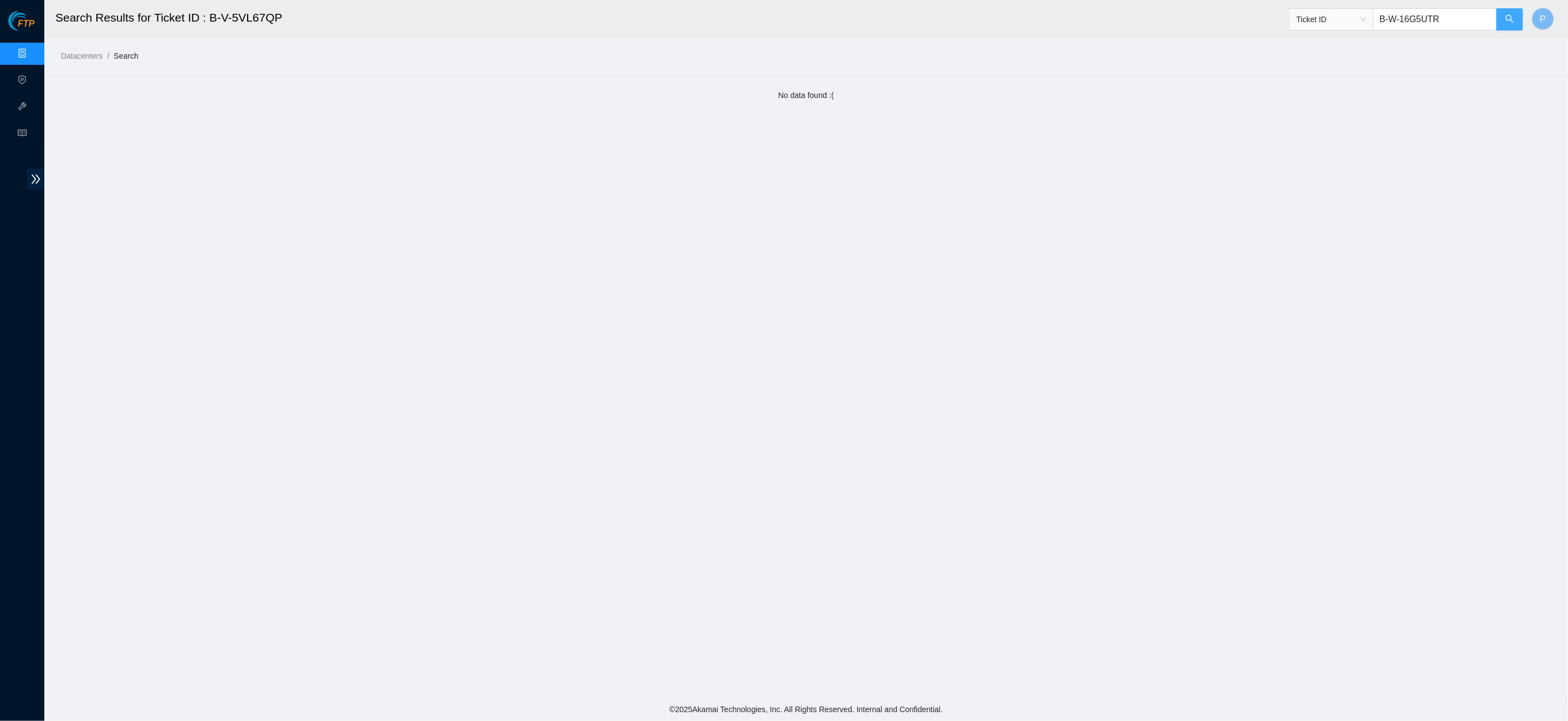
click at [1512, 20] on icon "search" at bounding box center [1509, 18] width 9 height 9
drag, startPoint x: 1441, startPoint y: 26, endPoint x: 1375, endPoint y: 21, distance: 66.2
click at [1375, 21] on input "B-W-16G5UTR" at bounding box center [1435, 18] width 124 height 22
paste input "V-5VL67QP"
click at [1493, 19] on input "B-V-5VL67QP" at bounding box center [1435, 18] width 124 height 22
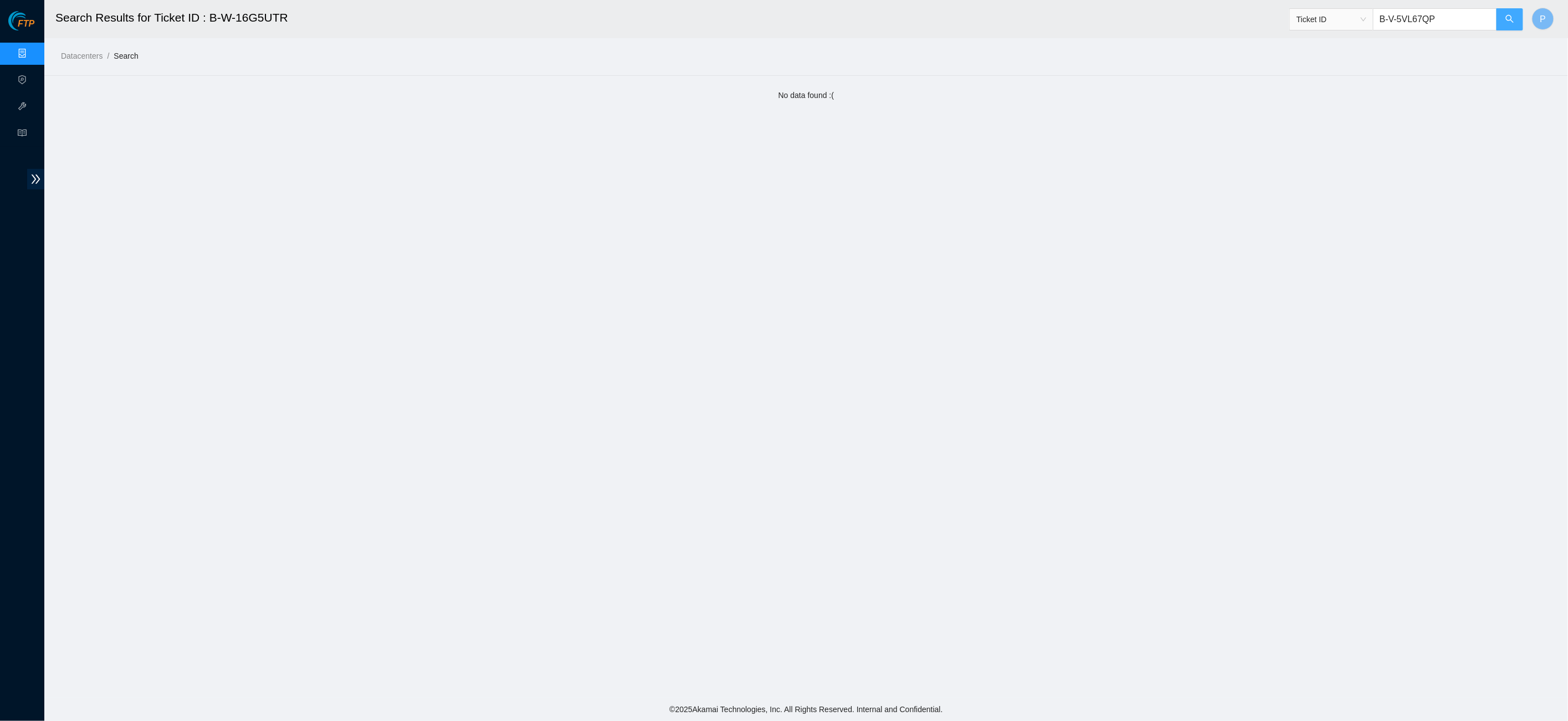
click at [1497, 22] on button "button" at bounding box center [1509, 18] width 26 height 22
click at [1508, 10] on button "button" at bounding box center [1509, 18] width 26 height 22
click at [1510, 17] on icon "search" at bounding box center [1509, 18] width 8 height 8
drag, startPoint x: 1450, startPoint y: 18, endPoint x: 1334, endPoint y: 20, distance: 116.0
click at [1334, 20] on span "Ticket ID B-V-5VL67QP" at bounding box center [1406, 18] width 235 height 22
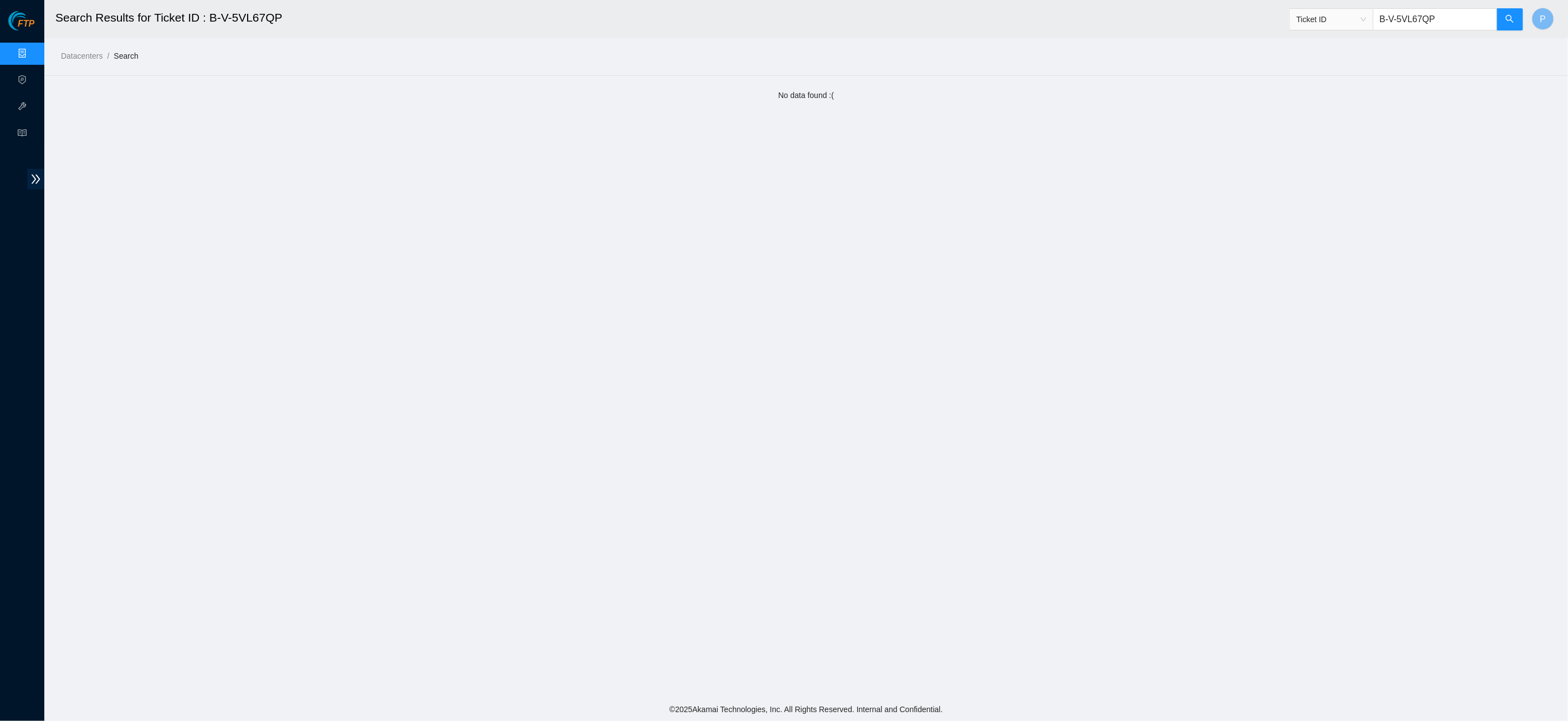
paste input "NT11B"
click at [1516, 13] on button "button" at bounding box center [1509, 18] width 26 height 22
drag, startPoint x: 1450, startPoint y: 19, endPoint x: 1390, endPoint y: 17, distance: 60.0
click at [1390, 17] on input "B-V-5VNT11B" at bounding box center [1435, 18] width 124 height 22
click at [1385, 18] on input "B-V-5VNT11B" at bounding box center [1435, 18] width 124 height 22
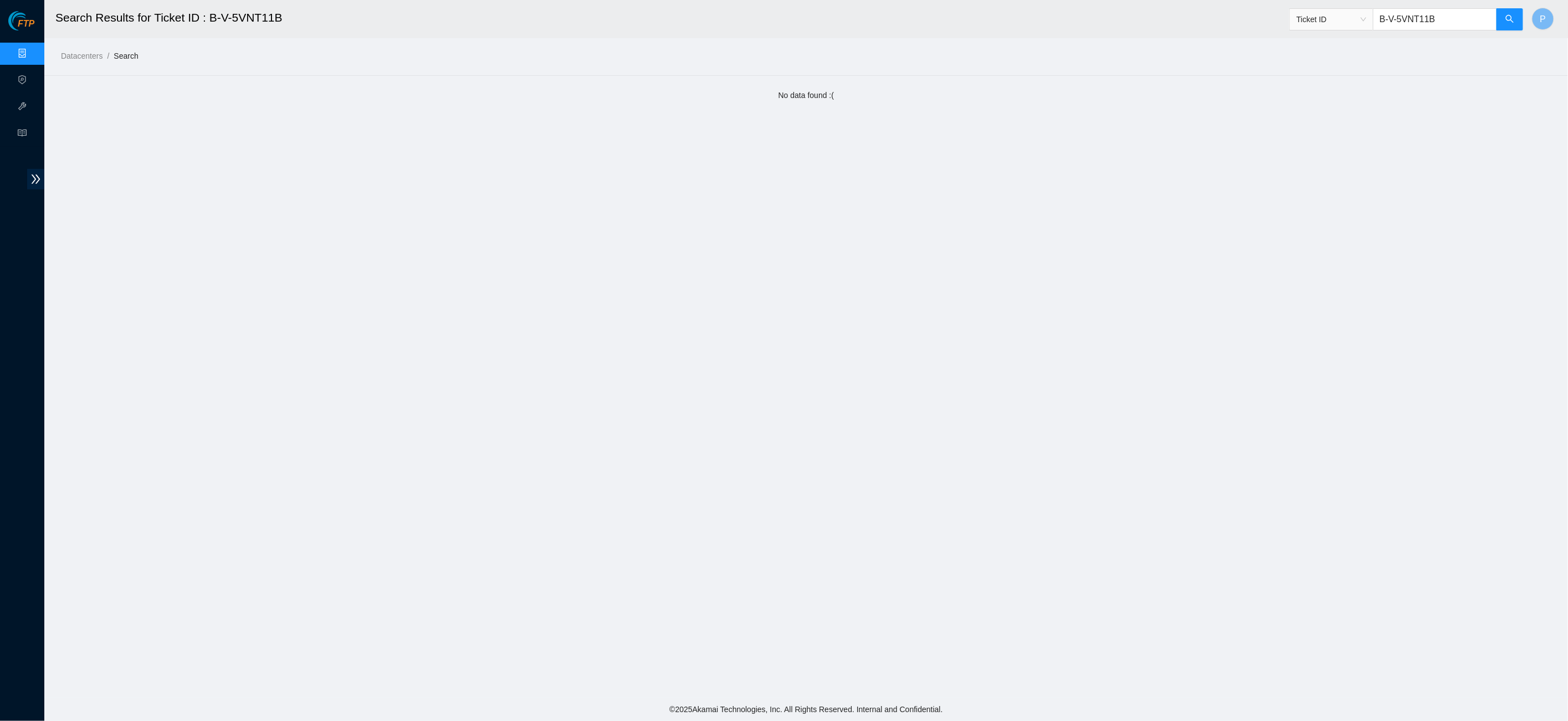
click at [1385, 18] on input "B-V-5VNT11B" at bounding box center [1435, 18] width 124 height 22
paste input "W-16NPEP7"
type input "B-W-16NPEP7"
click at [1522, 18] on header "Search Results for Ticket ID : B-V-5VNT11B Ticket ID B-W-16NPEP7 P" at bounding box center [828, 19] width 1568 height 38
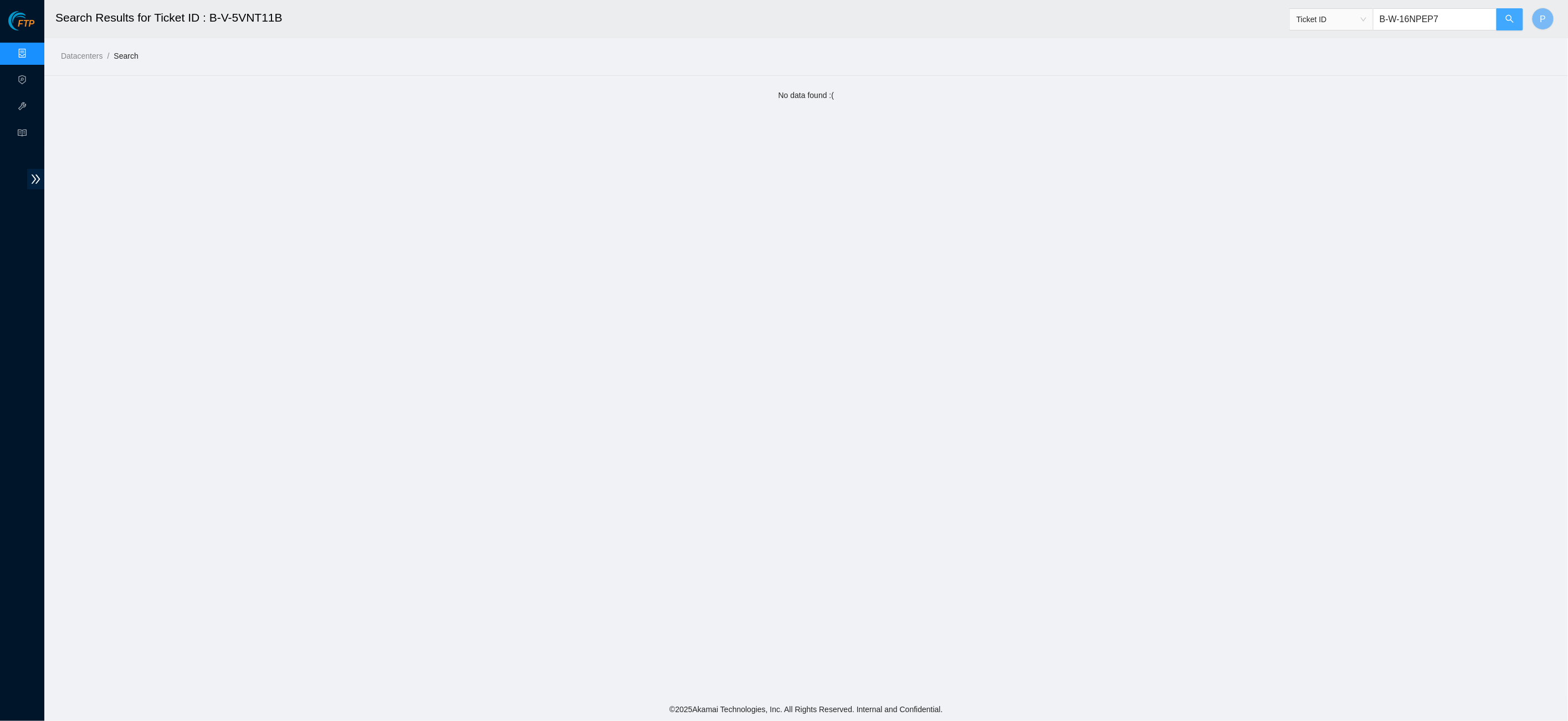
click at [1520, 23] on button "button" at bounding box center [1509, 18] width 26 height 22
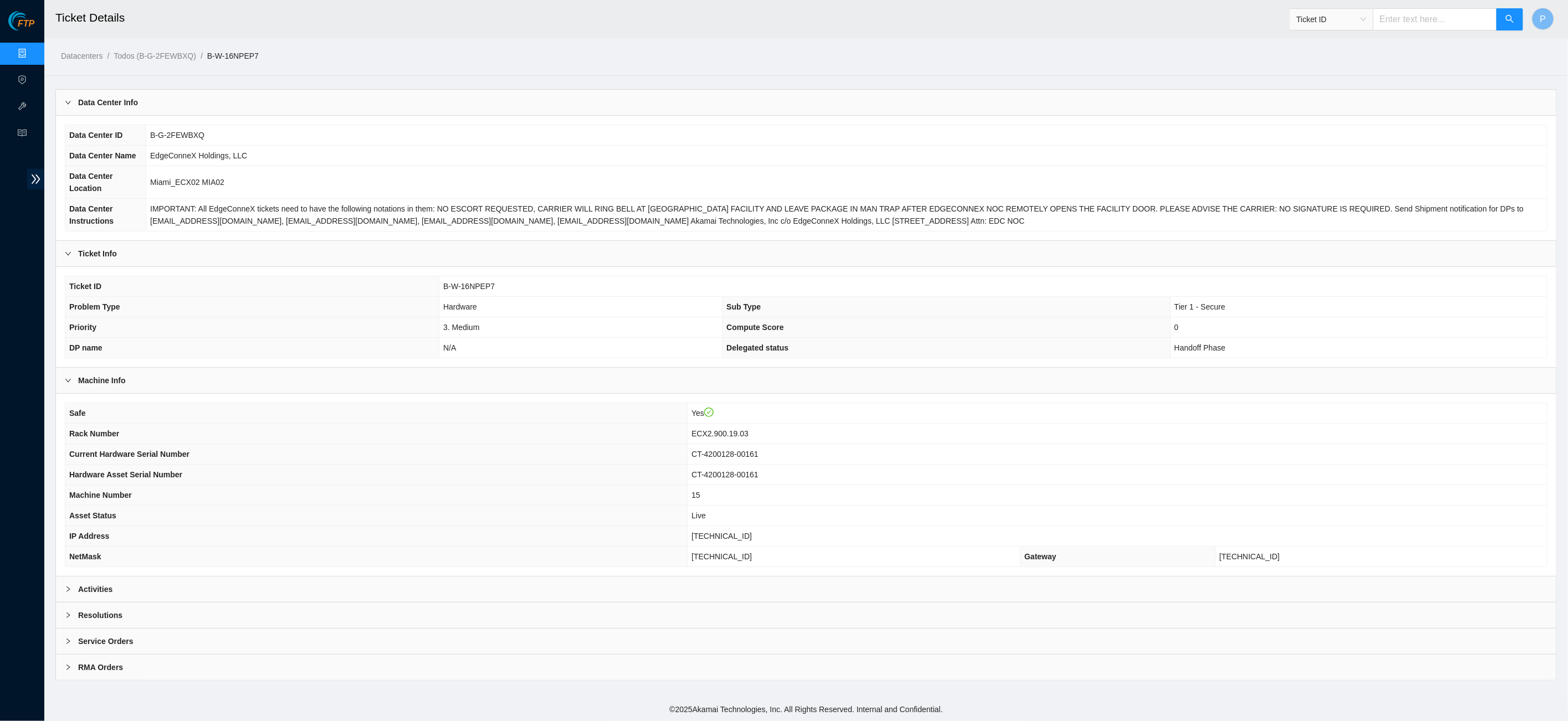
click at [530, 599] on div "Activities" at bounding box center [805, 589] width 1500 height 25
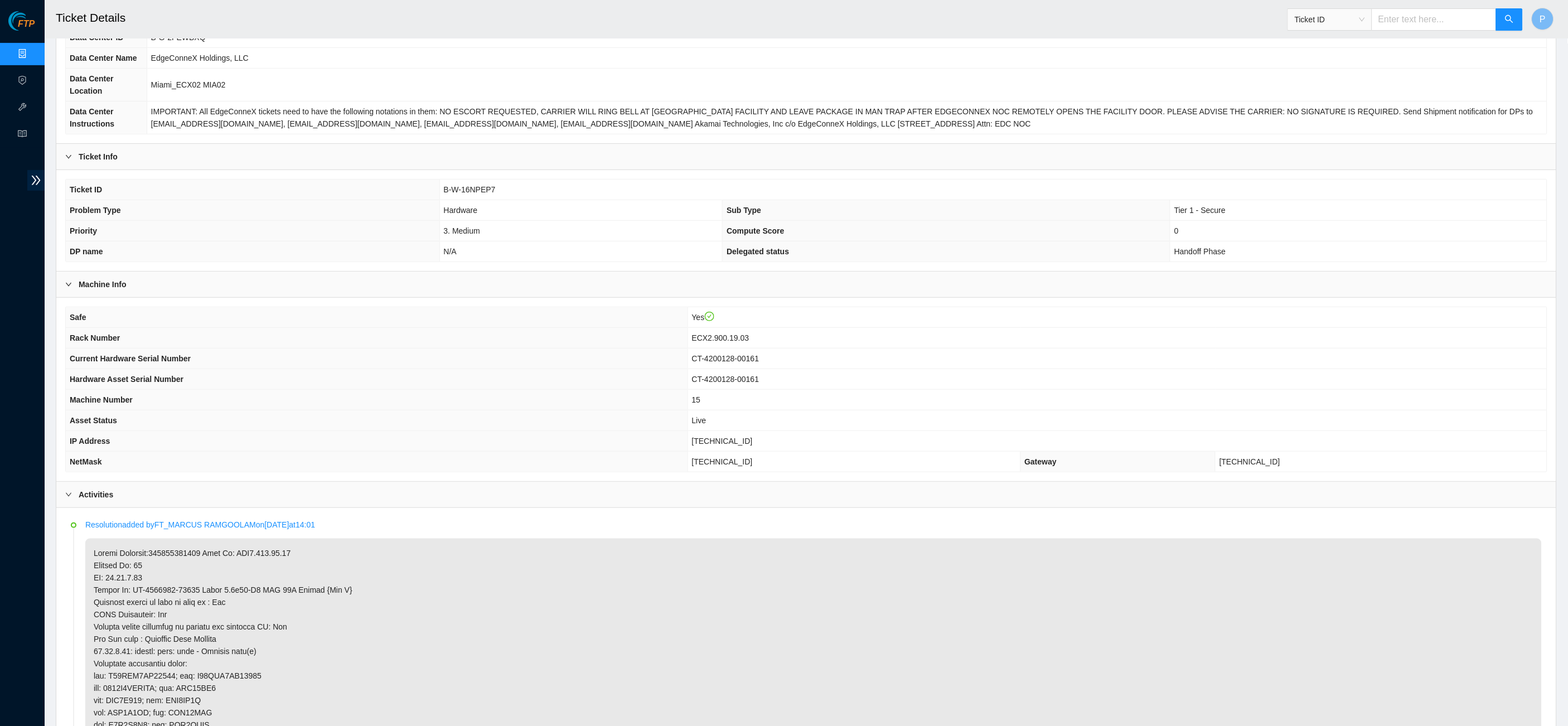
scroll to position [188, 0]
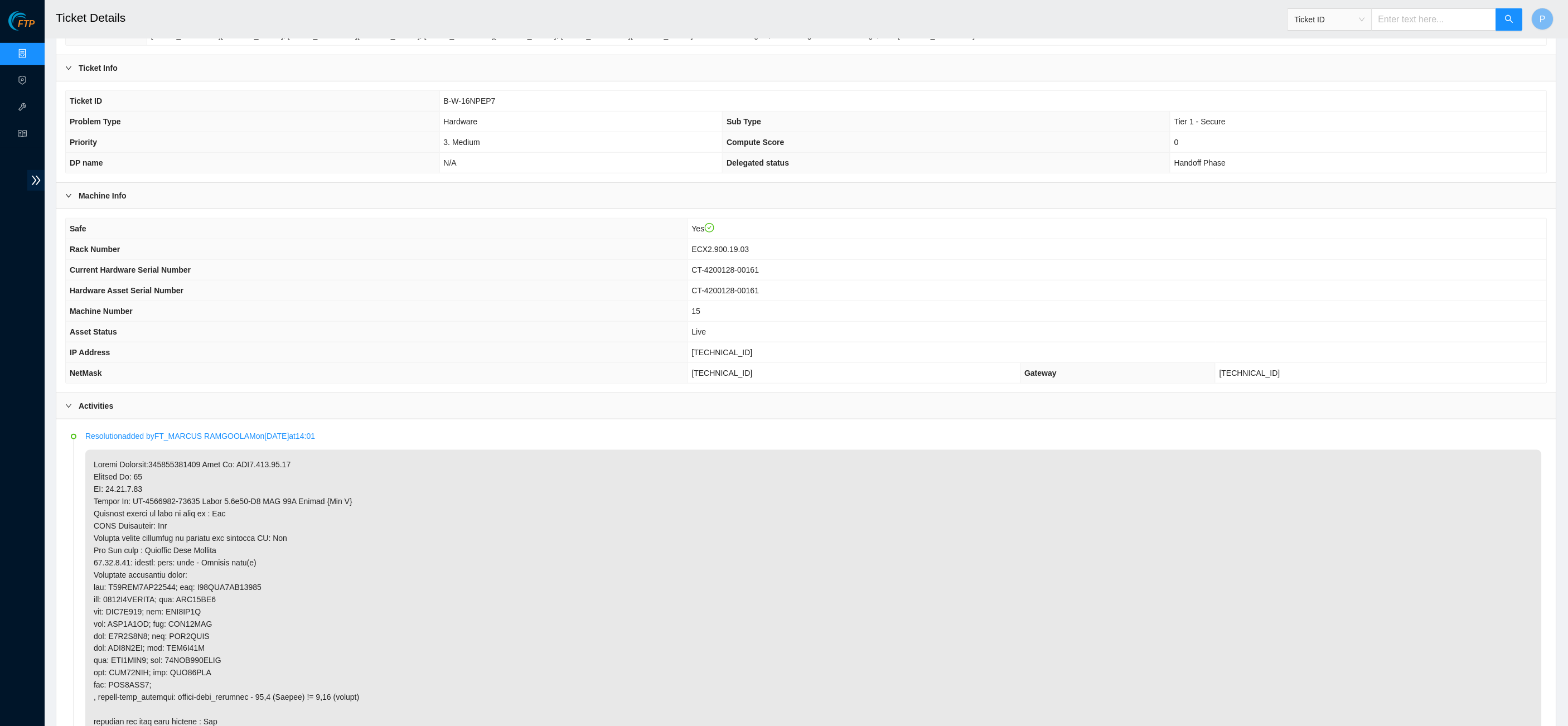
click at [1439, 18] on input "text" at bounding box center [1434, 19] width 125 height 22
paste input "B-V-5WD1O5B"
type input "B-V-5WD1O5B"
click at [1510, 25] on span "search" at bounding box center [1510, 19] width 9 height 11
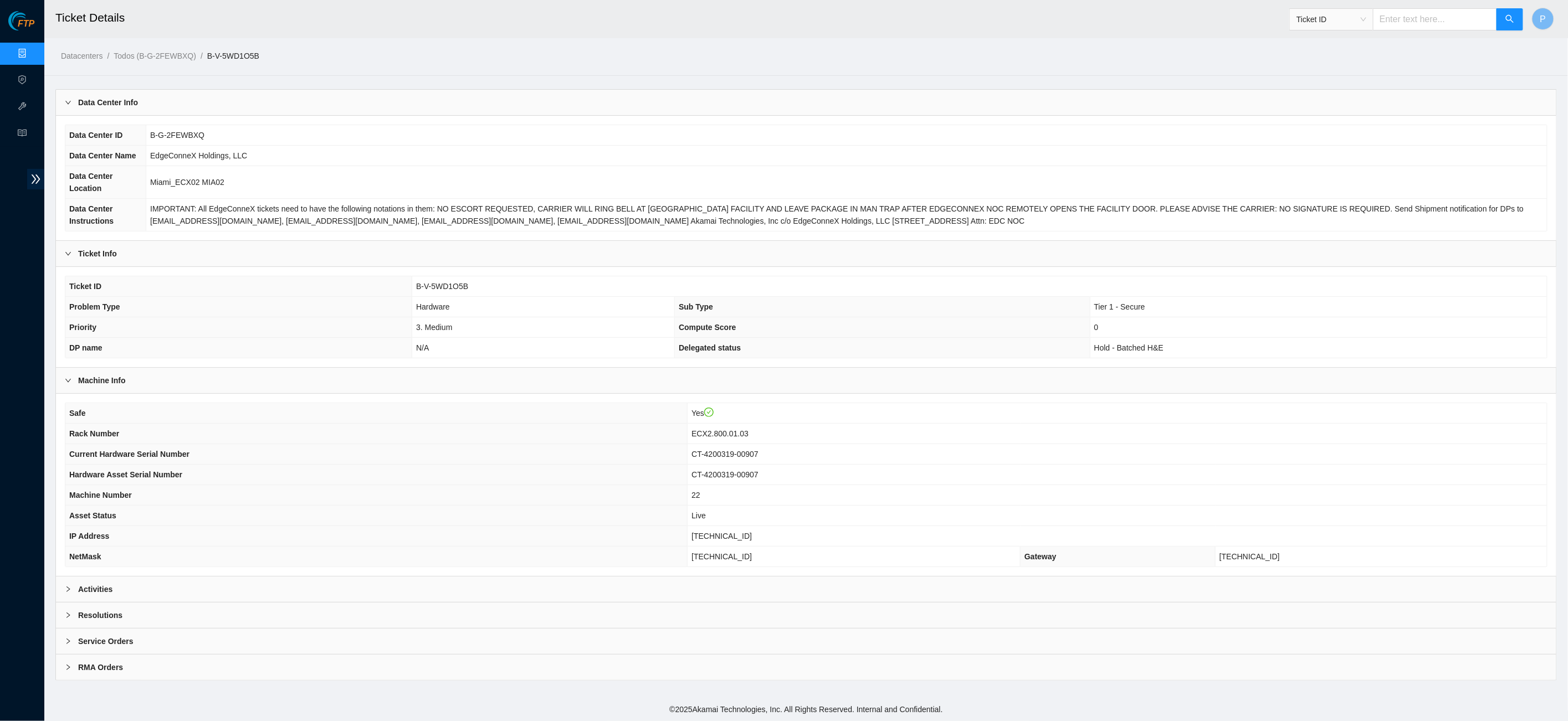
click at [1389, 31] on div "Ticket ID" at bounding box center [1406, 19] width 235 height 35
click at [1393, 21] on input "text" at bounding box center [1435, 18] width 124 height 22
paste input "B-V-5WNG4WR"
type input "B-V-5WNG4WR"
click at [1515, 24] on button "button" at bounding box center [1509, 18] width 26 height 22
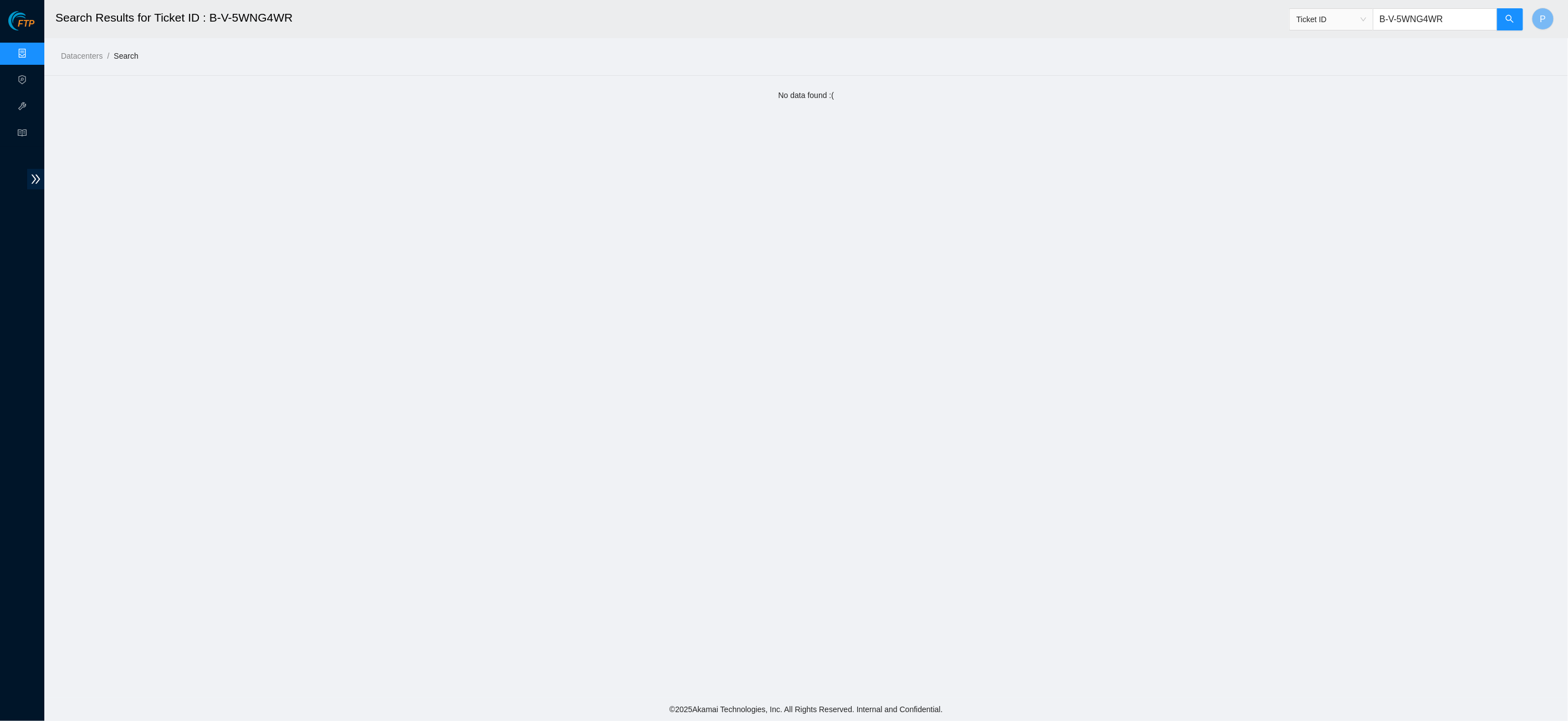
drag, startPoint x: 1429, startPoint y: 24, endPoint x: 1357, endPoint y: 21, distance: 72.1
click at [1357, 21] on span "Ticket ID B-V-5WNG4WR" at bounding box center [1406, 18] width 235 height 22
drag, startPoint x: 1464, startPoint y: 15, endPoint x: 1345, endPoint y: 18, distance: 119.0
click at [1345, 18] on span "Ticket ID B-V-5WNG4WR" at bounding box center [1406, 18] width 235 height 22
paste input "QSH6D"
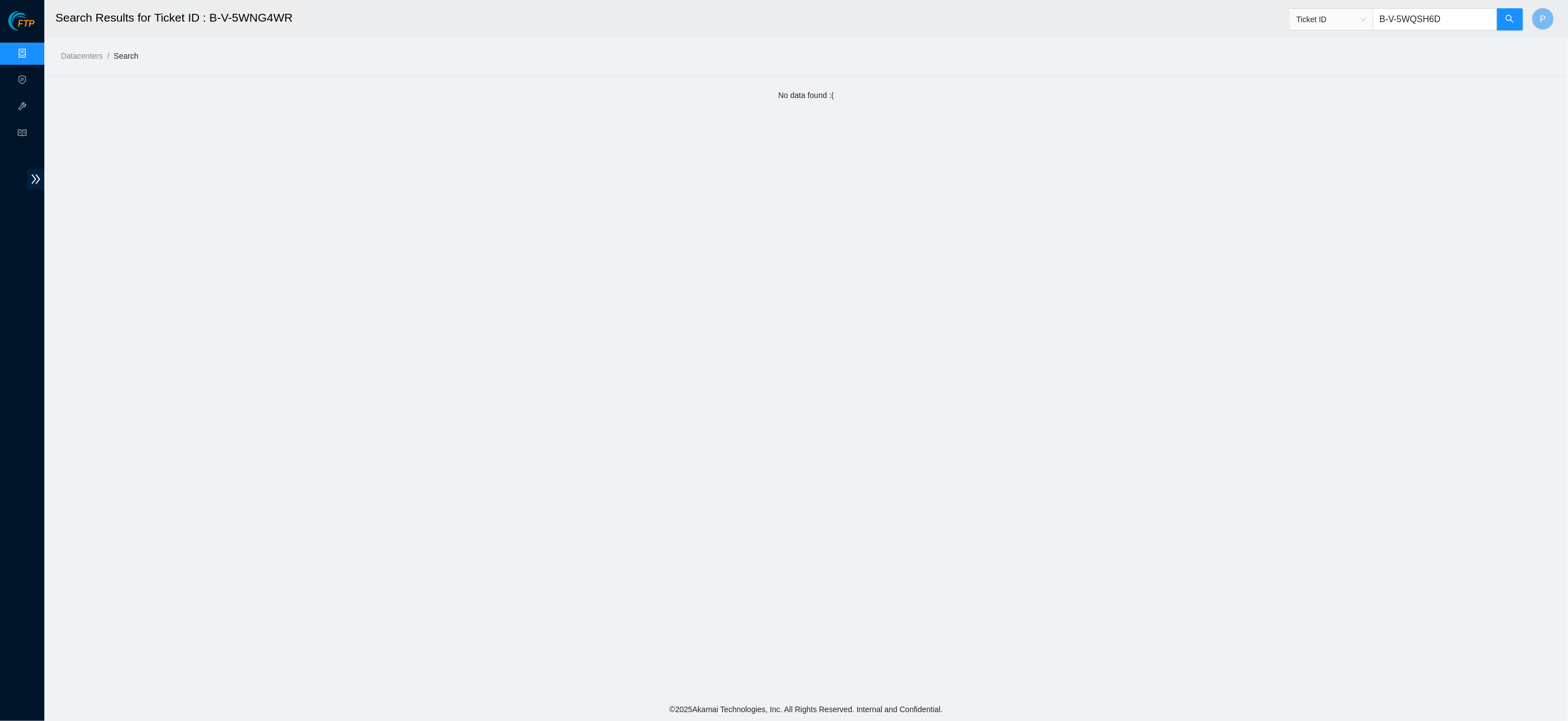
drag, startPoint x: 1515, startPoint y: 14, endPoint x: 1497, endPoint y: 3, distance: 21.1
click at [1515, 14] on button "button" at bounding box center [1509, 18] width 26 height 22
drag, startPoint x: 1459, startPoint y: 20, endPoint x: 1379, endPoint y: 12, distance: 80.4
click at [1379, 12] on input "B-V-5WQSH6D" at bounding box center [1435, 18] width 124 height 22
paste input "W-1230MRL"
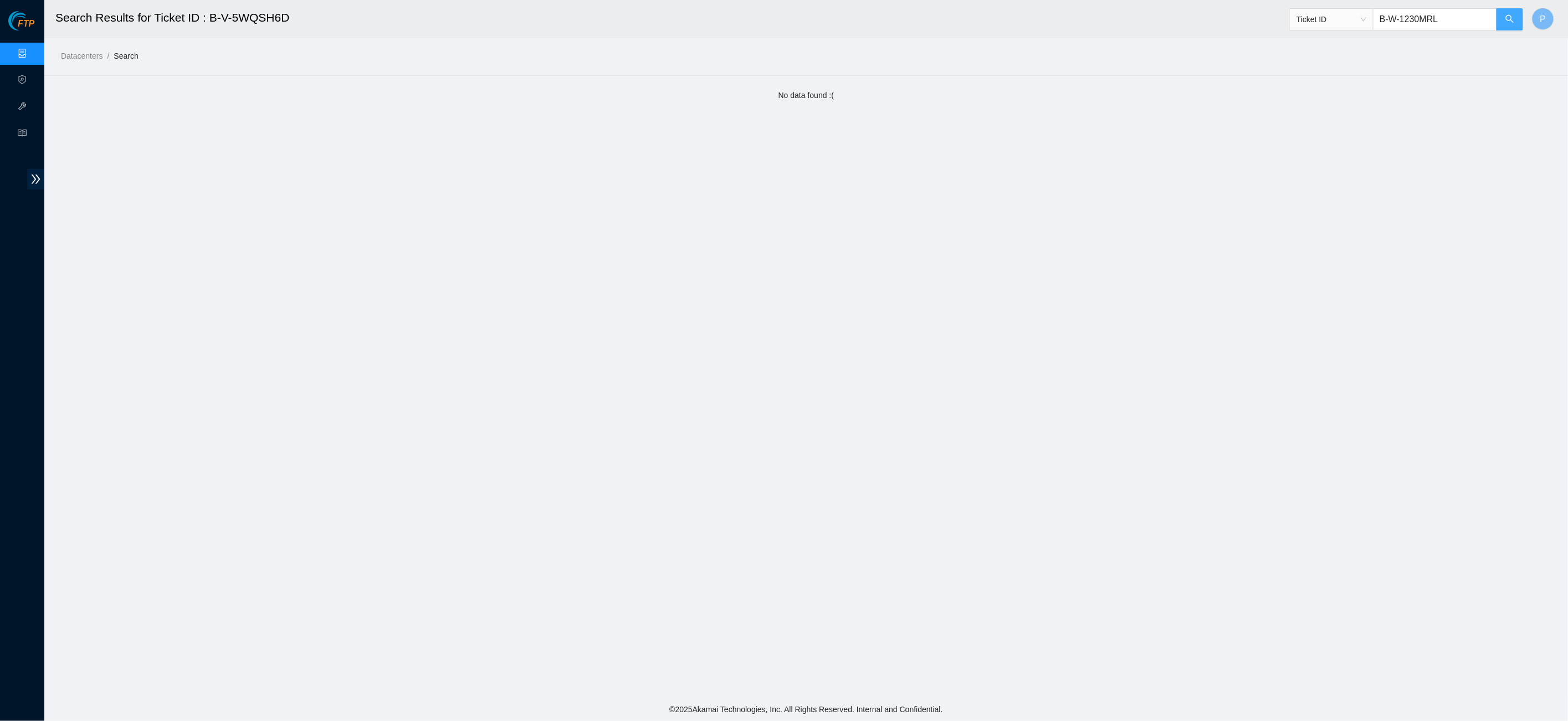
click at [1498, 22] on button "button" at bounding box center [1509, 18] width 26 height 22
drag, startPoint x: 1443, startPoint y: 20, endPoint x: 1367, endPoint y: 16, distance: 76.1
click at [1368, 16] on span "Ticket ID B-W-1230MRL" at bounding box center [1406, 18] width 235 height 22
paste input "5R9CKH"
click at [1512, 13] on button "button" at bounding box center [1509, 18] width 26 height 22
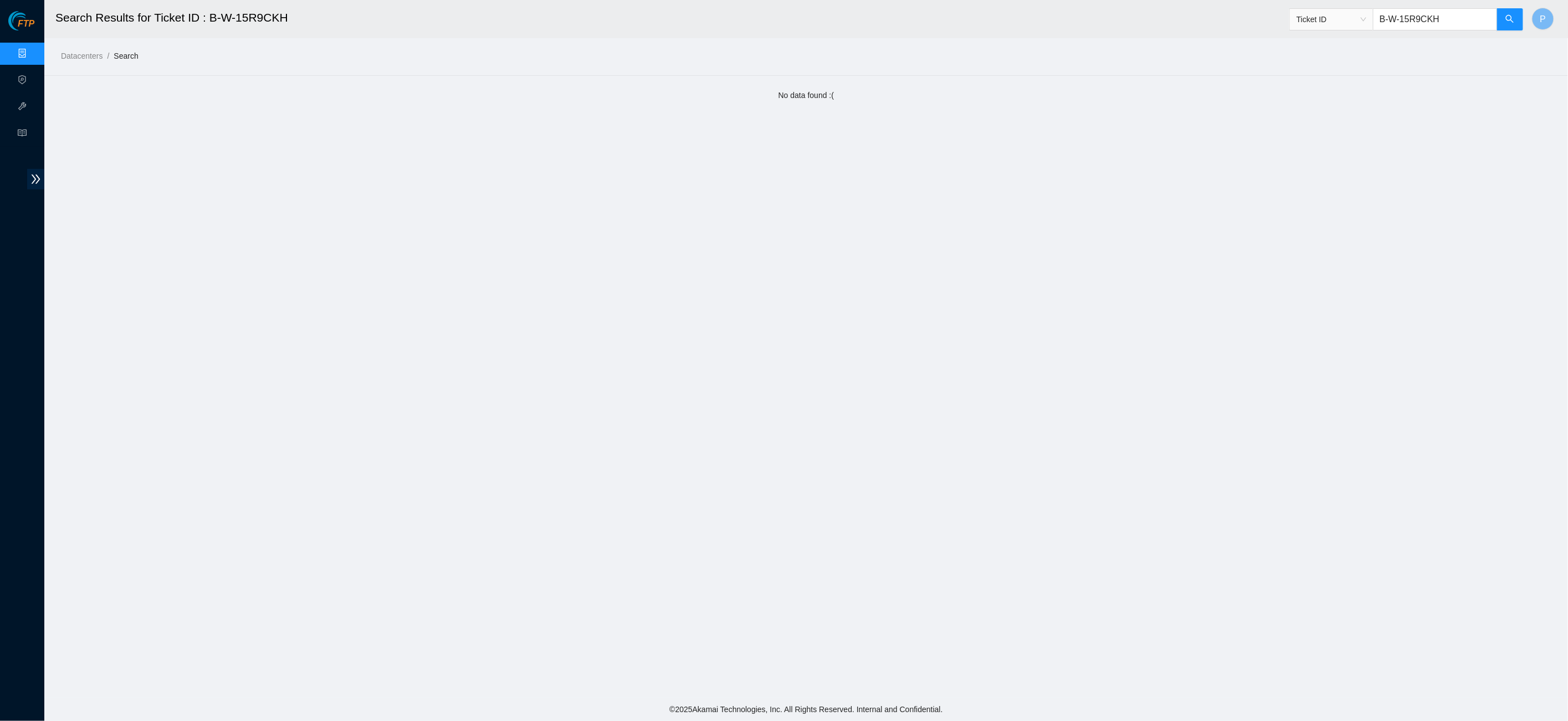
drag, startPoint x: 1459, startPoint y: 26, endPoint x: 1358, endPoint y: 21, distance: 101.1
click at [1358, 21] on span "Ticket ID B-W-15R9CKH" at bounding box center [1406, 18] width 235 height 22
paste input "V-5VLJJ2Q"
click at [1515, 16] on button "button" at bounding box center [1509, 18] width 26 height 22
click at [1498, 20] on button "button" at bounding box center [1509, 18] width 26 height 22
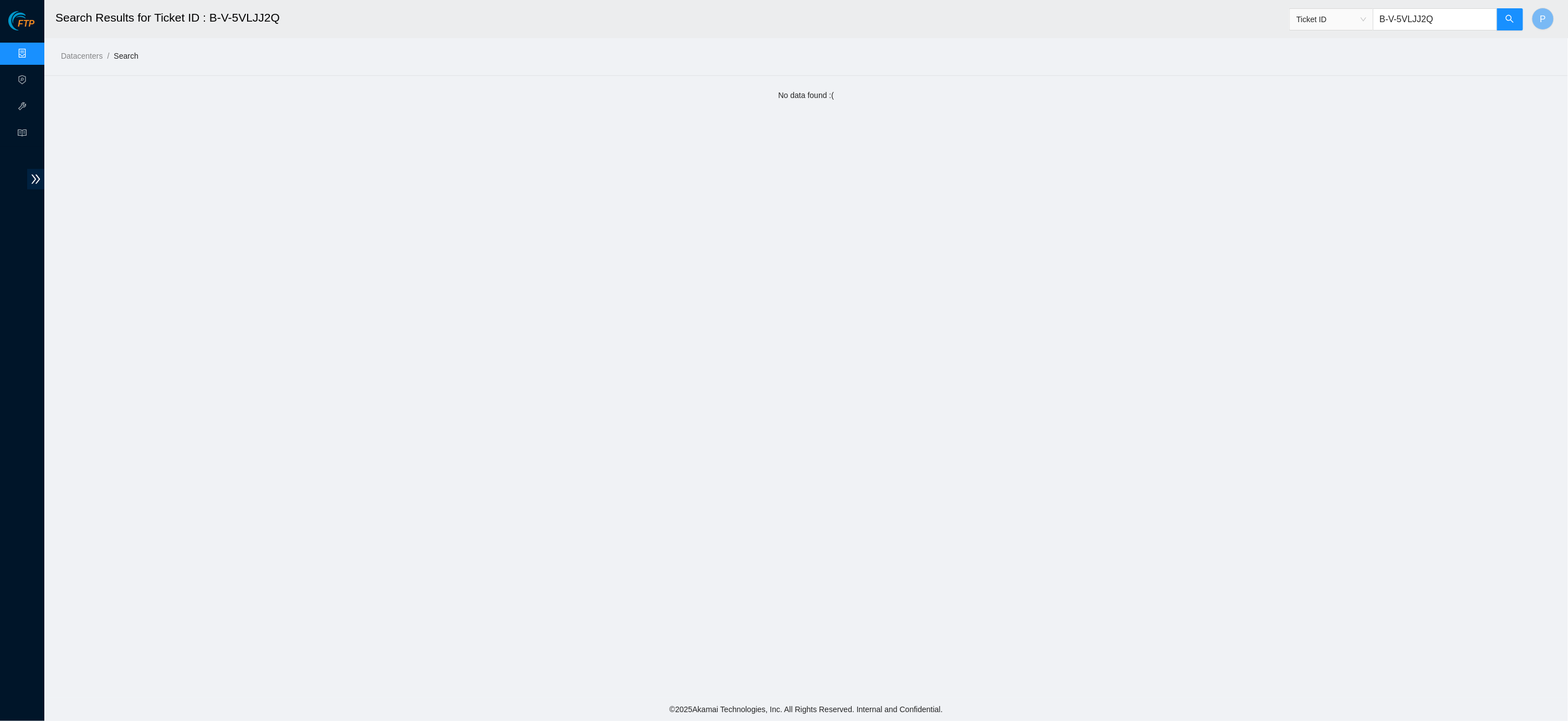
drag, startPoint x: 1453, startPoint y: 27, endPoint x: 1340, endPoint y: 28, distance: 113.0
click at [1339, 28] on span "Ticket ID B-V-5VLJJ2Q" at bounding box center [1406, 18] width 235 height 22
drag, startPoint x: 1435, startPoint y: 17, endPoint x: 1363, endPoint y: 23, distance: 72.2
click at [1363, 23] on span "Ticket ID B-V-5VLJJ2Q" at bounding box center [1406, 18] width 235 height 22
paste input "QAQ97"
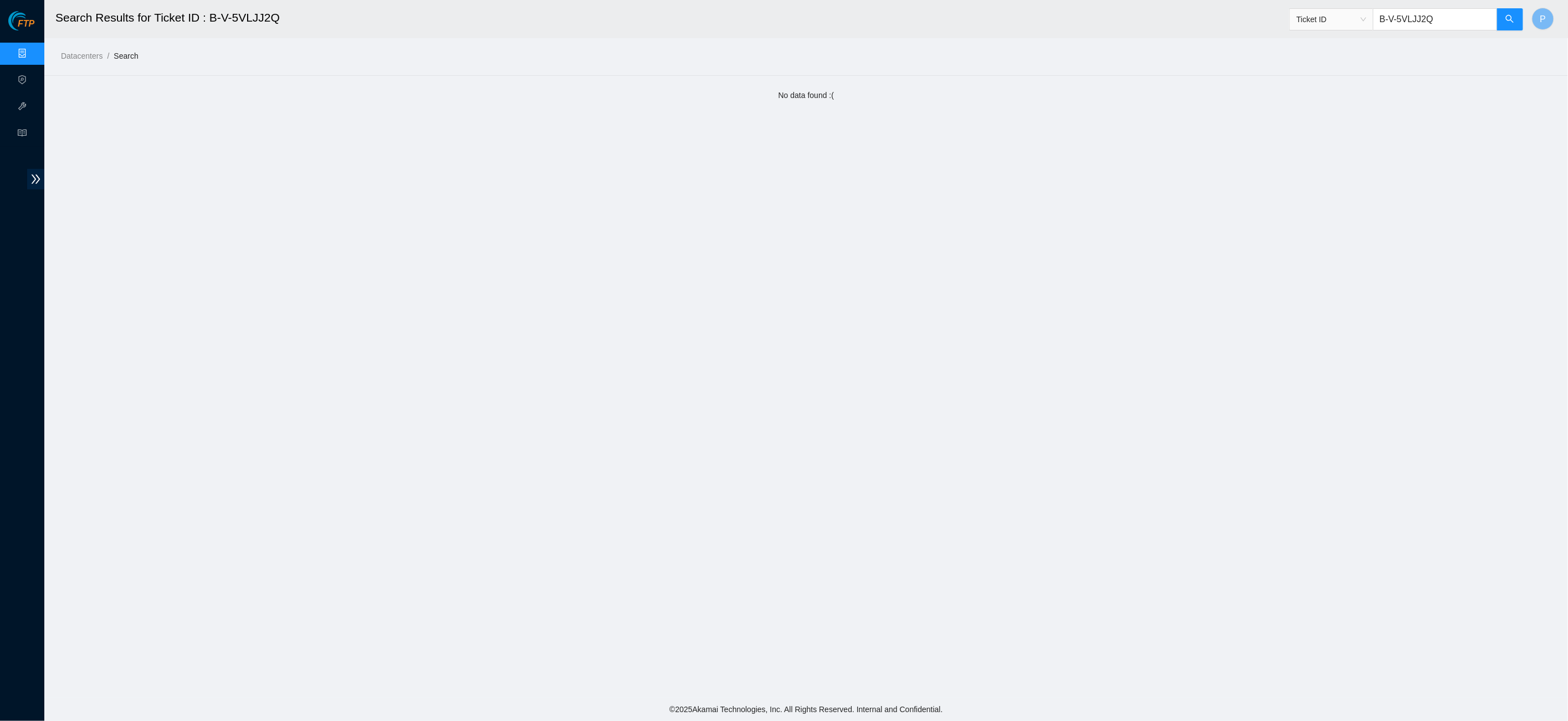
type input "B-V-5VQAQ97"
click at [1506, 18] on icon "search" at bounding box center [1509, 18] width 9 height 9
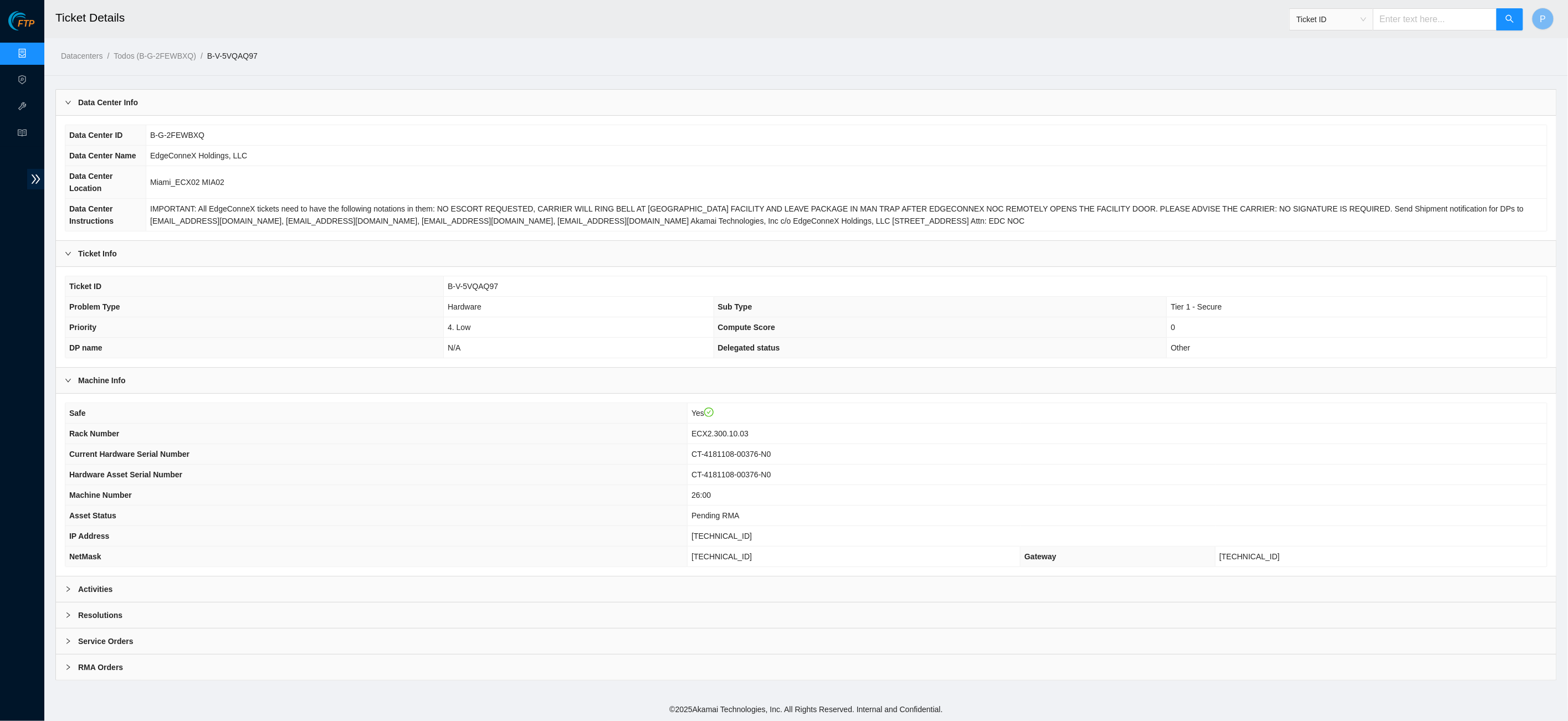
click at [569, 584] on div "Activities" at bounding box center [805, 589] width 1500 height 25
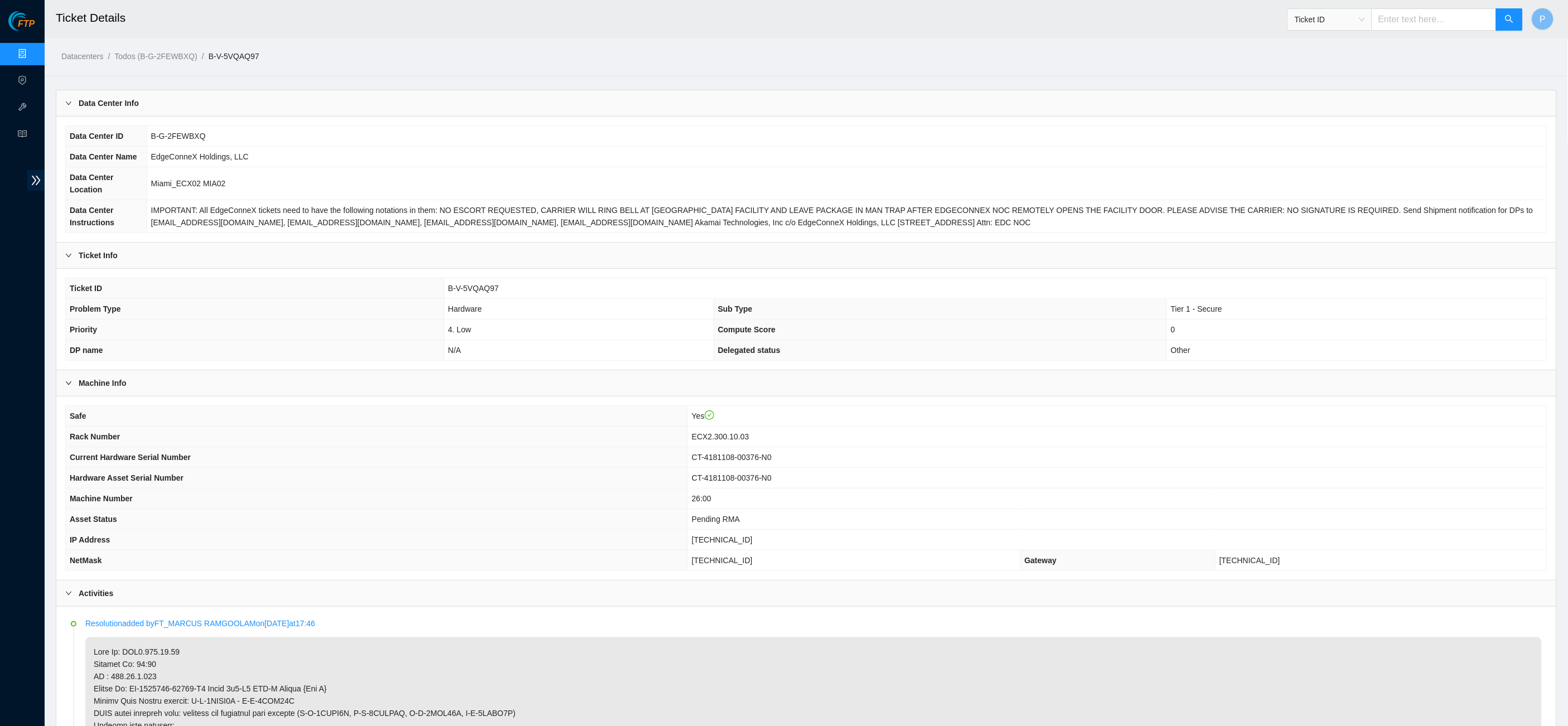
click at [1415, 19] on input "text" at bounding box center [1434, 19] width 125 height 22
paste input "B-W-15SDOEQ"
type input "B-W-15SDOEQ"
click at [1507, 21] on icon "search" at bounding box center [1510, 19] width 9 height 9
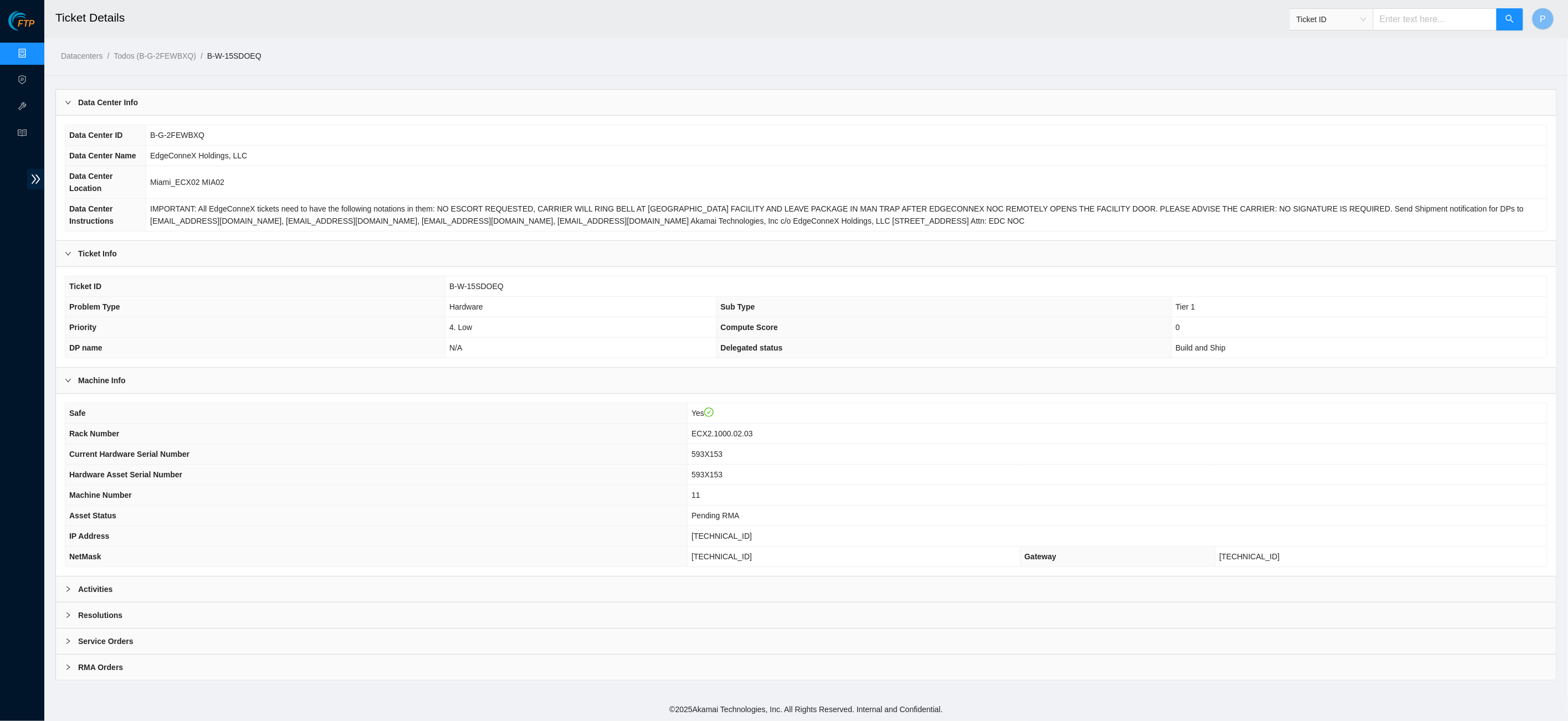
click at [485, 591] on div "Activities" at bounding box center [805, 589] width 1500 height 25
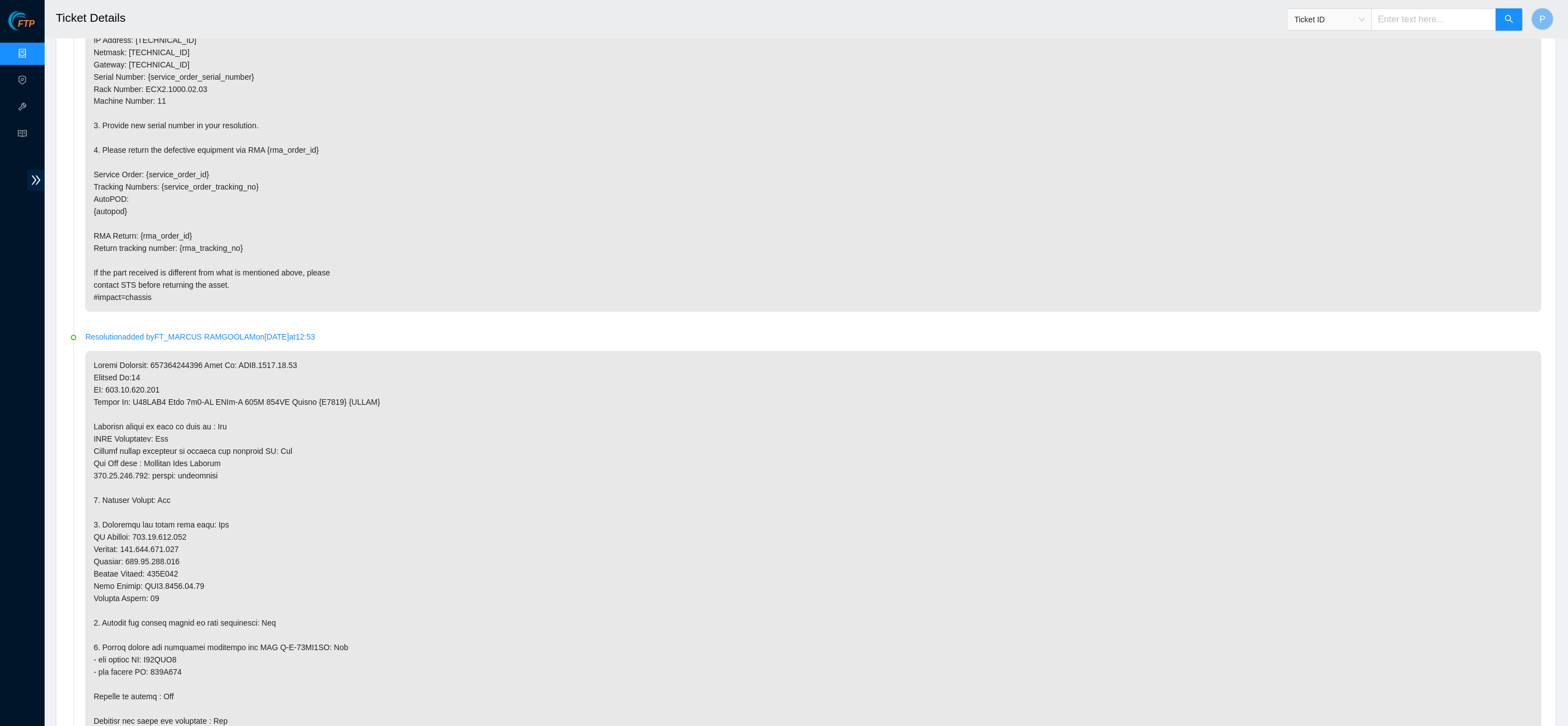
scroll to position [736, 0]
click at [1423, 18] on input "text" at bounding box center [1434, 19] width 125 height 22
paste input "B-V-5VLJJ2Q"
type input "B-V-5VLJJ2Q"
click at [1503, 21] on button "button" at bounding box center [1510, 19] width 26 height 22
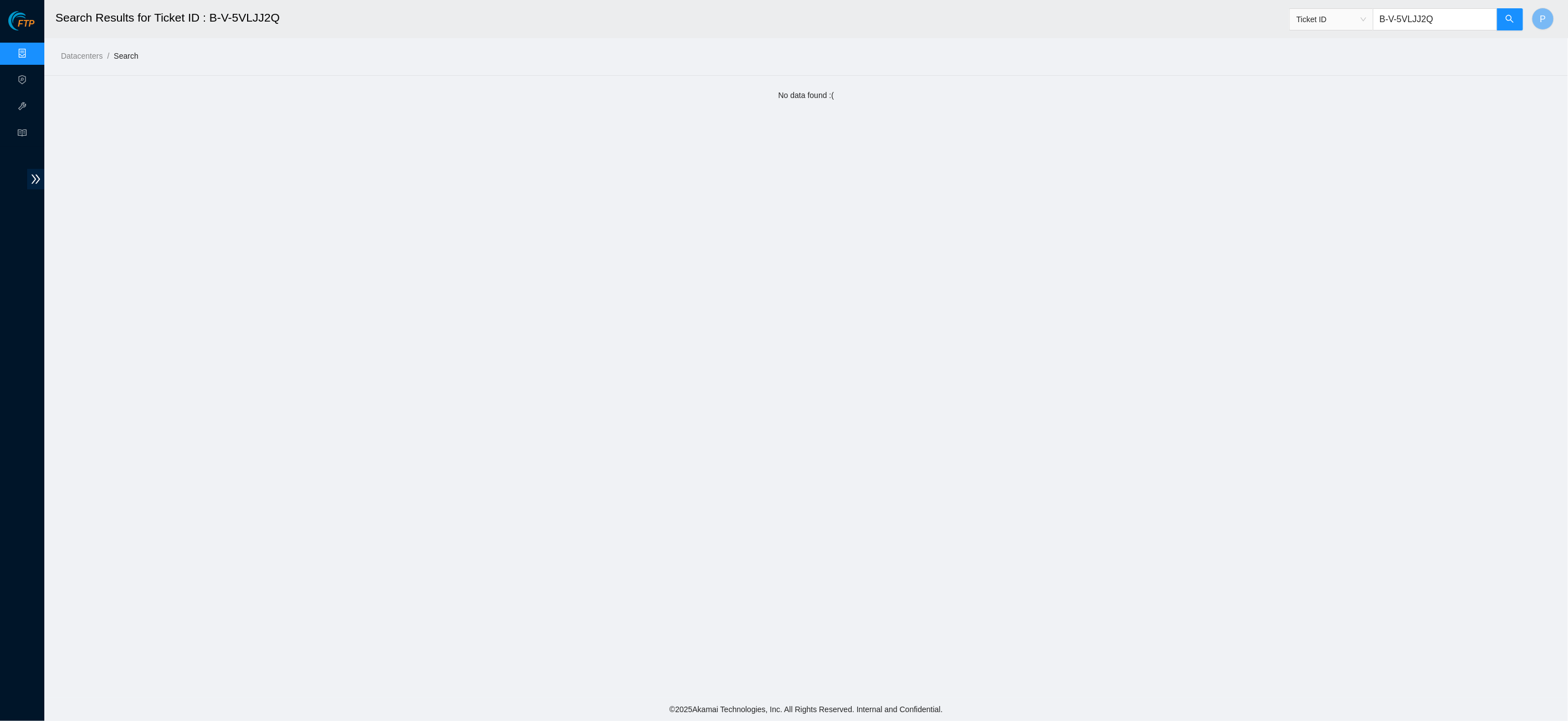
drag, startPoint x: 1441, startPoint y: 20, endPoint x: 1369, endPoint y: 18, distance: 72.0
click at [1370, 24] on span "Ticket ID B-V-5VLJJ2Q" at bounding box center [1406, 18] width 235 height 22
paste input "W-15YI5K7"
type input "B-W-15YI5K7"
click at [1502, 23] on button "button" at bounding box center [1509, 18] width 26 height 22
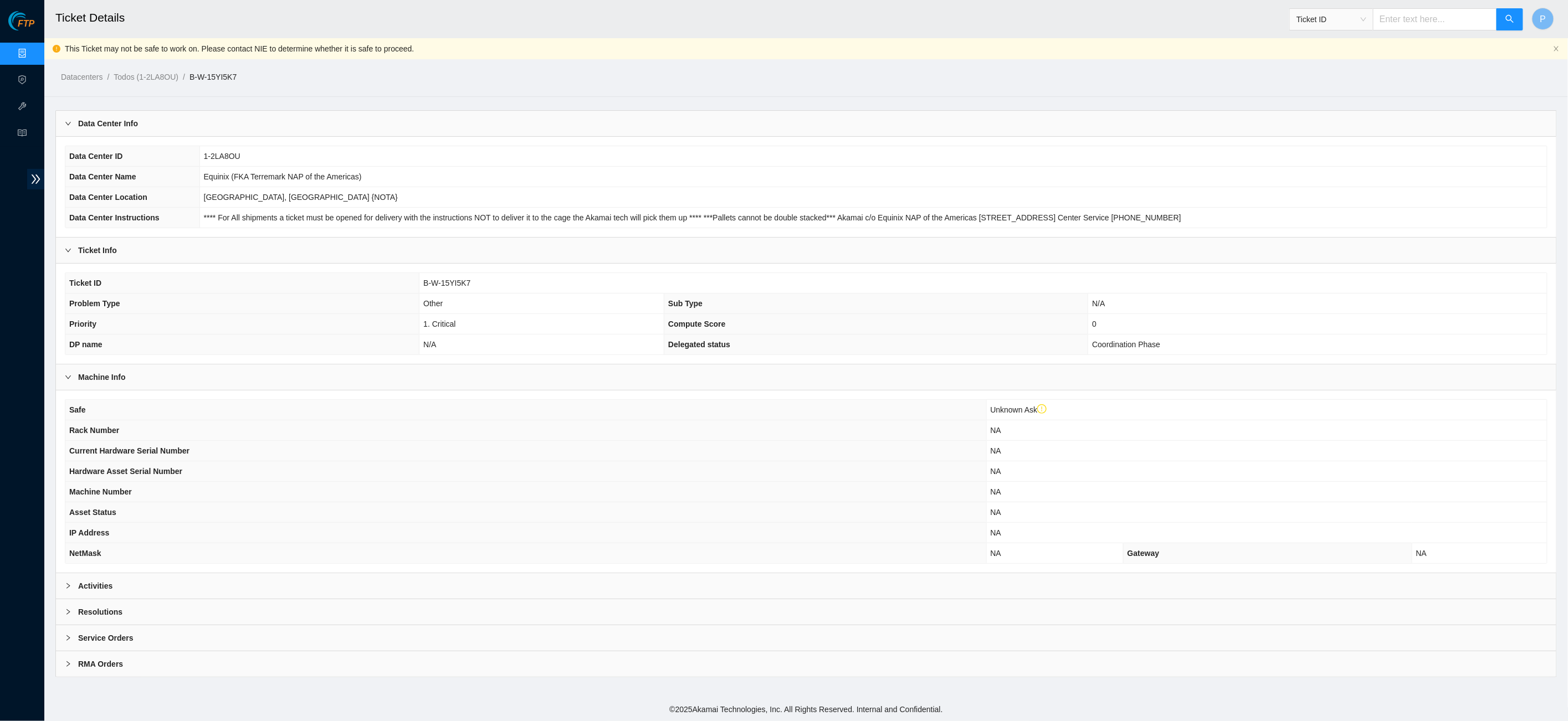
click at [491, 579] on div "Activities" at bounding box center [805, 585] width 1500 height 25
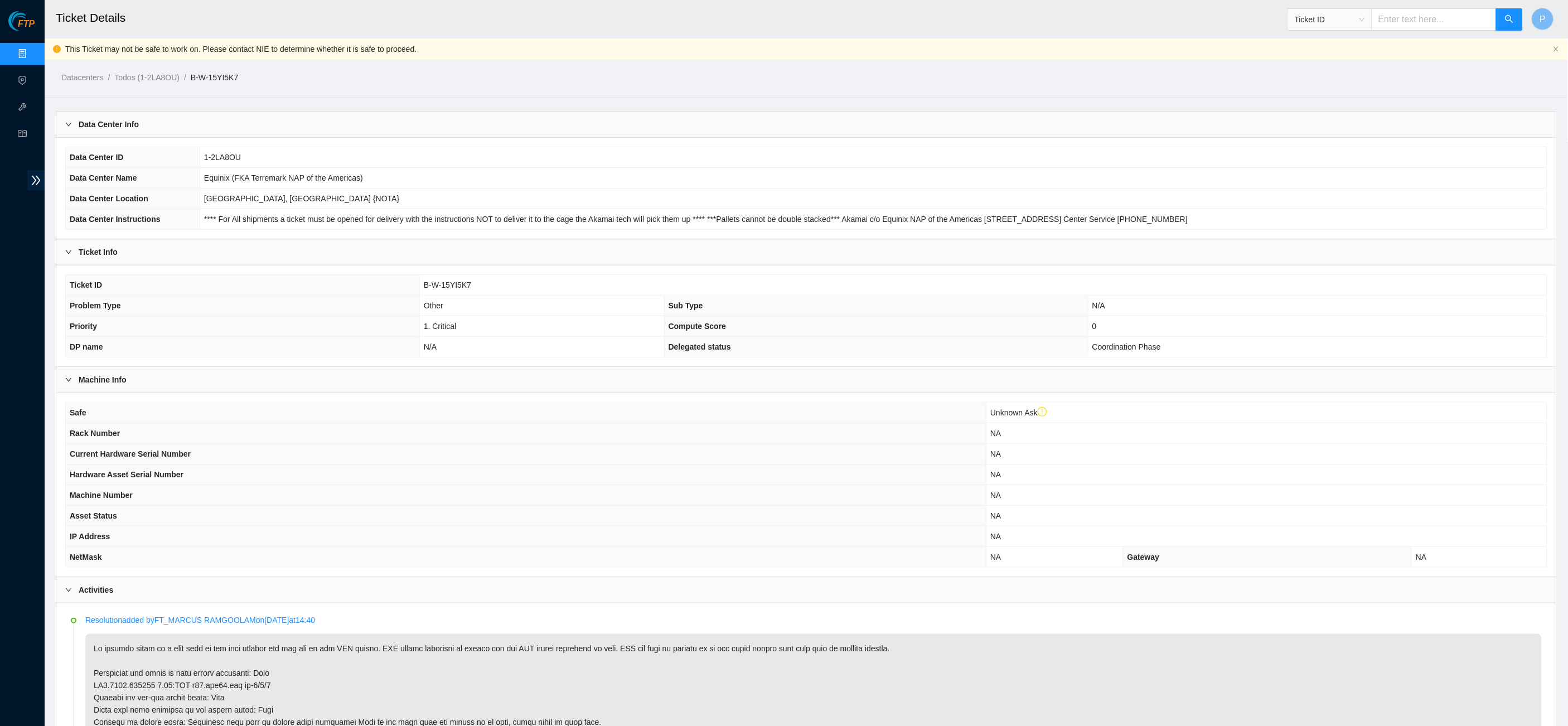
click at [1432, 19] on input "text" at bounding box center [1434, 19] width 125 height 22
paste input "B-V-5VLJJ2Q"
type input "B-V-5VLJJ2Q"
click at [1512, 19] on icon "search" at bounding box center [1509, 19] width 8 height 8
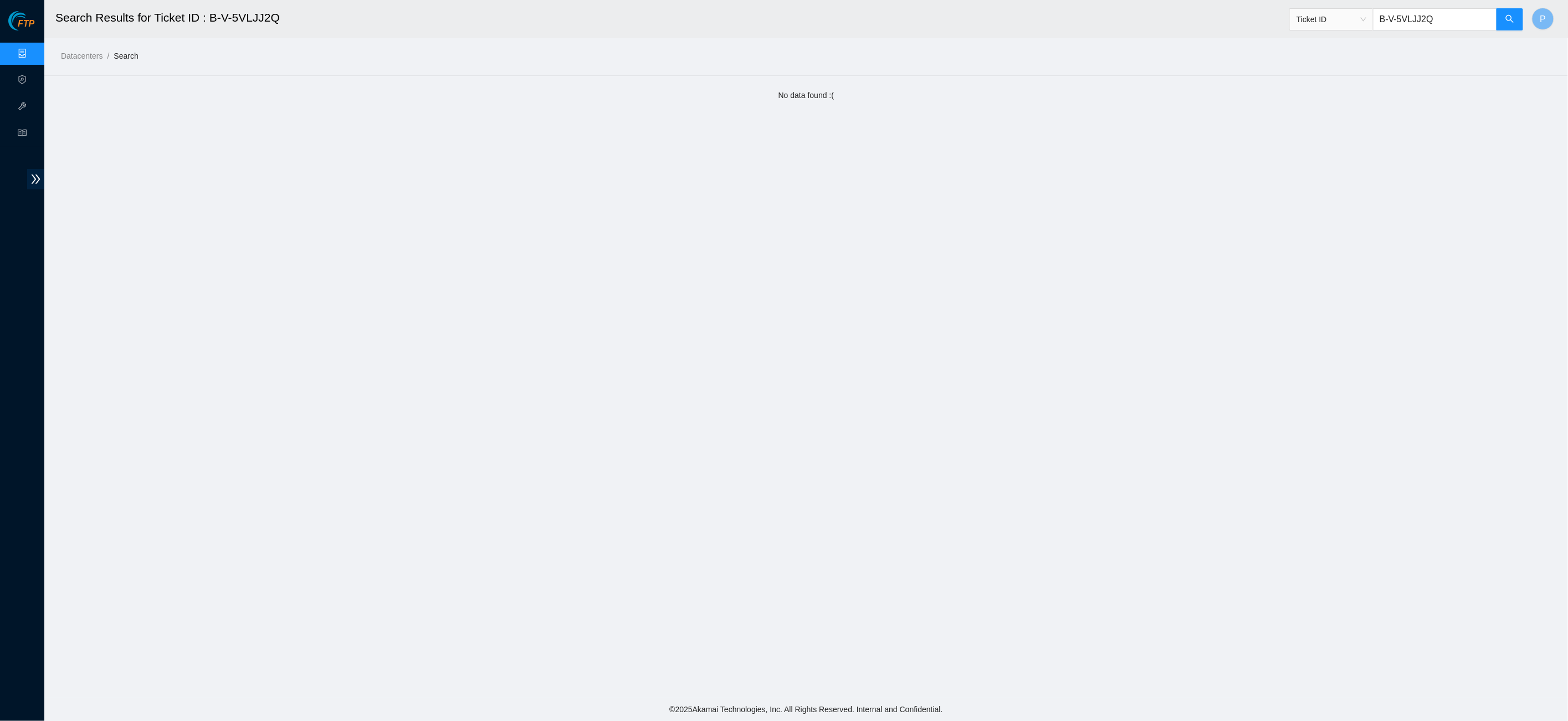
click at [1403, 26] on input "B-V-5VLJJ2Q" at bounding box center [1435, 18] width 124 height 22
click at [1398, 22] on input "B-V-5VLJJ2Q" at bounding box center [1435, 18] width 124 height 22
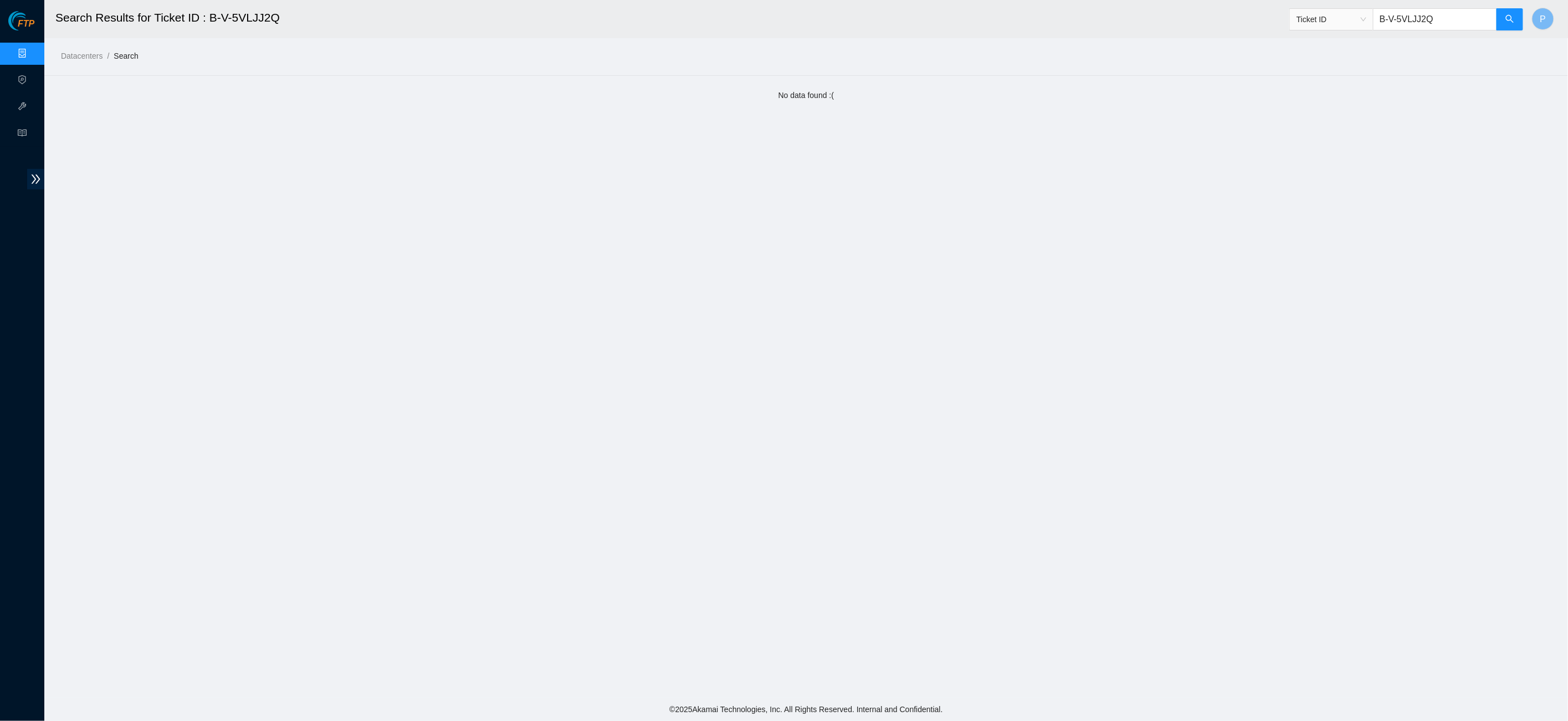
click at [1398, 22] on input "B-V-5VLJJ2Q" at bounding box center [1435, 18] width 124 height 22
paste input "W-NJMJXZ"
type input "B-W-NJMJXZ"
click at [1501, 24] on button "button" at bounding box center [1509, 18] width 26 height 22
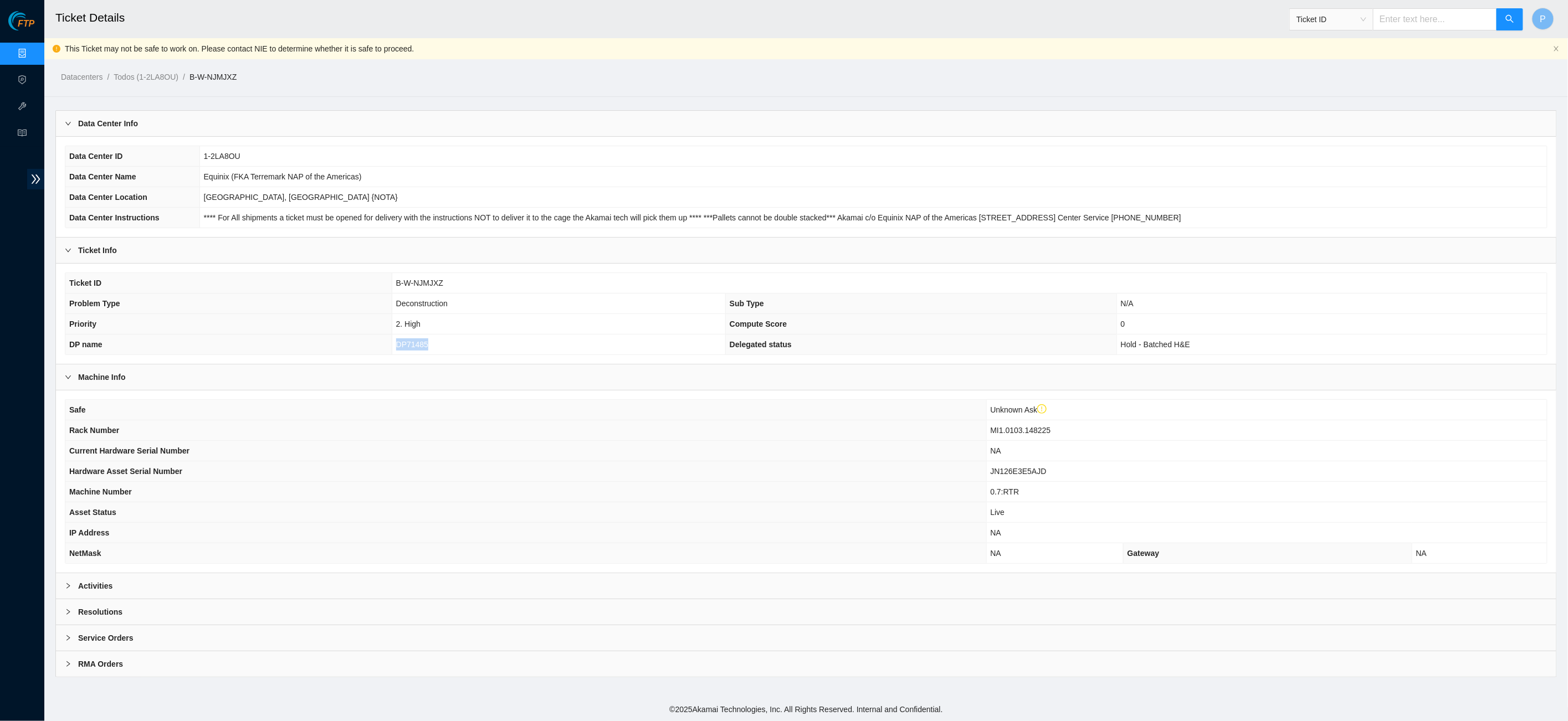
drag, startPoint x: 436, startPoint y: 340, endPoint x: 379, endPoint y: 337, distance: 57.1
click at [379, 337] on tr "DP name DP71485 Delegated status Hold - Batched H&E" at bounding box center [806, 344] width 1481 height 20
click at [431, 340] on td "DP71485" at bounding box center [558, 344] width 334 height 20
drag, startPoint x: 429, startPoint y: 339, endPoint x: 389, endPoint y: 340, distance: 40.0
click at [391, 340] on td "DP71485" at bounding box center [558, 344] width 334 height 20
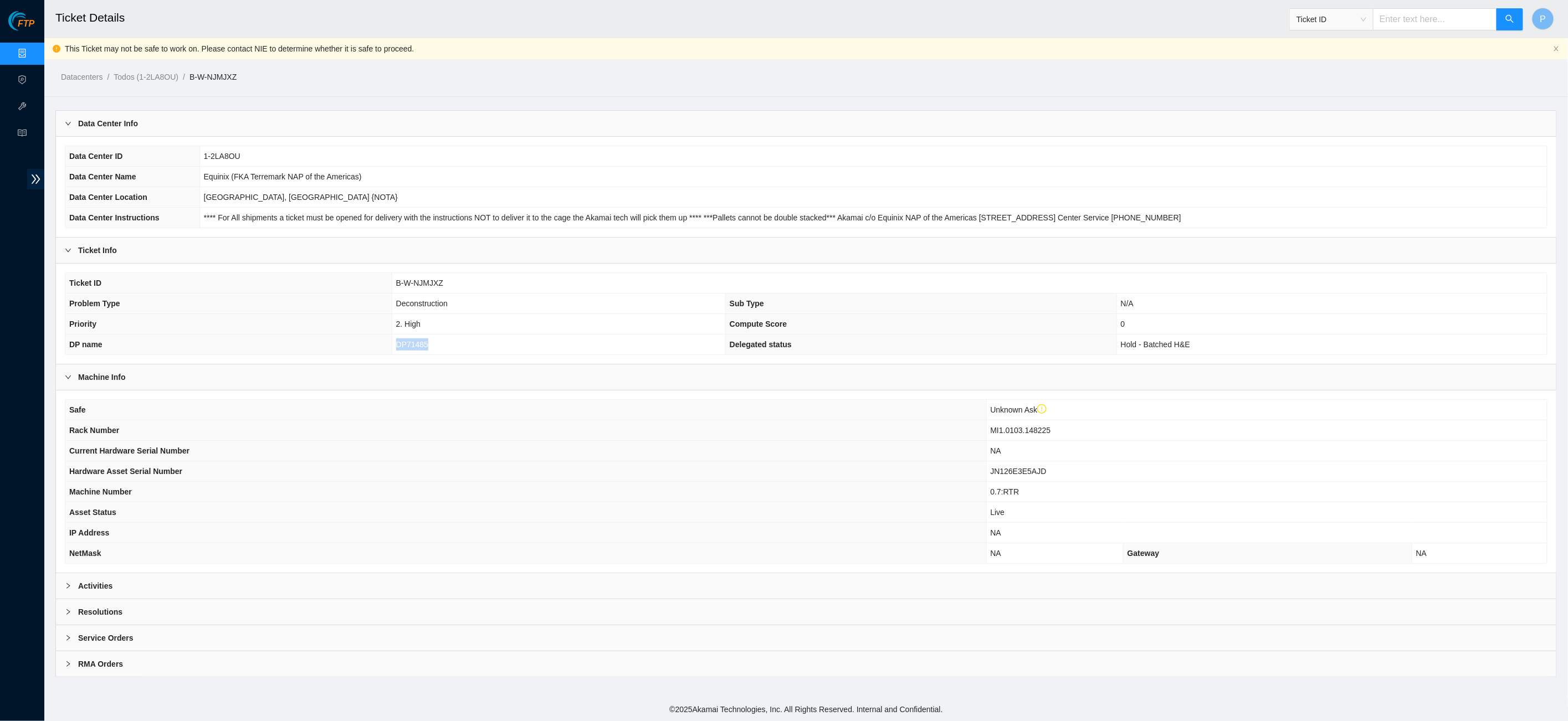
copy span "DP71485"
click at [390, 573] on div "Activities" at bounding box center [805, 585] width 1500 height 25
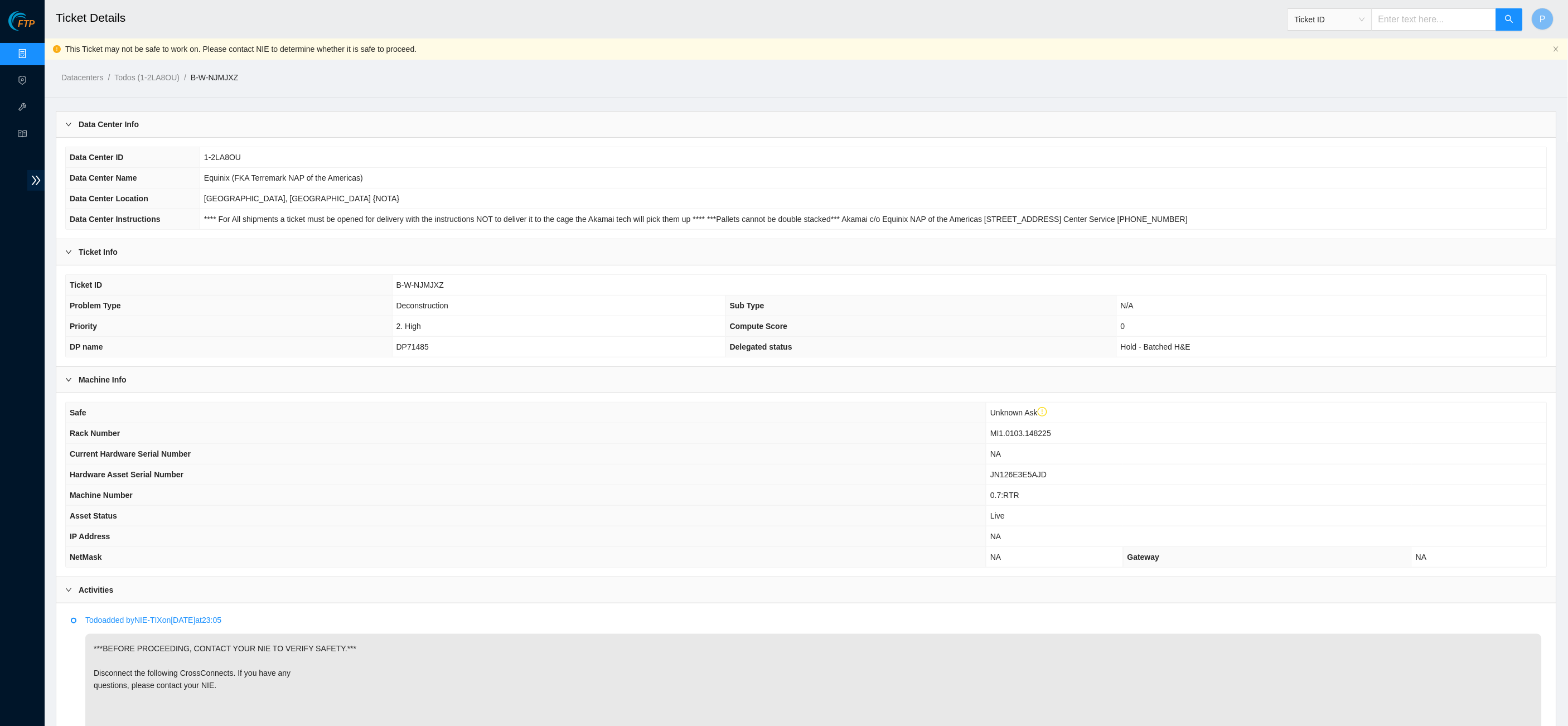
click at [1406, 16] on input "text" at bounding box center [1434, 19] width 125 height 22
paste input "B-V-5WMZVPN"
type input "B-V-5WMZVPN"
click at [1507, 18] on icon "search" at bounding box center [1510, 19] width 9 height 9
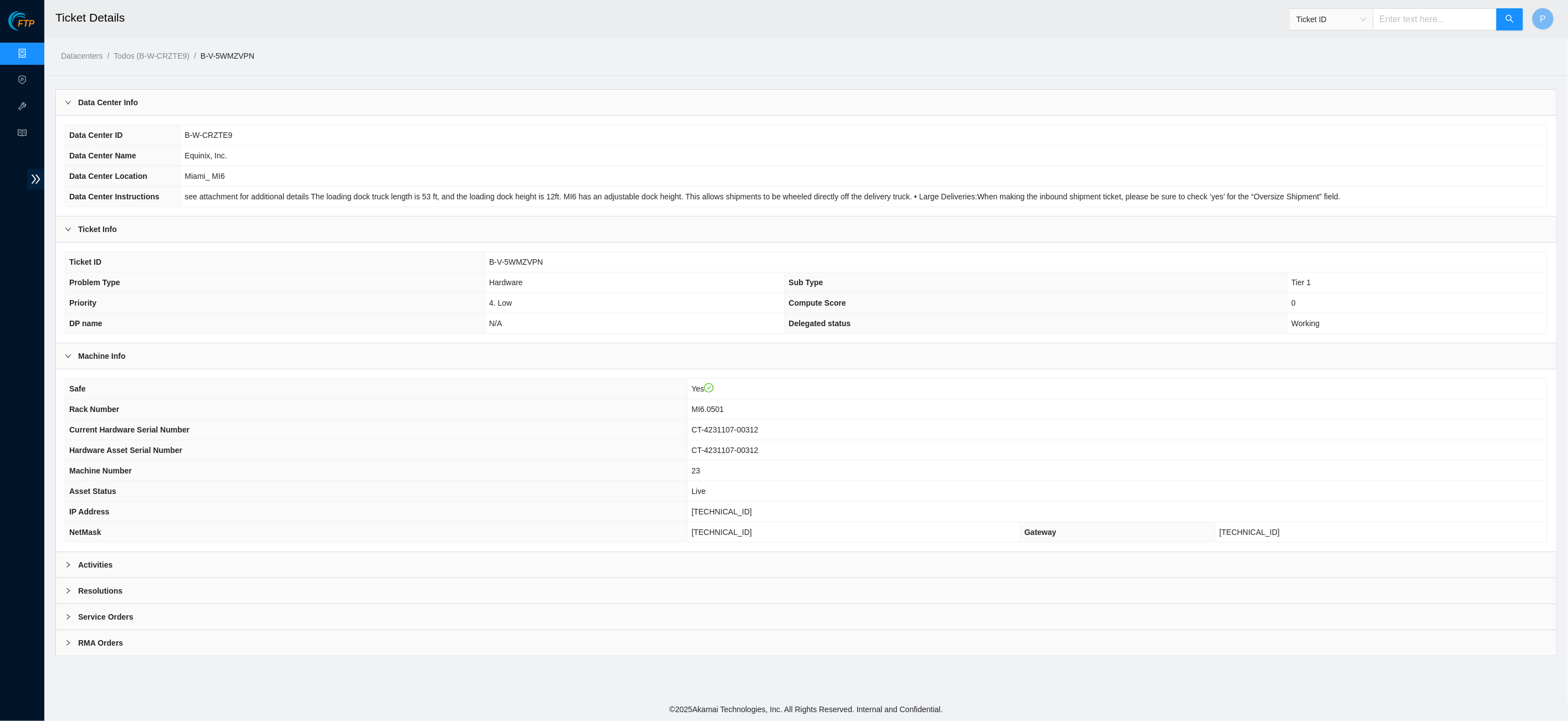
click at [558, 552] on div "Activities" at bounding box center [805, 564] width 1500 height 25
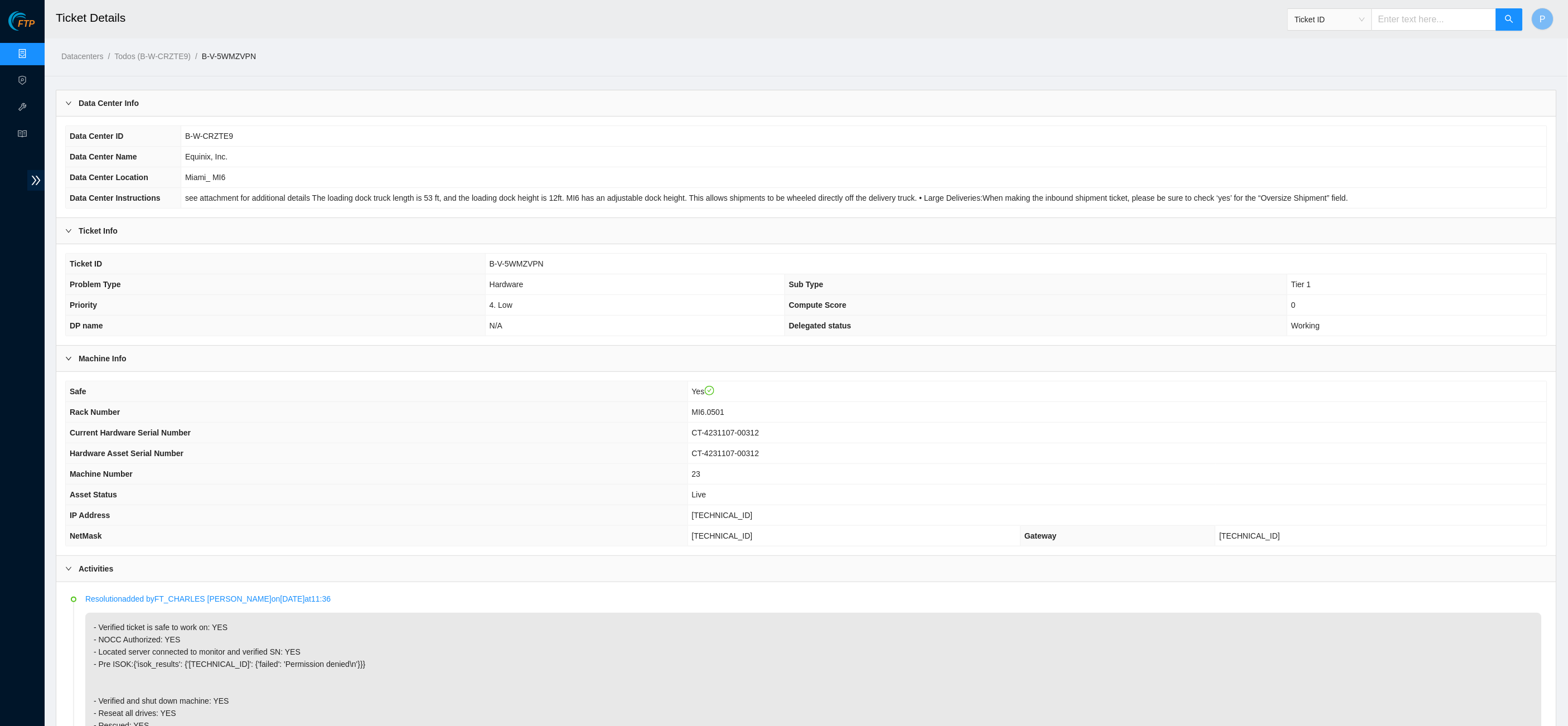
drag, startPoint x: 1404, startPoint y: 19, endPoint x: 1405, endPoint y: 26, distance: 7.1
click at [1404, 20] on input "text" at bounding box center [1434, 19] width 125 height 22
paste input "B-W-15AKJ5V"
type input "B-W-15AKJ5V"
click at [1503, 19] on button "button" at bounding box center [1510, 19] width 26 height 22
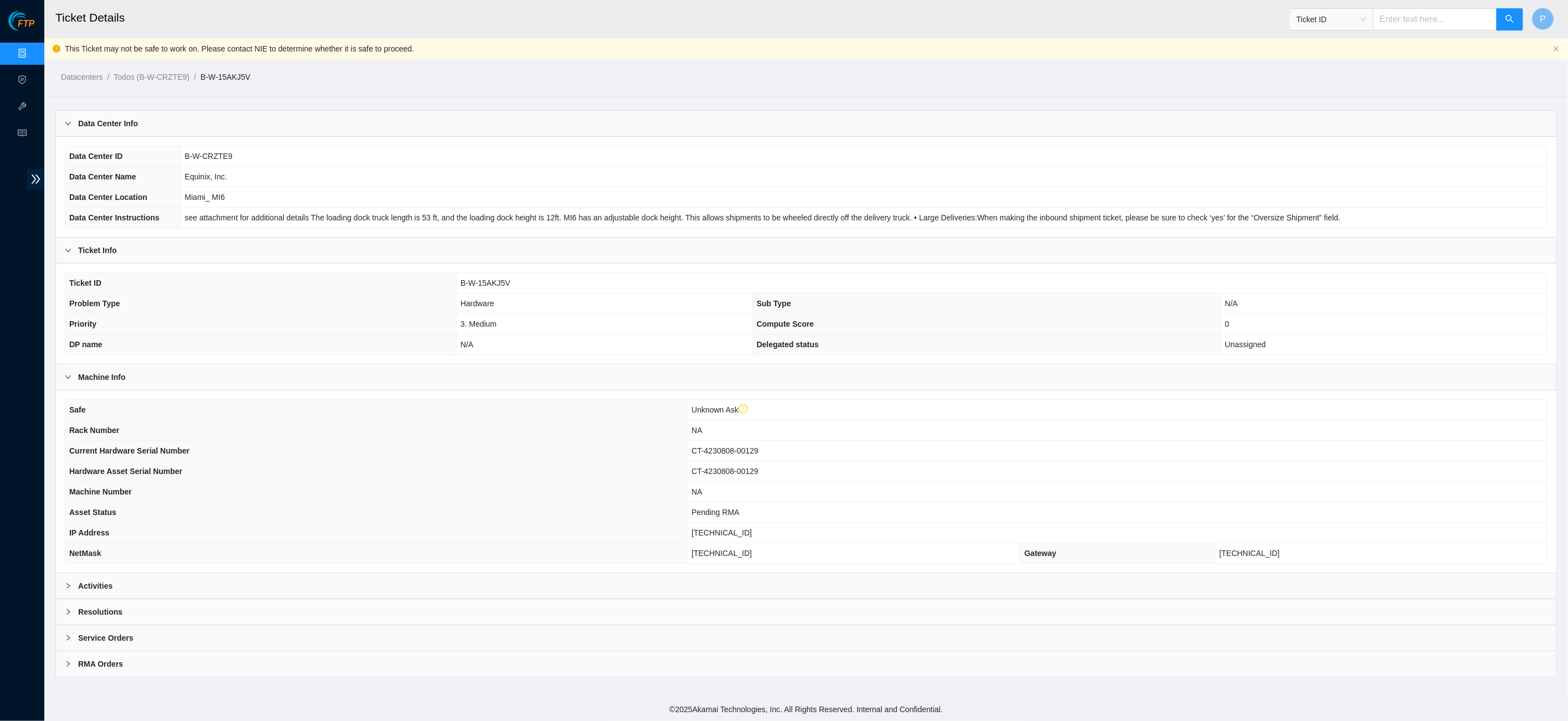
click at [525, 573] on div "Activities" at bounding box center [805, 585] width 1500 height 25
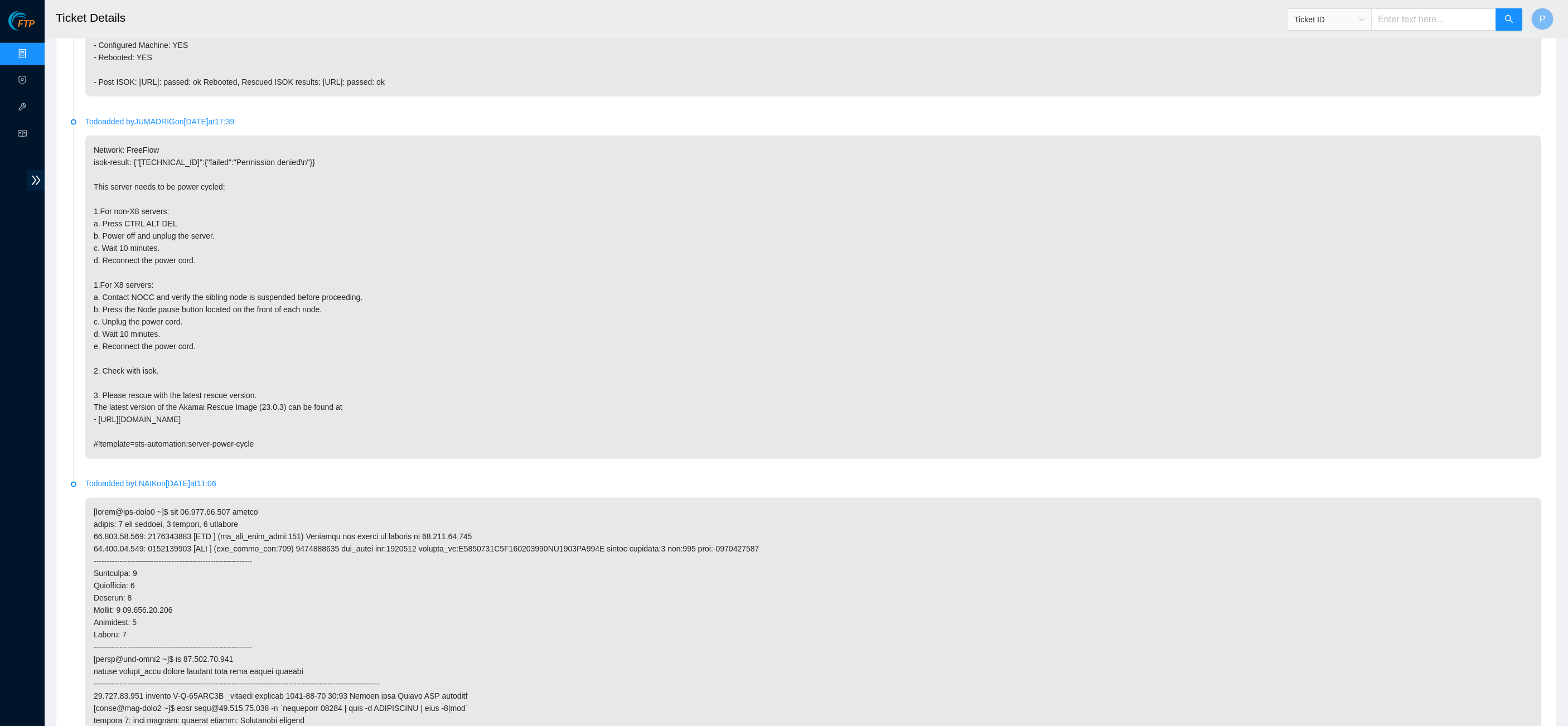
scroll to position [3818, 0]
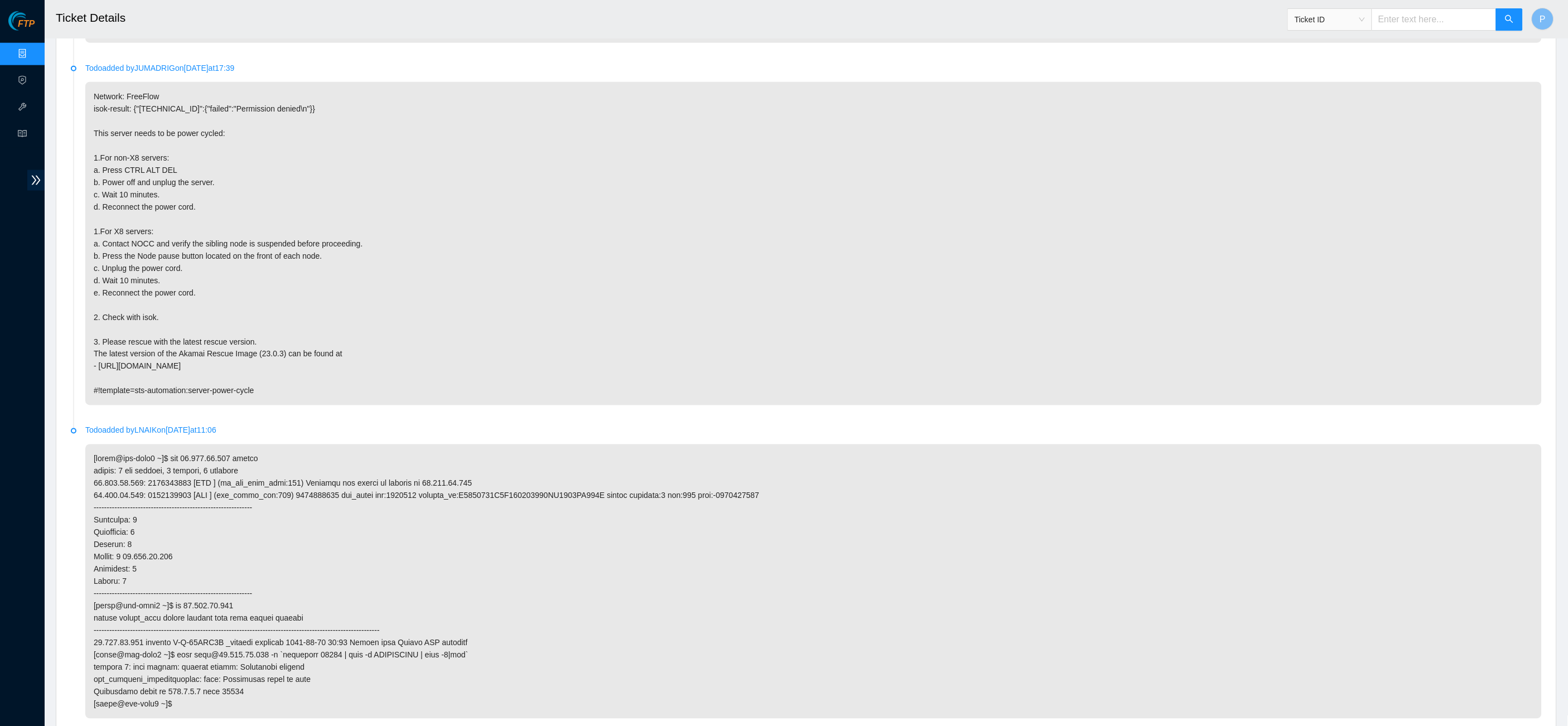
click at [1436, 21] on input "text" at bounding box center [1434, 19] width 125 height 22
paste input "B-V-5WLJW2M"
type input "B-V-5WLJW2M"
click at [1498, 20] on button "button" at bounding box center [1510, 19] width 26 height 22
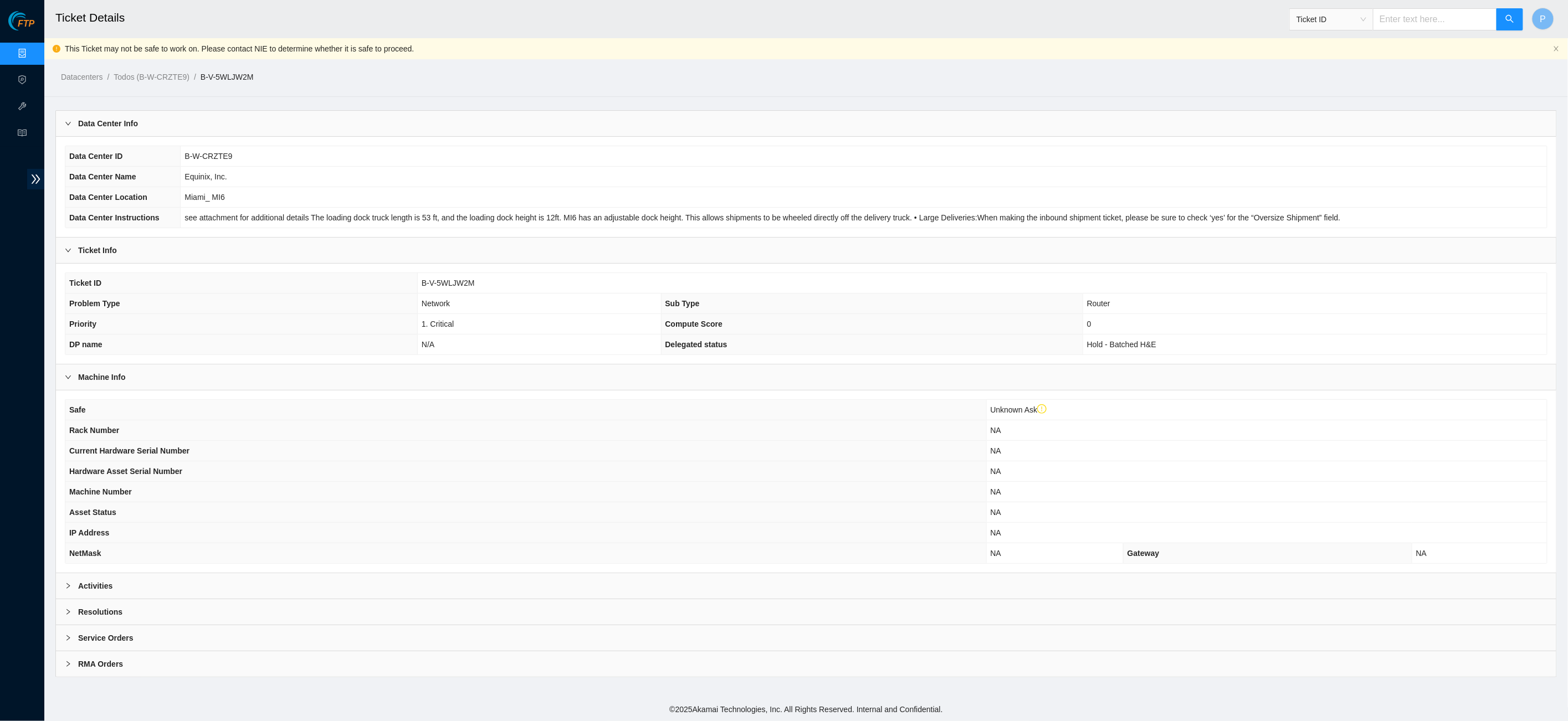
click at [1417, 18] on input "text" at bounding box center [1435, 18] width 124 height 22
paste input "B-W-16OJN50"
type input "B-W-16OJN50"
click at [1506, 16] on icon "search" at bounding box center [1509, 18] width 9 height 9
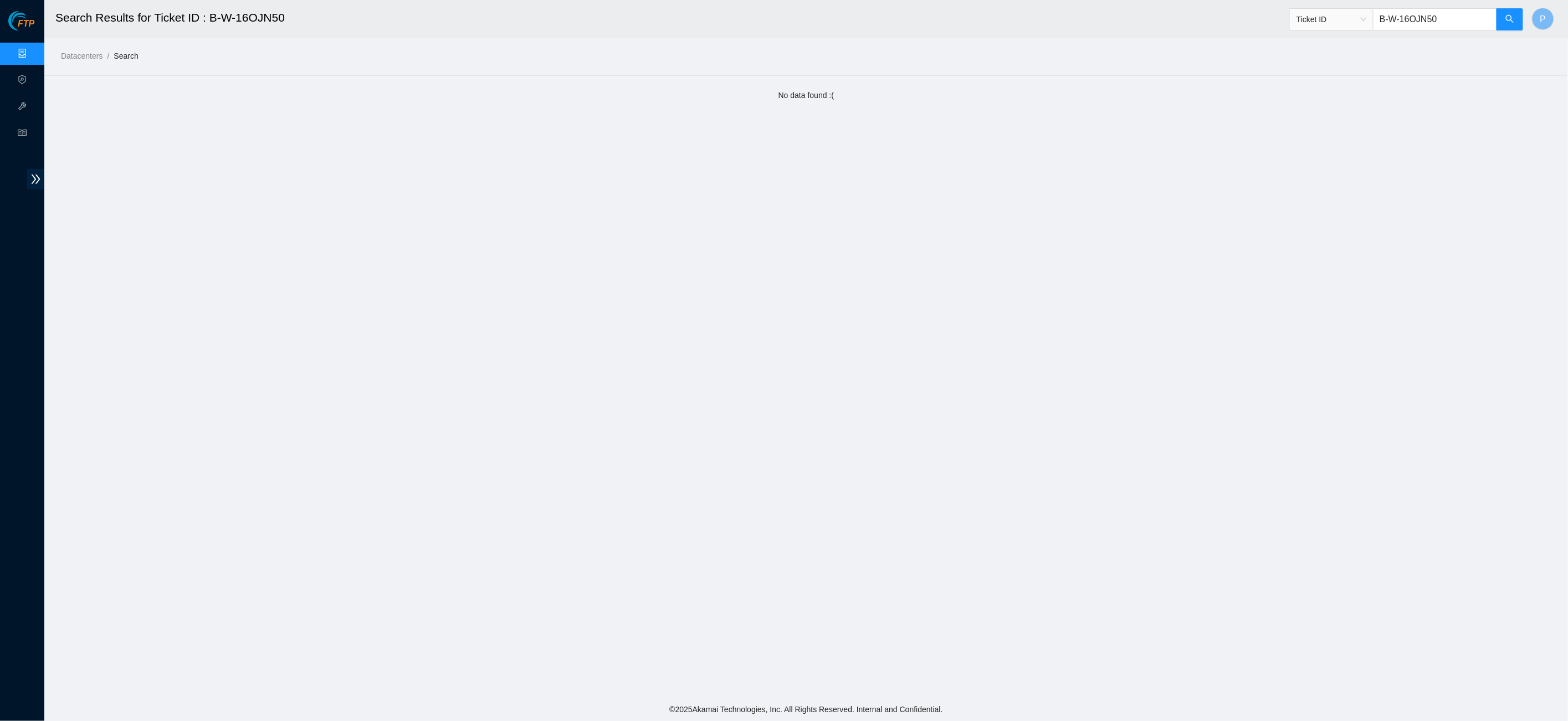
click at [1404, 17] on input "B-W-16OJN50" at bounding box center [1435, 18] width 124 height 22
click at [1406, 19] on input "B-W-16OJN50" at bounding box center [1435, 18] width 124 height 22
paste input "V-5VYVGK6"
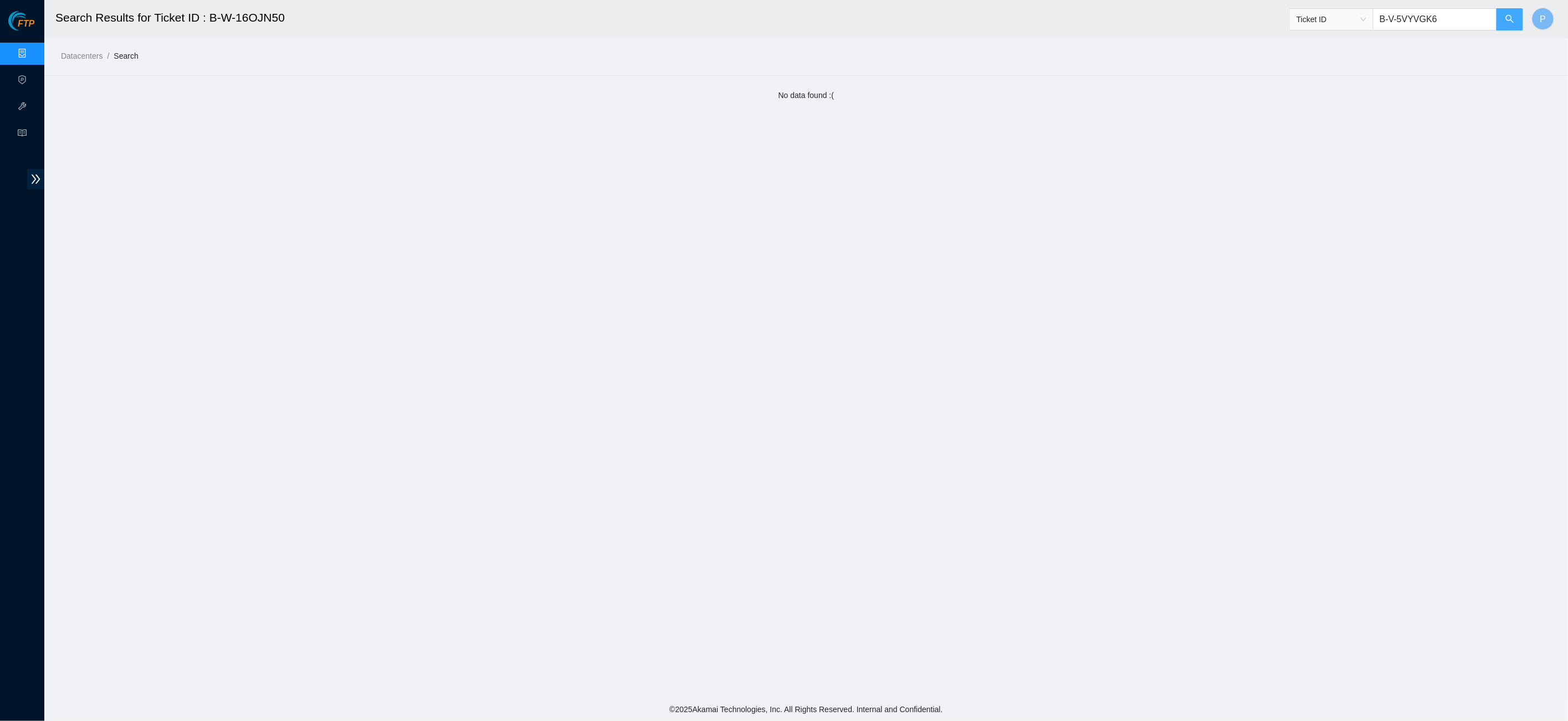
click at [1516, 20] on button "button" at bounding box center [1509, 18] width 26 height 22
drag, startPoint x: 1467, startPoint y: 20, endPoint x: 1326, endPoint y: 24, distance: 141.1
click at [1326, 24] on span "Ticket ID B-V-5VYVGK6" at bounding box center [1406, 18] width 235 height 22
paste input "W-15AKJ5V"
type input "B-W-15AKJ5V"
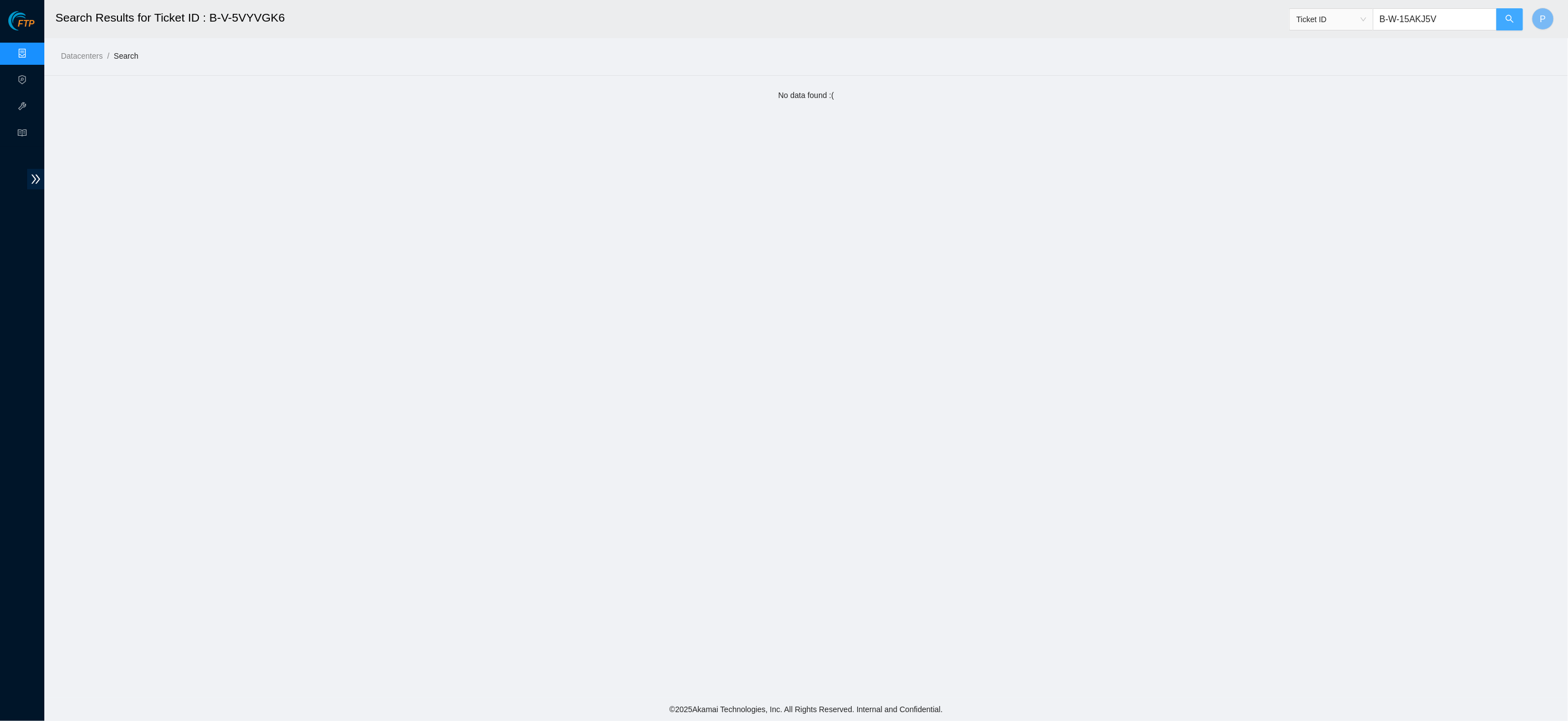
click at [1497, 19] on button "button" at bounding box center [1509, 18] width 26 height 22
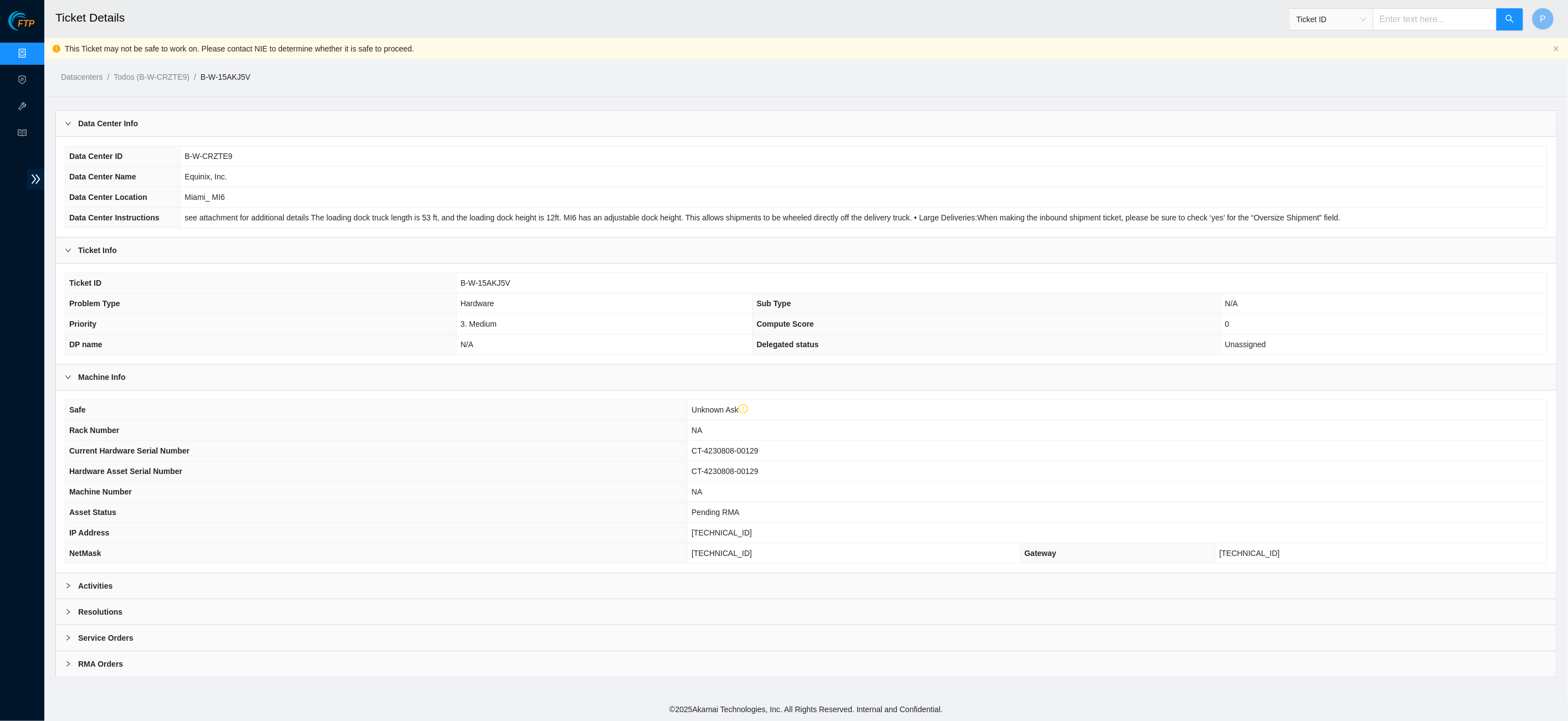
click at [566, 573] on div "Activities" at bounding box center [805, 585] width 1500 height 25
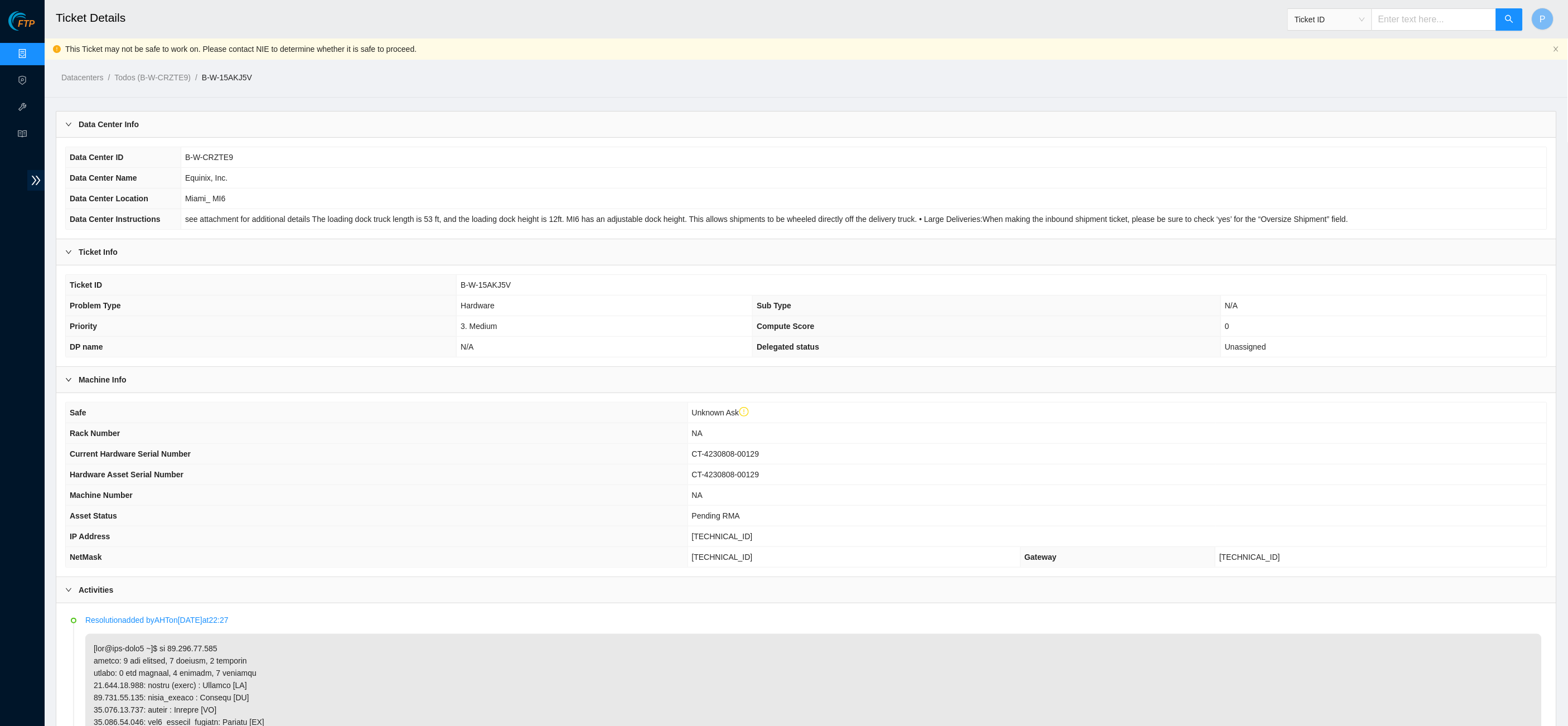
click at [1421, 27] on input "text" at bounding box center [1434, 19] width 125 height 22
paste input "B-V-5U5THCN"
type input "B-V-5U5THCN"
click at [1499, 16] on button "button" at bounding box center [1510, 19] width 26 height 22
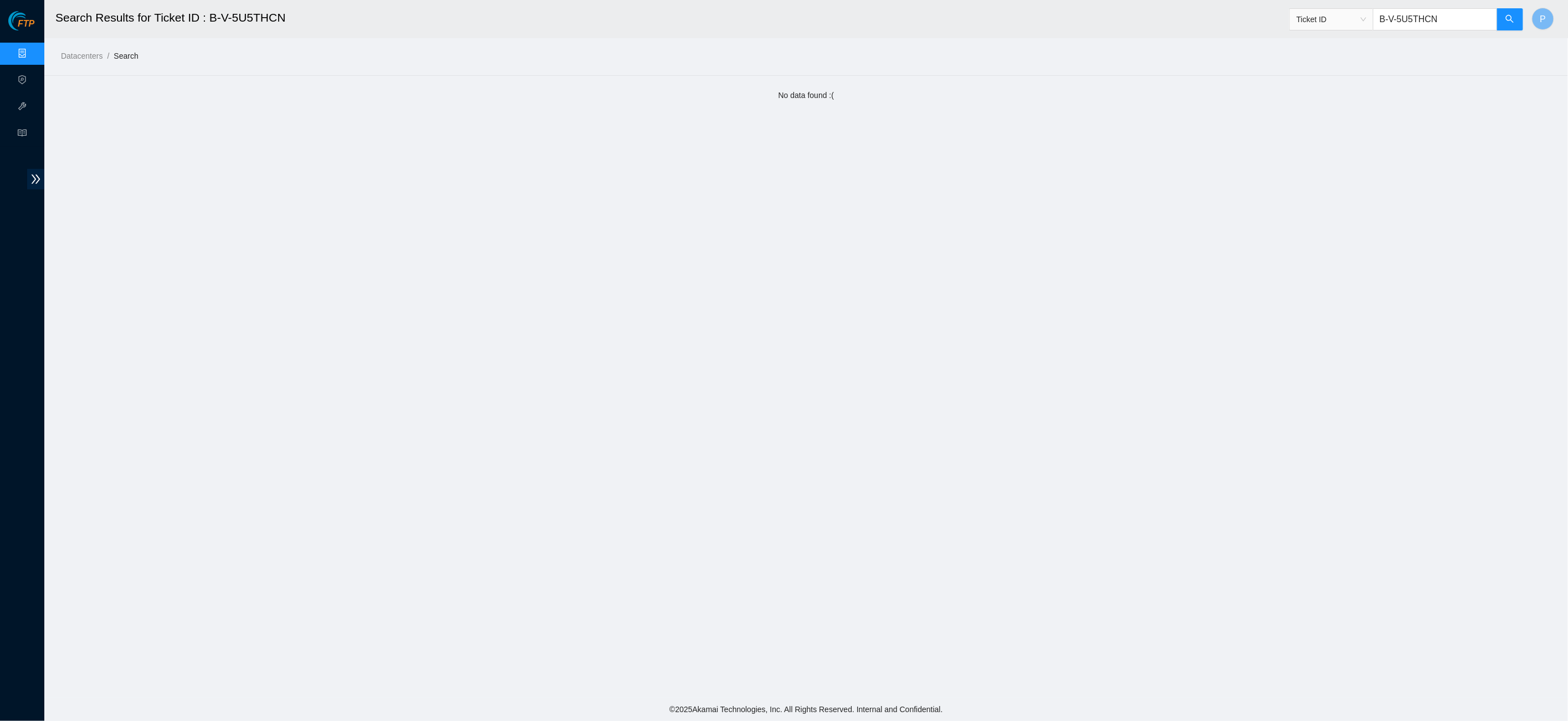
drag, startPoint x: 1448, startPoint y: 13, endPoint x: 1353, endPoint y: 19, distance: 95.2
click at [1353, 19] on span "Ticket ID B-V-5U5THCN" at bounding box center [1406, 18] width 235 height 22
paste input "SL2H"
type input "B-V-5USL2HN"
click at [1514, 20] on button "button" at bounding box center [1509, 18] width 26 height 22
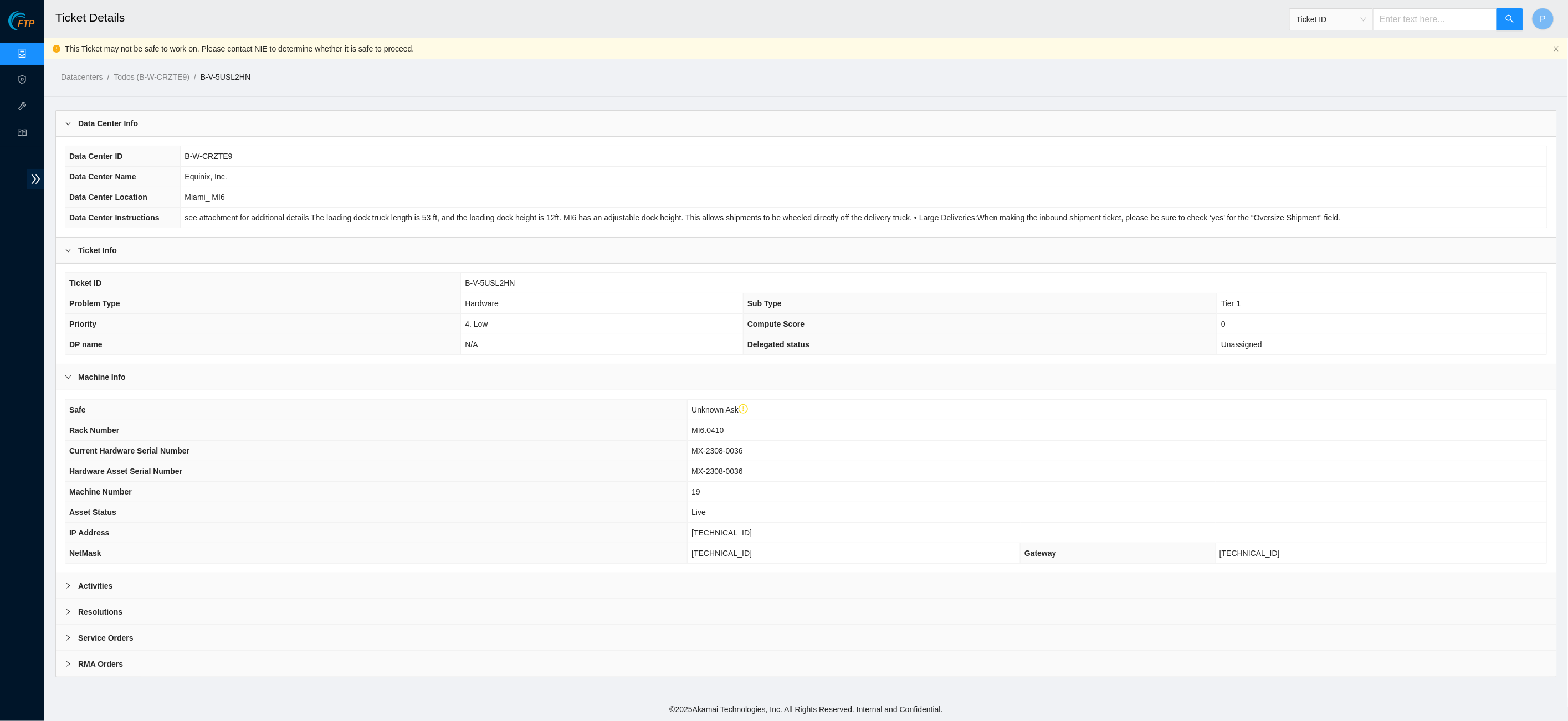
click at [1414, 20] on input "text" at bounding box center [1435, 18] width 124 height 22
paste input "B-V-5VJEKPS"
type input "B-V-5VJEKPS"
click at [603, 574] on div "Activities" at bounding box center [805, 585] width 1500 height 25
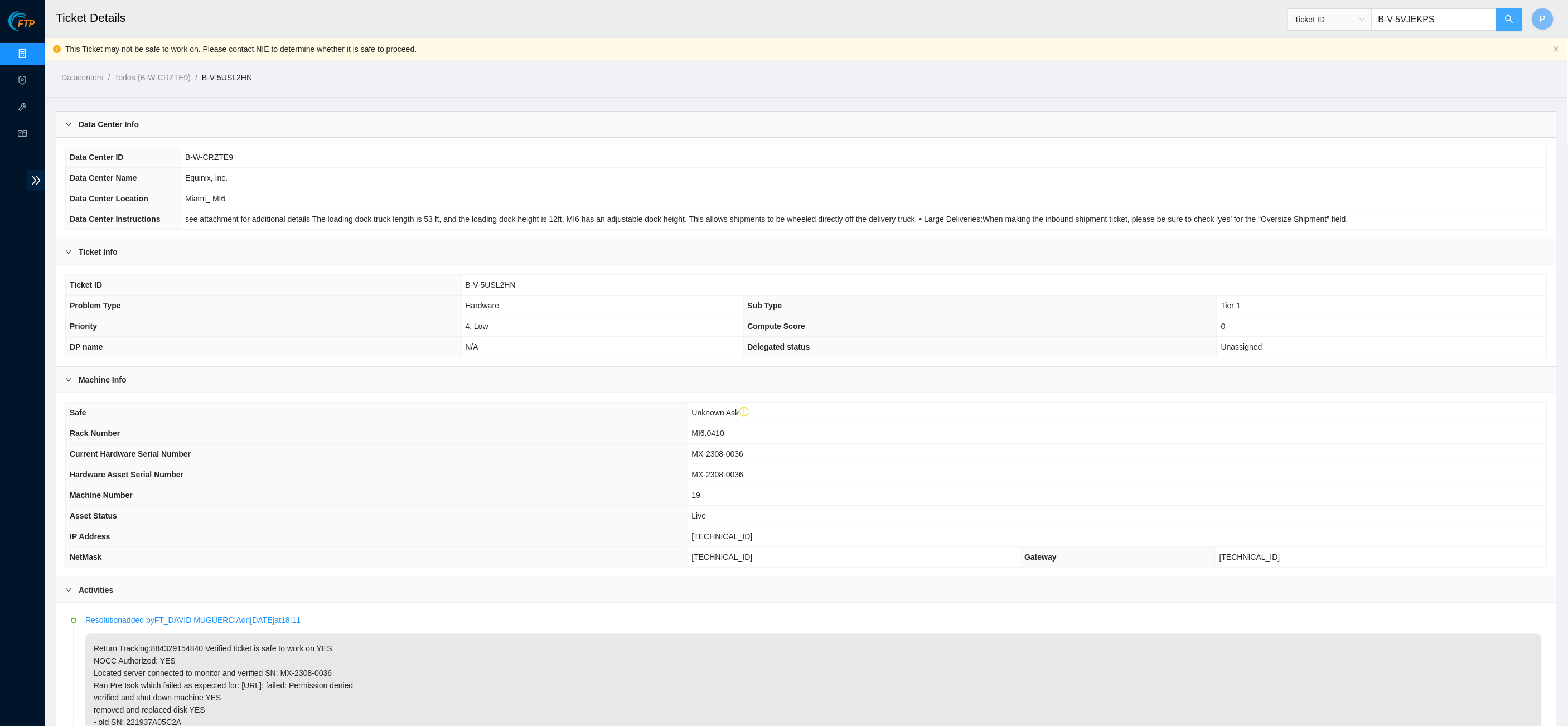
click at [1520, 24] on button "button" at bounding box center [1510, 19] width 26 height 22
